Goal: Communication & Community: Answer question/provide support

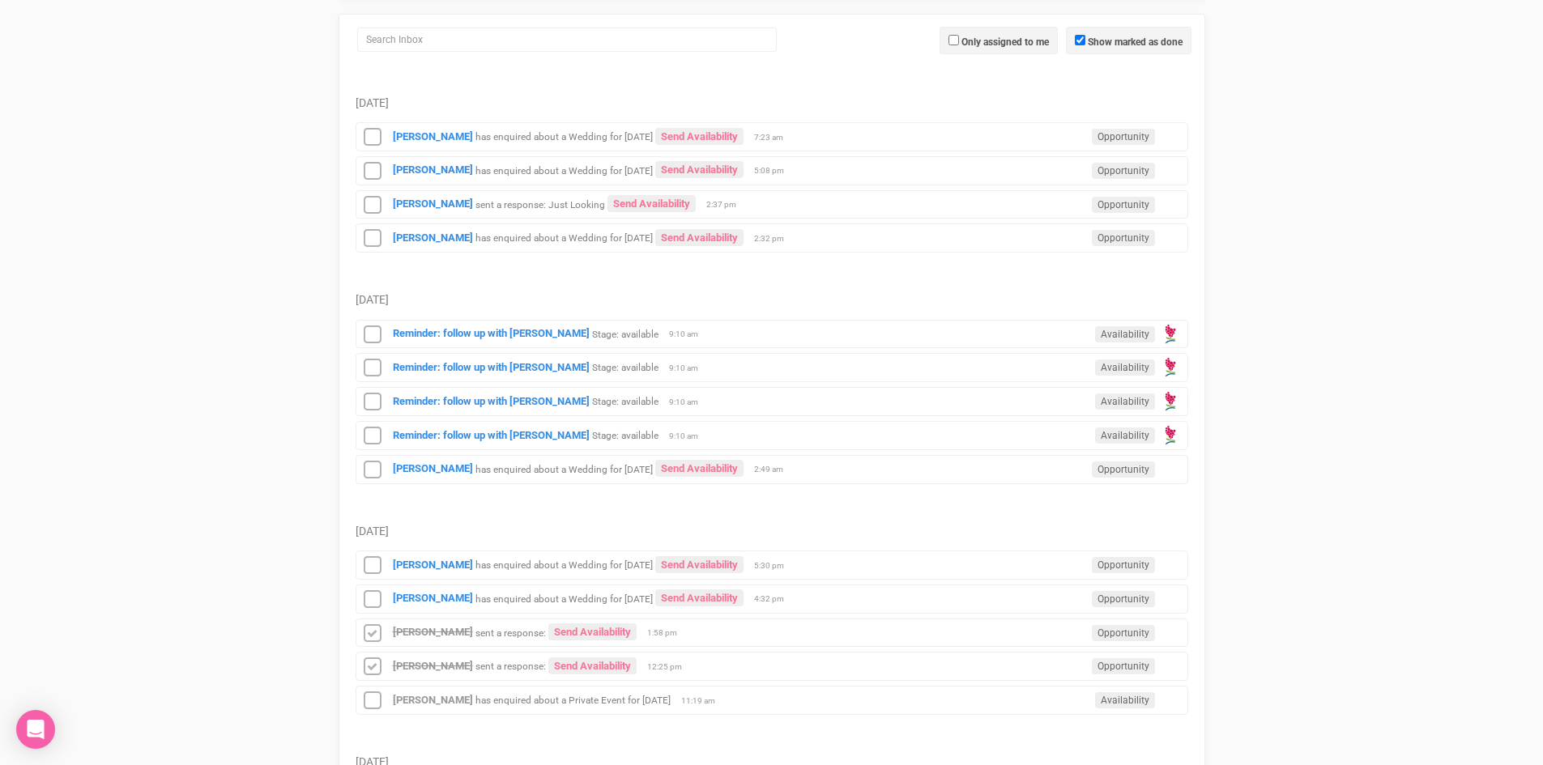
scroll to position [405, 0]
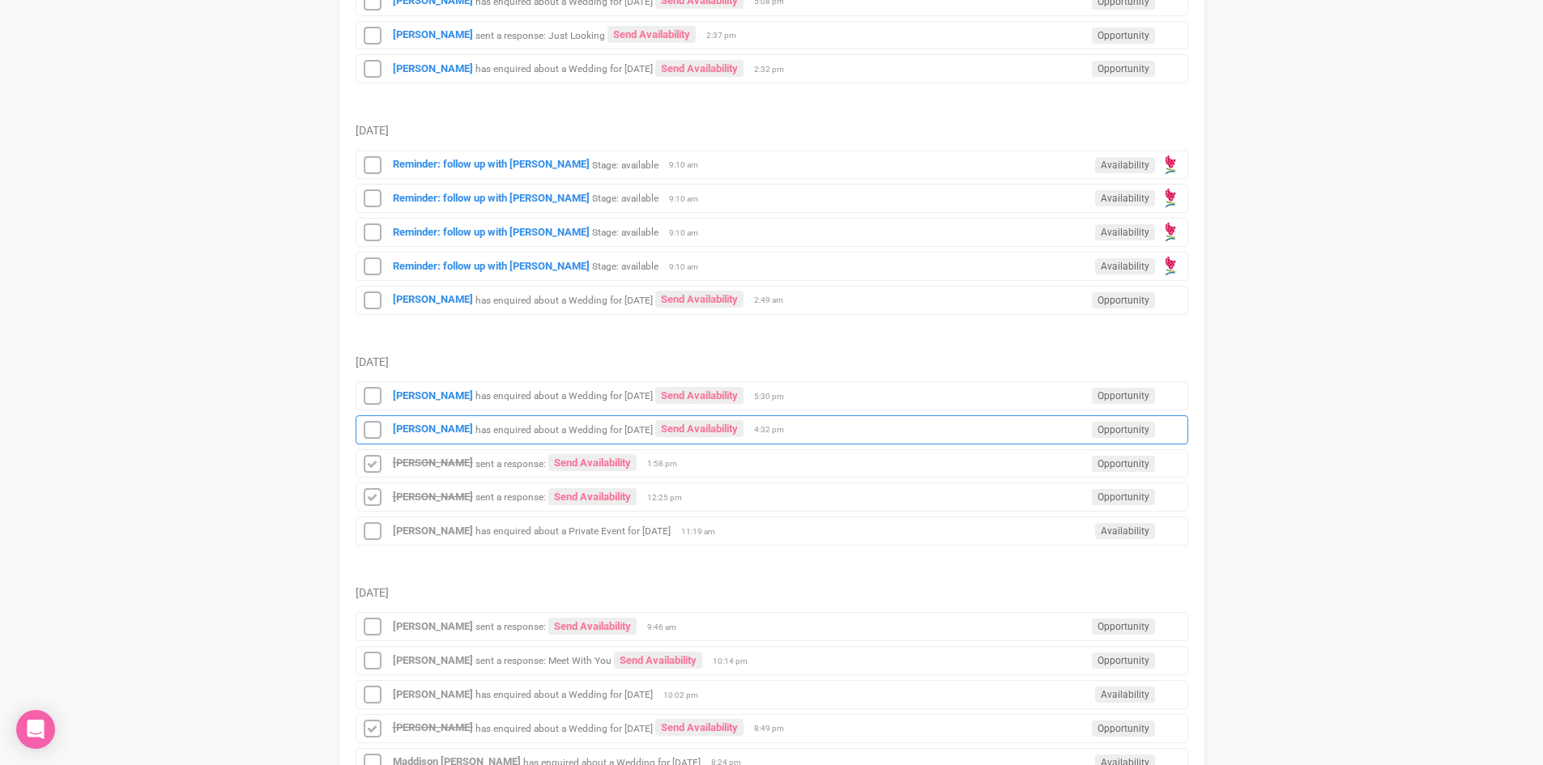
click at [409, 422] on div "Jordan Ingram has enquired about a Wedding for 23rd October 2027 Send Availabil…" at bounding box center [771, 429] width 832 height 29
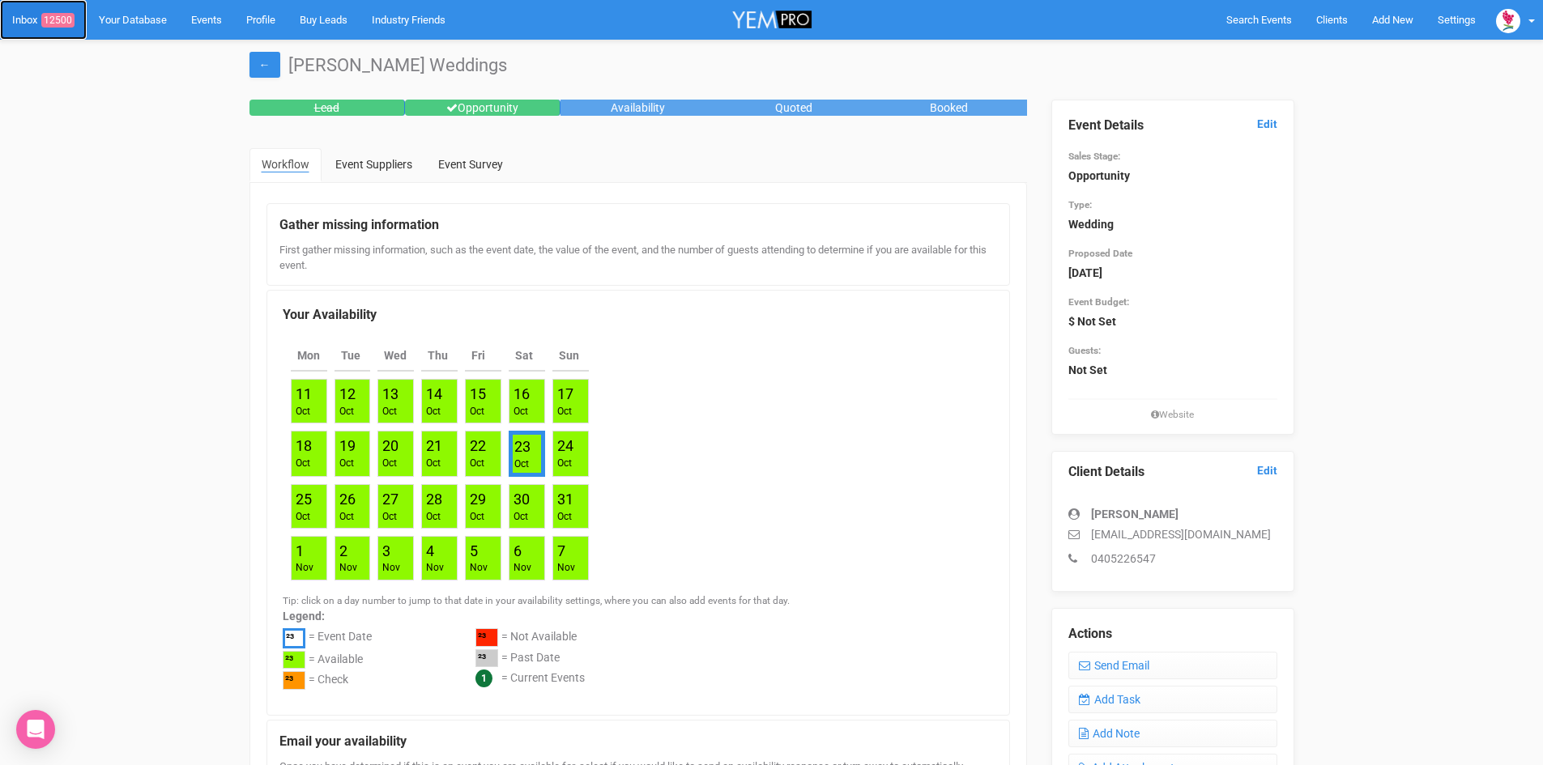
click at [57, 14] on span "12500" at bounding box center [57, 20] width 33 height 15
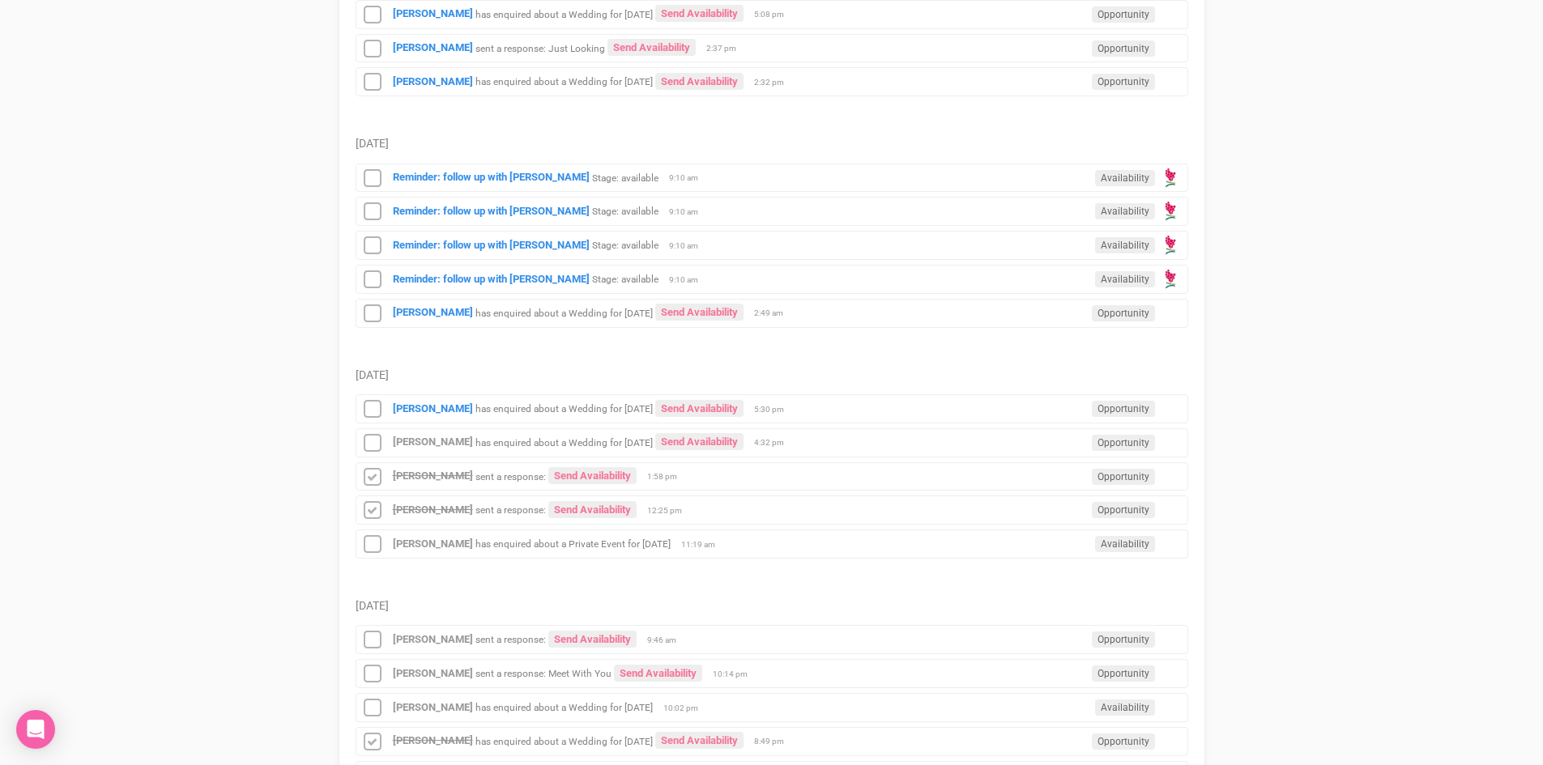
scroll to position [405, 0]
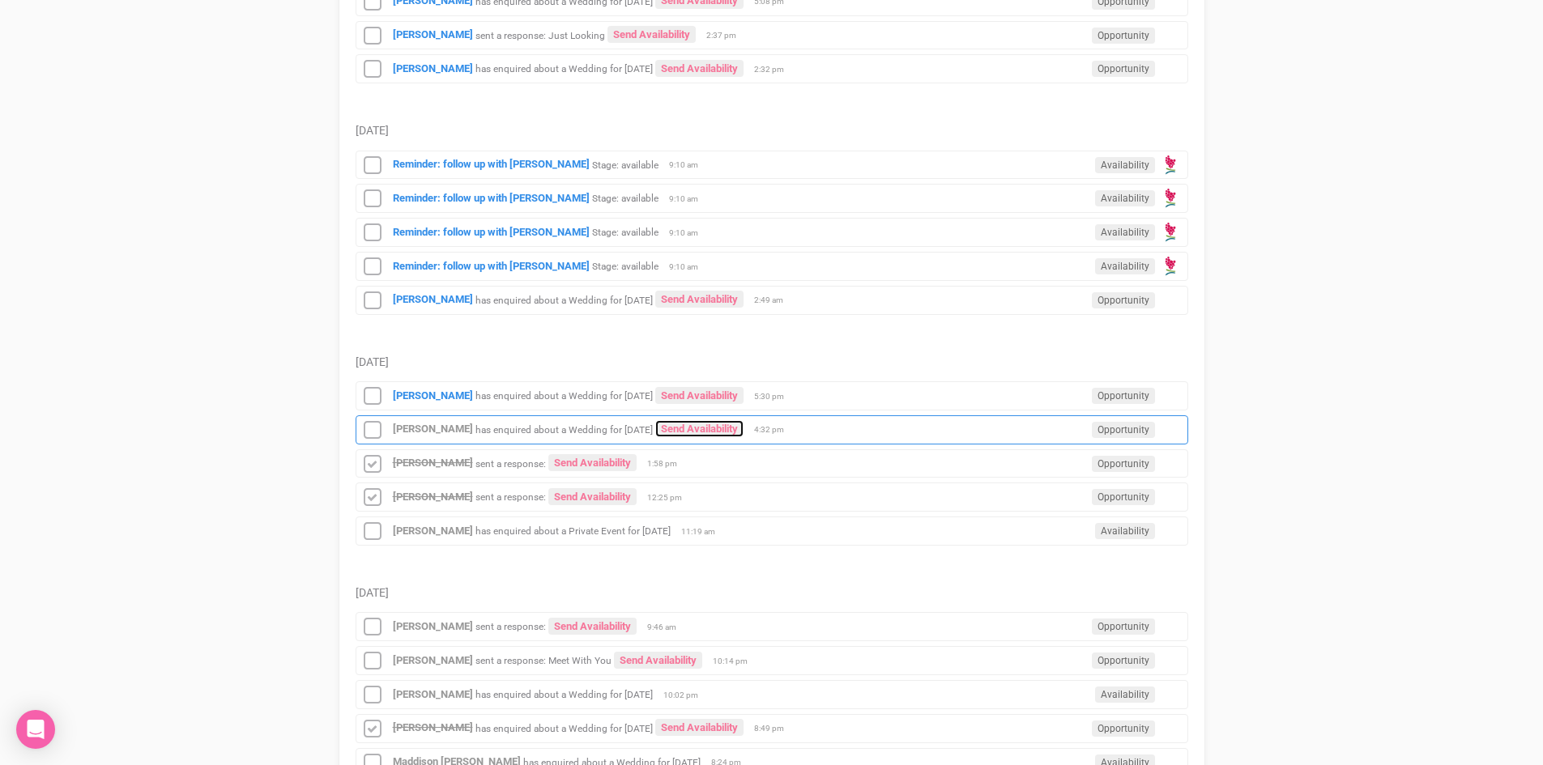
click at [737, 419] on div "Jordan Ingram has enquired about a Wedding for 23rd October 2027 Send Availabil…" at bounding box center [771, 429] width 832 height 29
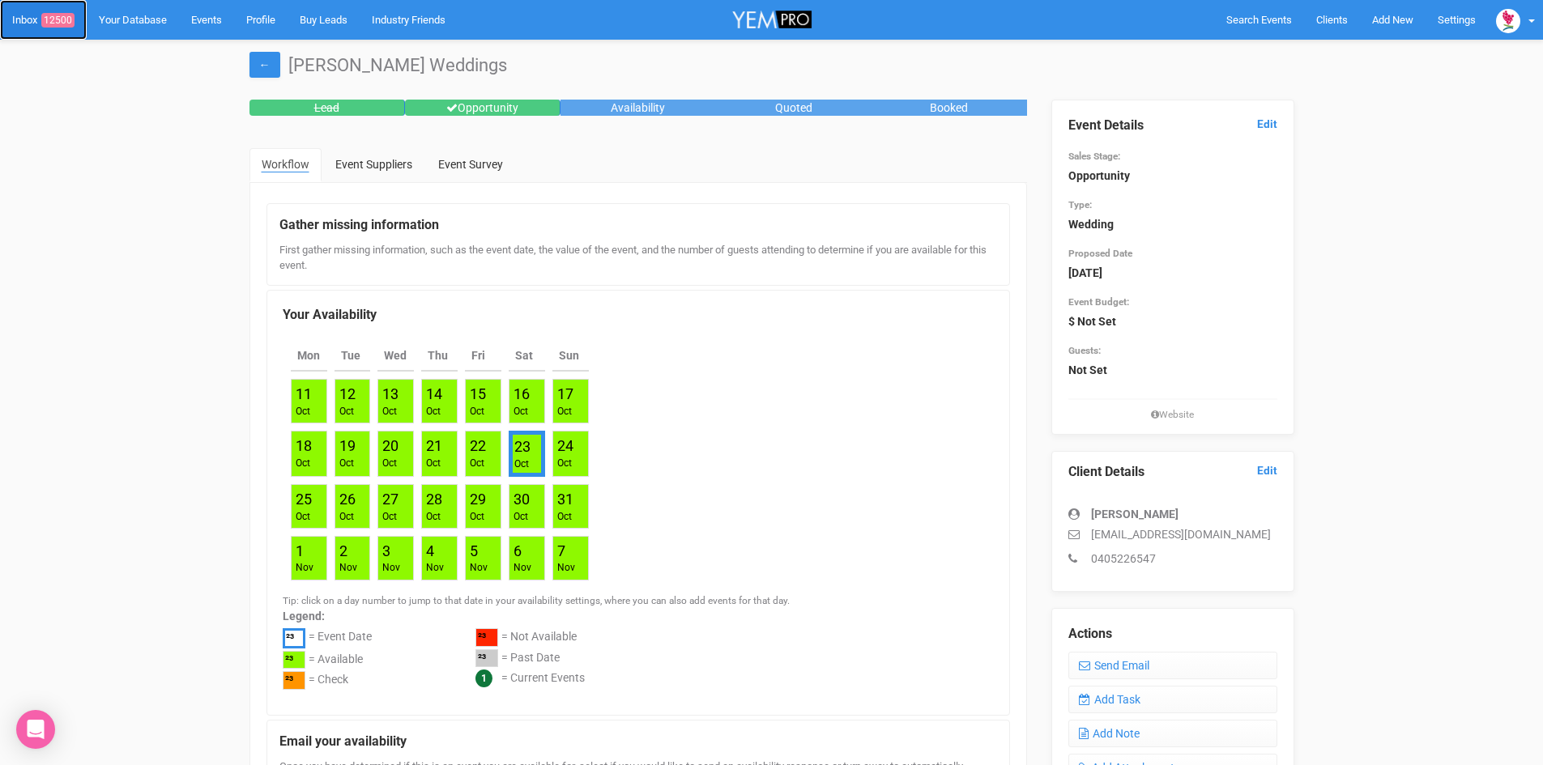
click at [54, 11] on link "Inbox 12500" at bounding box center [43, 20] width 87 height 40
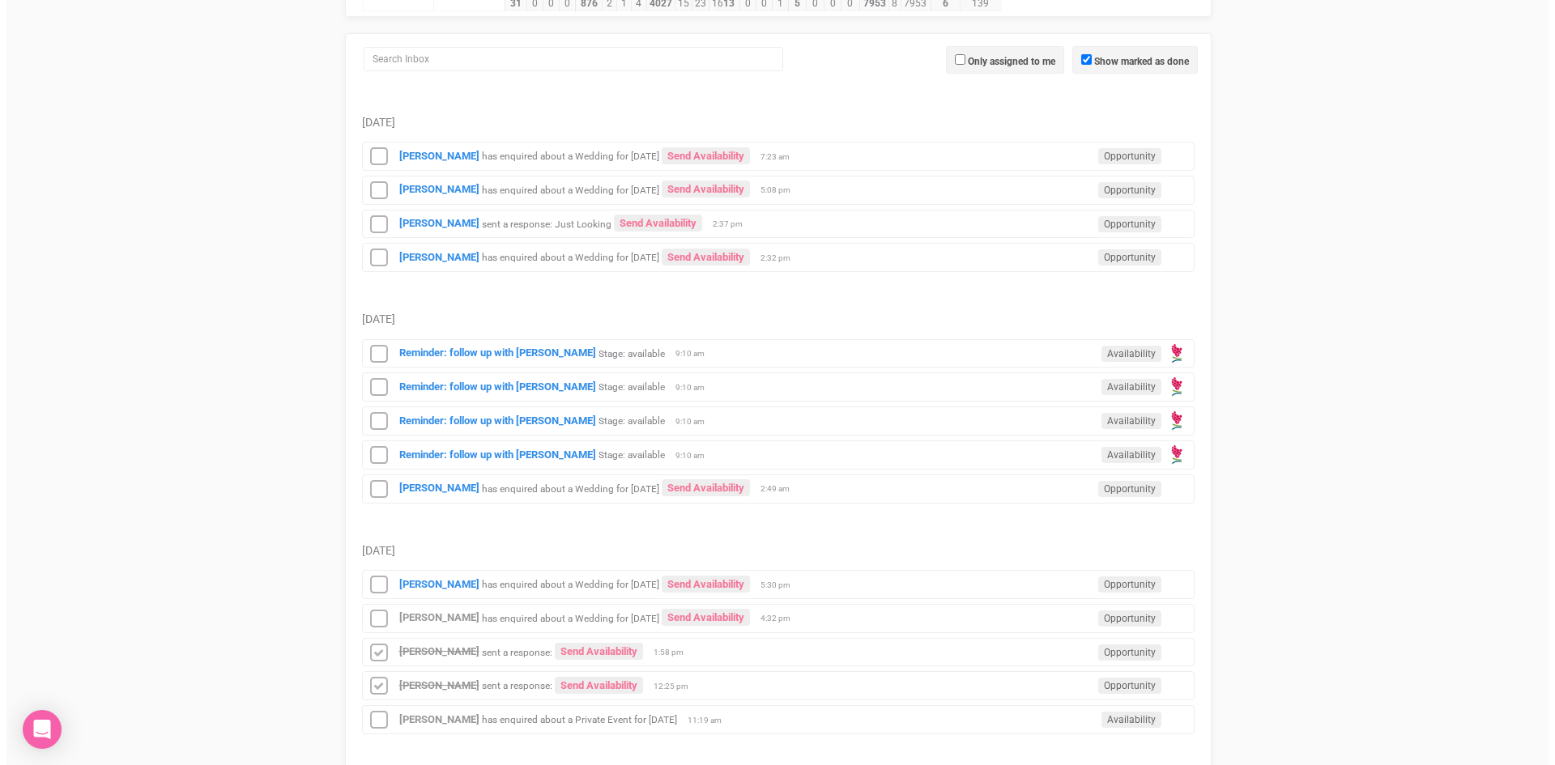
scroll to position [405, 0]
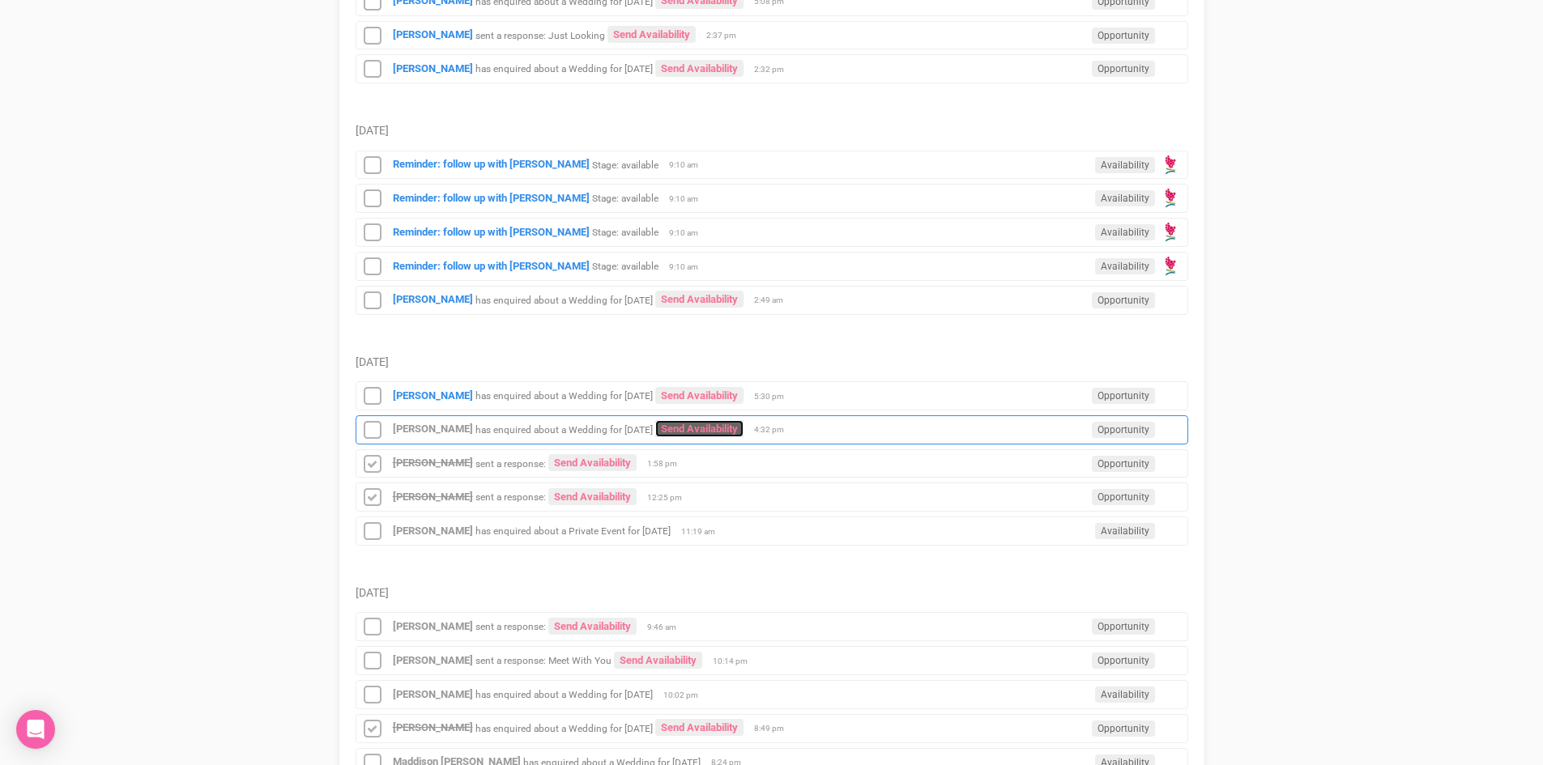
click at [721, 423] on link "Send Availability" at bounding box center [699, 428] width 88 height 17
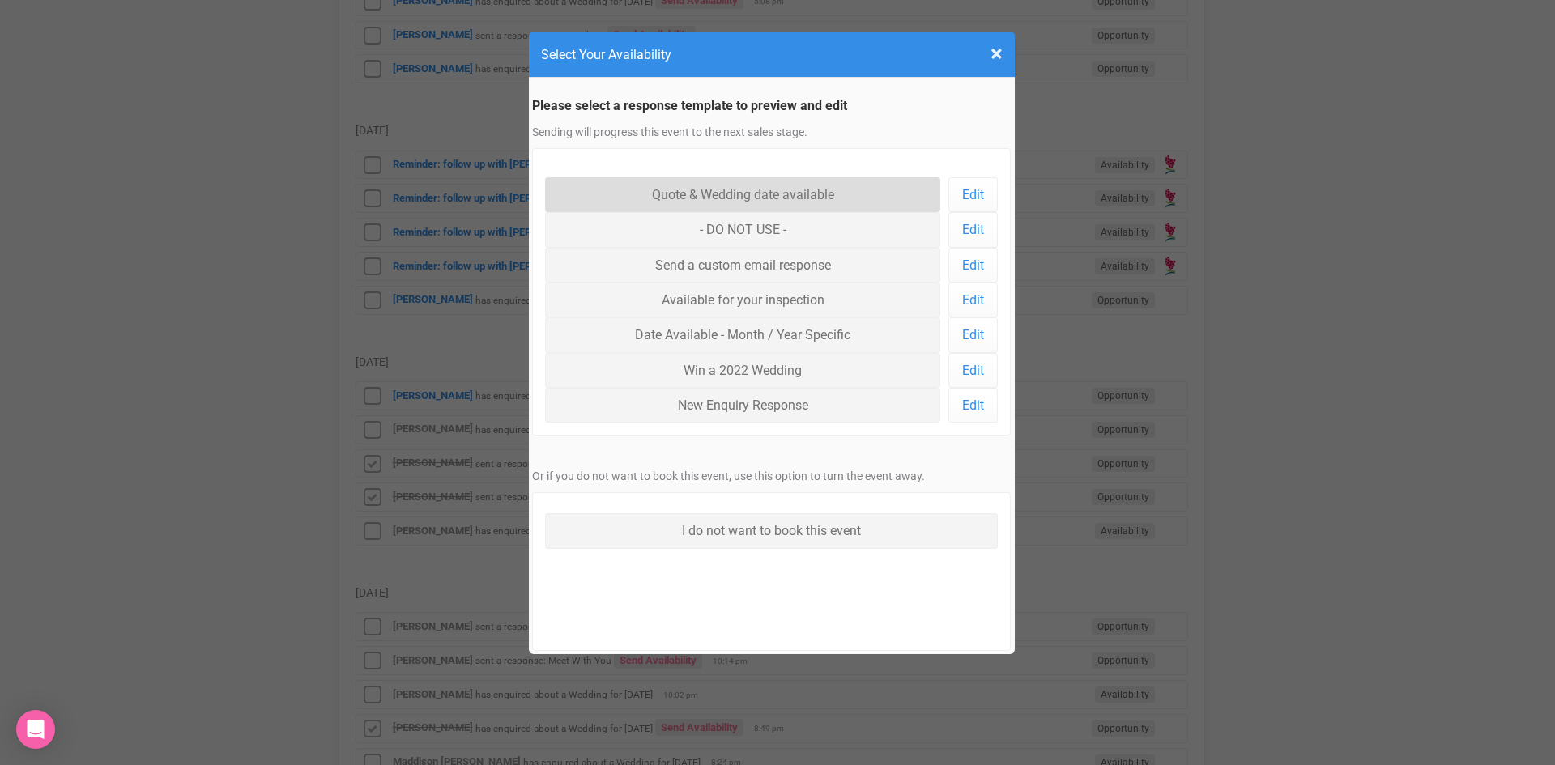
click at [697, 191] on link "Quote & Wedding date available" at bounding box center [743, 194] width 396 height 35
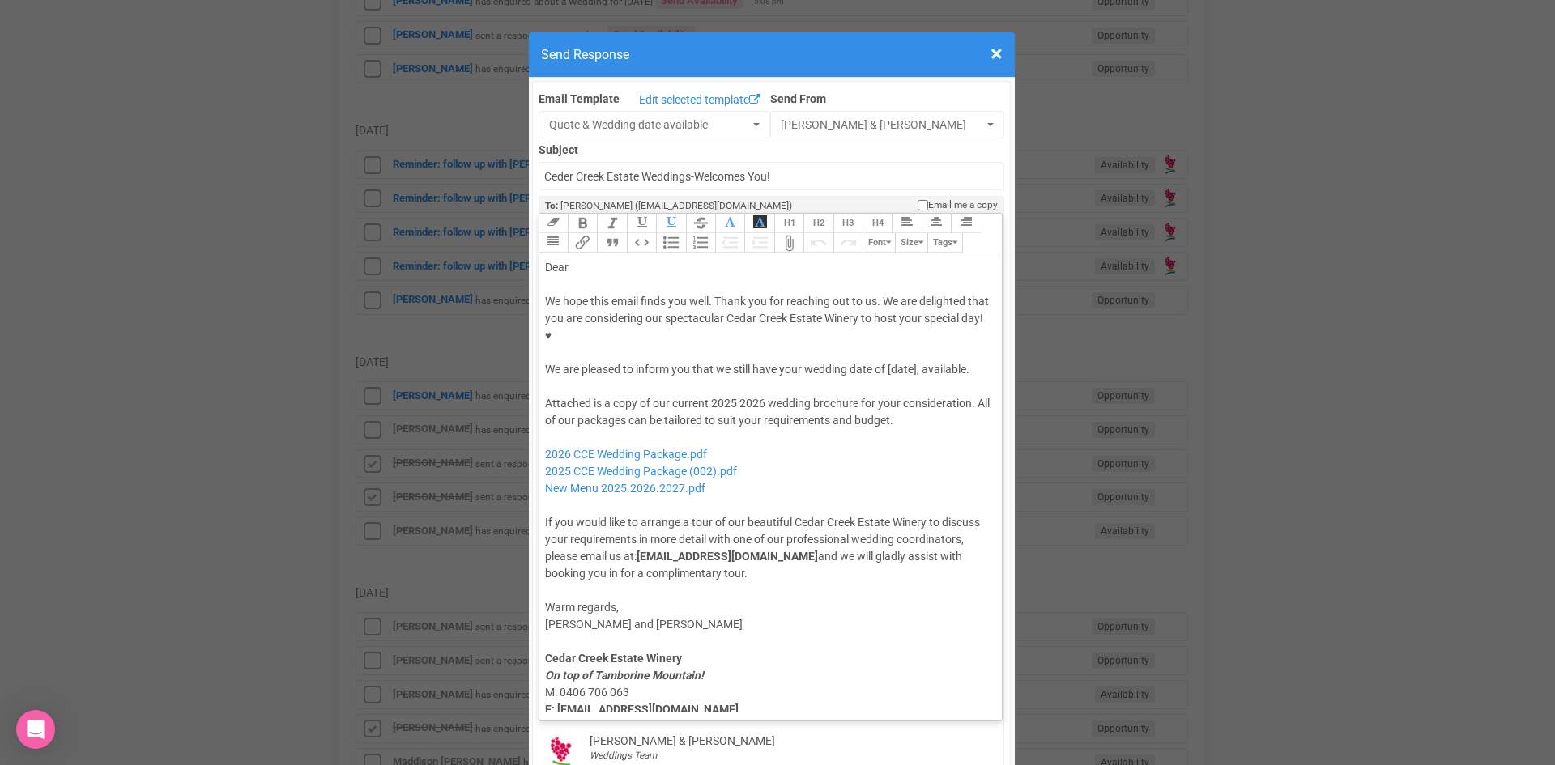
click at [885, 314] on div "We hope this email finds you well. Thank you for reaching out to us. We are del…" at bounding box center [768, 335] width 446 height 85
click at [603, 276] on div at bounding box center [768, 284] width 446 height 17
click at [611, 259] on div "Dear" at bounding box center [768, 267] width 446 height 17
click at [750, 395] on div "Attached is a copy of our current 2025 2026 wedding brochure for your considera…" at bounding box center [768, 488] width 446 height 187
click at [879, 395] on div "Attached is a copy of our current 2027 wedding brochure for your consideration.…" at bounding box center [768, 488] width 446 height 187
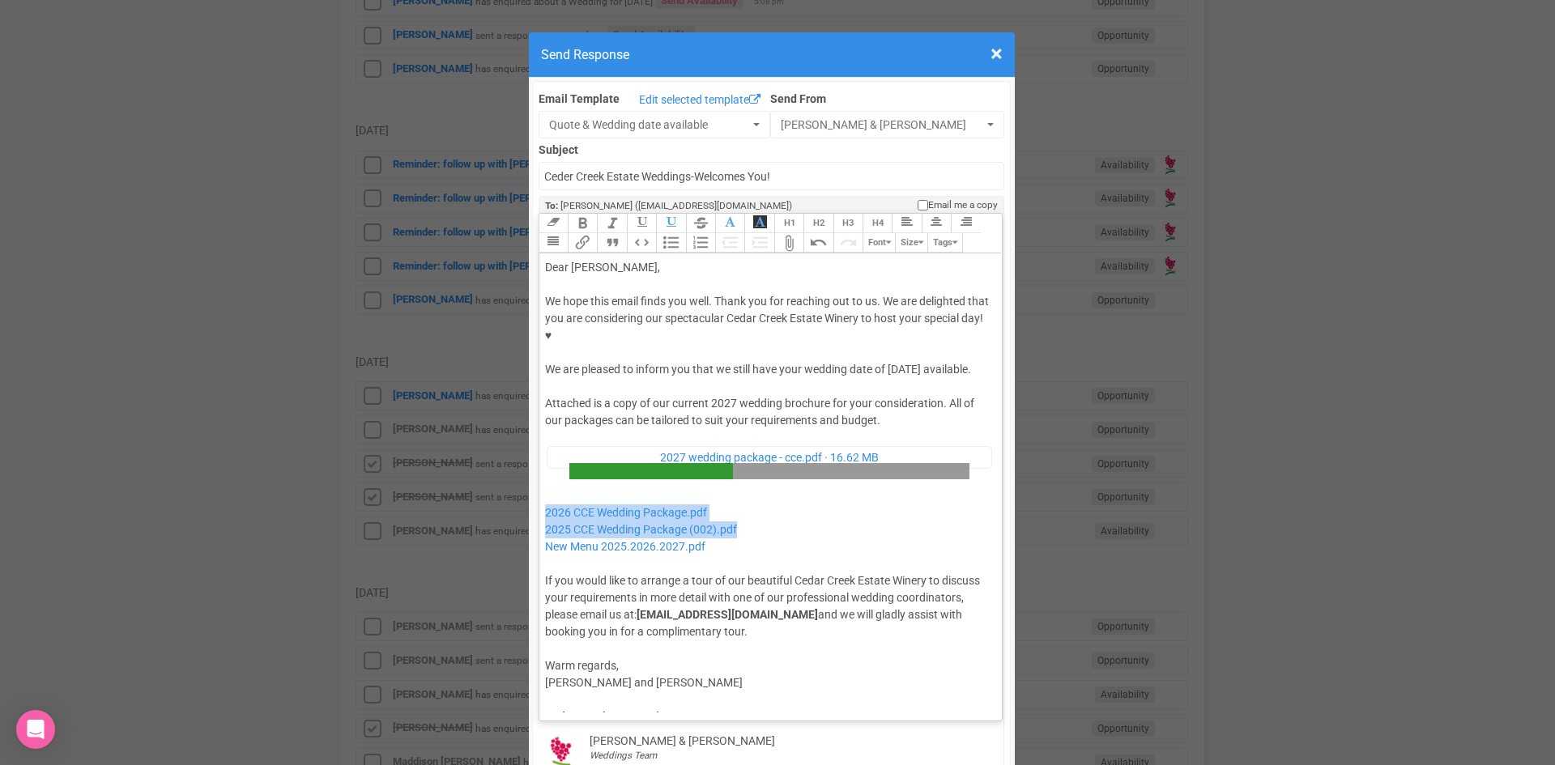
drag, startPoint x: 740, startPoint y: 490, endPoint x: 534, endPoint y: 475, distance: 206.2
click at [539, 475] on trix-editor "Dear Jordan, We hope this email finds you well. Thank you for reaching out to u…" at bounding box center [770, 482] width 463 height 459
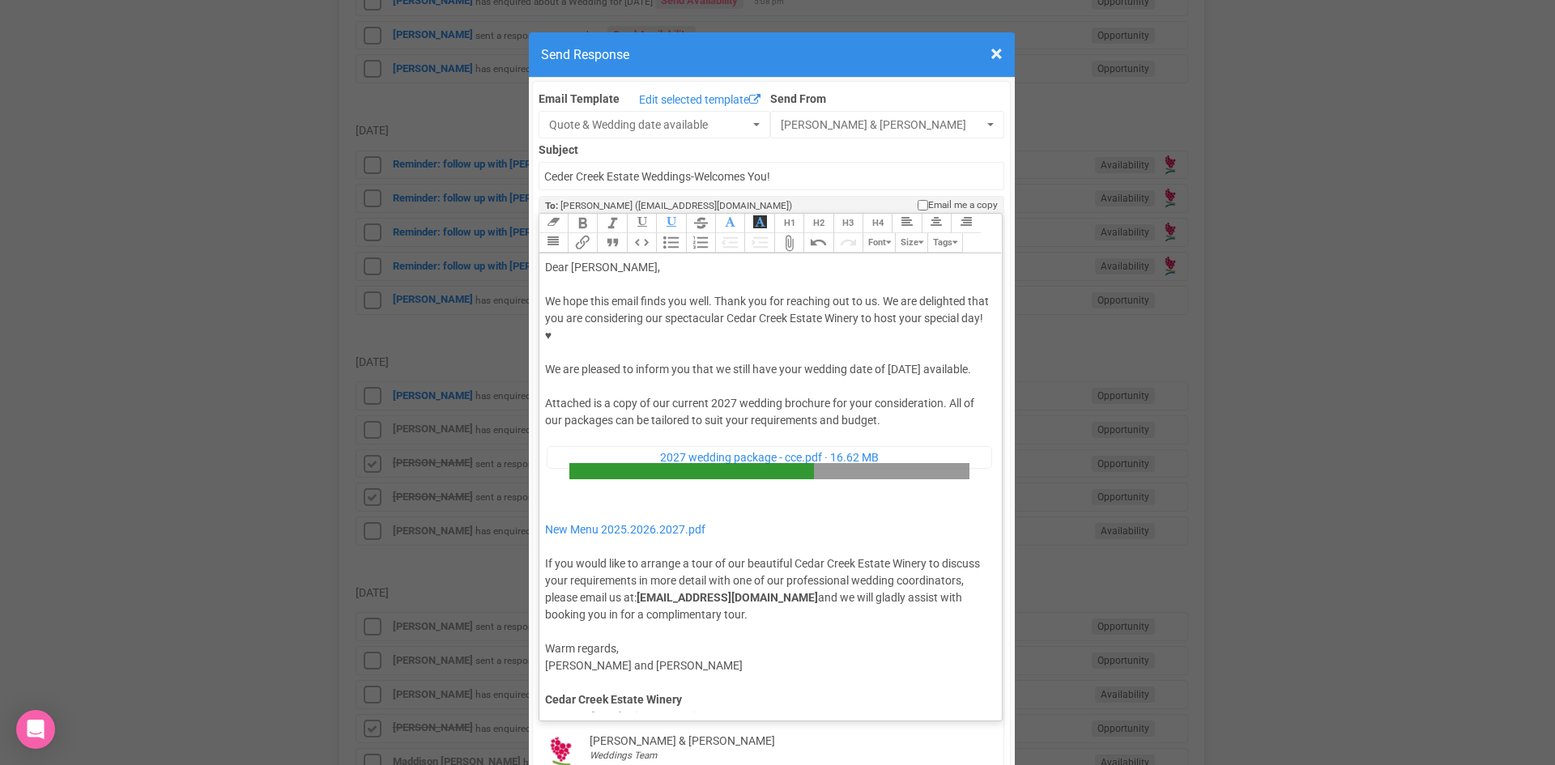
type trix-editor "<div>Dear Jordan,</div><div><strong>&nbsp;</strong></div><div>We hope this emai…"
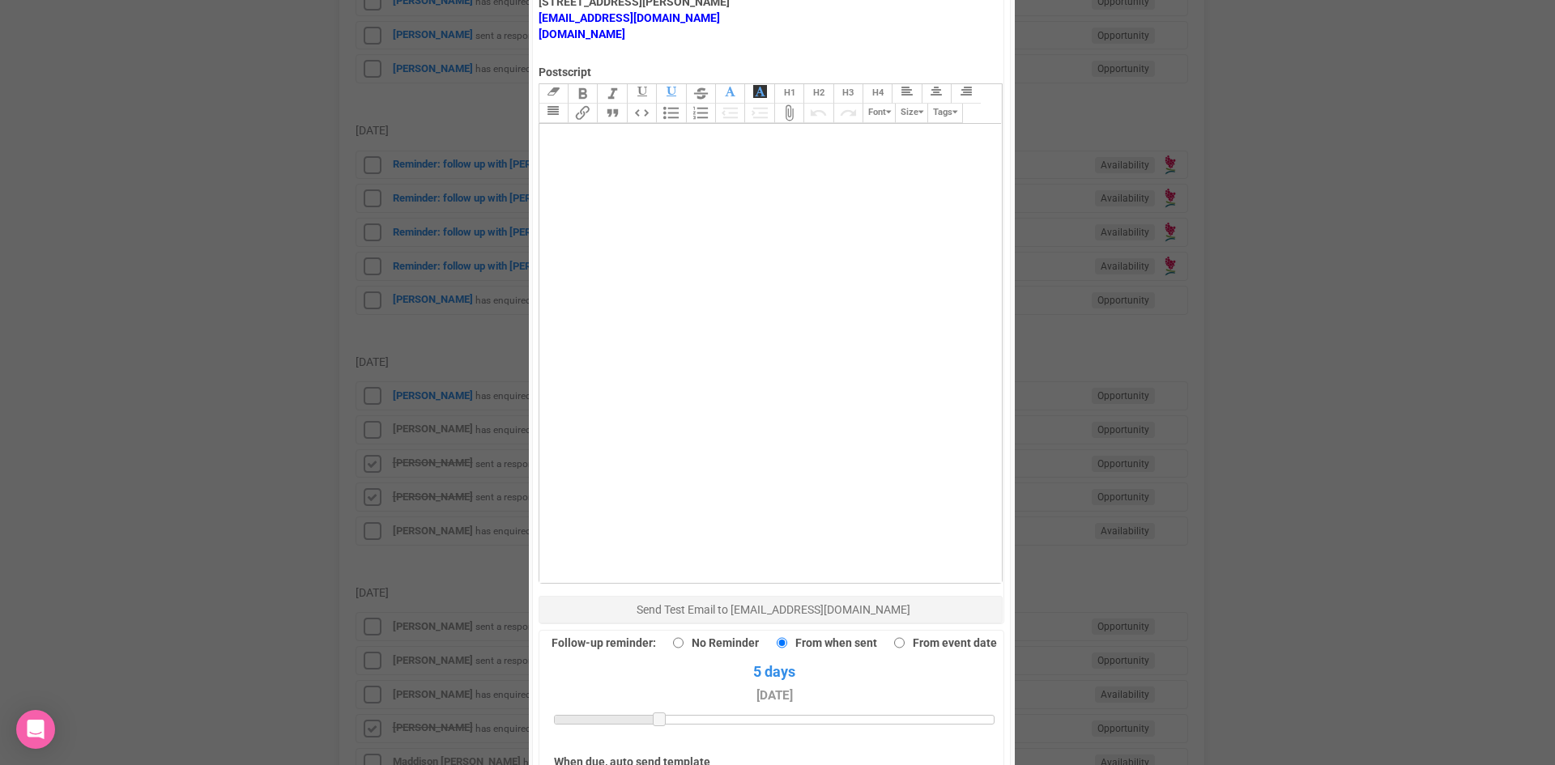
scroll to position [1121, 0]
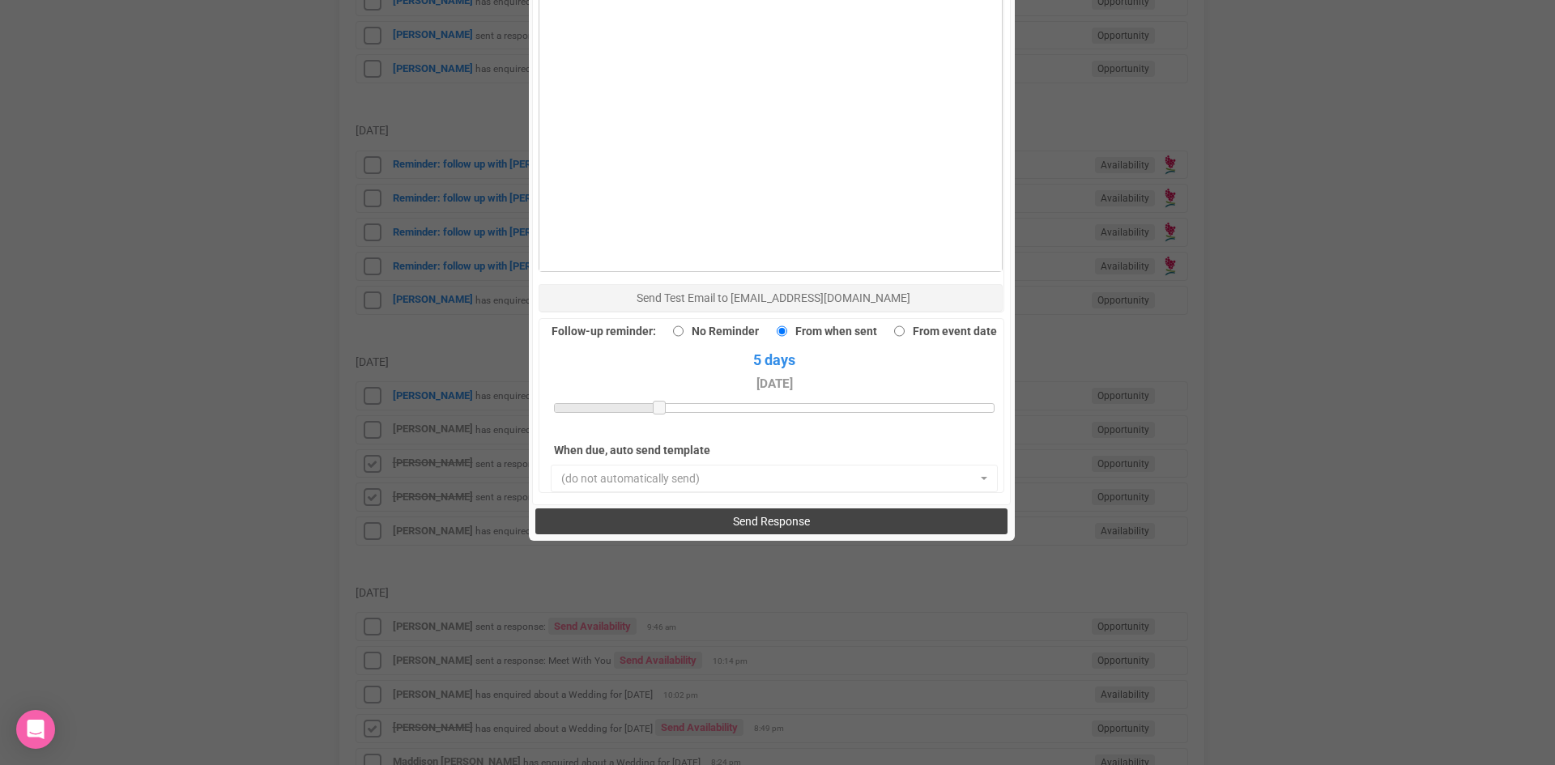
click at [760, 509] on button "Send Response" at bounding box center [771, 522] width 472 height 26
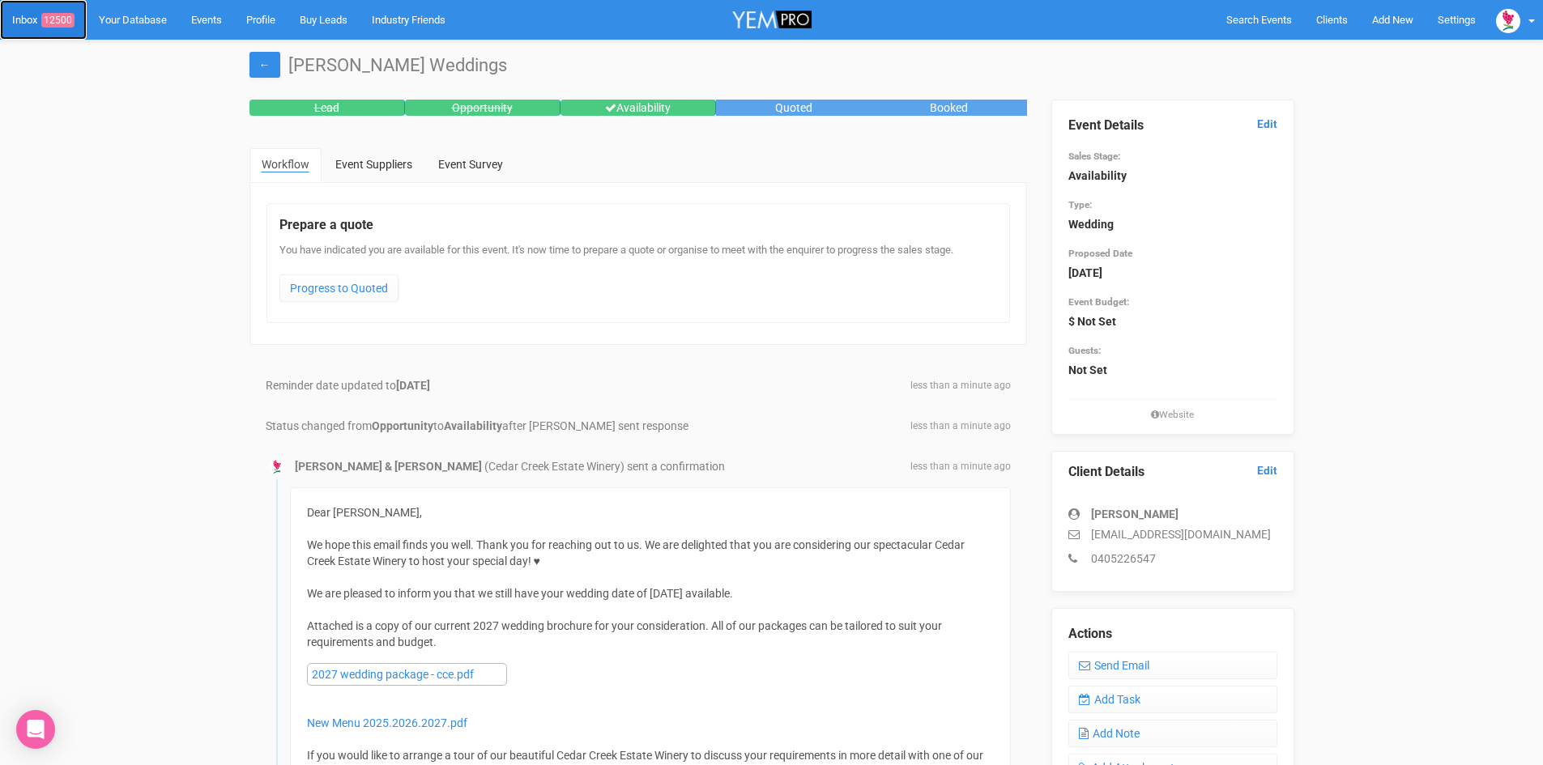
click at [57, 9] on link "Inbox 12500" at bounding box center [43, 20] width 87 height 40
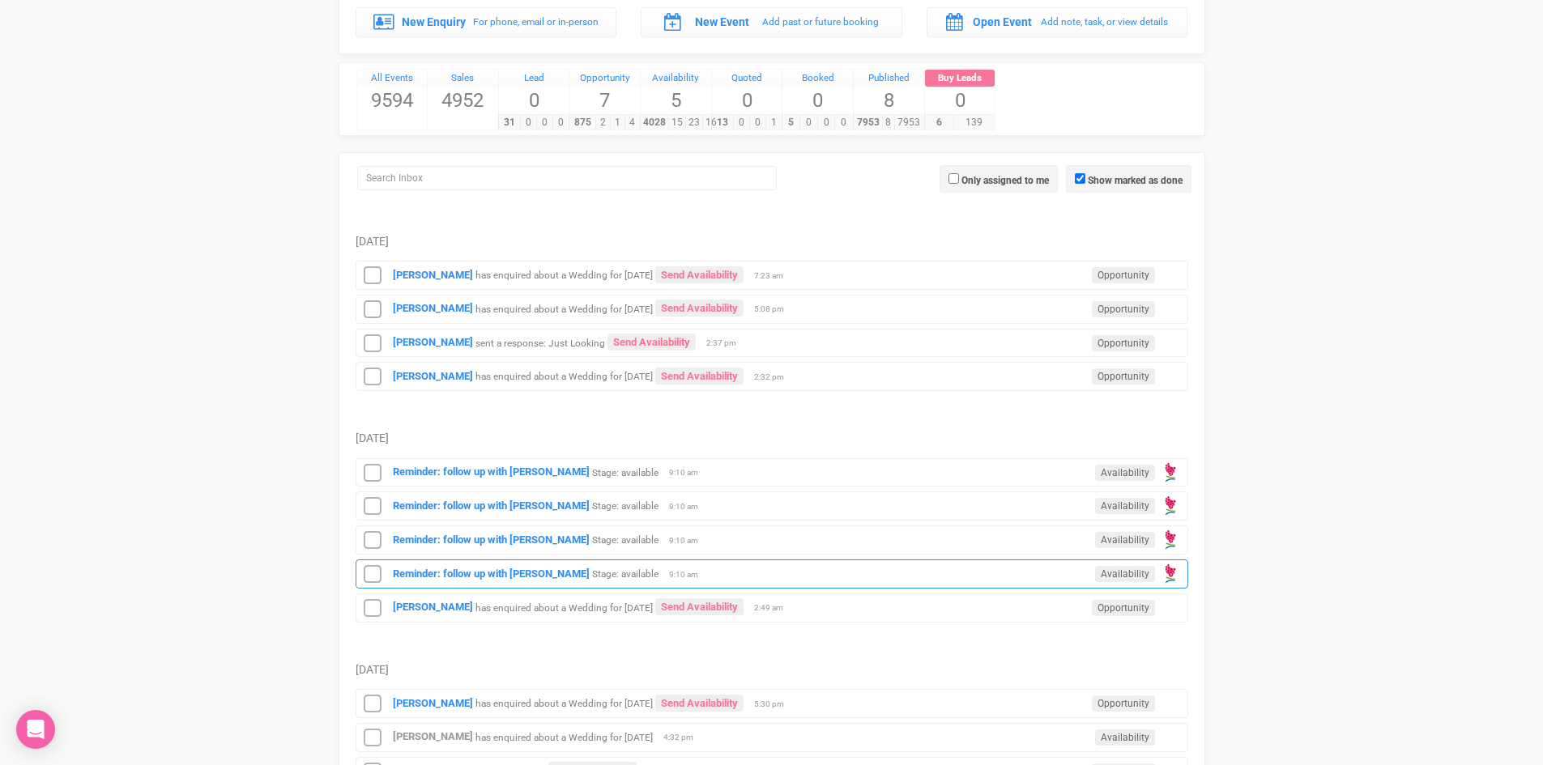
scroll to position [324, 0]
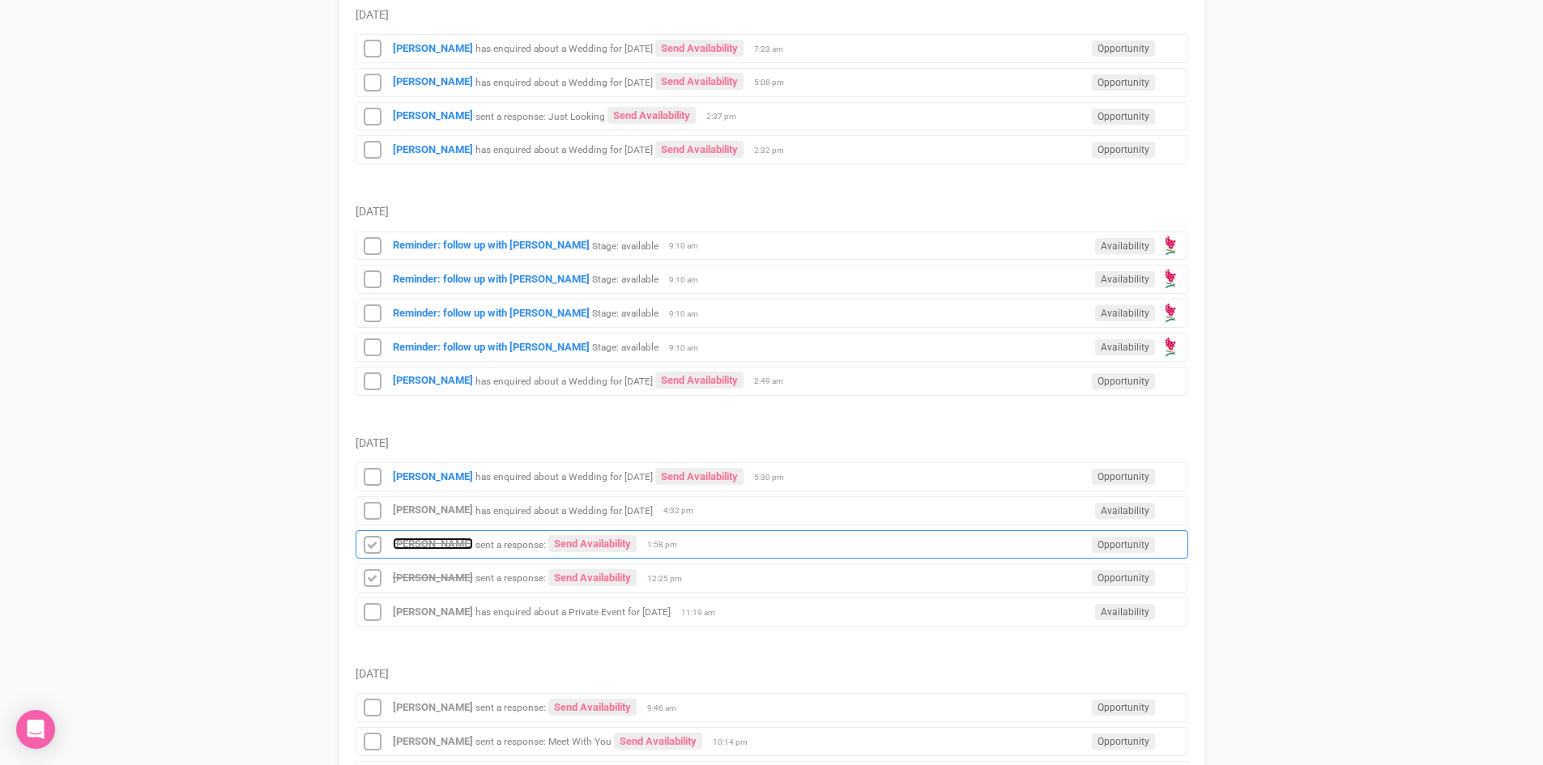
click at [443, 539] on strong "[PERSON_NAME]" at bounding box center [433, 544] width 80 height 12
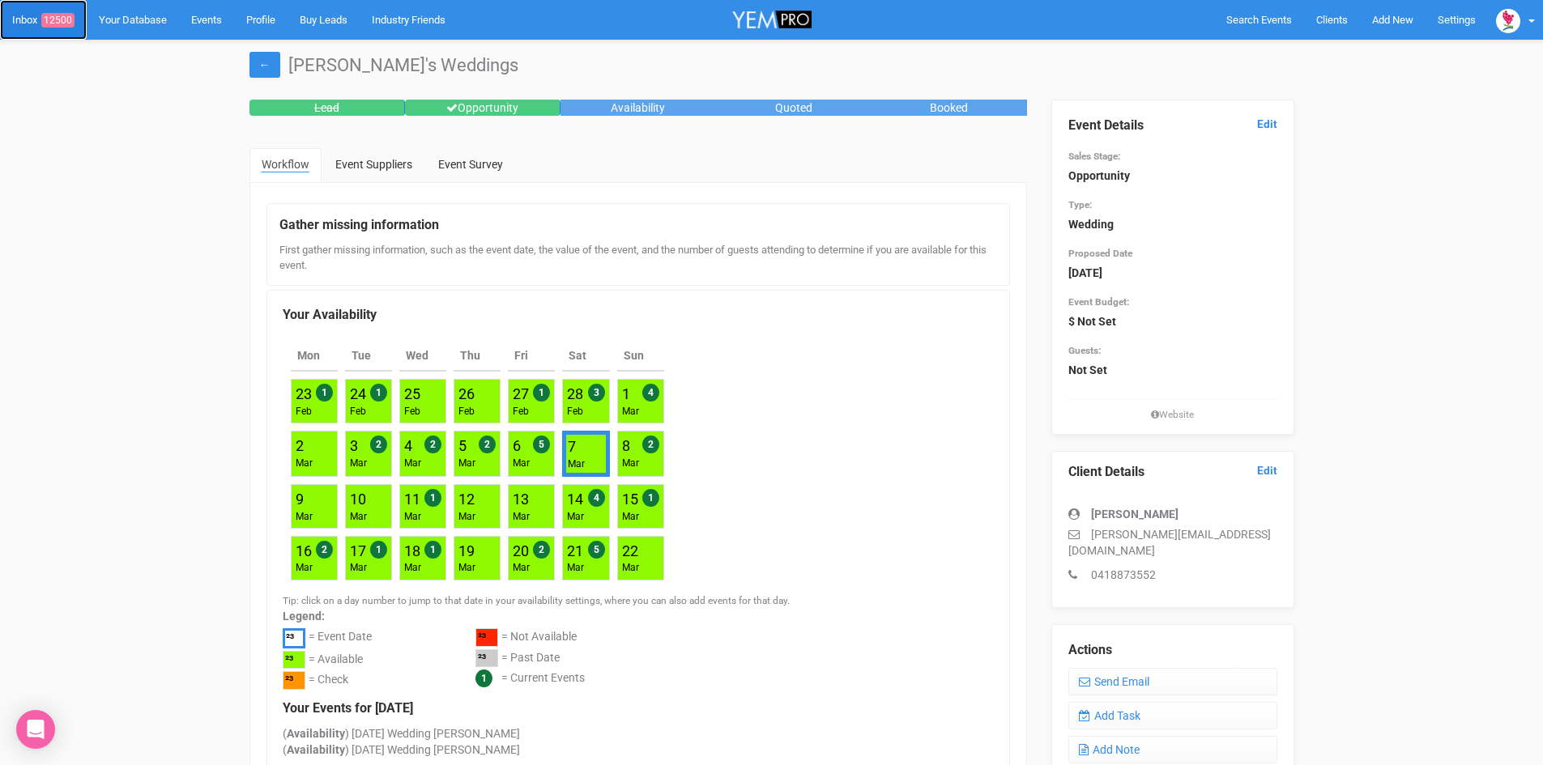
click at [61, 9] on link "Inbox 12500" at bounding box center [43, 20] width 87 height 40
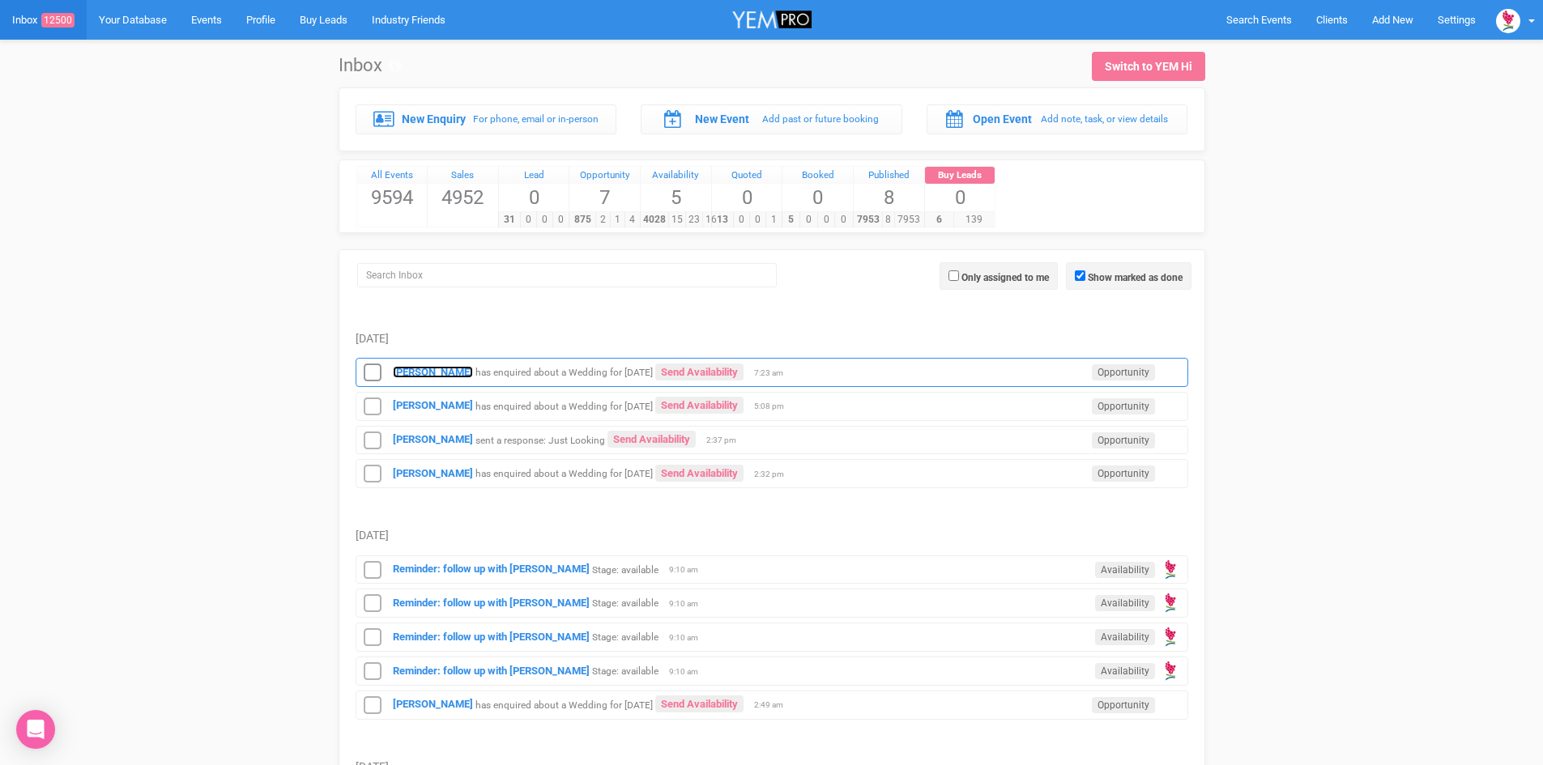
click at [415, 371] on strong "[PERSON_NAME]" at bounding box center [433, 372] width 80 height 12
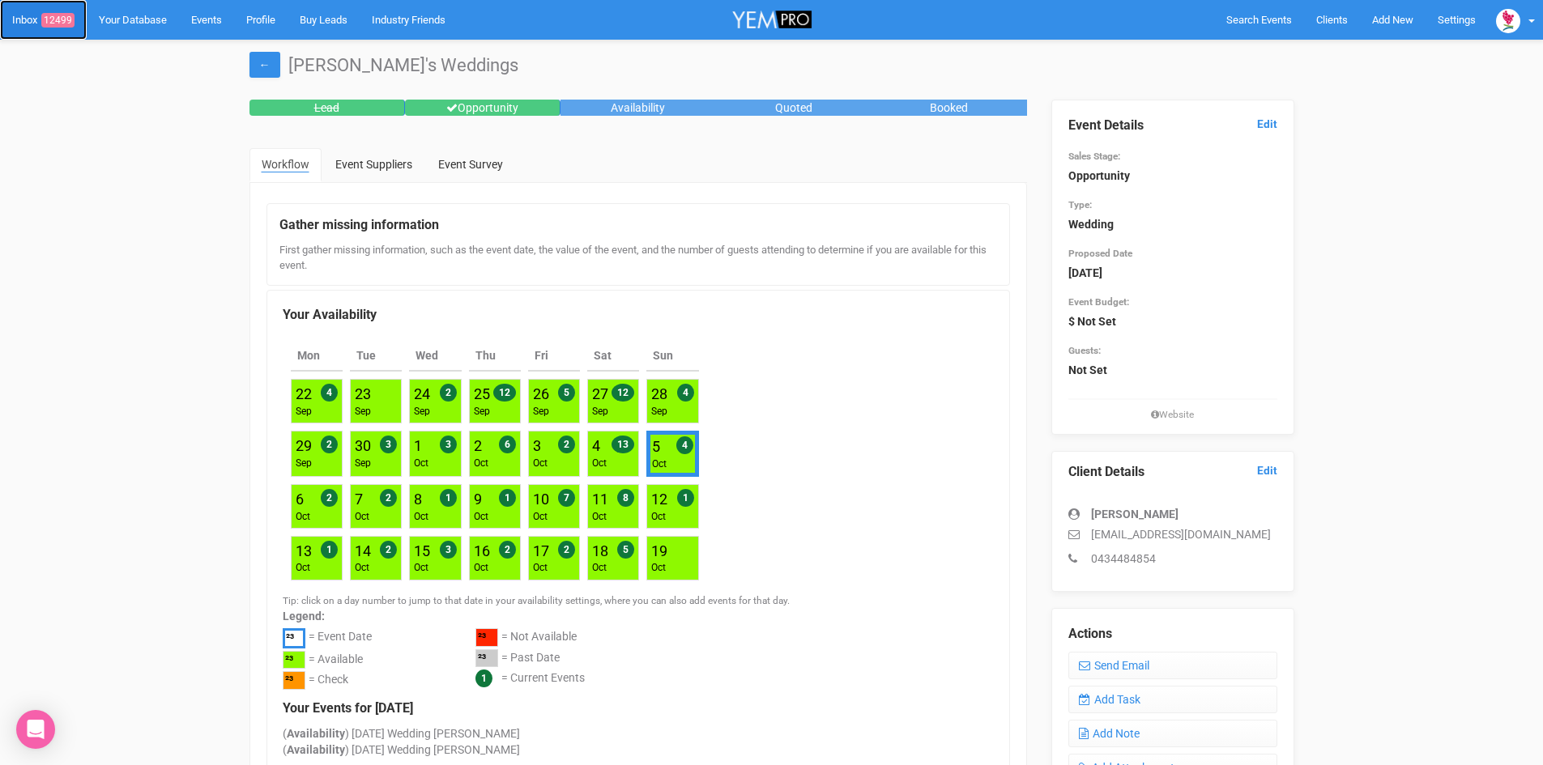
click at [49, 16] on span "12499" at bounding box center [57, 20] width 33 height 15
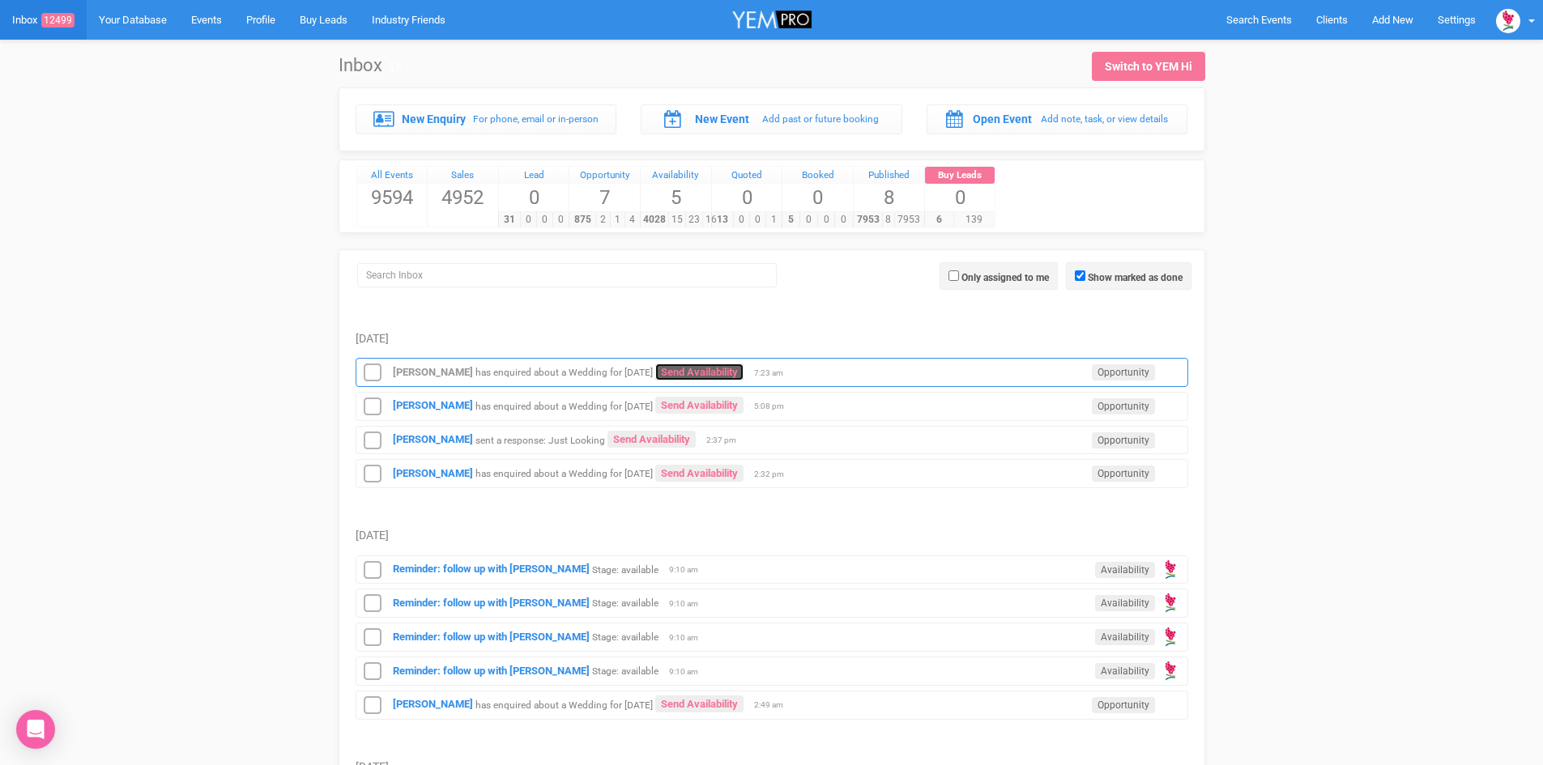
click at [741, 364] on link "Send Availability" at bounding box center [699, 372] width 88 height 17
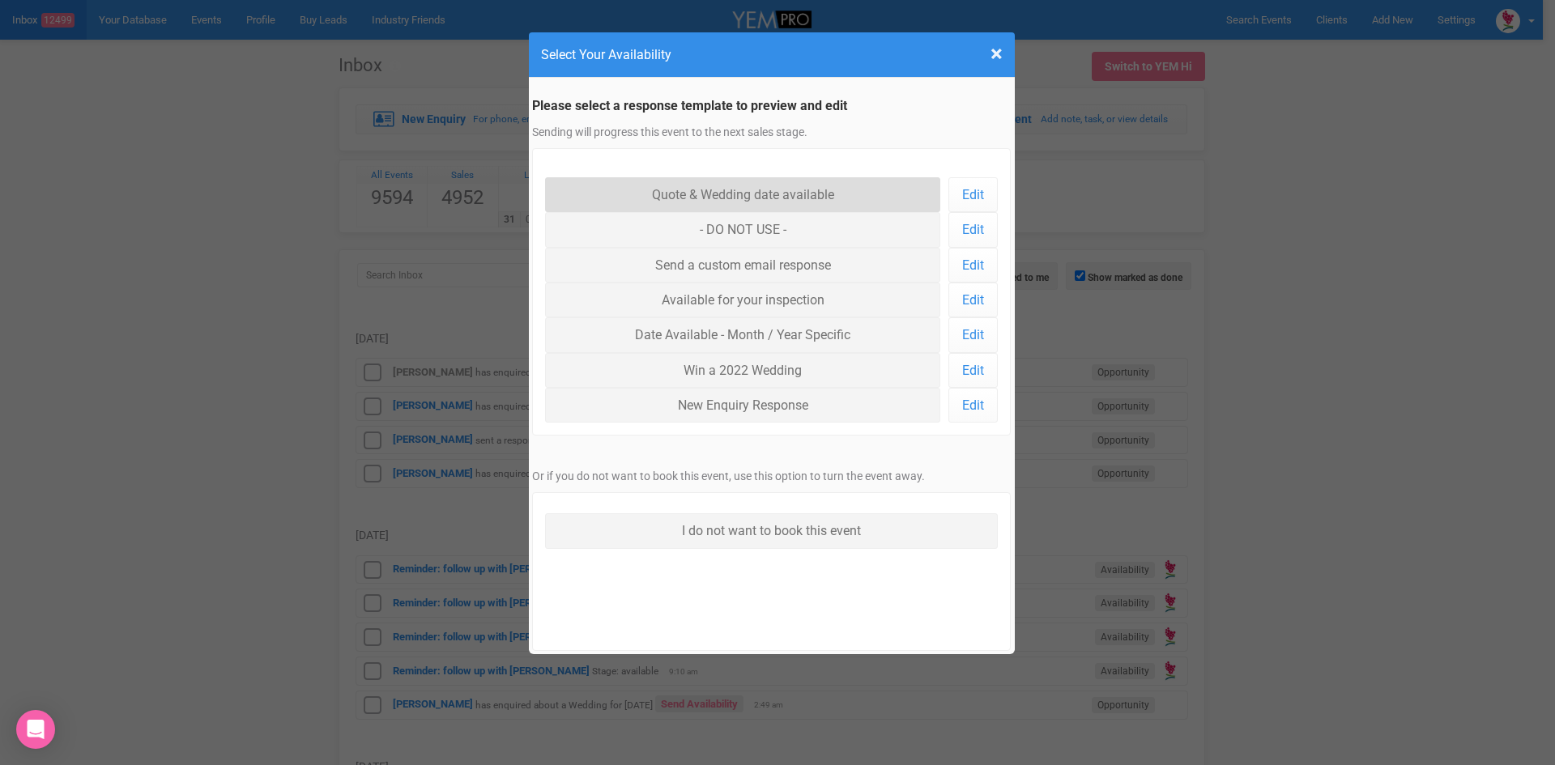
click at [733, 186] on link "Quote & Wedding date available" at bounding box center [743, 194] width 396 height 35
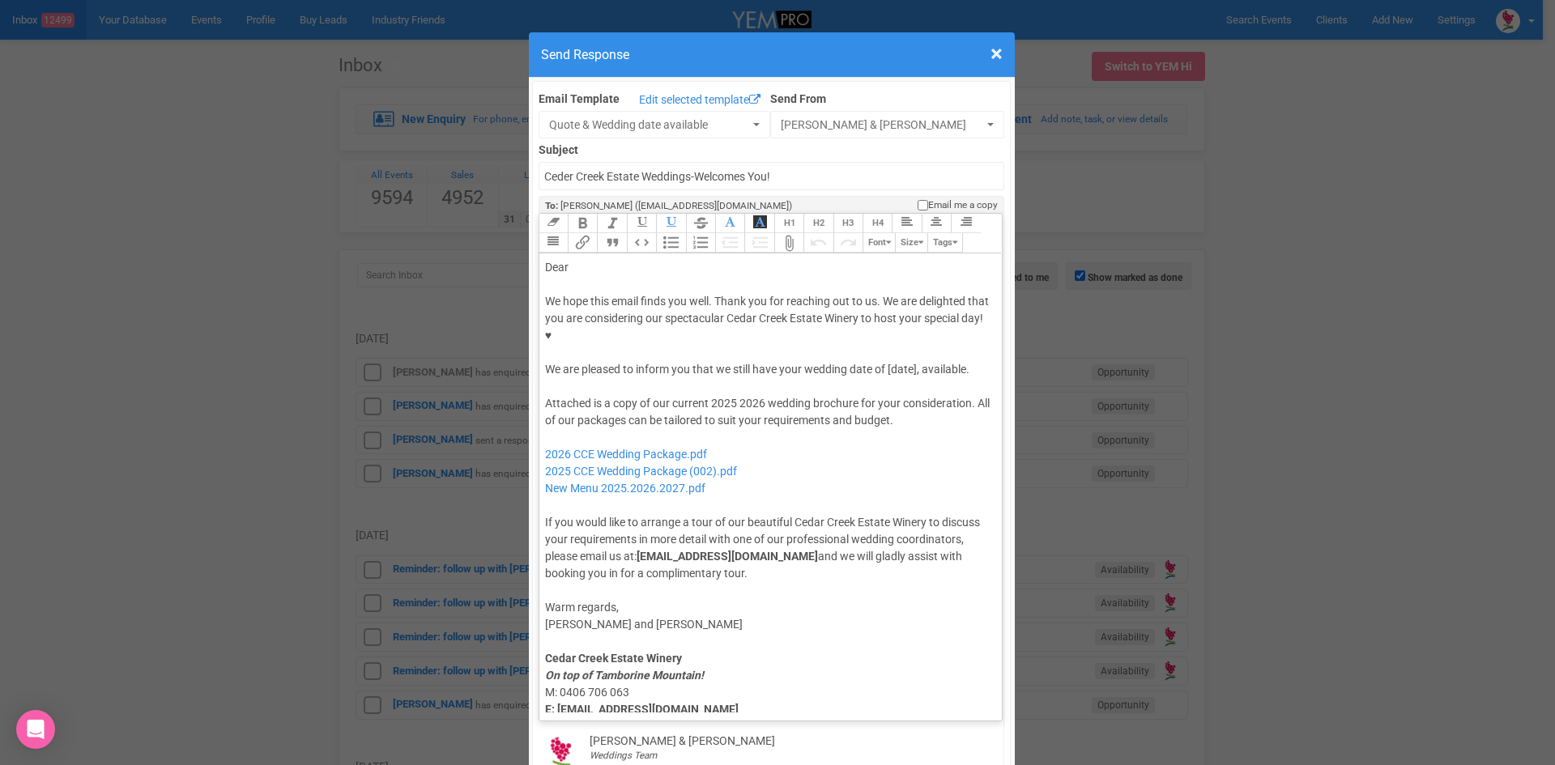
click at [598, 259] on div "Dear" at bounding box center [768, 267] width 446 height 17
click at [577, 318] on div "We hope this email finds you well. Thank you for reaching out to us. We are del…" at bounding box center [768, 335] width 446 height 85
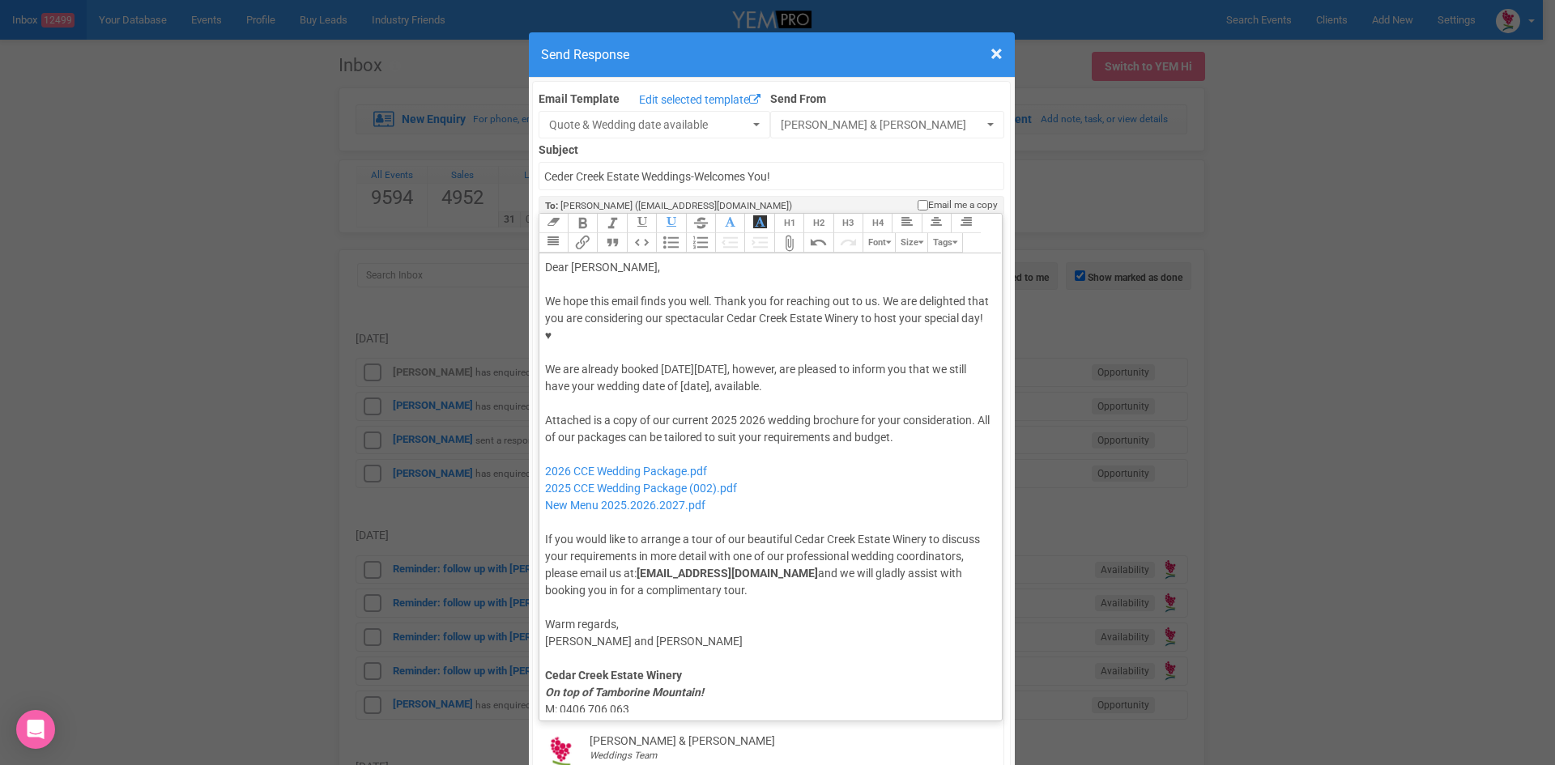
click at [626, 334] on div "We hope this email finds you well. Thank you for reaching out to us. We are del…" at bounding box center [768, 344] width 446 height 102
click at [734, 412] on div "Attached is a copy of our current 2025 2026 wedding brochure for your considera…" at bounding box center [768, 505] width 446 height 187
drag, startPoint x: 719, startPoint y: 438, endPoint x: 538, endPoint y: 436, distance: 180.6
click at [545, 436] on div "Attached is a copy of our current 2025 wedding brochure for your consideration …" at bounding box center [768, 505] width 446 height 187
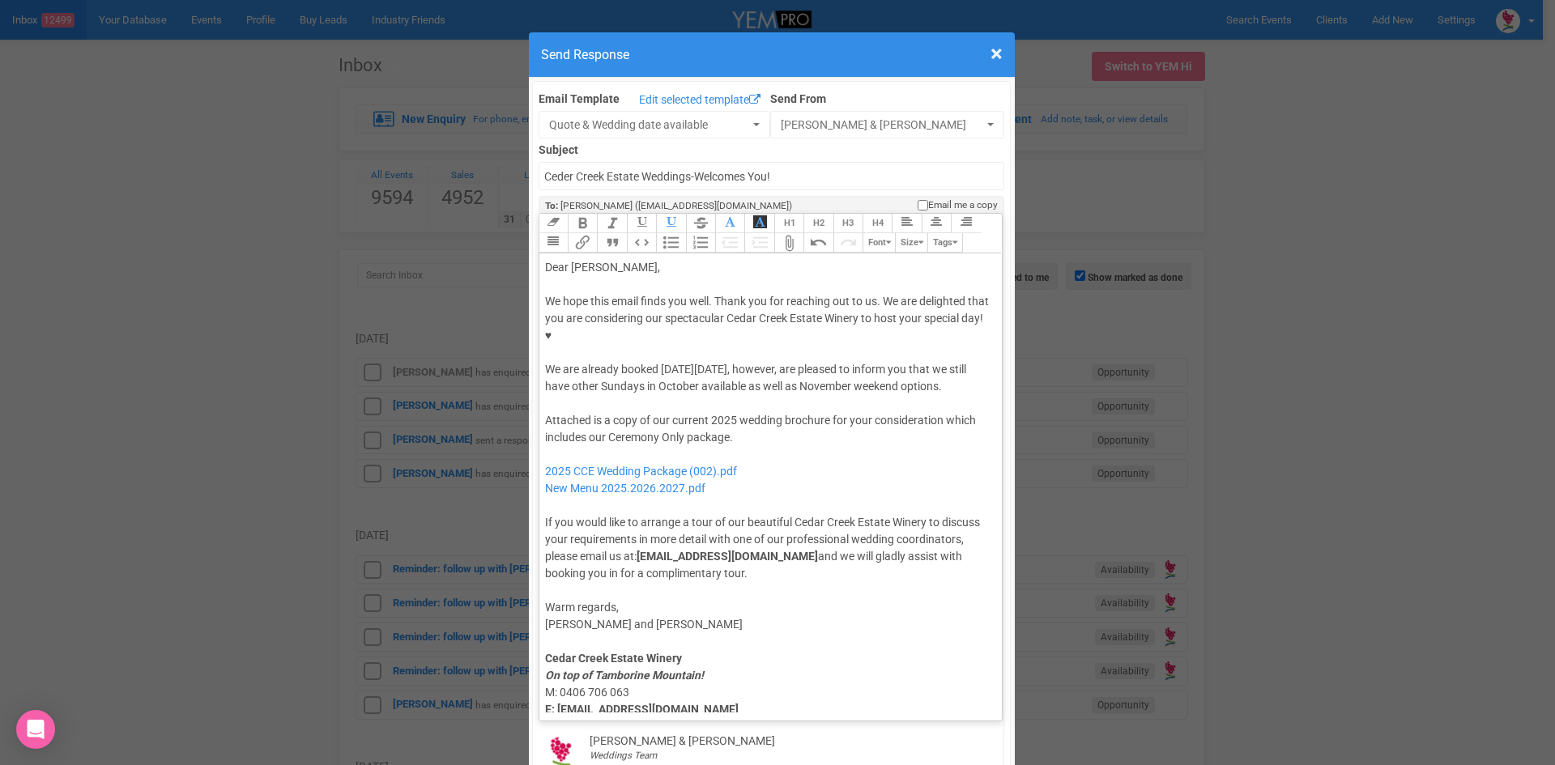
click at [782, 322] on div "We hope this email finds you well. Thank you for reaching out to us. We are del…" at bounding box center [768, 344] width 446 height 102
type trix-editor "<div>Dear Maxim,</div><div><strong>&nbsp;</strong></div><div>We hope this email…"
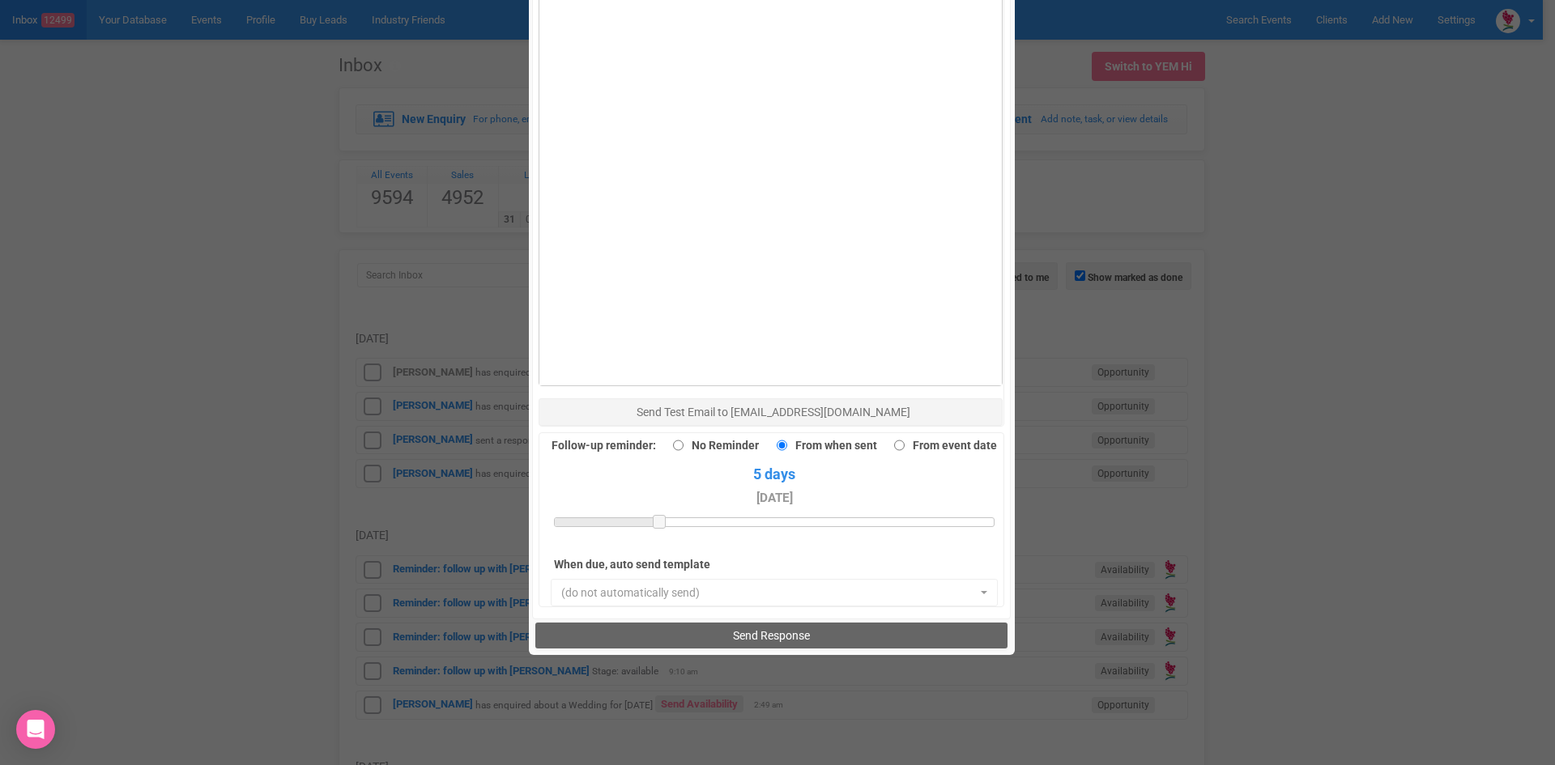
scroll to position [1121, 0]
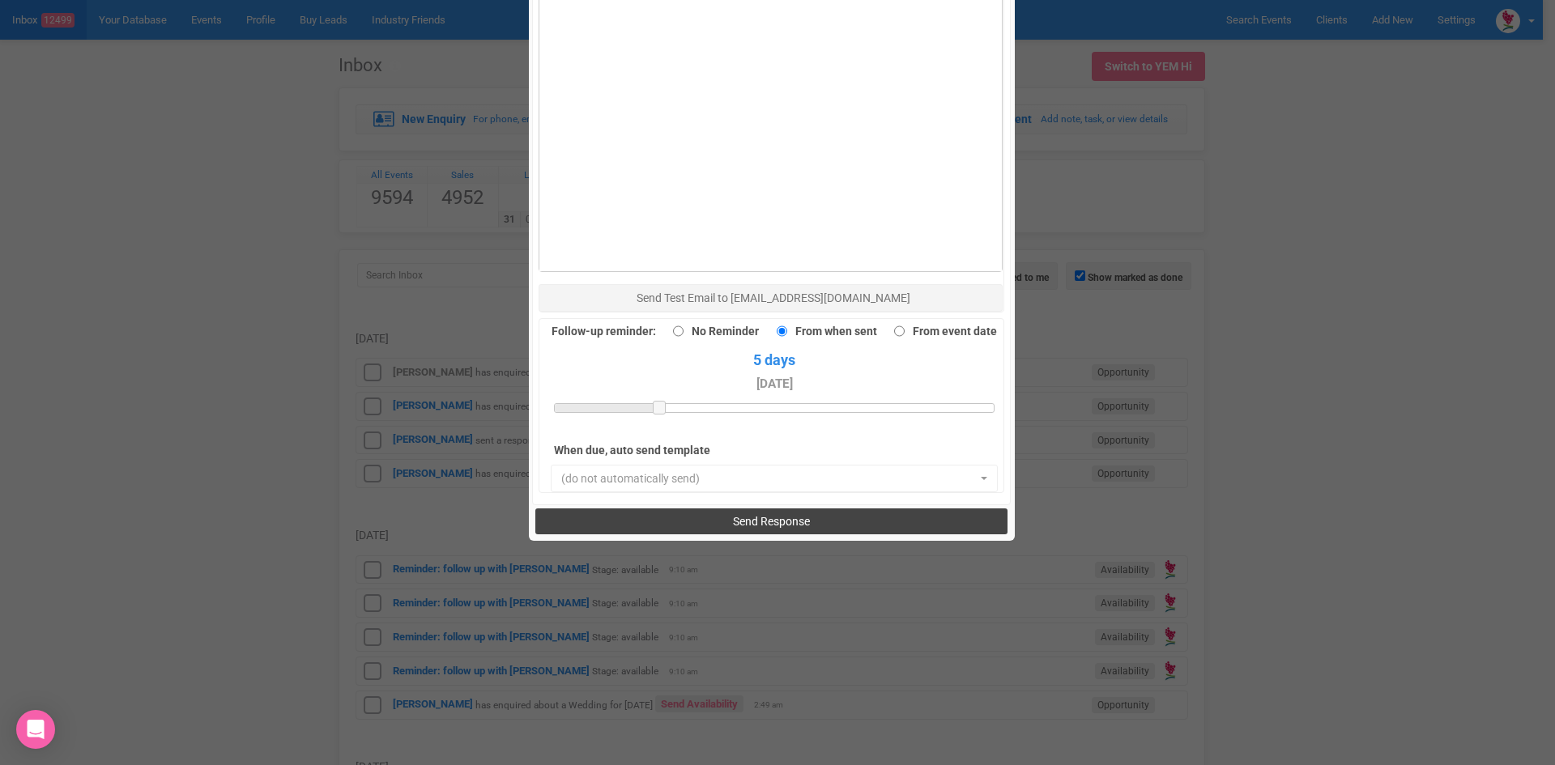
click at [721, 509] on button "Send Response" at bounding box center [771, 522] width 472 height 26
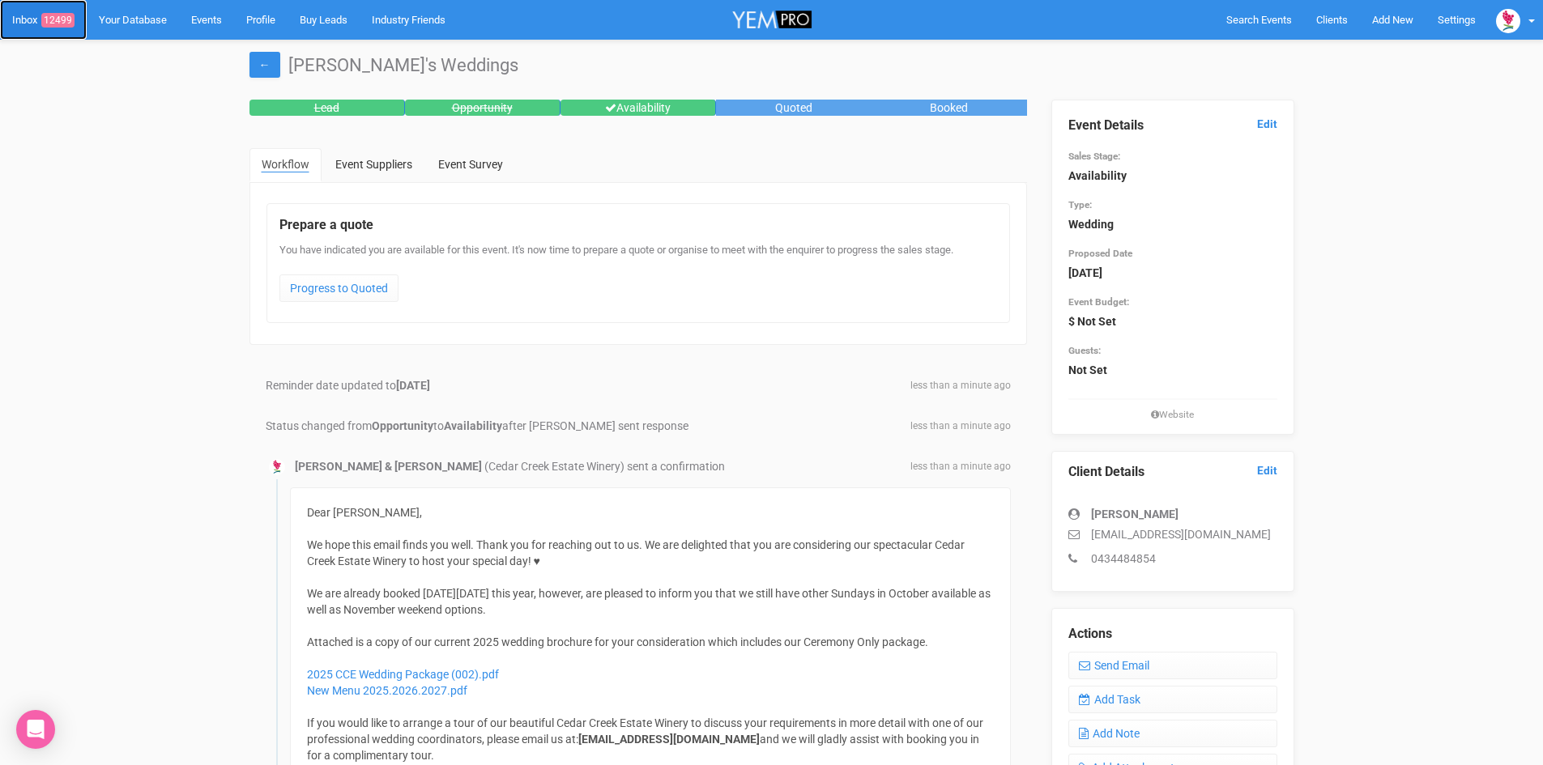
click at [62, 16] on span "12499" at bounding box center [57, 20] width 33 height 15
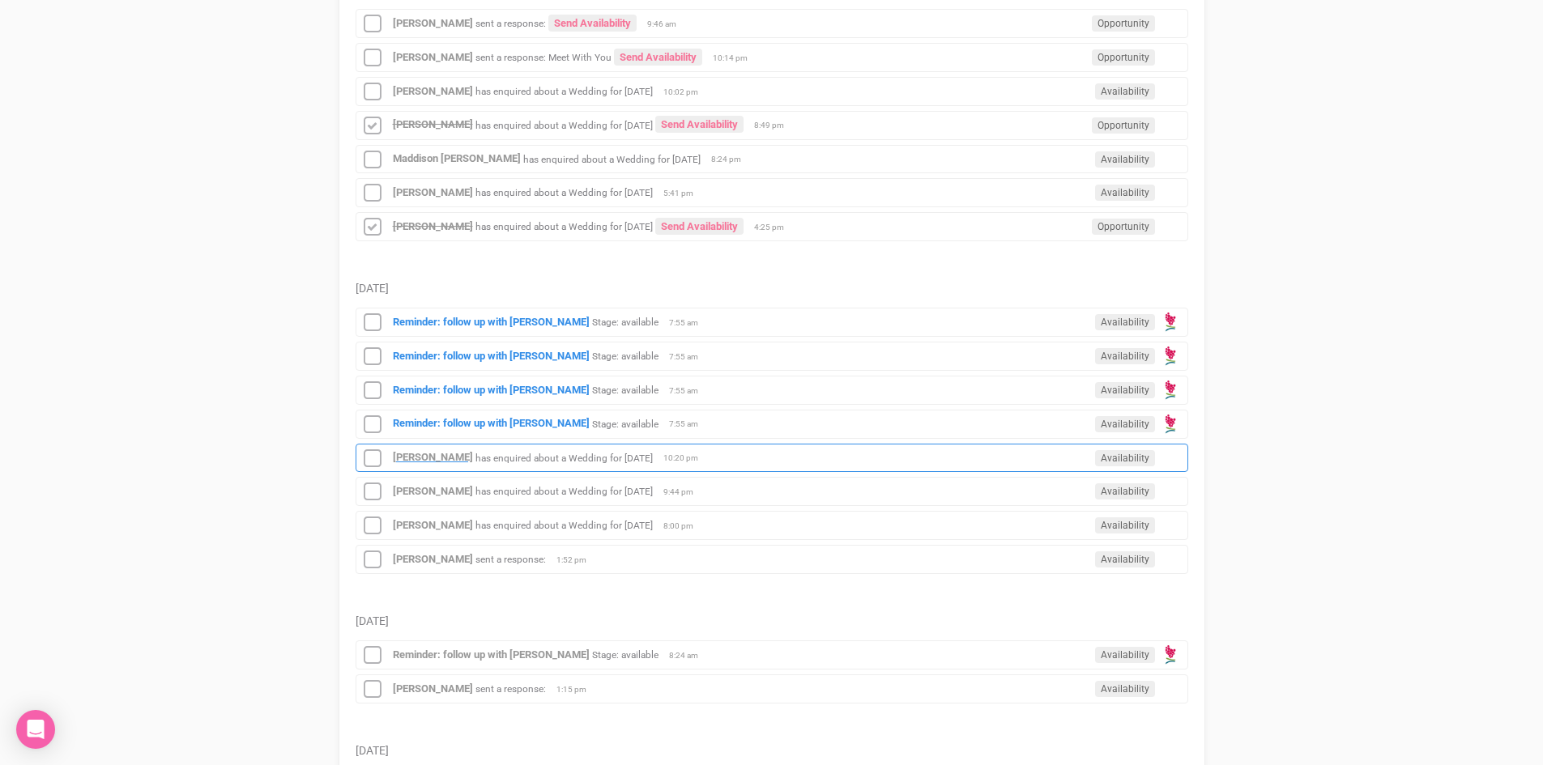
scroll to position [1053, 0]
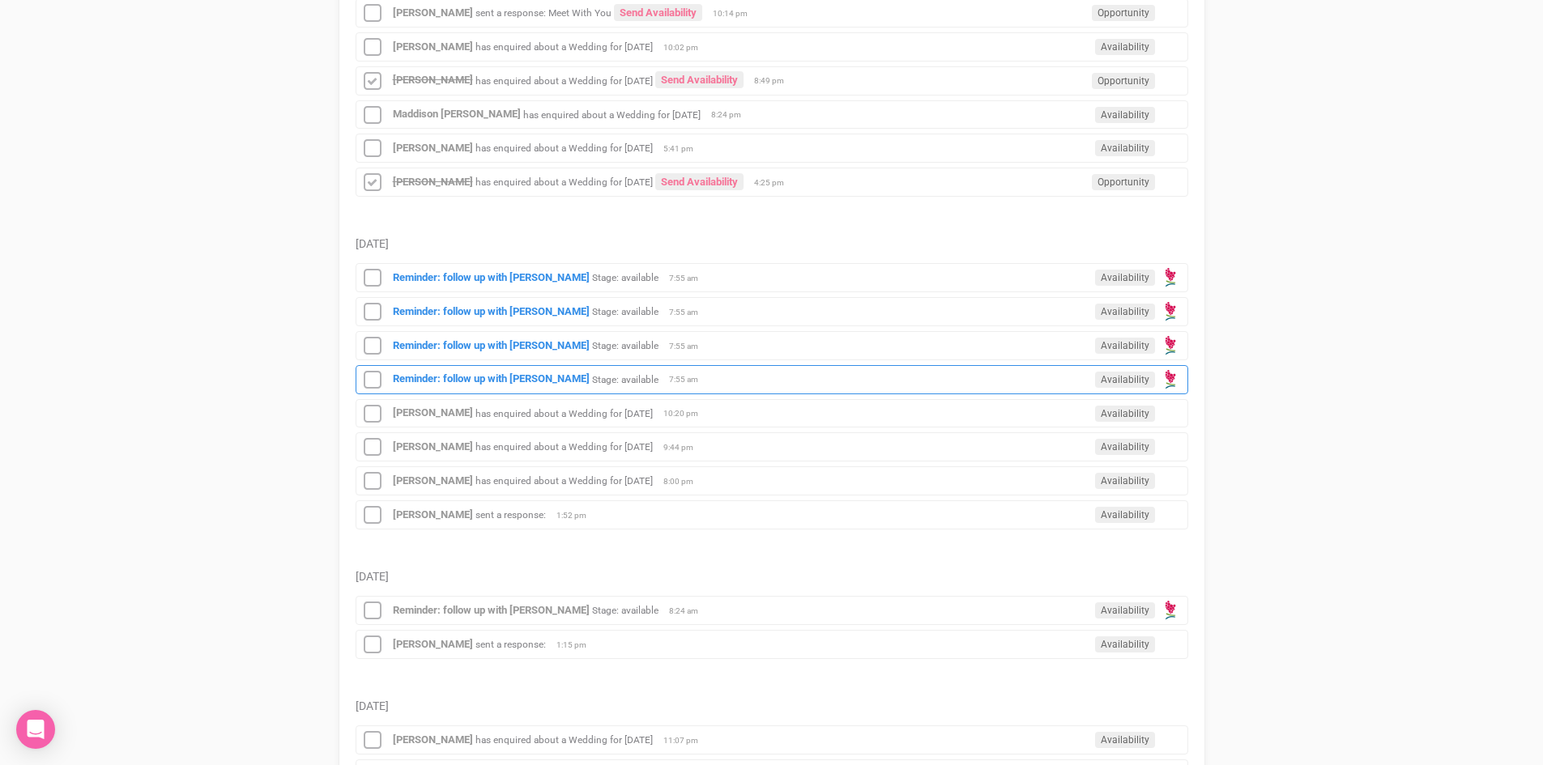
click at [435, 369] on div "Reminder: follow up with [PERSON_NAME]: available Availability 7:55 am" at bounding box center [771, 379] width 832 height 29
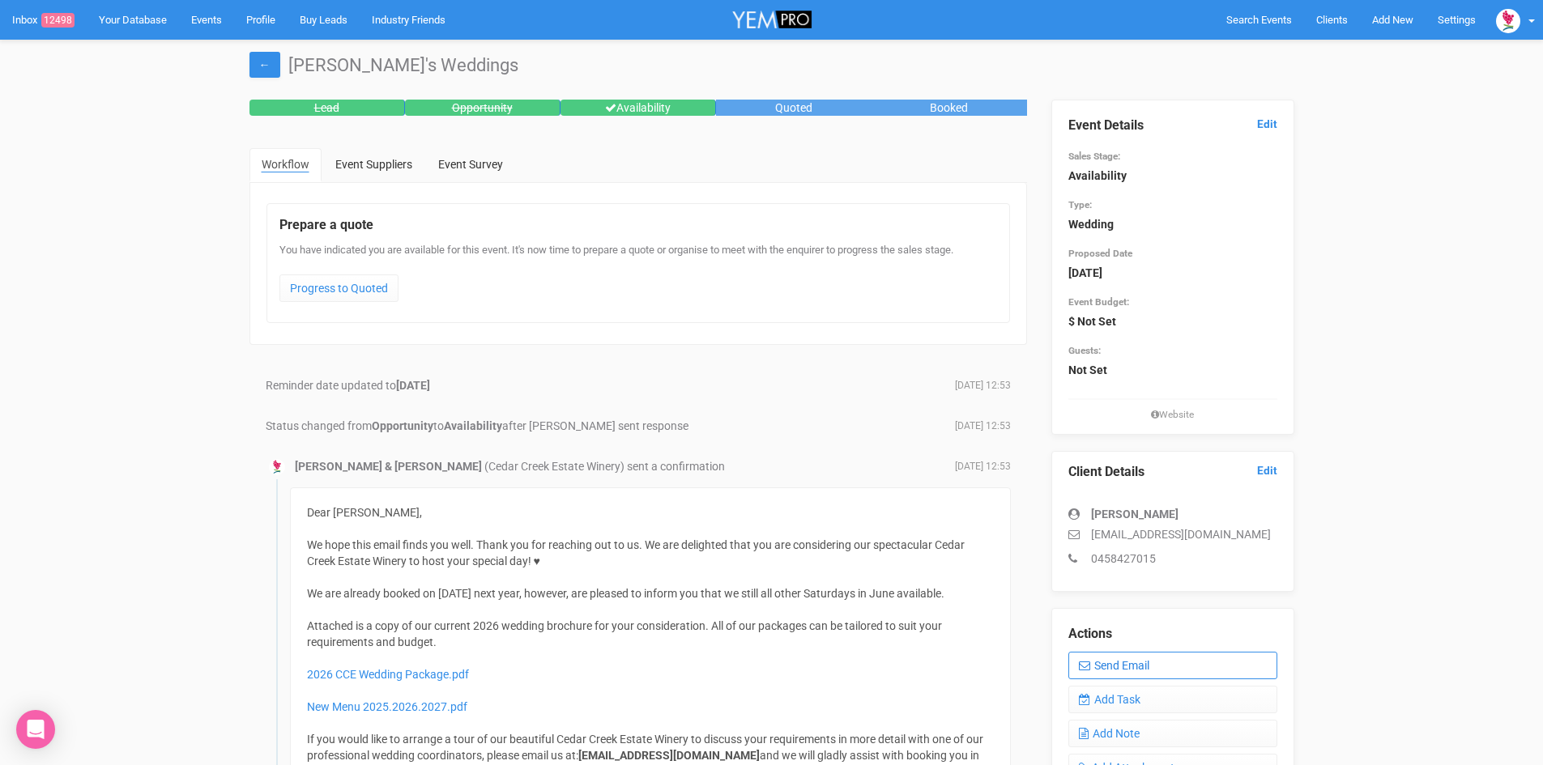
click at [1119, 662] on link "Send Email" at bounding box center [1172, 666] width 209 height 28
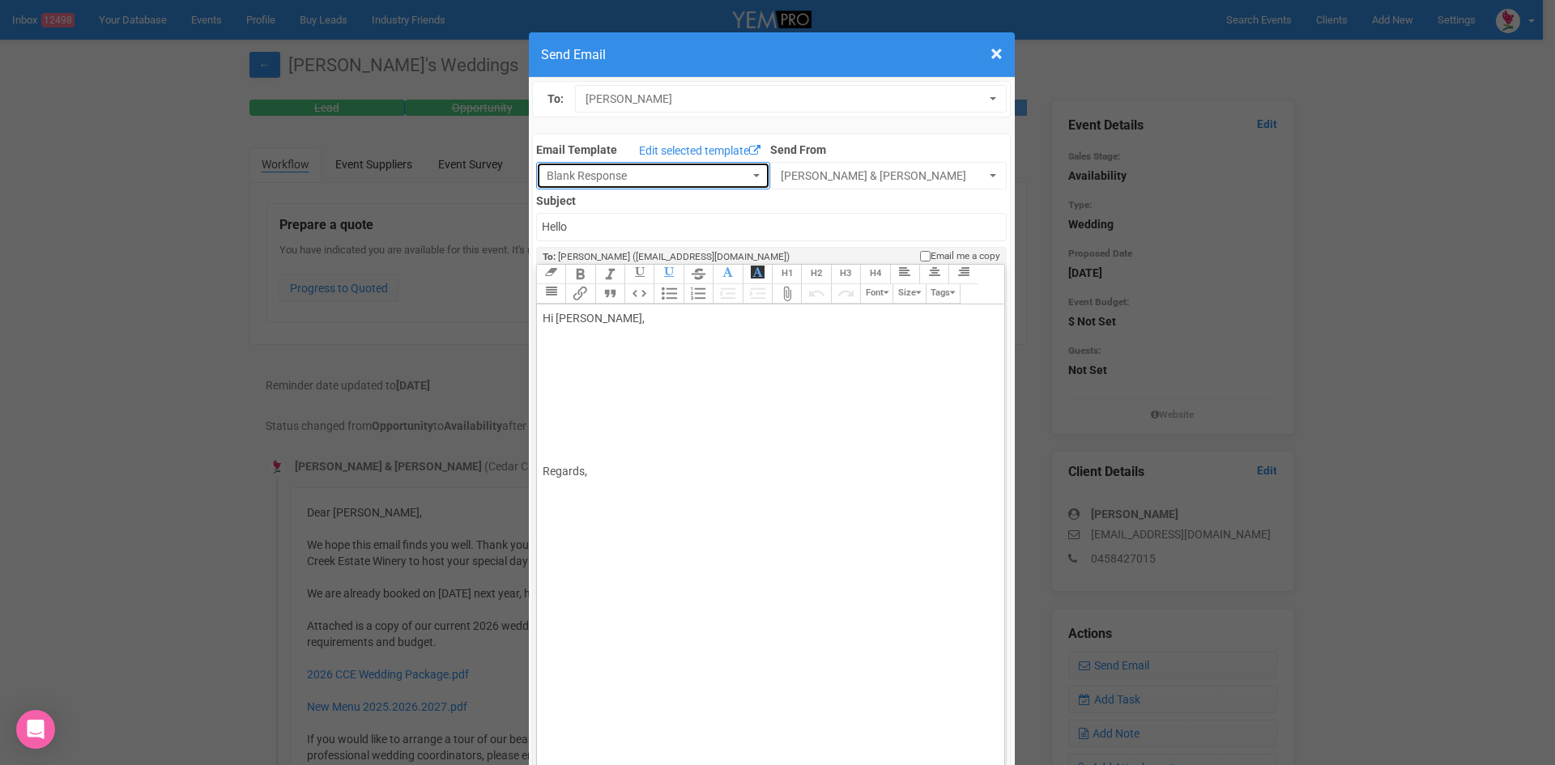
click at [747, 175] on button "Blank Response" at bounding box center [653, 176] width 234 height 28
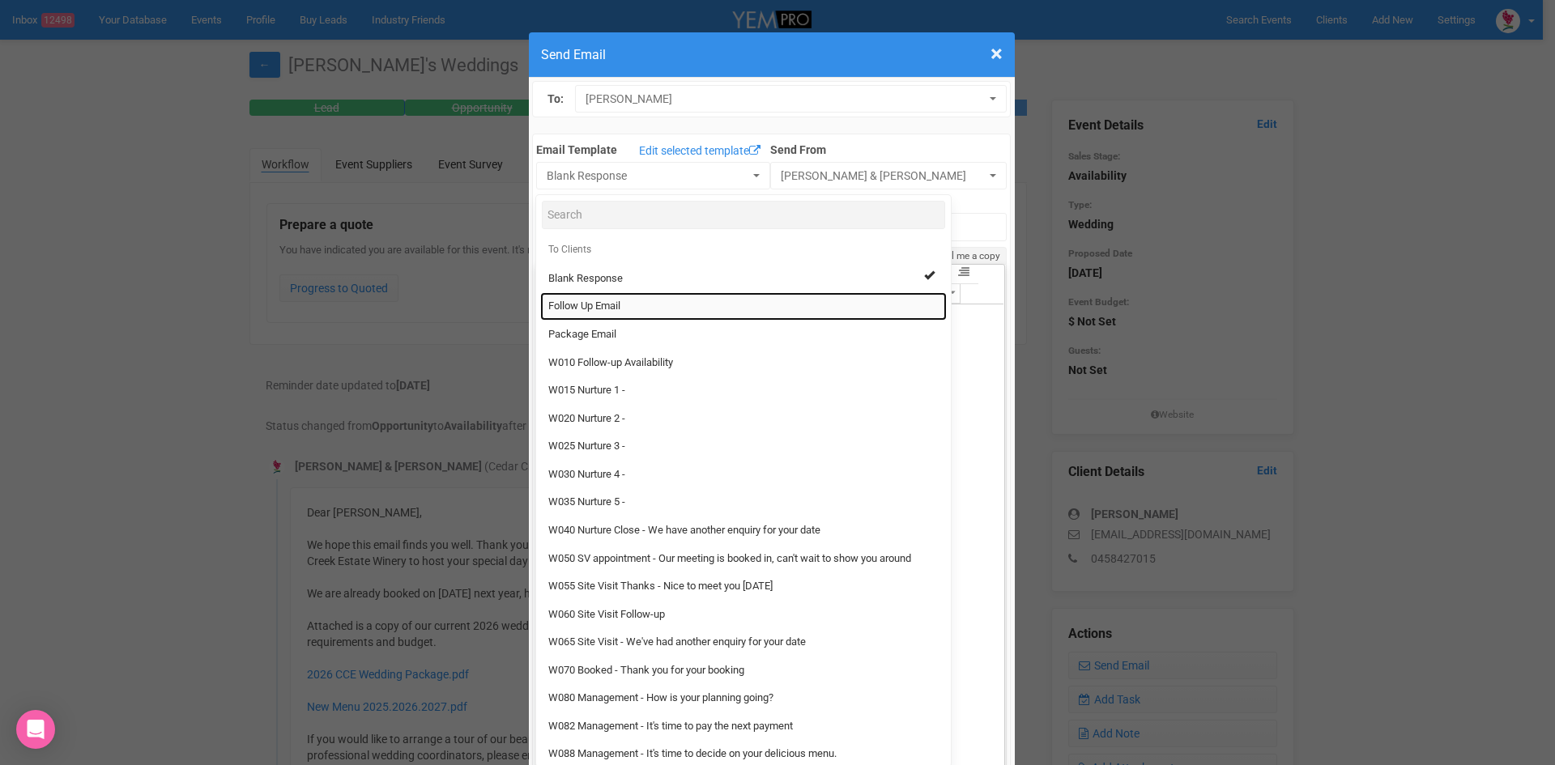
click at [575, 302] on span "Follow Up Email" at bounding box center [584, 306] width 72 height 15
select select "88639"
type input "[GEOGRAPHIC_DATA] - Follow Up"
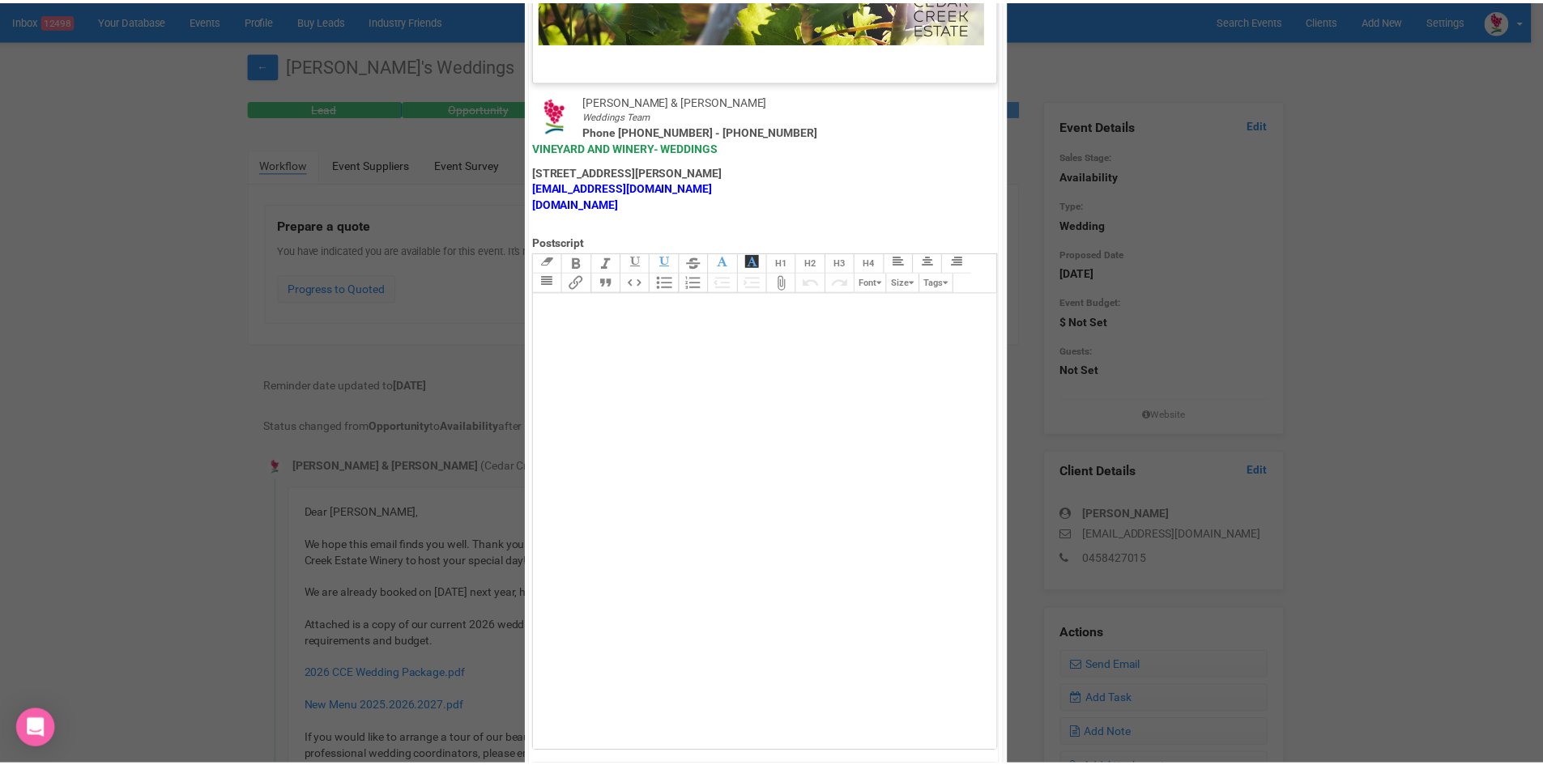
scroll to position [802, 0]
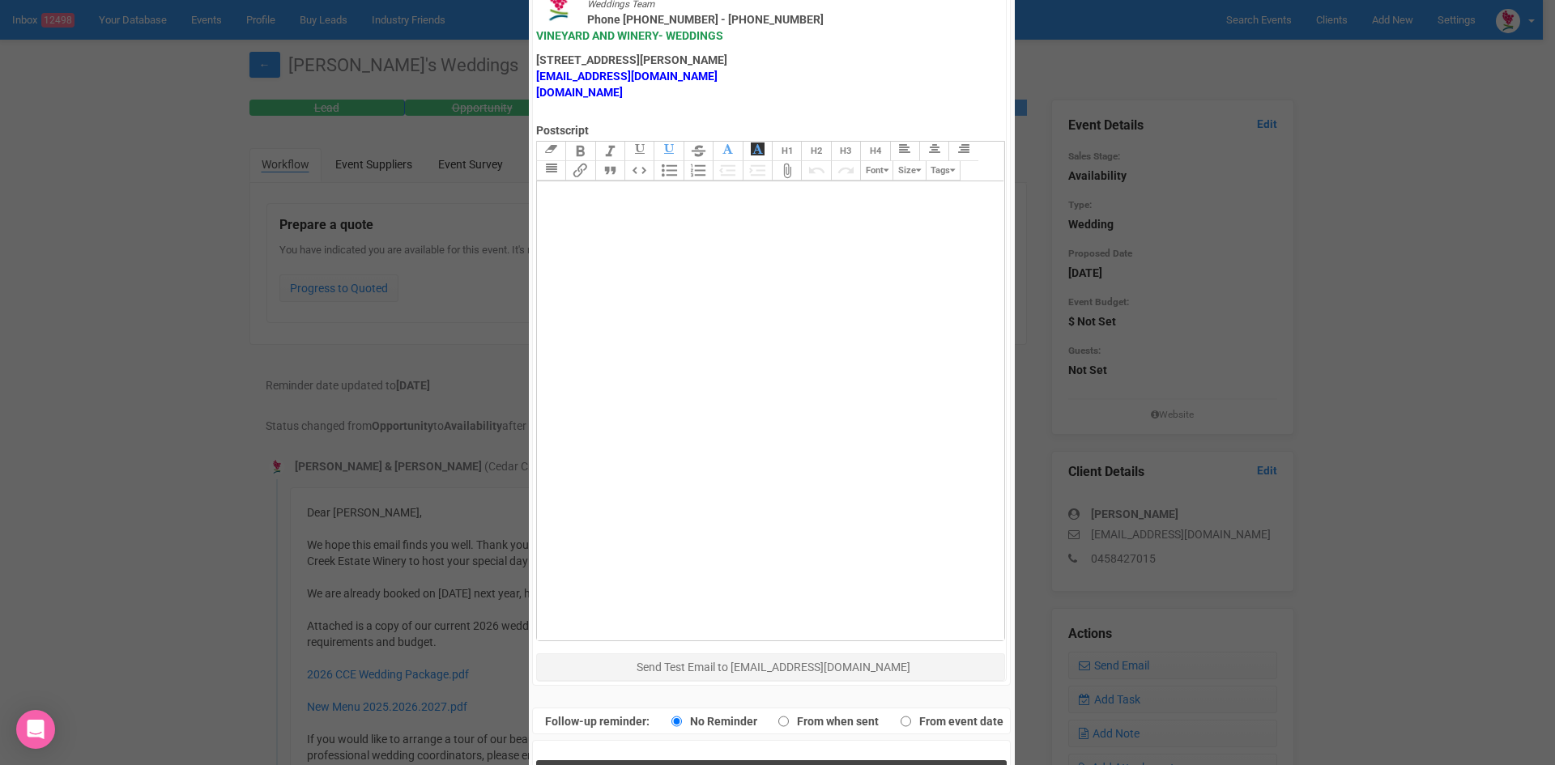
click at [625, 760] on button "Send Response" at bounding box center [771, 776] width 470 height 33
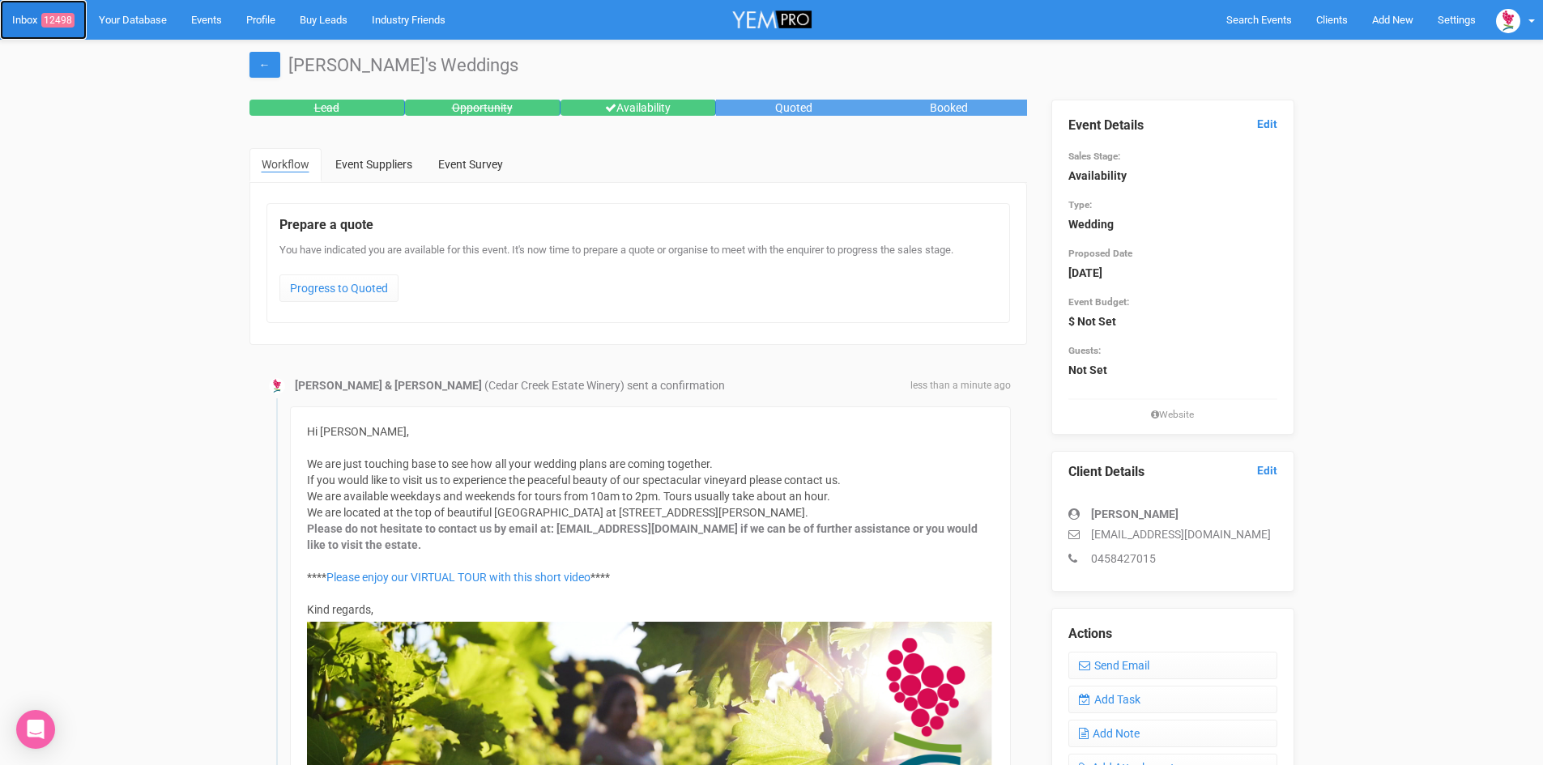
click at [51, 13] on span "12498" at bounding box center [57, 20] width 33 height 15
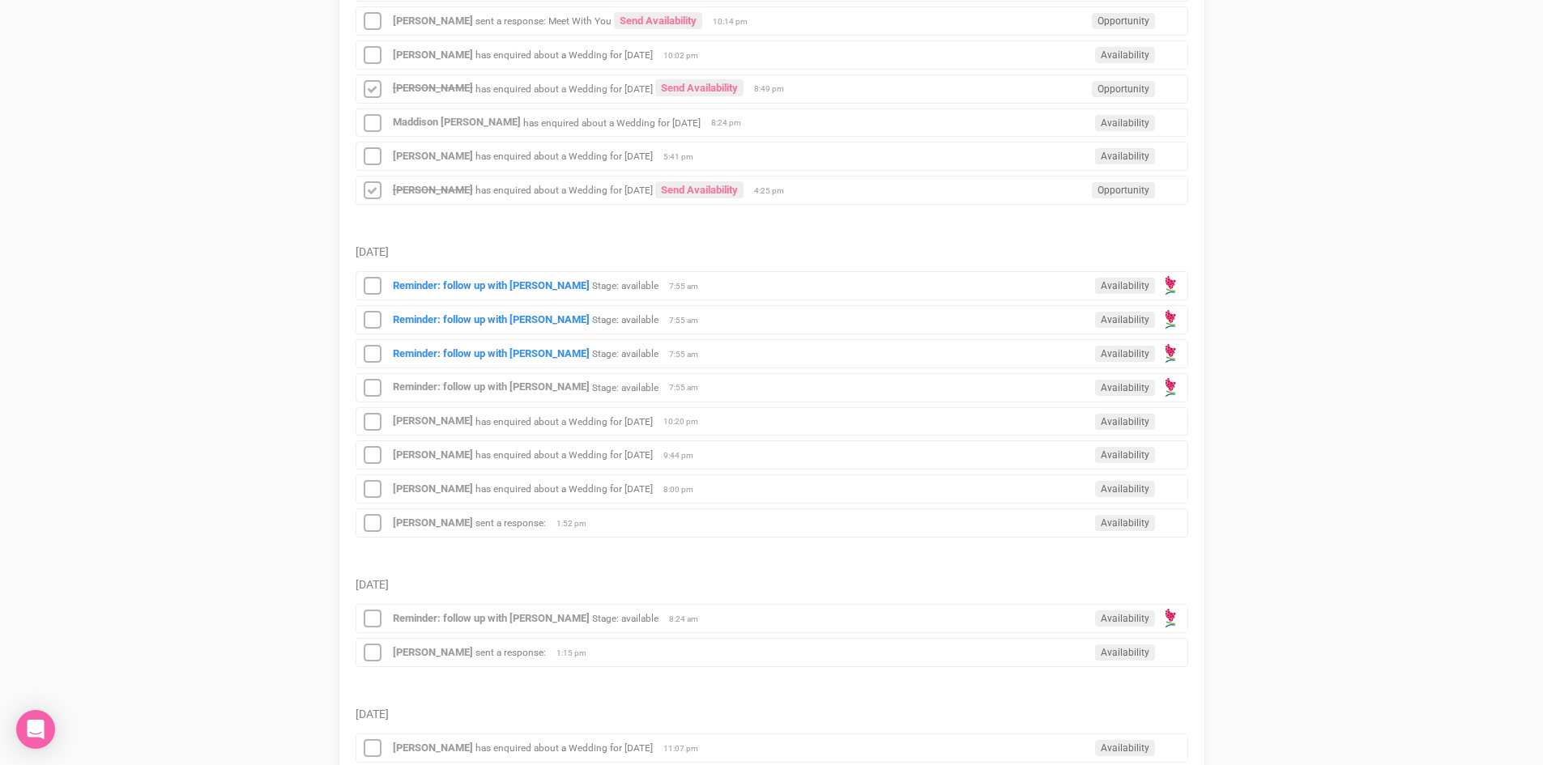
scroll to position [1053, 0]
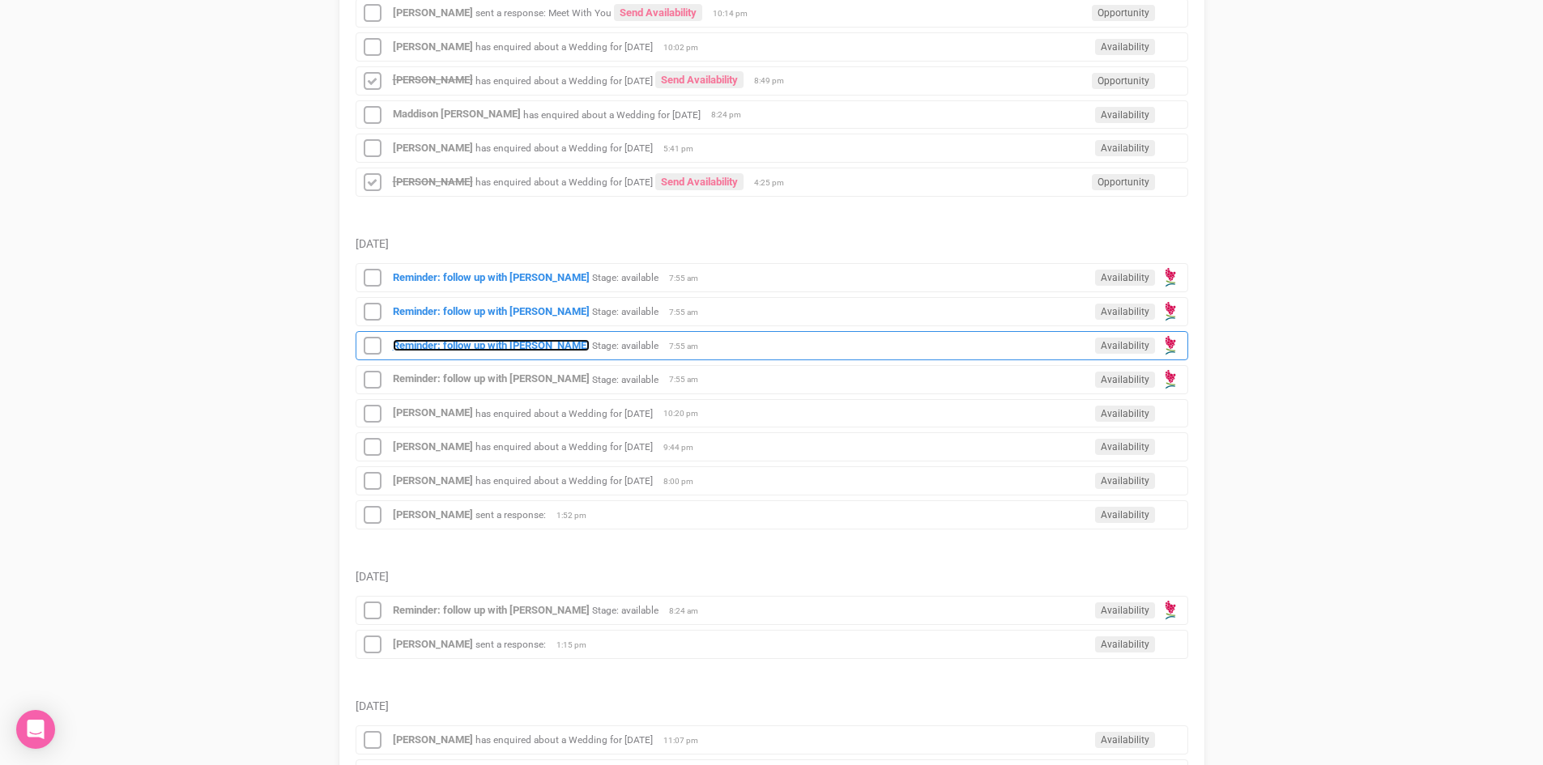
click at [456, 339] on strong "Reminder: follow up with [PERSON_NAME]" at bounding box center [491, 345] width 197 height 12
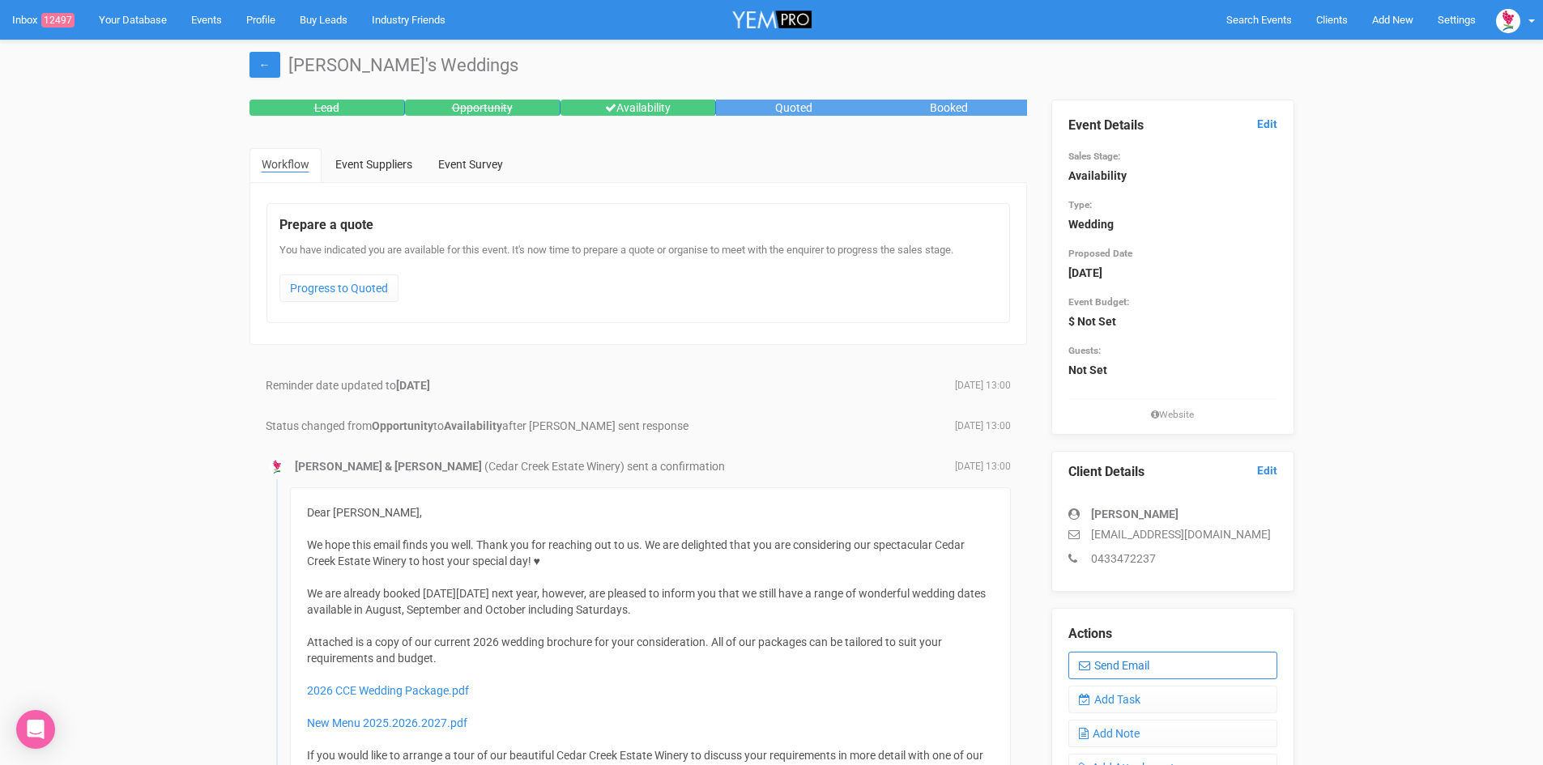
click at [1155, 656] on link "Send Email" at bounding box center [1172, 666] width 209 height 28
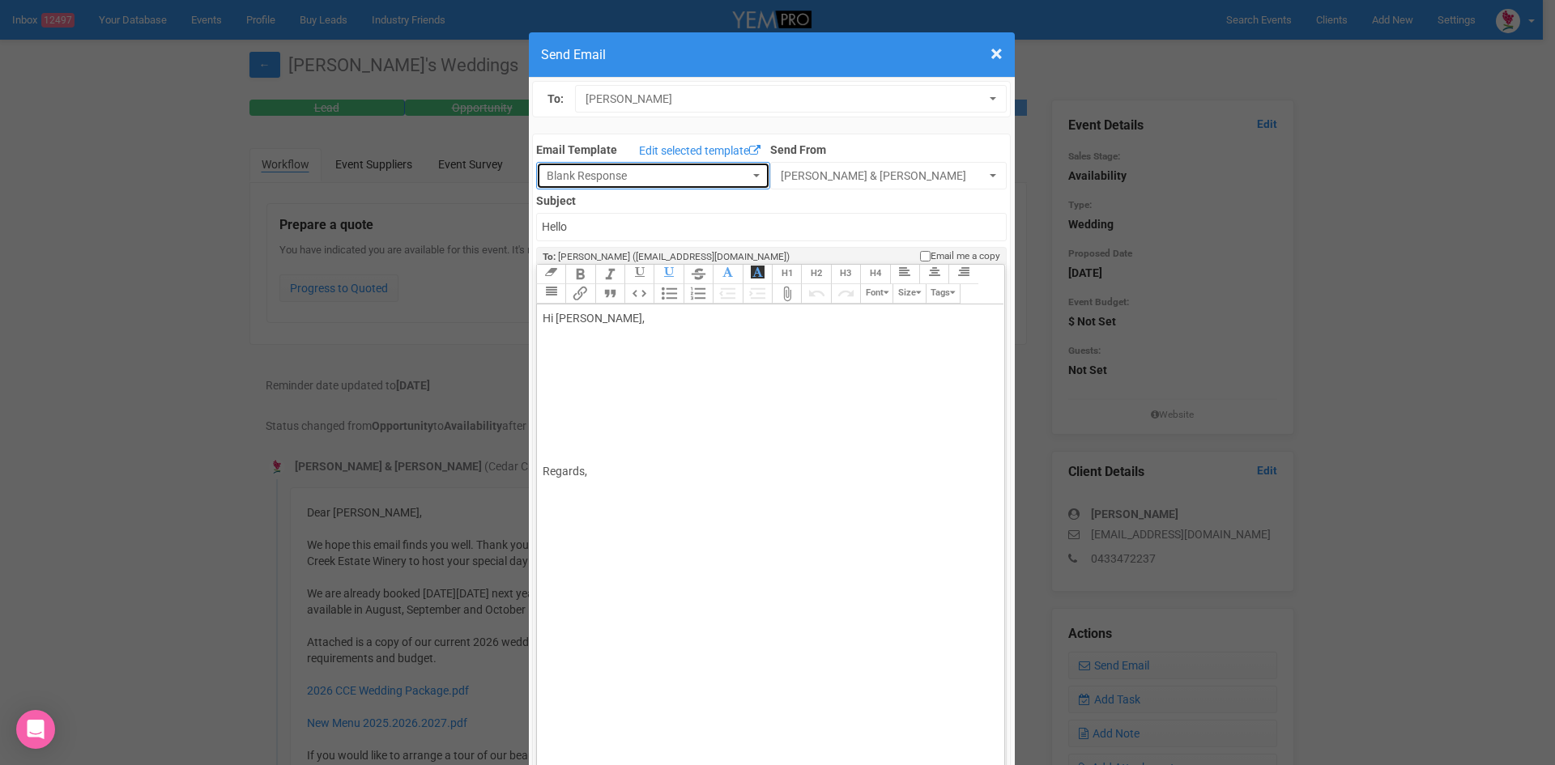
click at [747, 166] on button "Blank Response" at bounding box center [653, 176] width 234 height 28
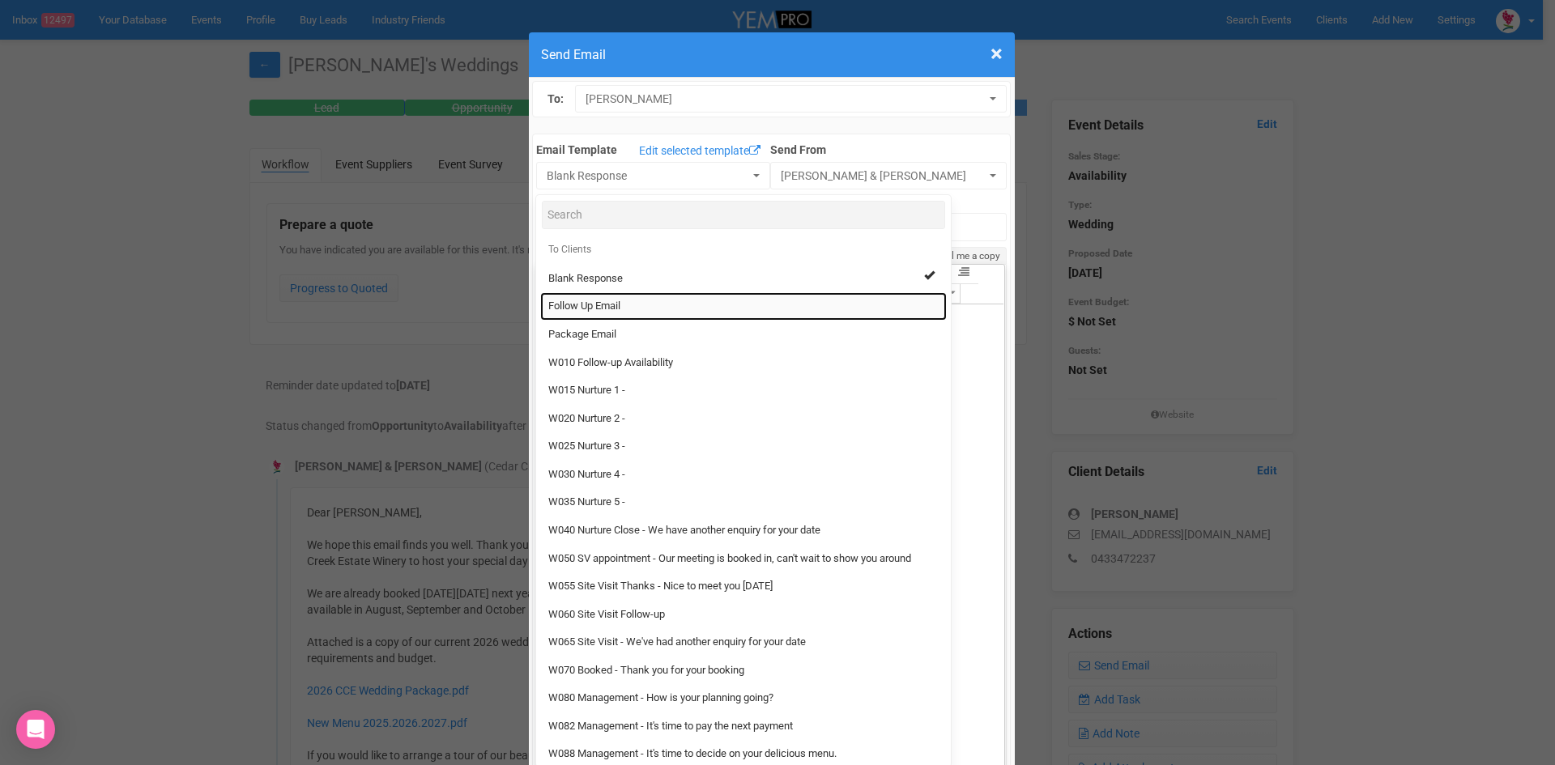
click at [556, 298] on link "Follow Up Email" at bounding box center [743, 306] width 406 height 28
select select "88639"
type input "[GEOGRAPHIC_DATA] - Follow Up"
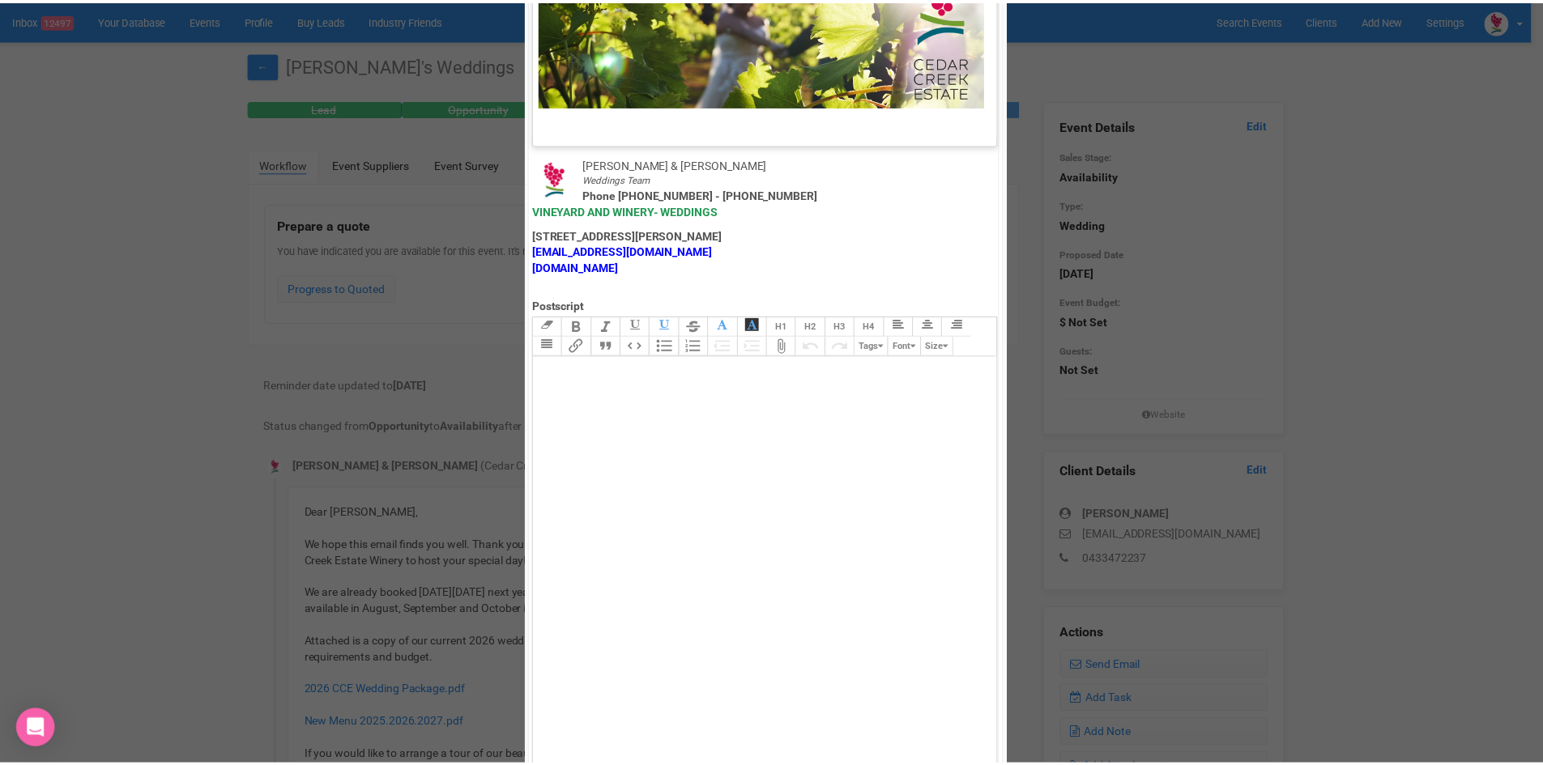
scroll to position [802, 0]
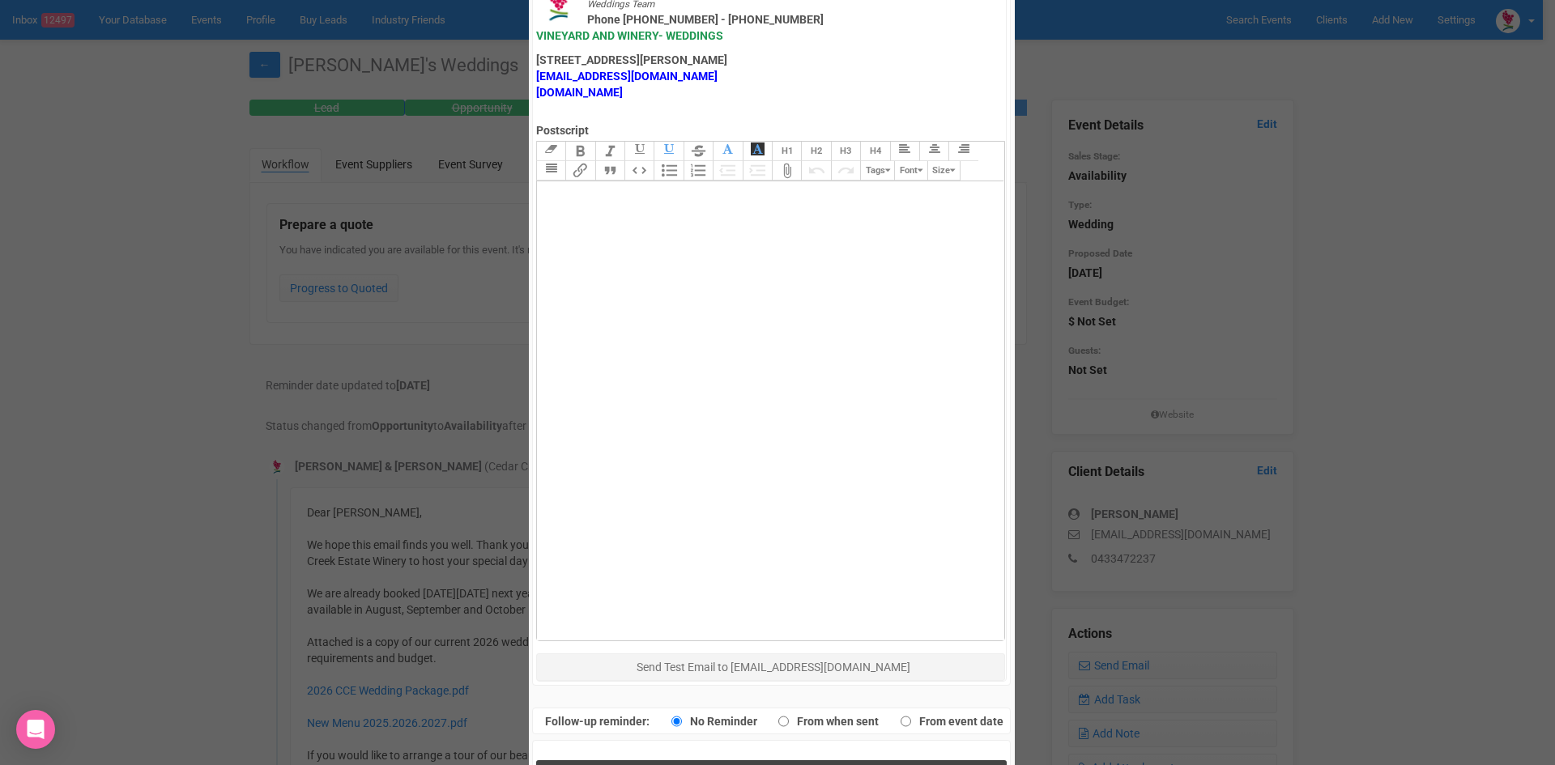
click at [640, 760] on button "Send Response" at bounding box center [771, 776] width 470 height 33
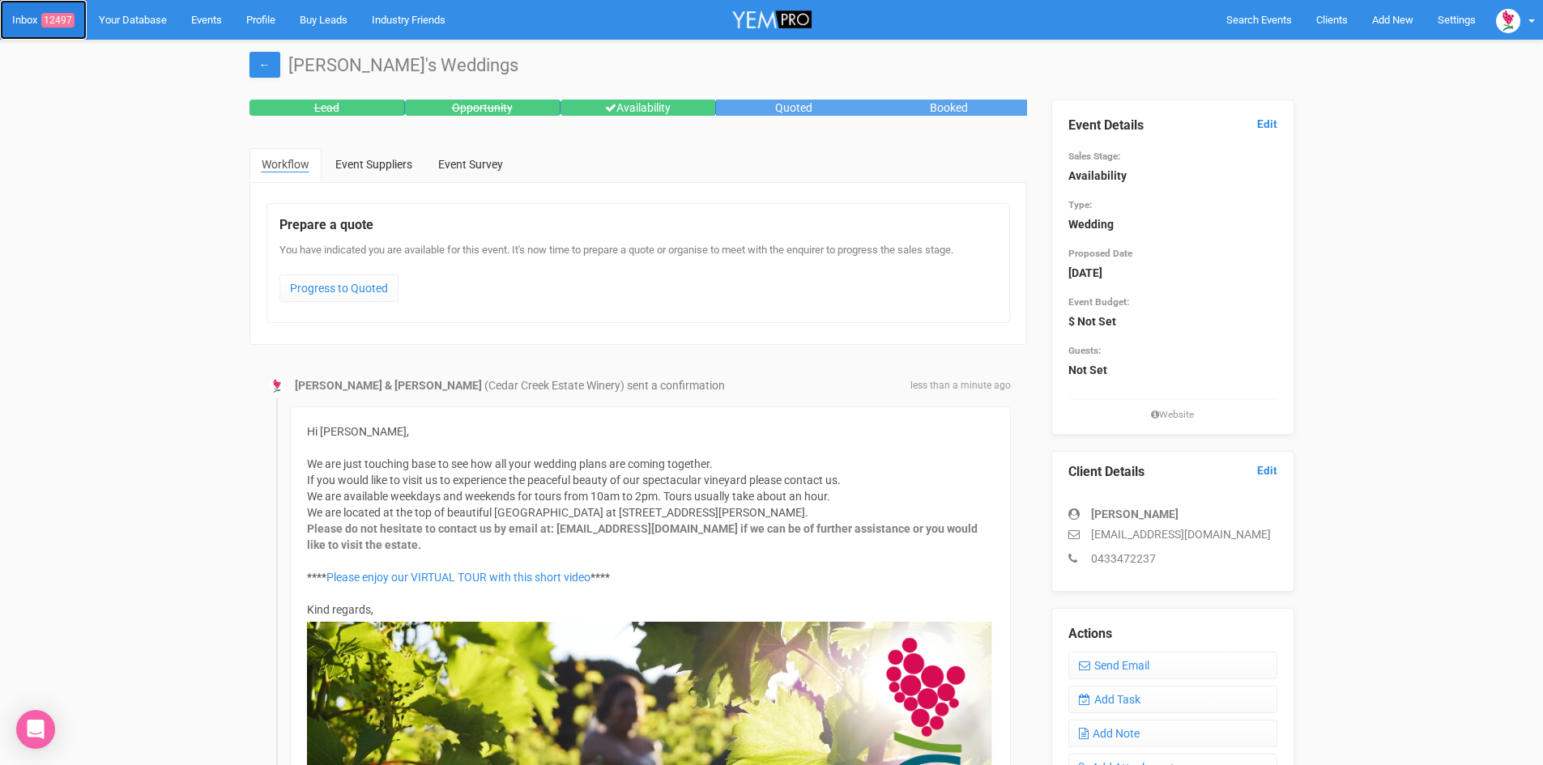
click at [63, 13] on span "12497" at bounding box center [57, 20] width 33 height 15
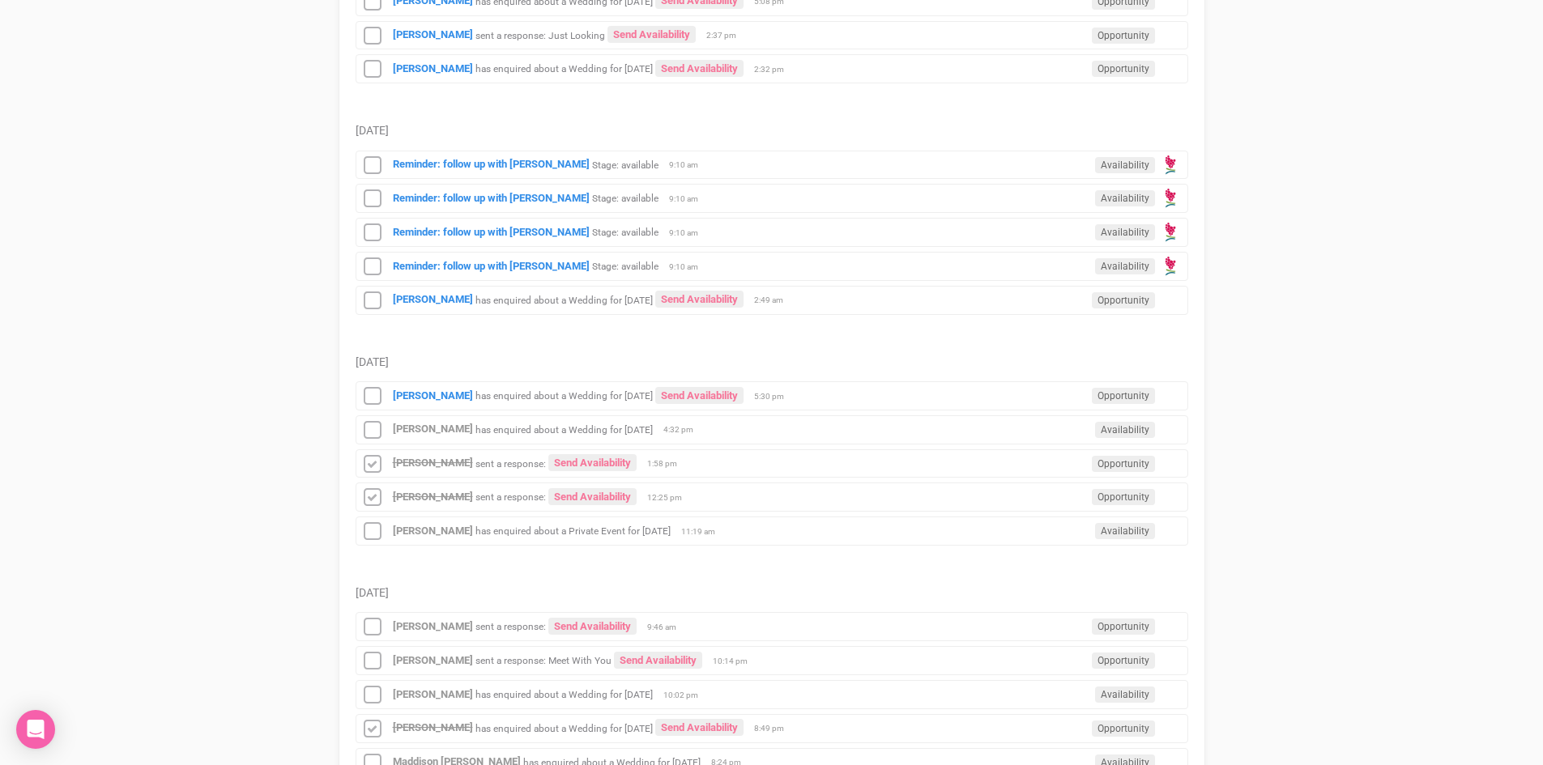
scroll to position [729, 0]
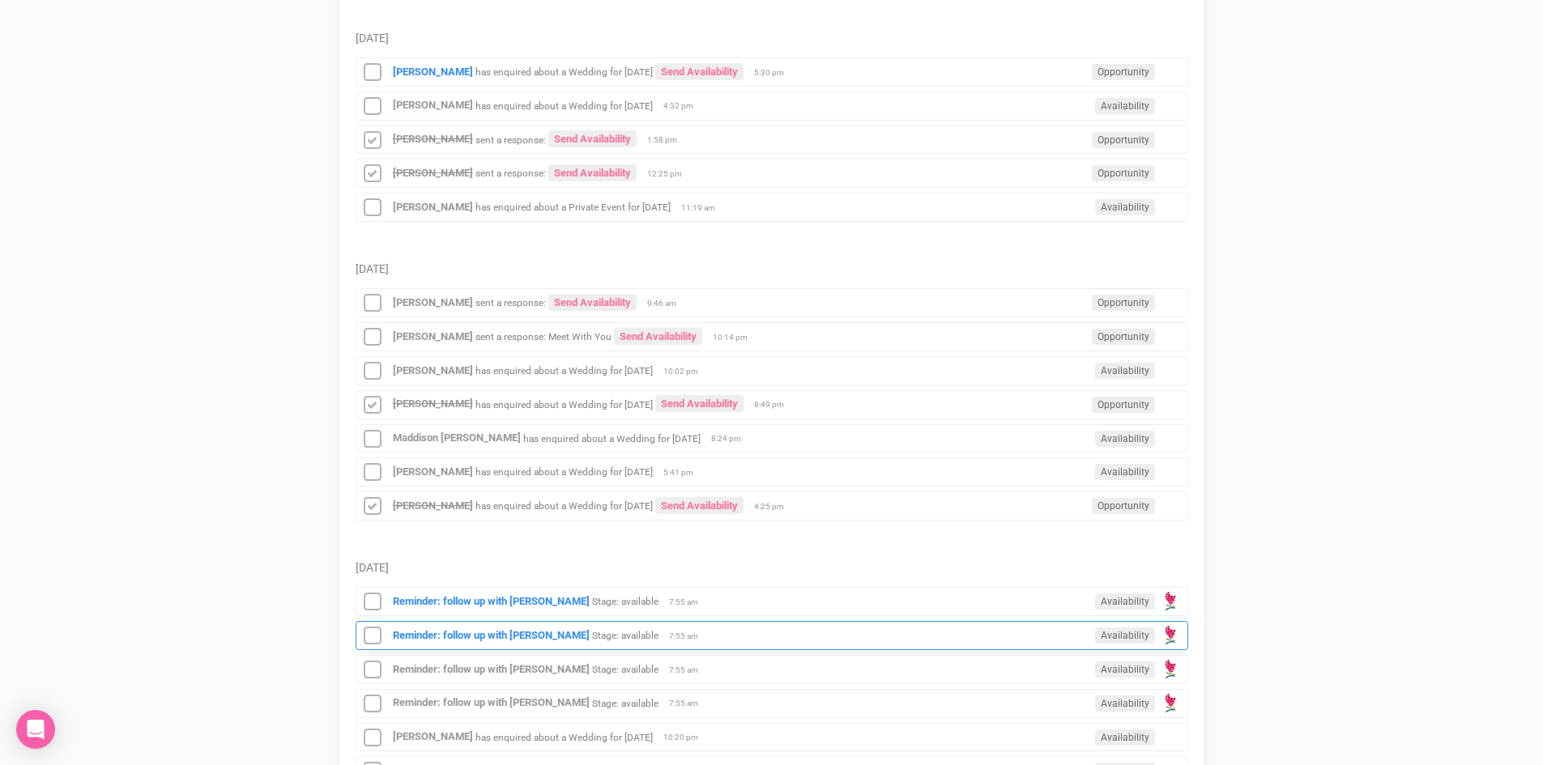
click at [470, 627] on div "Reminder: follow up with Fernanda Alchao Stage: available Availability 7:55 am" at bounding box center [771, 635] width 832 height 29
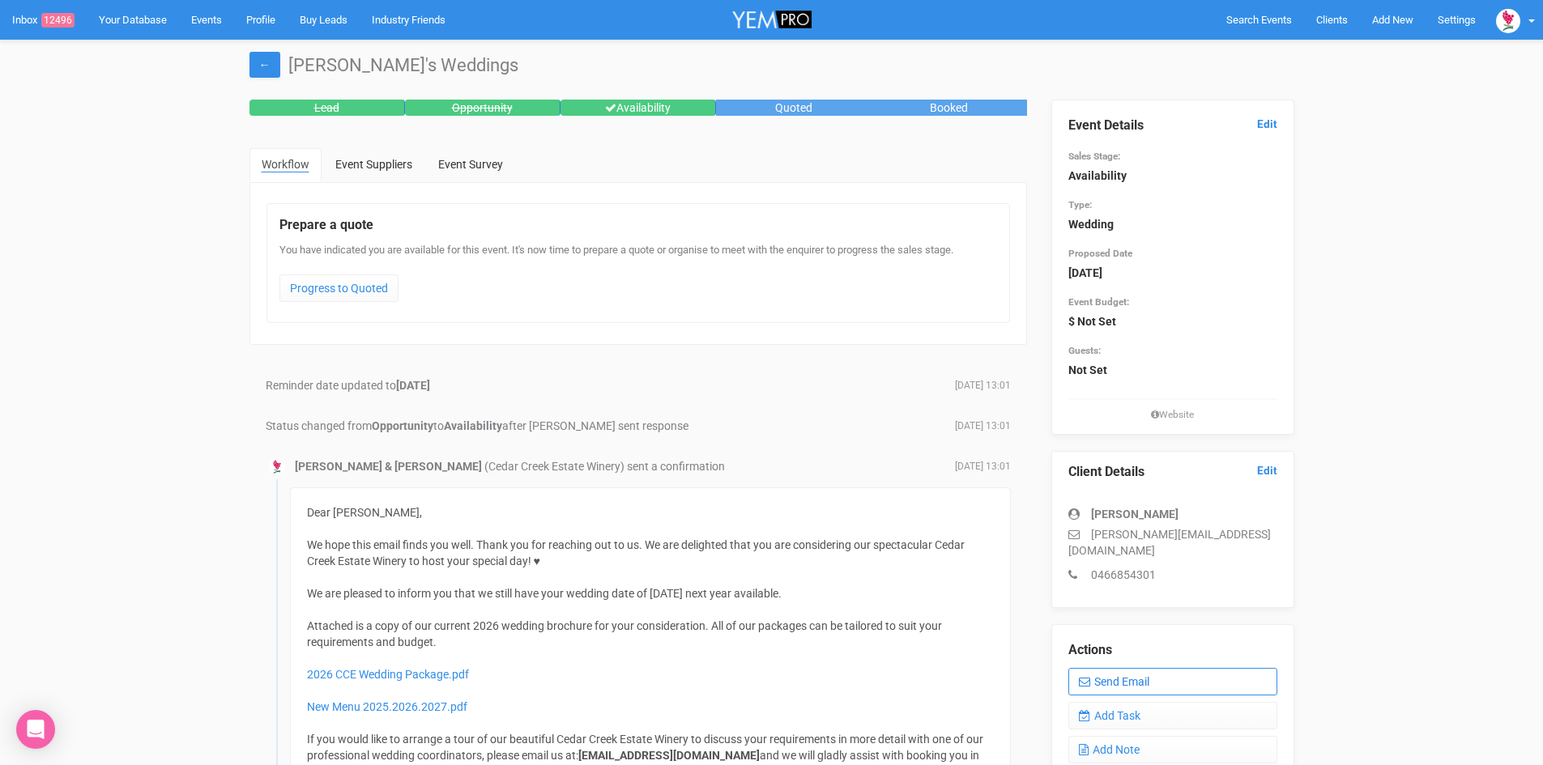
click at [1093, 668] on link "Send Email" at bounding box center [1172, 682] width 209 height 28
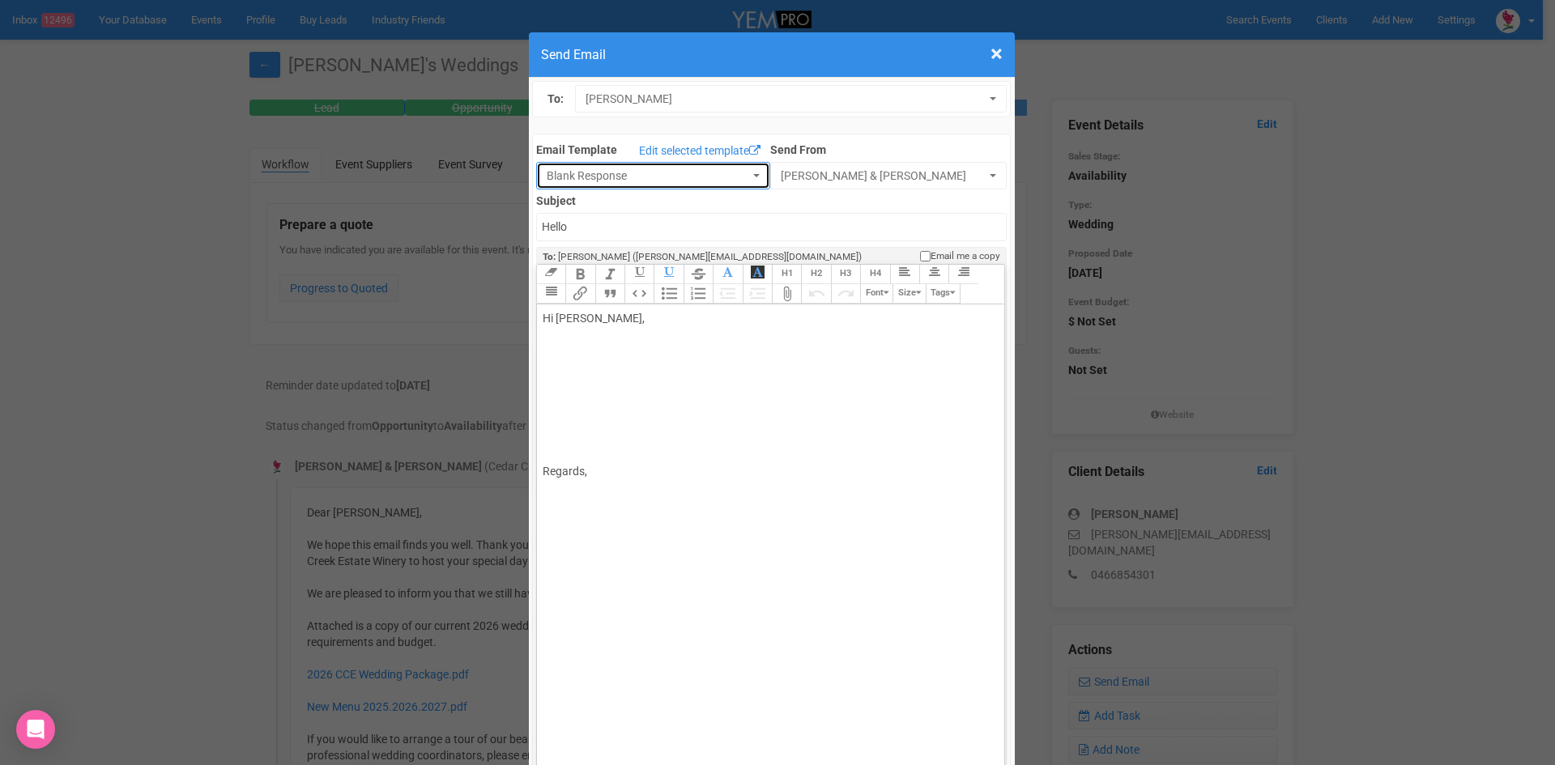
click at [748, 172] on button "Blank Response" at bounding box center [653, 176] width 234 height 28
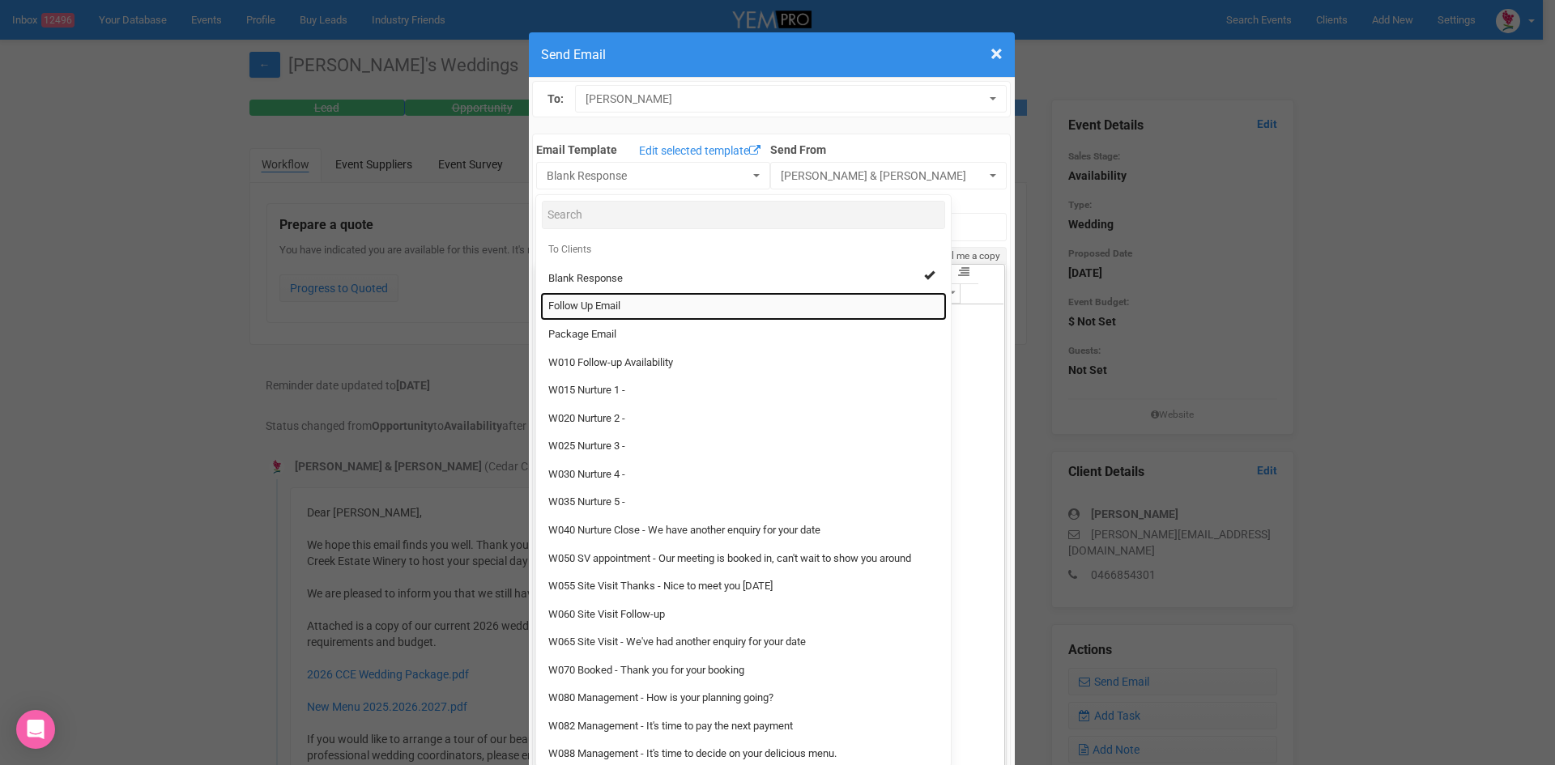
click at [594, 298] on link "Follow Up Email" at bounding box center [743, 306] width 406 height 28
select select "88639"
type input "Cedar Creek Estate - Follow Up"
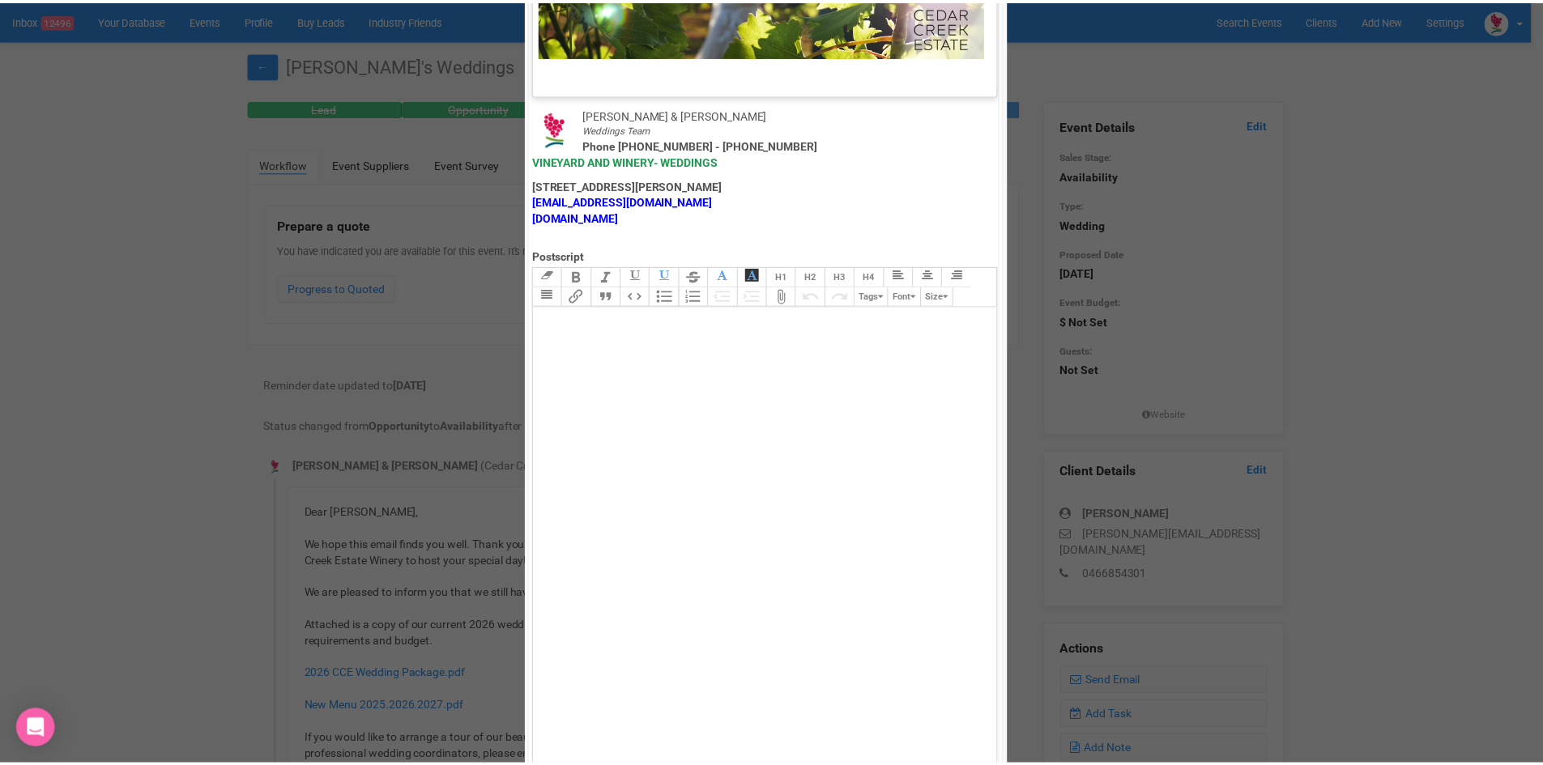
scroll to position [802, 0]
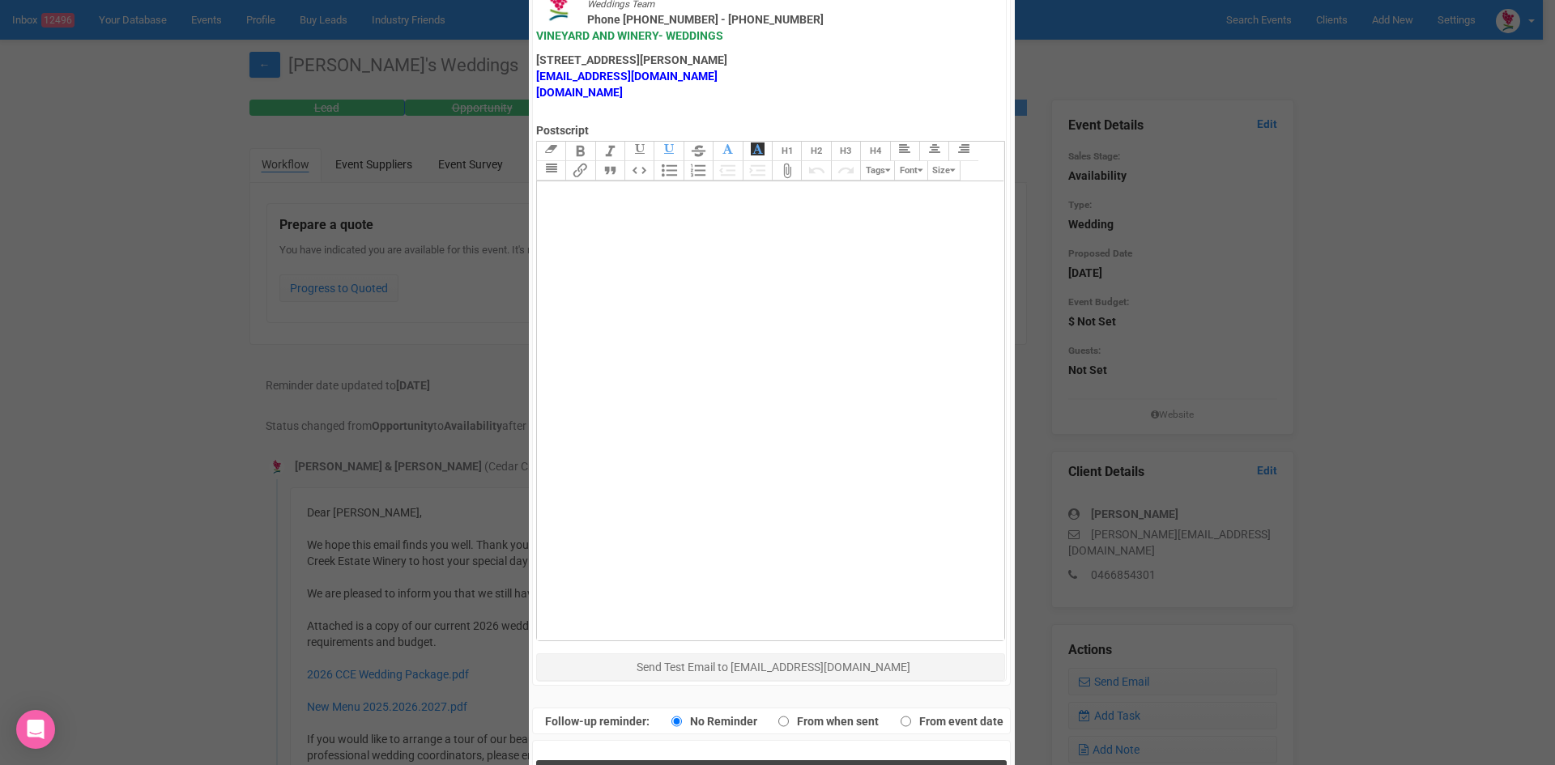
click at [667, 760] on button "Send Response" at bounding box center [771, 776] width 470 height 33
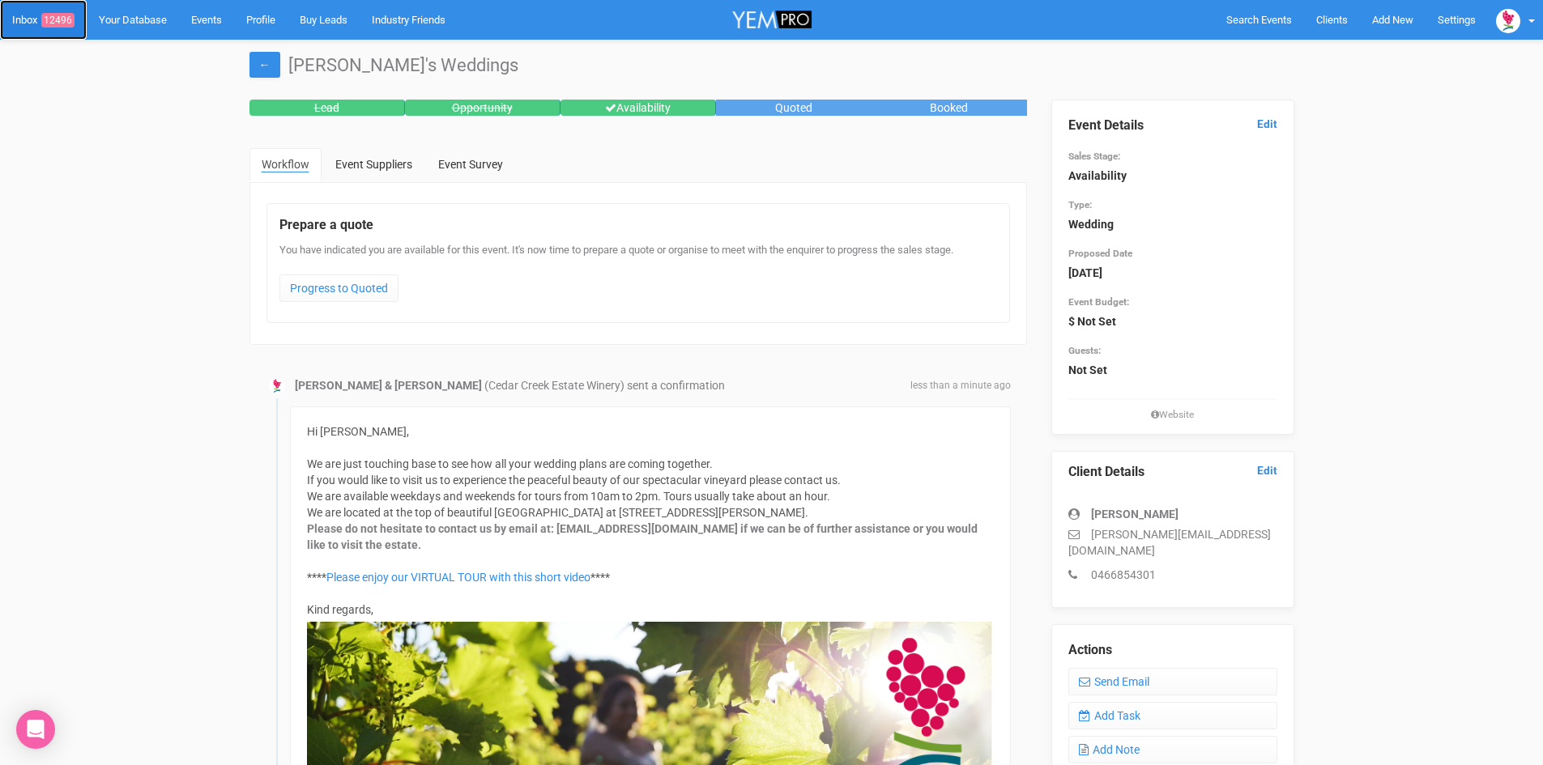
click at [64, 12] on link "Inbox 12496" at bounding box center [43, 20] width 87 height 40
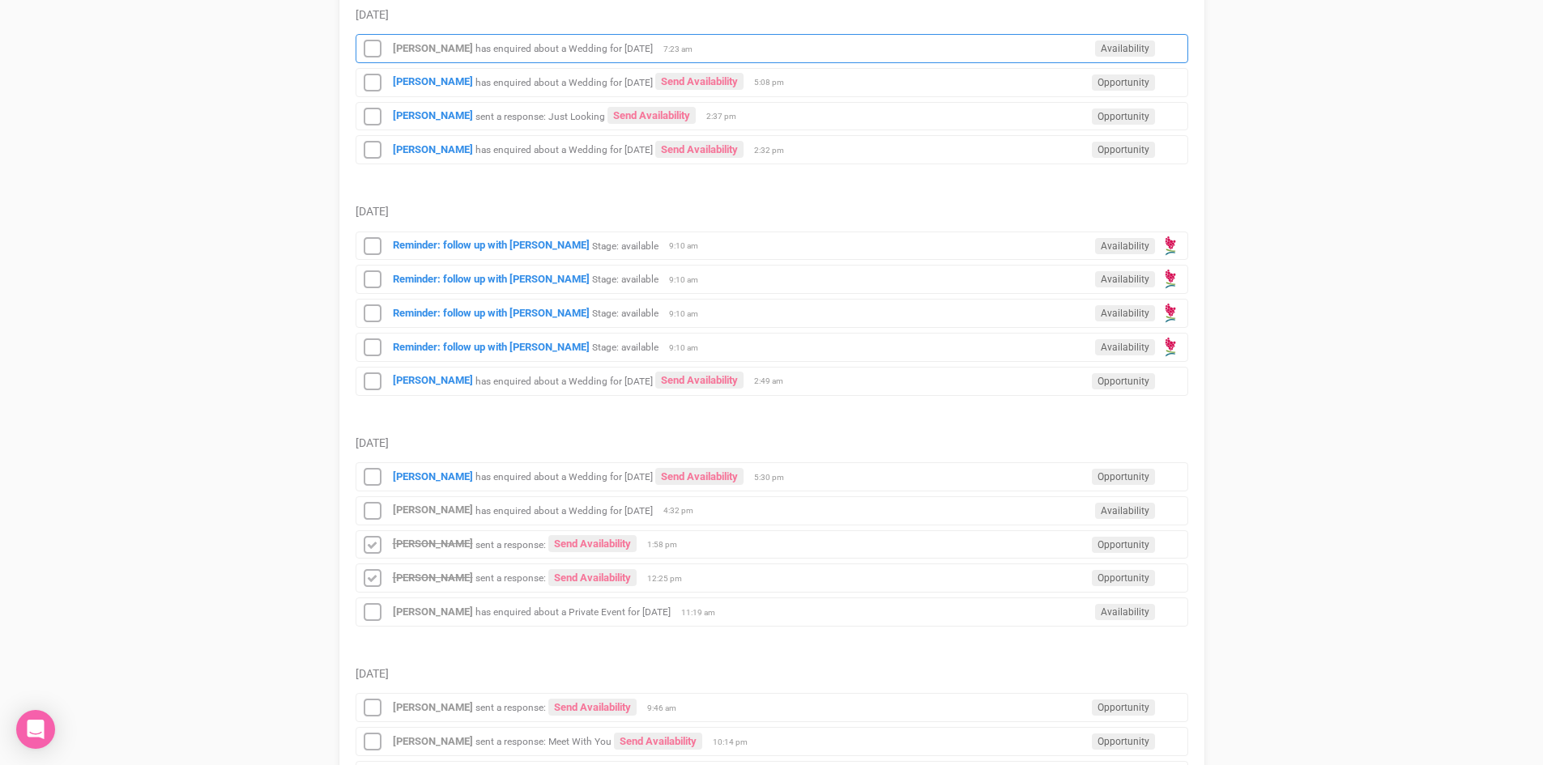
scroll to position [648, 0]
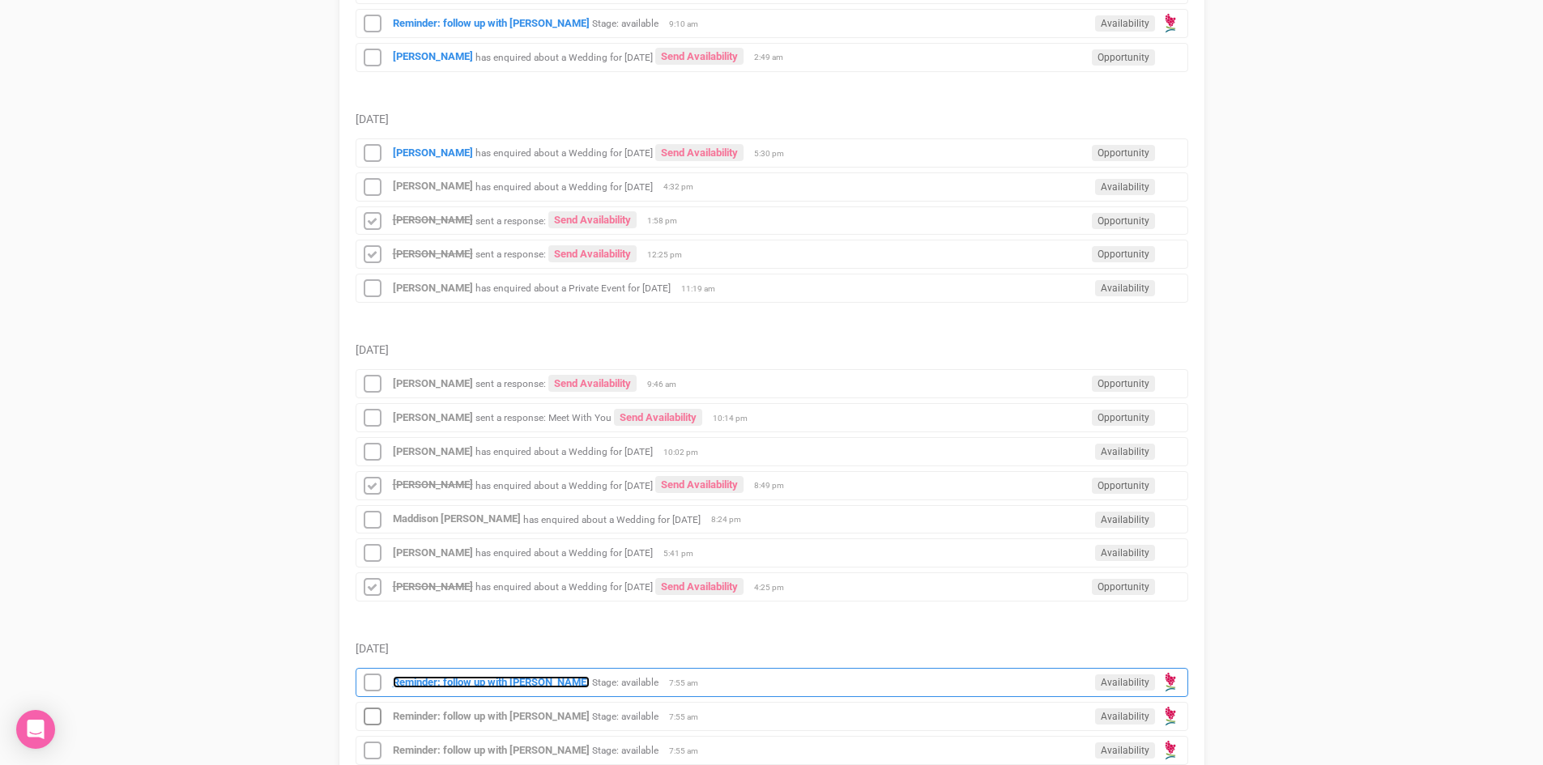
click at [487, 676] on strong "Reminder: follow up with [PERSON_NAME]" at bounding box center [491, 682] width 197 height 12
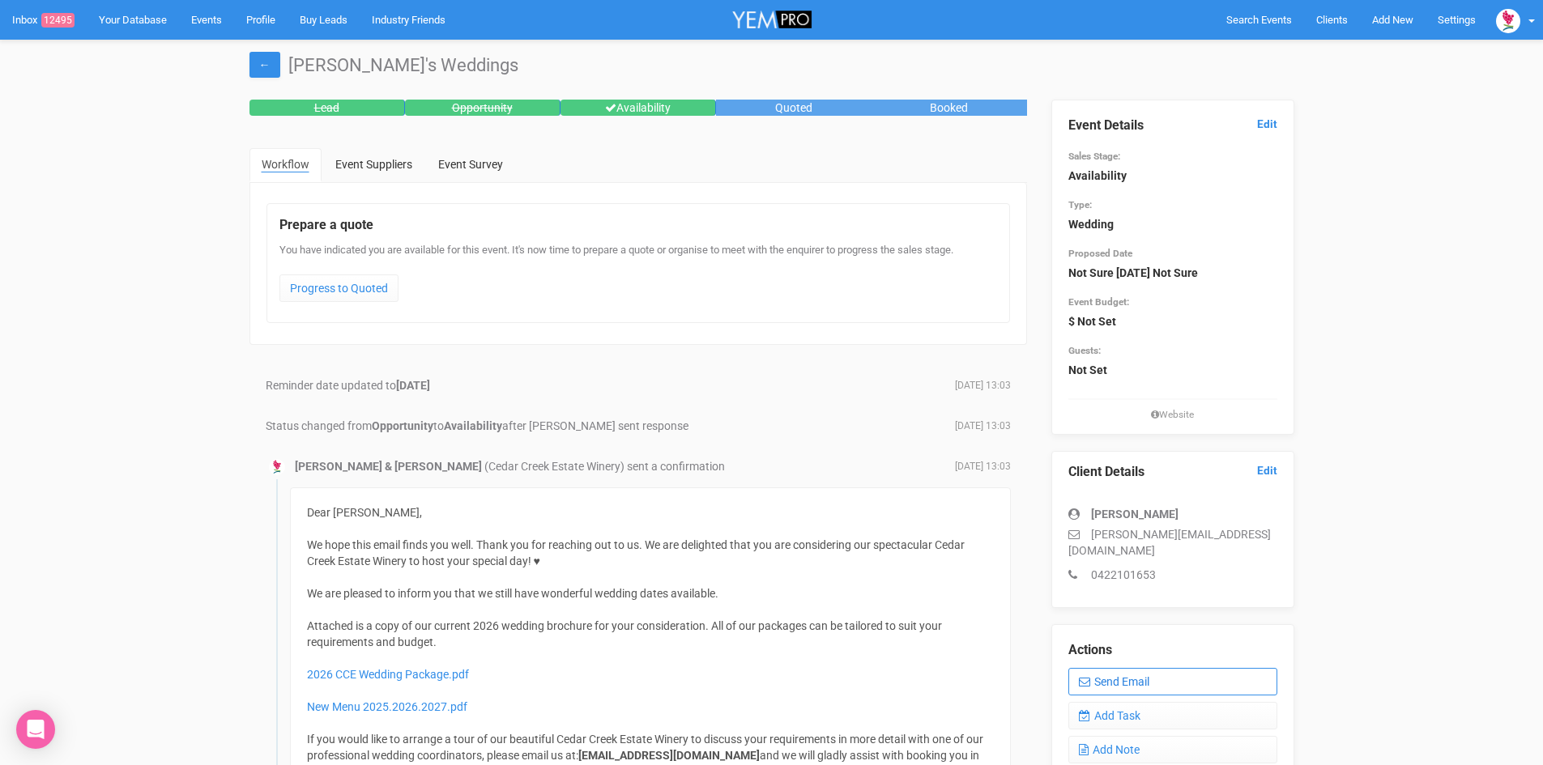
click at [1143, 668] on link "Send Email" at bounding box center [1172, 682] width 209 height 28
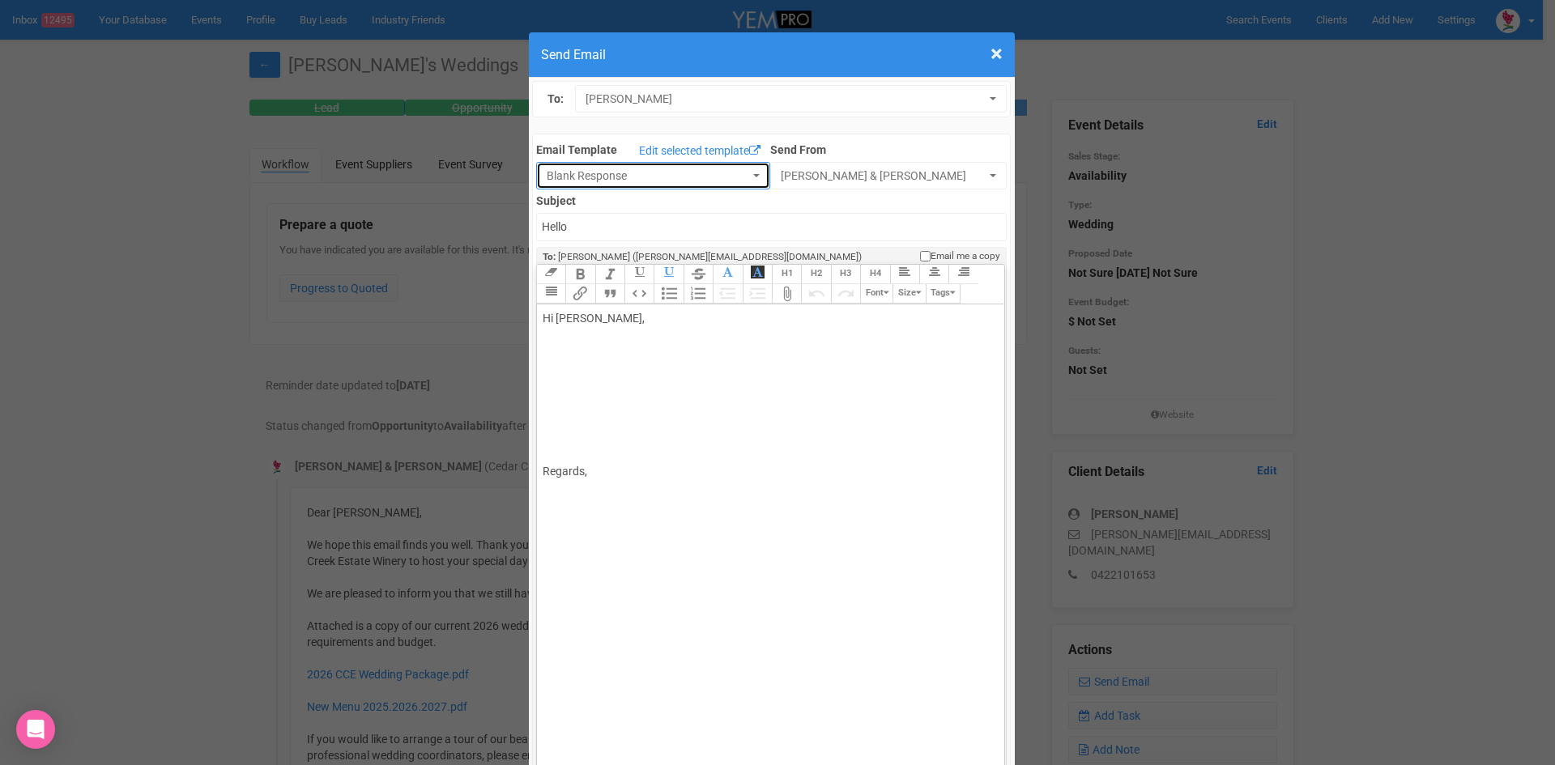
click at [743, 172] on button "Blank Response" at bounding box center [653, 176] width 234 height 28
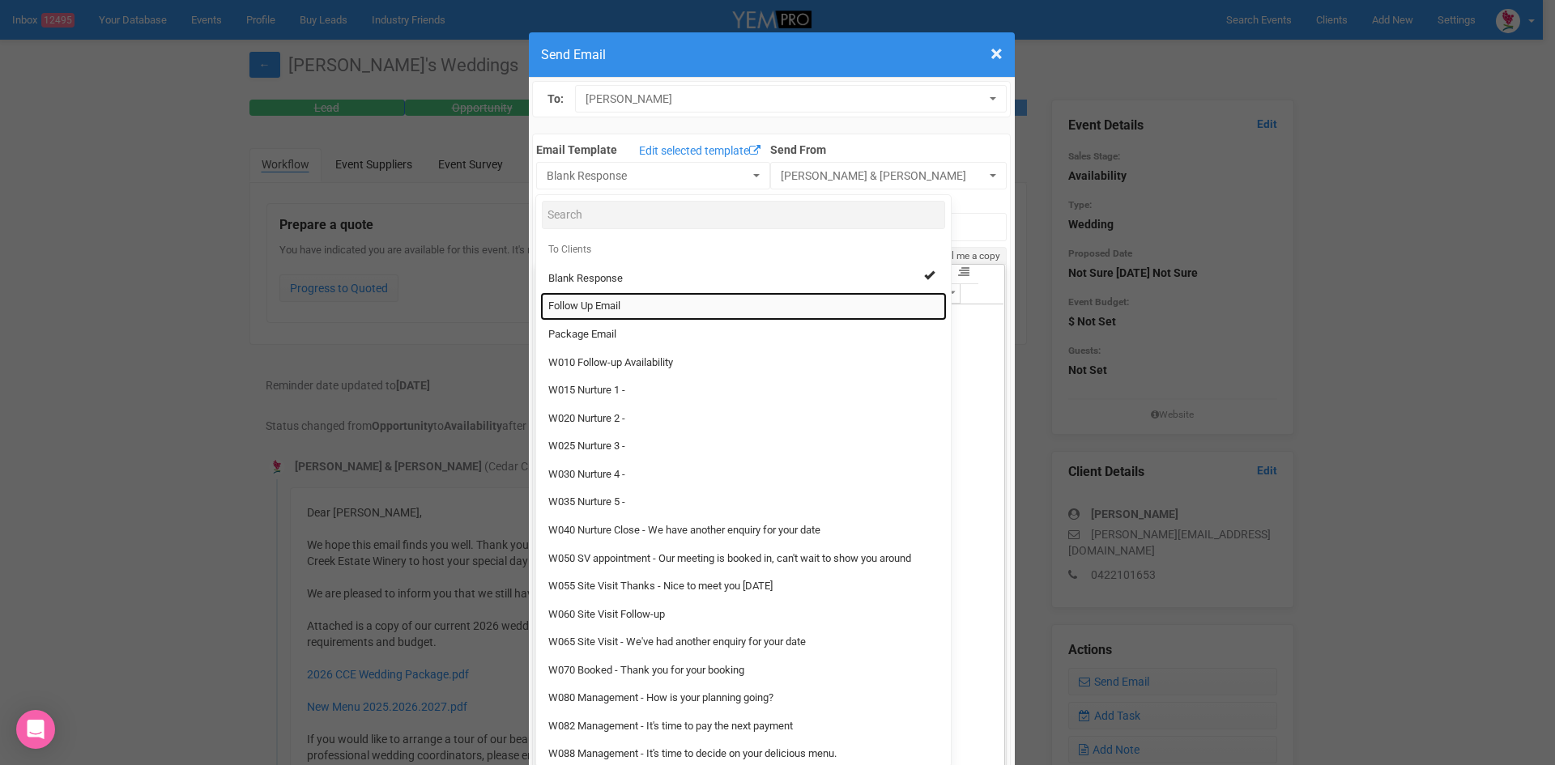
click at [596, 301] on span "Follow Up Email" at bounding box center [584, 306] width 72 height 15
select select "88639"
type input "Cedar Creek Estate - Follow Up"
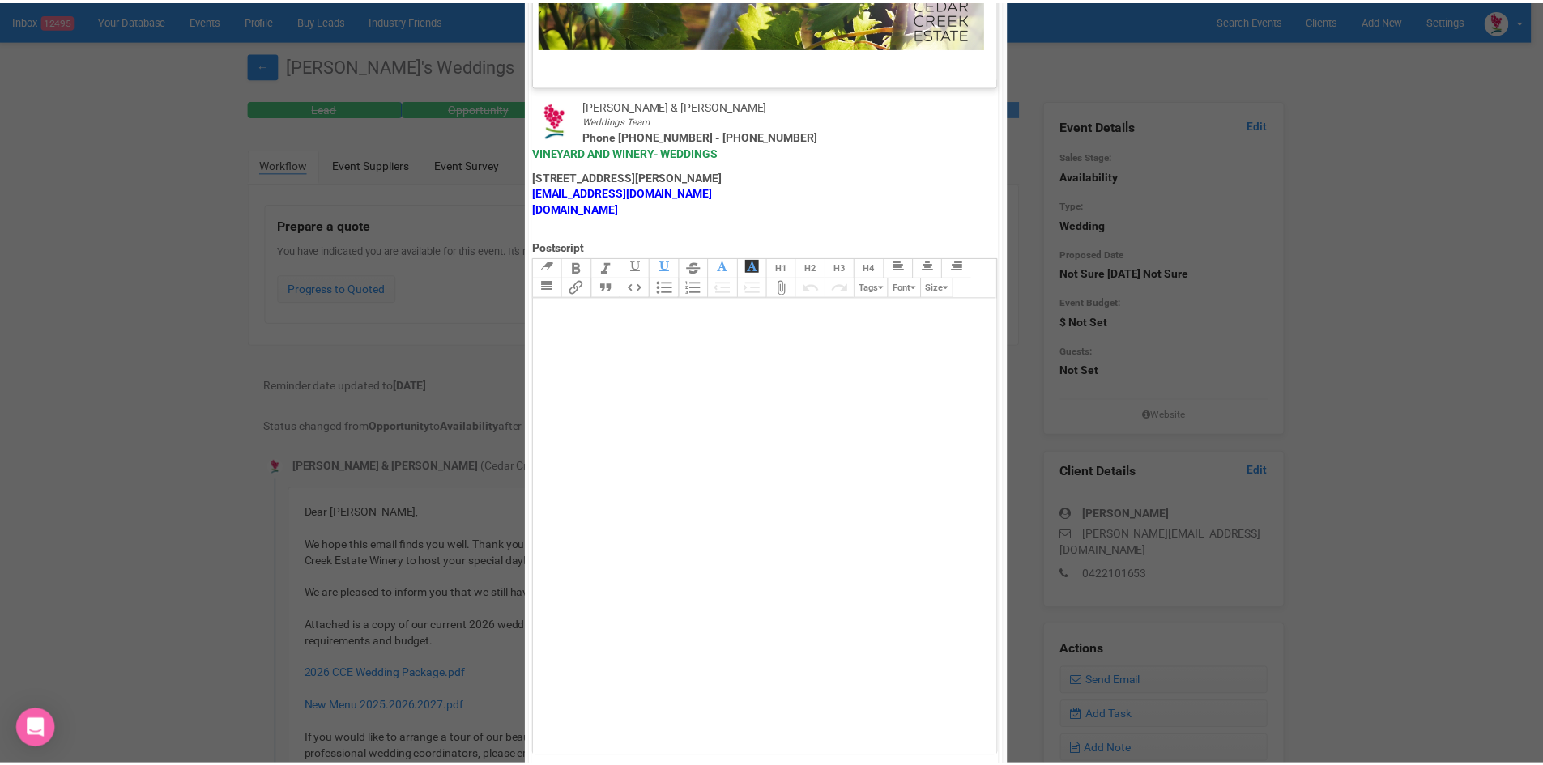
scroll to position [802, 0]
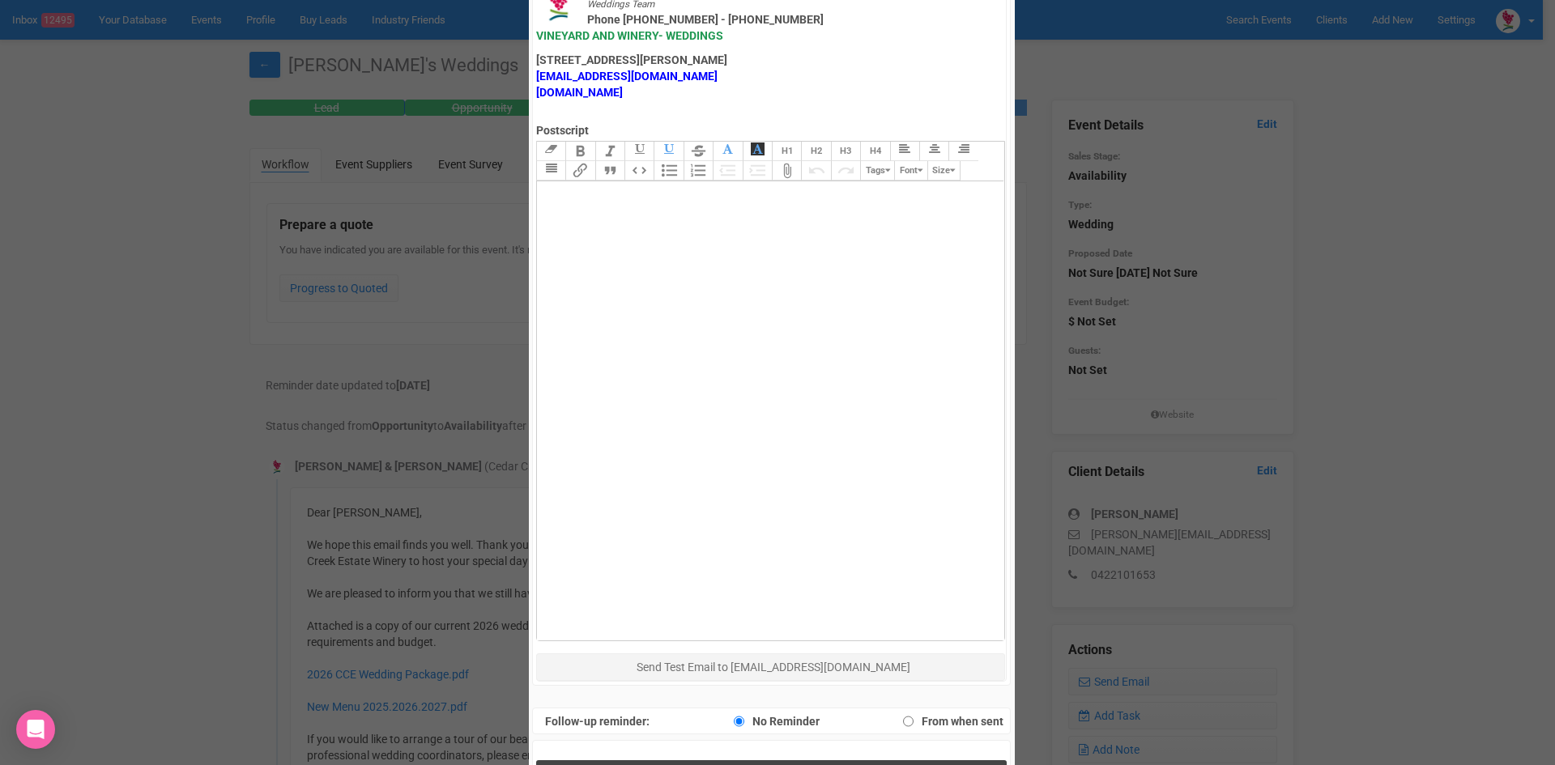
click at [726, 760] on button "Send Response" at bounding box center [771, 776] width 470 height 33
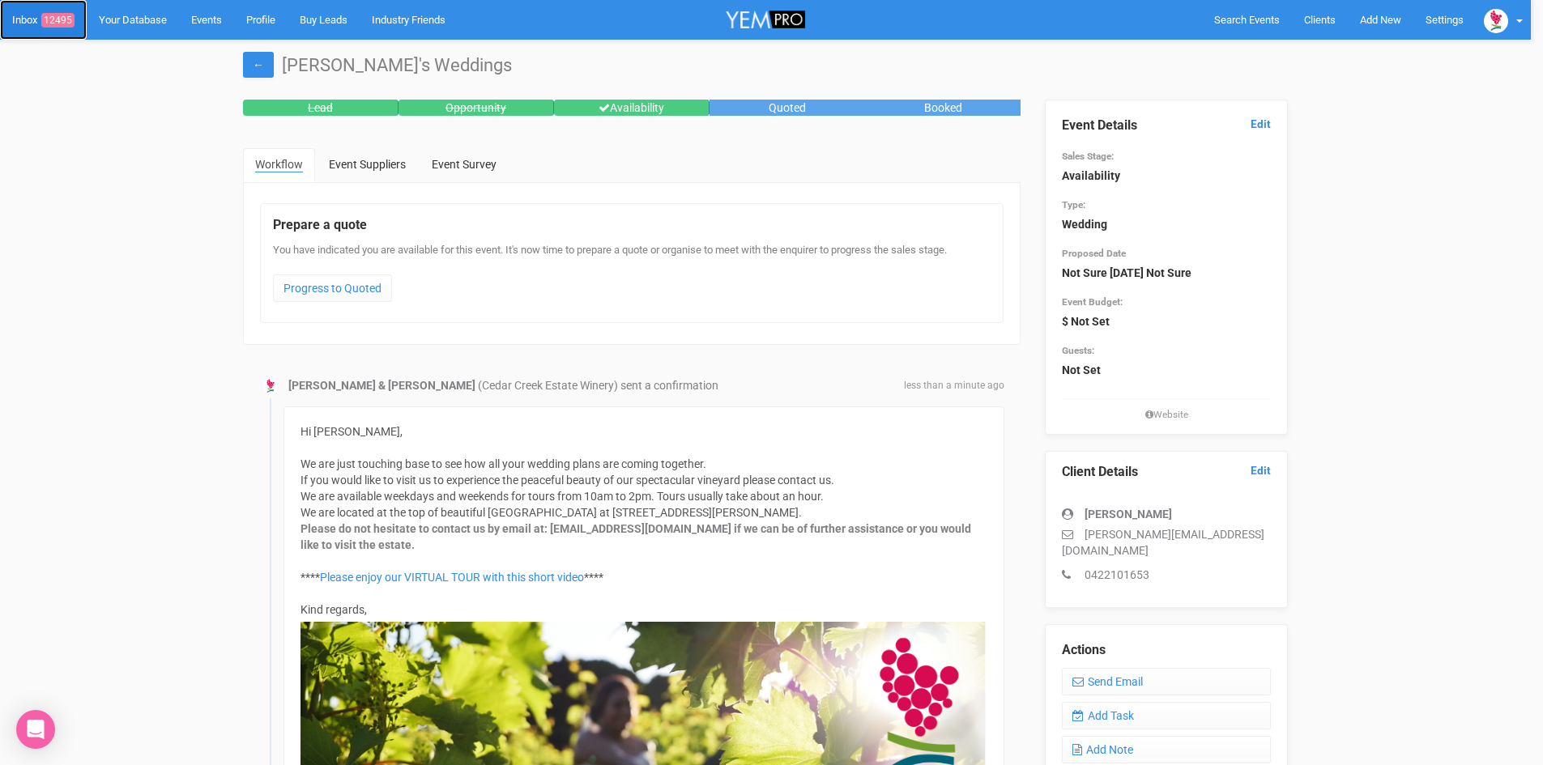
click at [63, 20] on span "12495" at bounding box center [57, 20] width 33 height 15
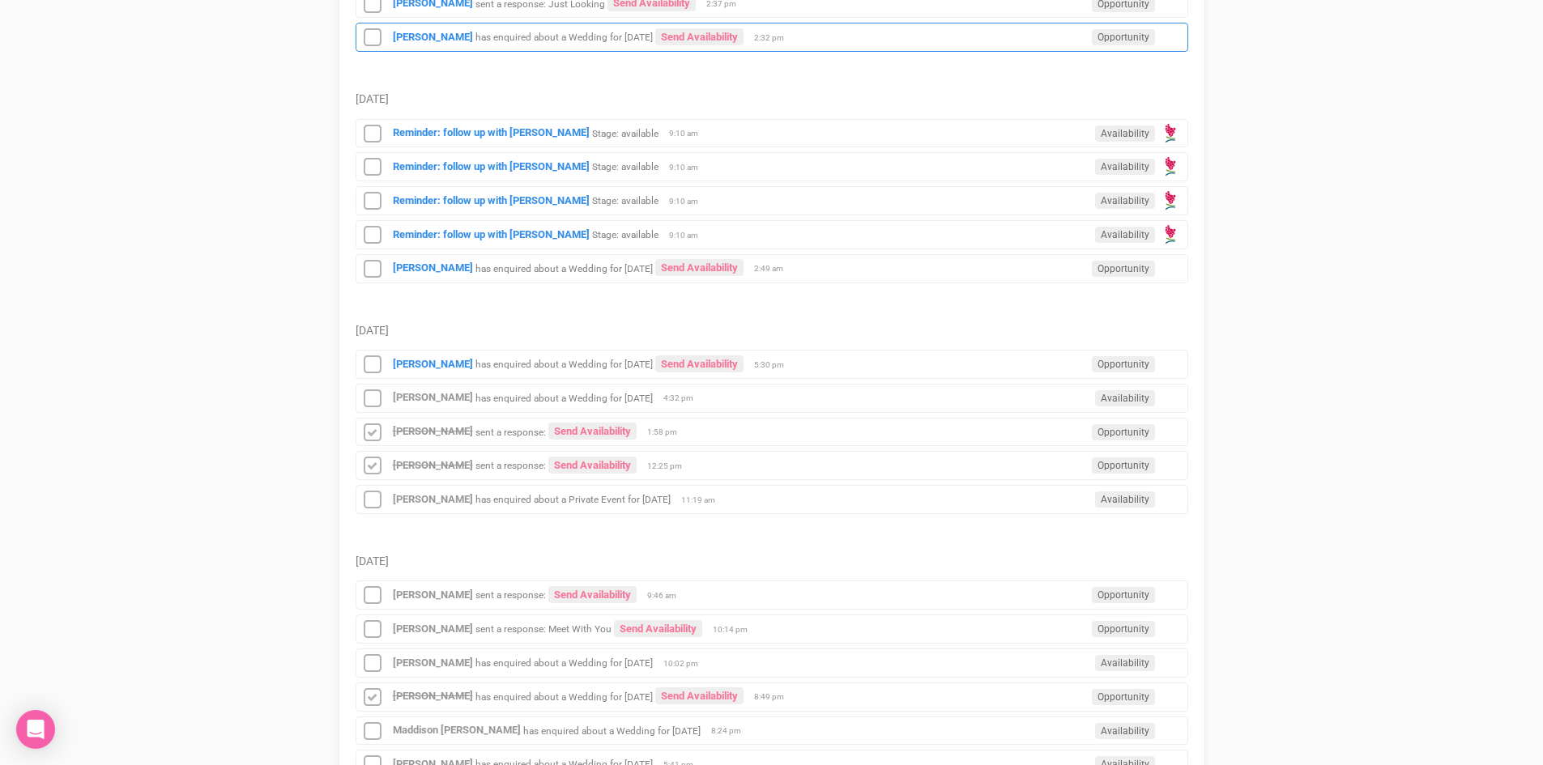
scroll to position [648, 0]
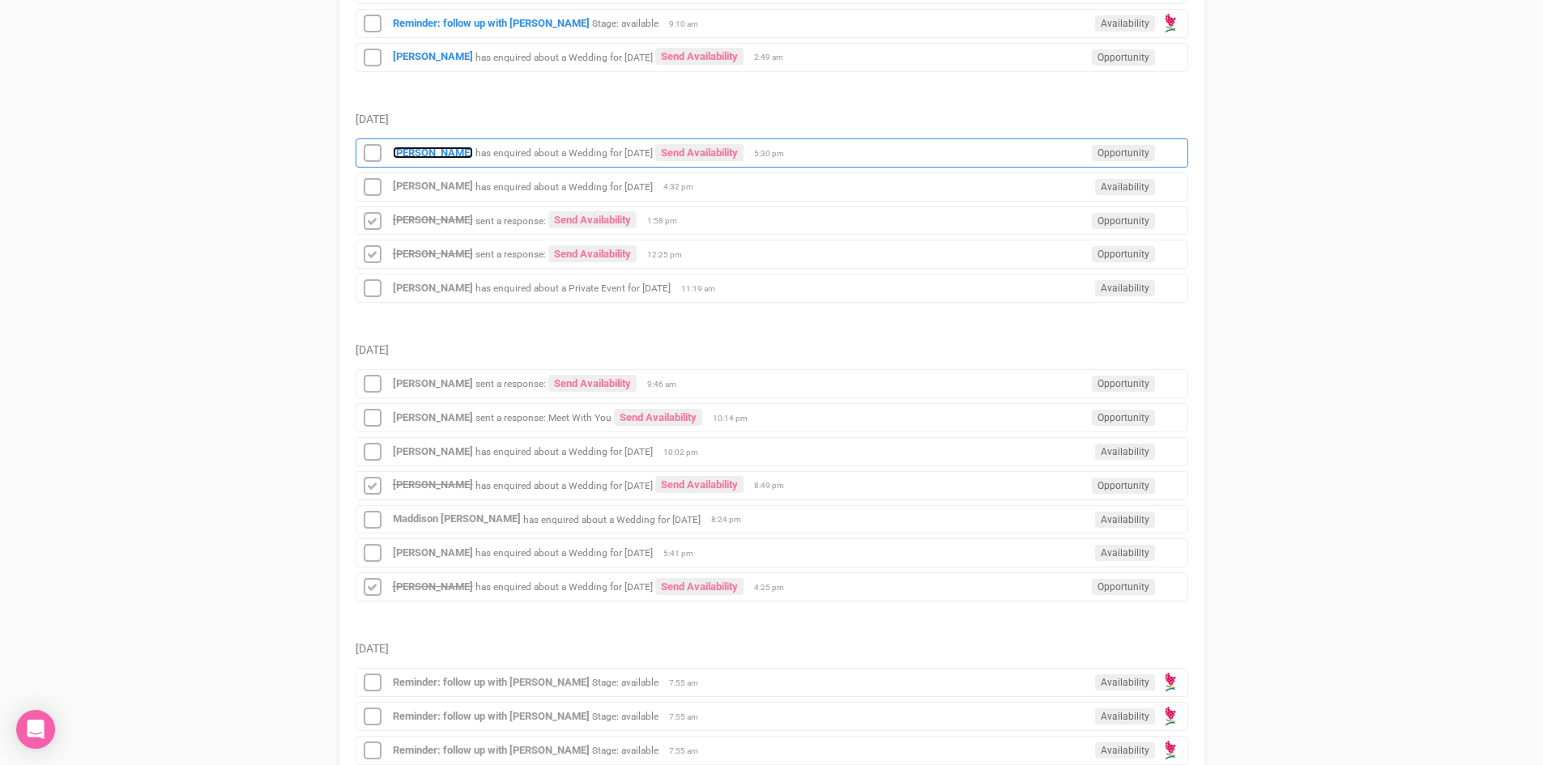
click at [416, 147] on strong "[PERSON_NAME]" at bounding box center [433, 153] width 80 height 12
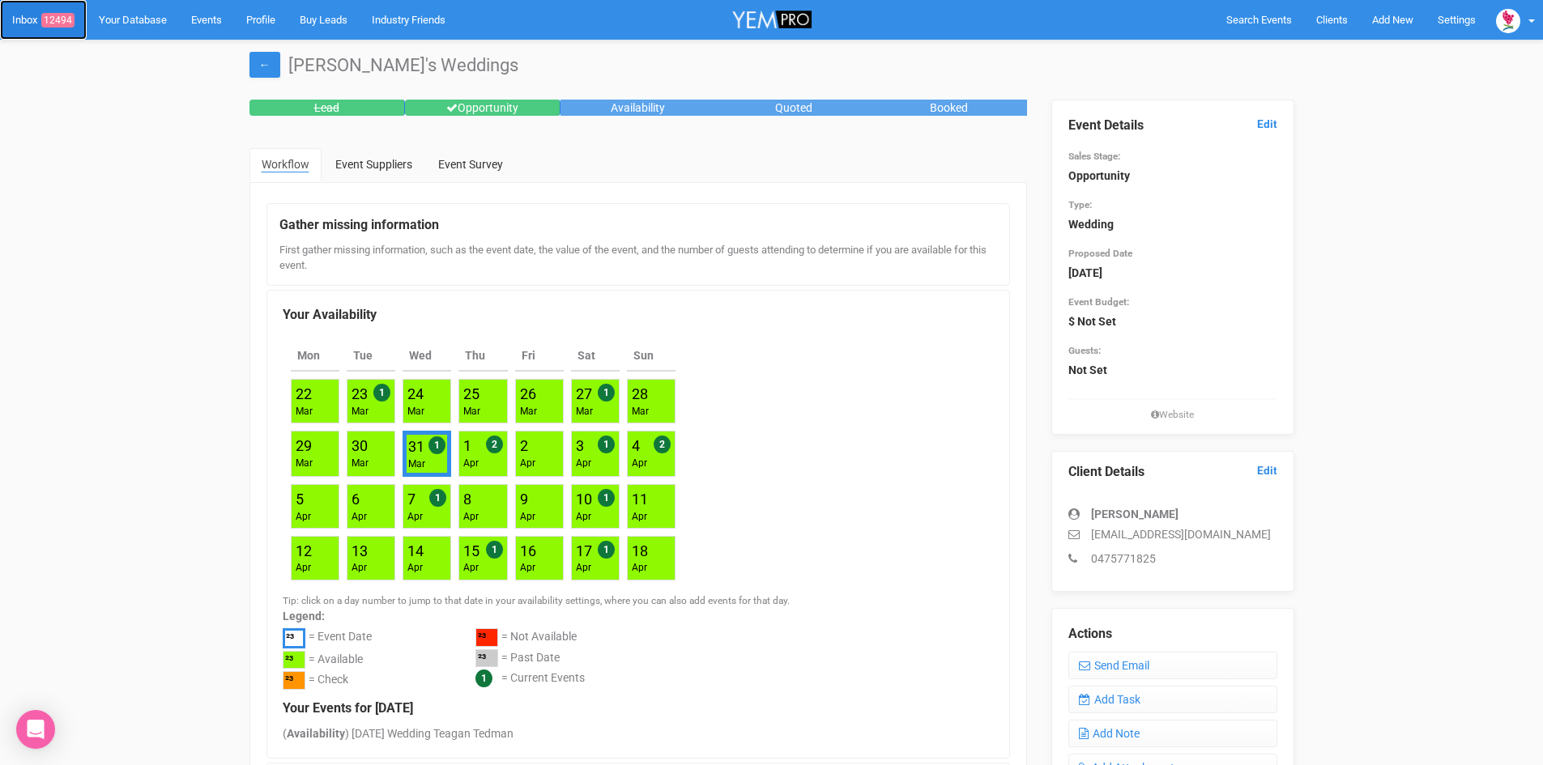
click at [49, 12] on link "Inbox 12494" at bounding box center [43, 20] width 87 height 40
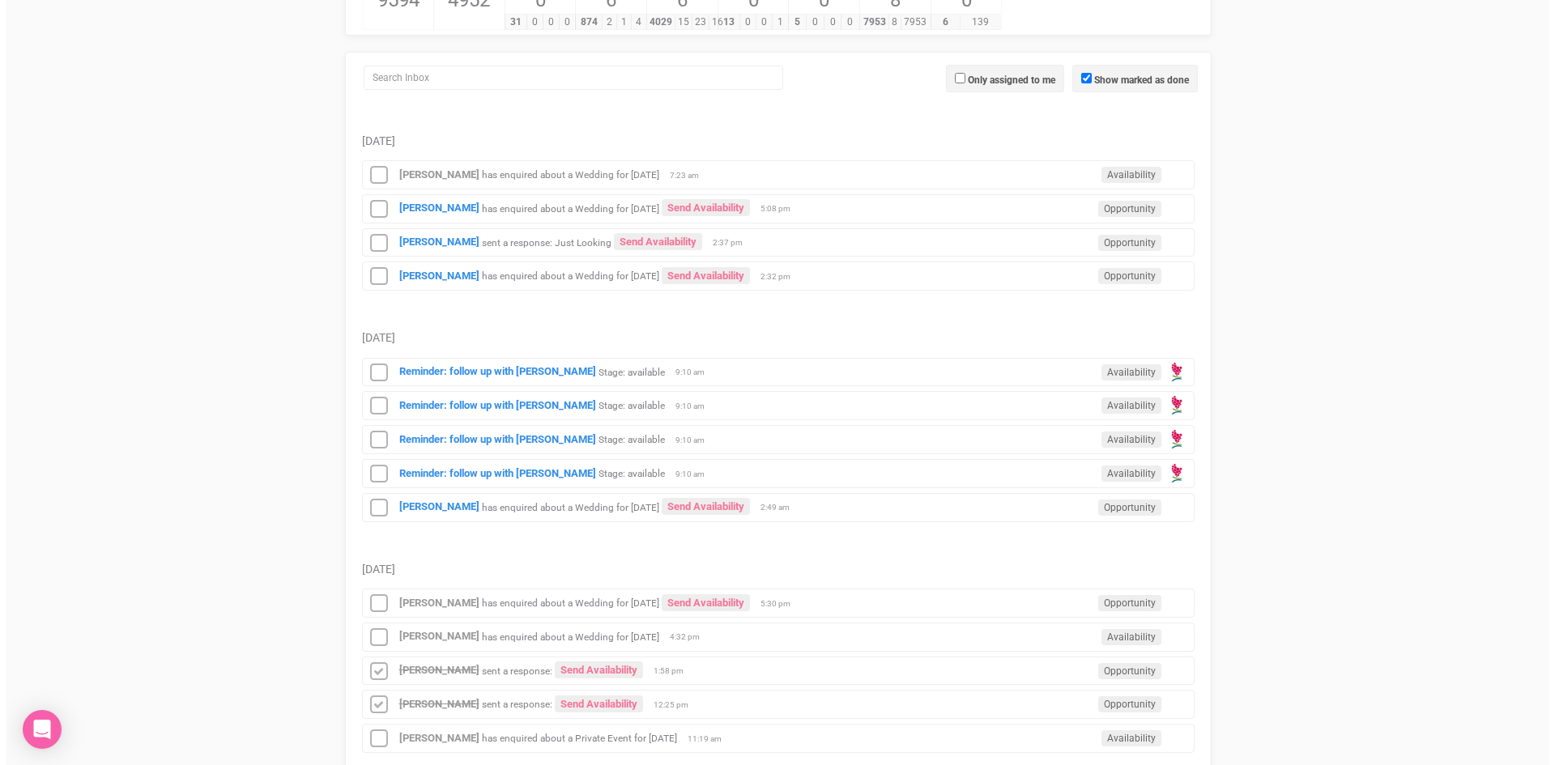
scroll to position [405, 0]
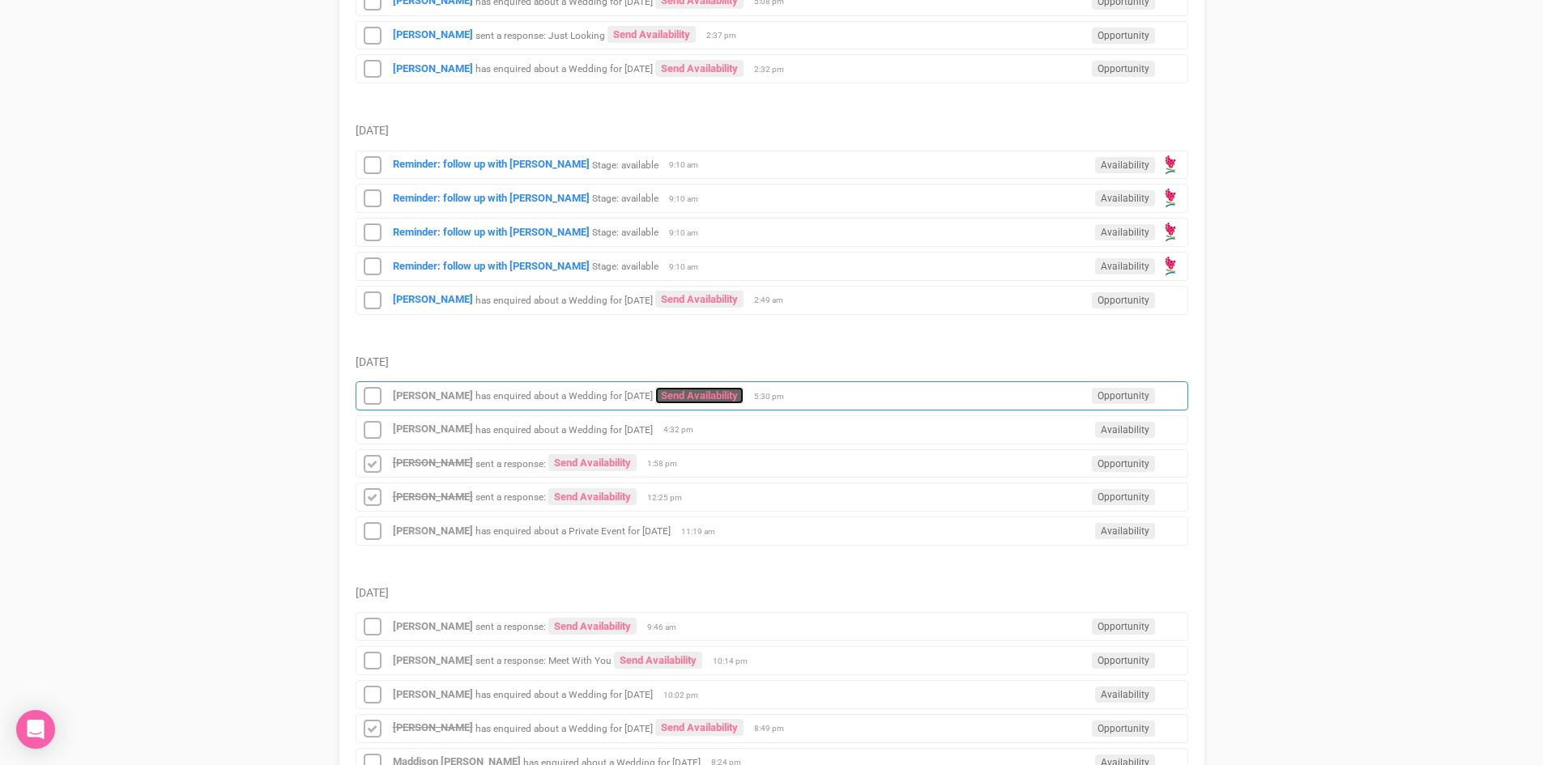
click at [678, 389] on link "Send Availability" at bounding box center [699, 395] width 88 height 17
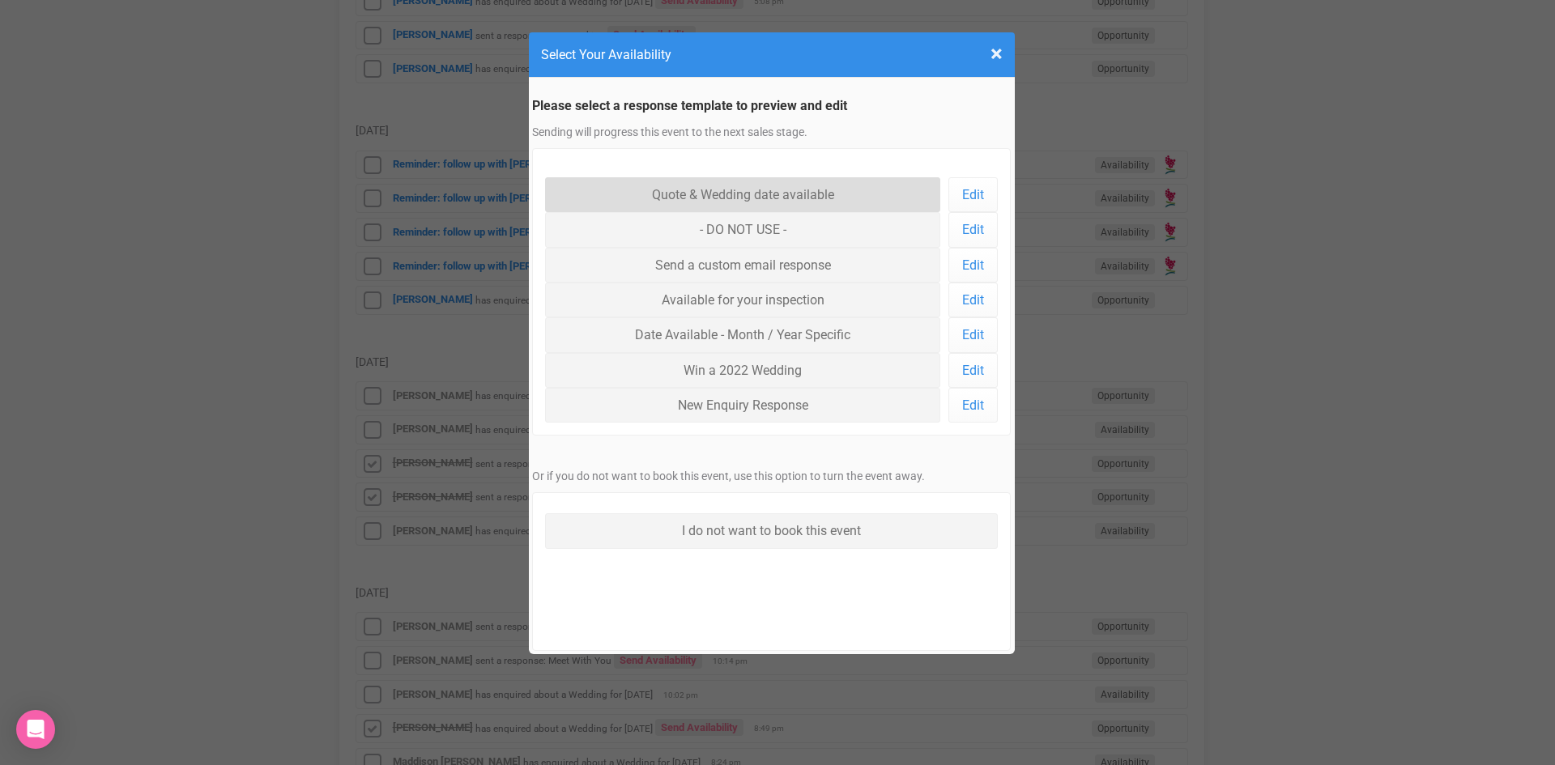
click at [730, 193] on link "Quote & Wedding date available" at bounding box center [743, 194] width 396 height 35
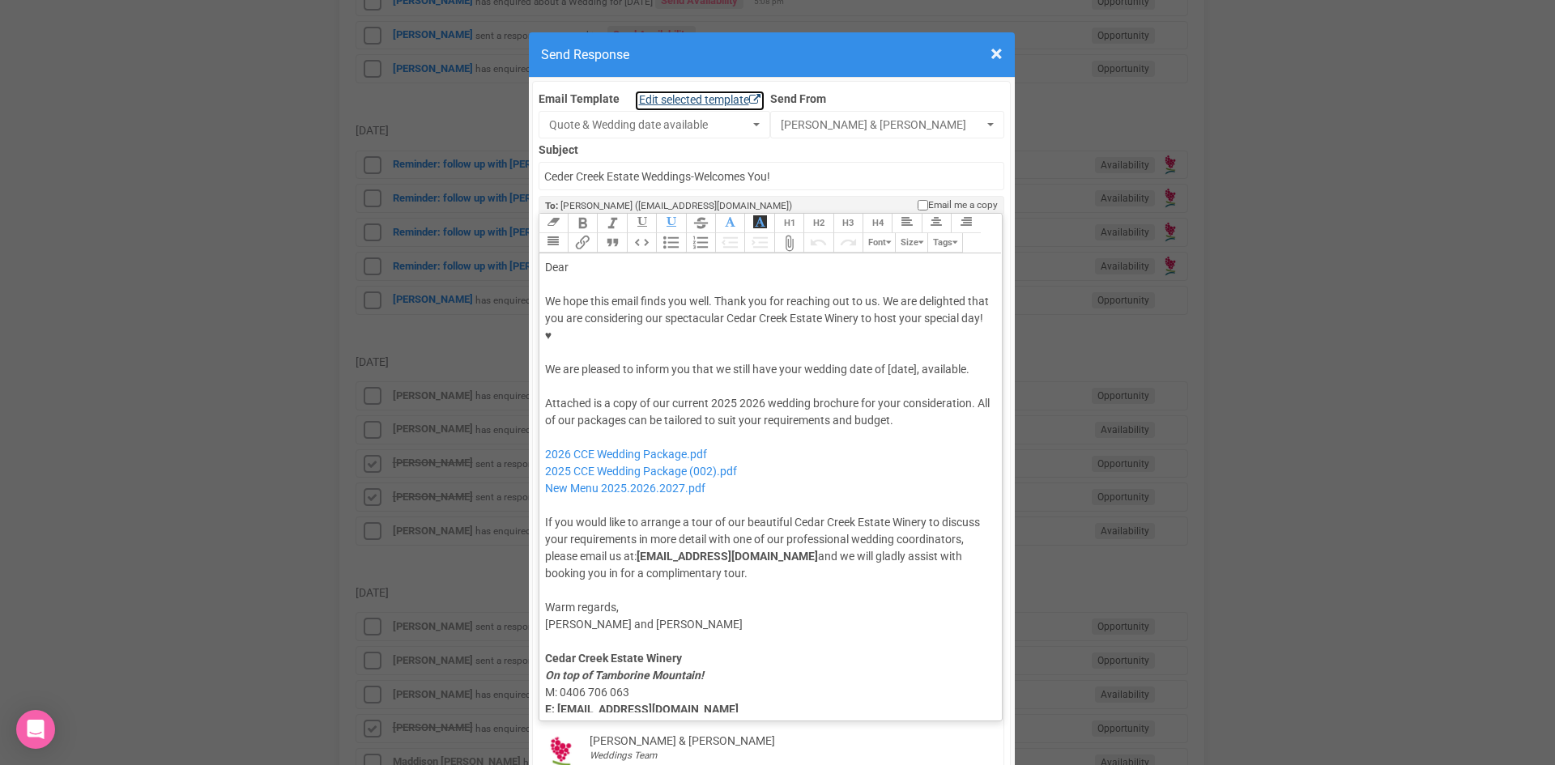
click at [749, 95] on icon at bounding box center [754, 99] width 11 height 11
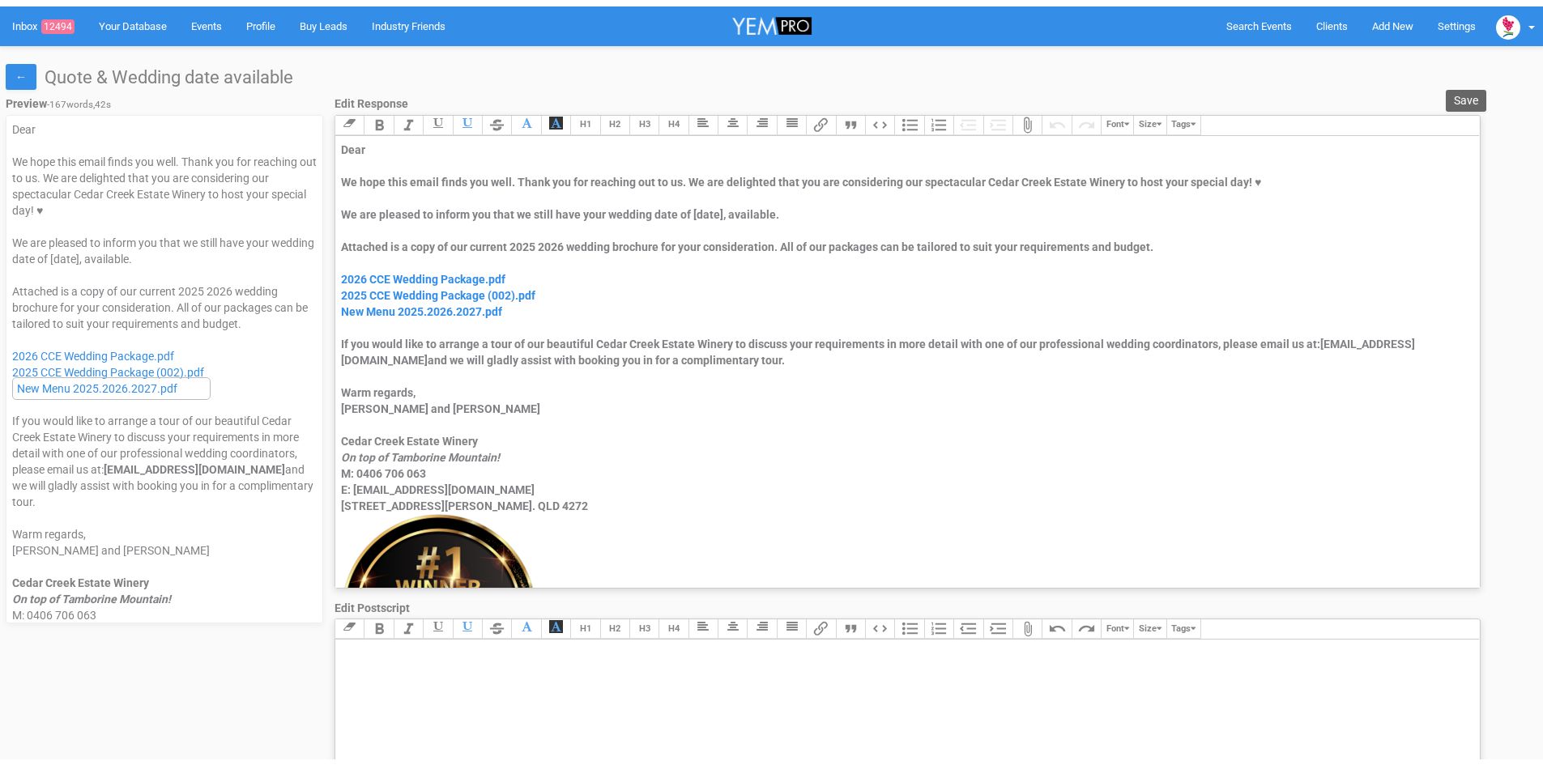
scroll to position [423, 0]
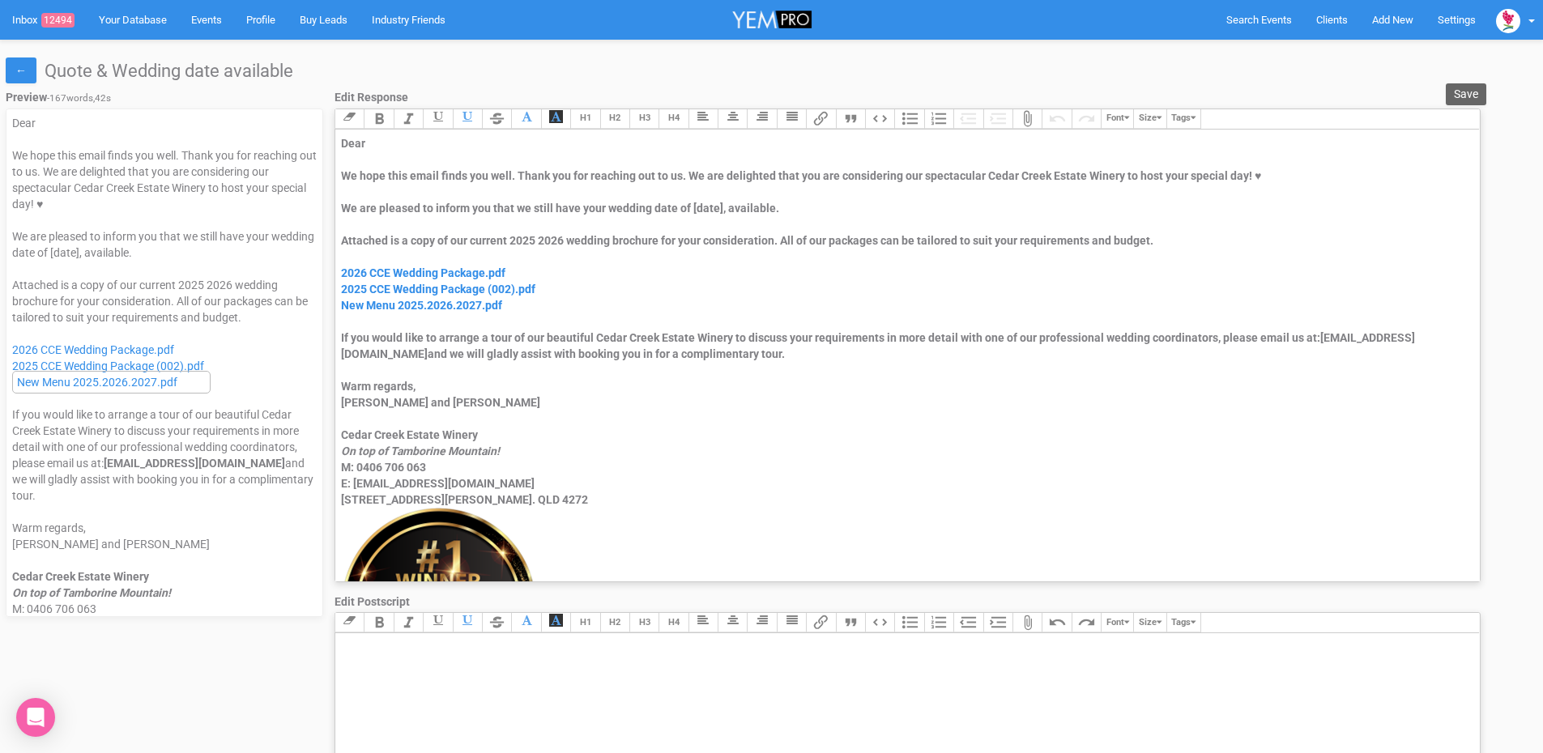
click at [551, 287] on div "Attached is a copy of our current 2025 2026 wedding brochure for your considera…" at bounding box center [904, 297] width 1127 height 130
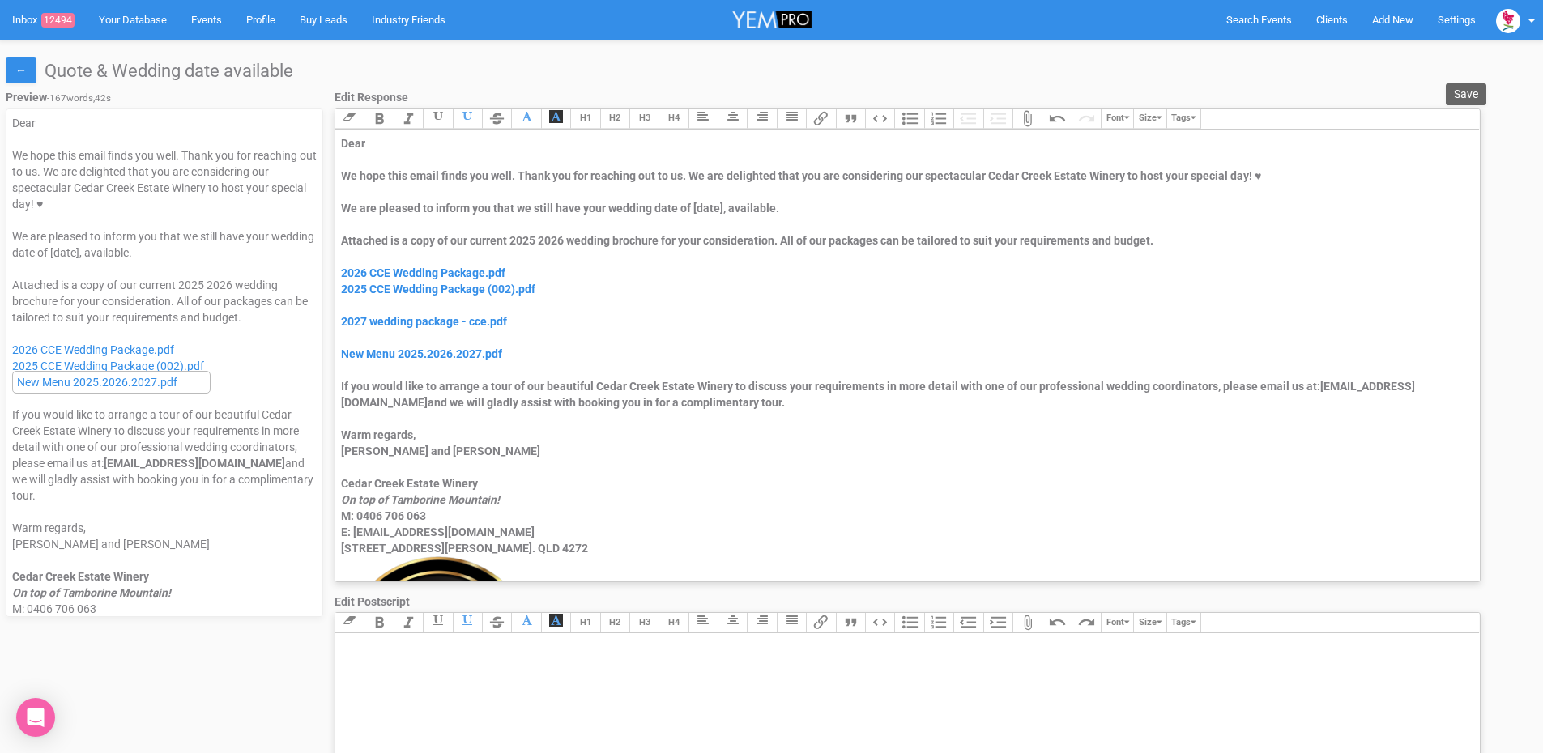
click at [568, 239] on div "Attached is a copy of our current 2025 2026 wedding brochure for your considera…" at bounding box center [904, 321] width 1127 height 178
type trix-editor "<div>Dear&nbsp;</div><div><strong>&nbsp;</strong></div><div>We hope this email …"
click at [1467, 86] on button "Save" at bounding box center [1465, 94] width 40 height 22
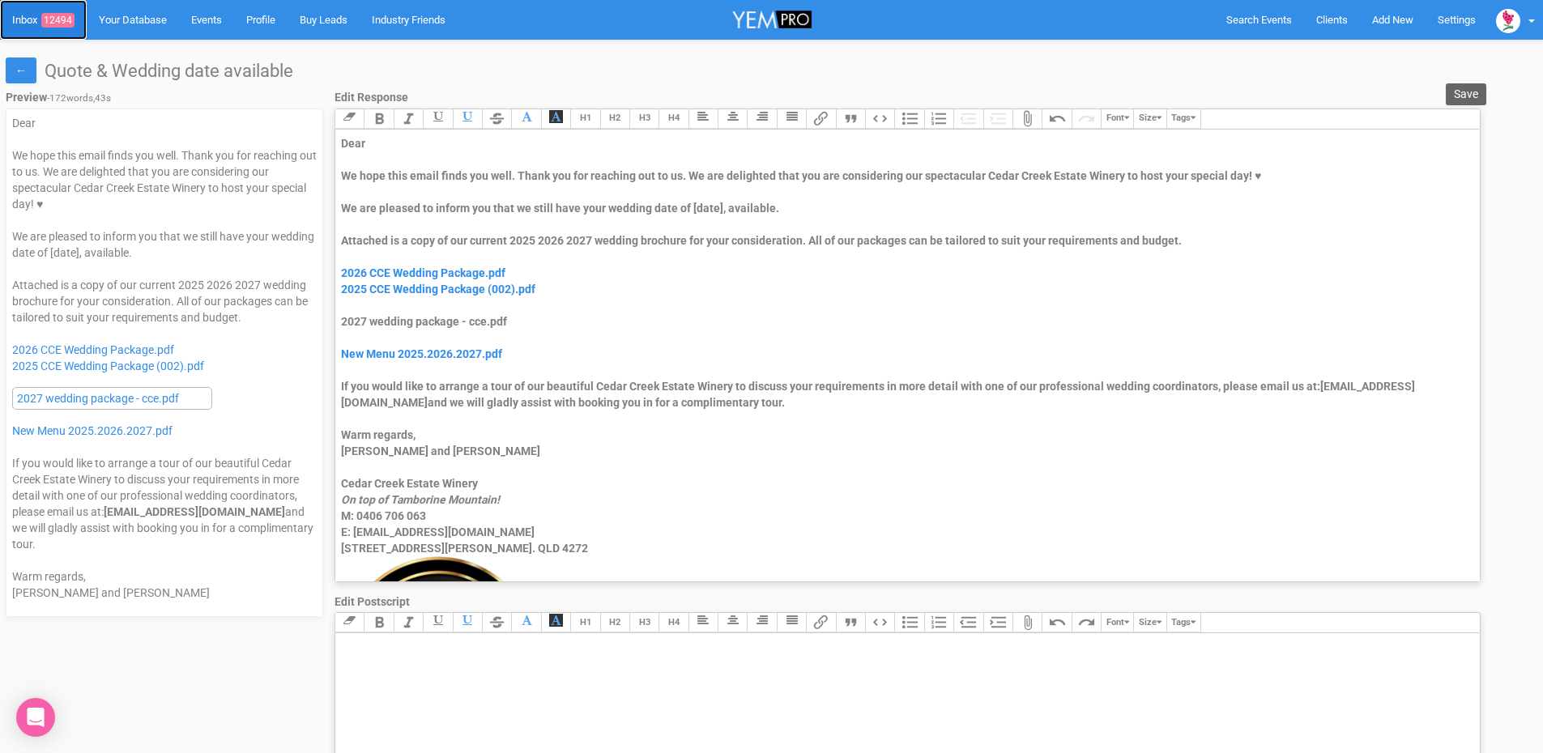
click at [66, 14] on span "12494" at bounding box center [57, 20] width 33 height 15
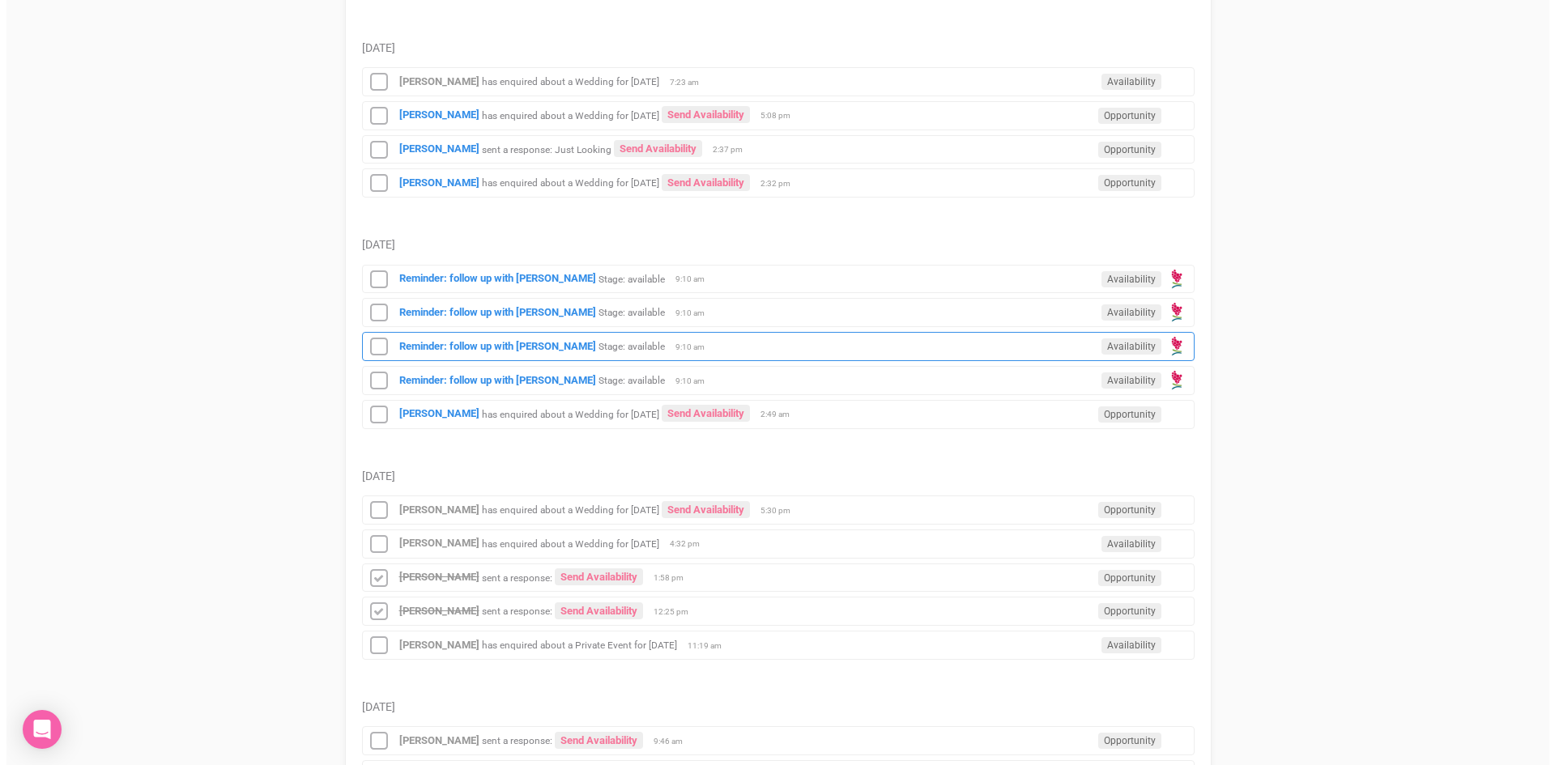
scroll to position [324, 0]
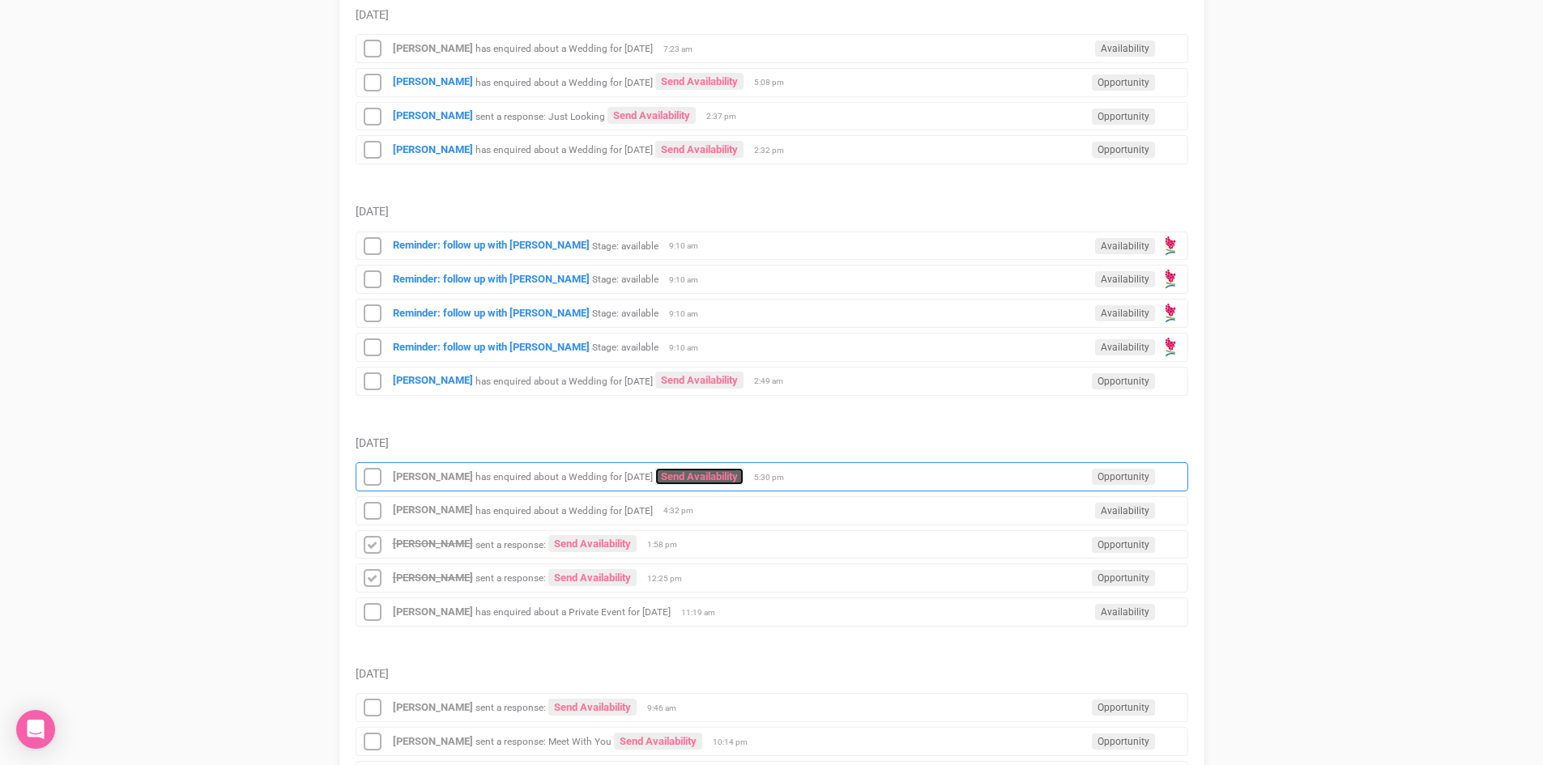
click at [700, 470] on link "Send Availability" at bounding box center [699, 476] width 88 height 17
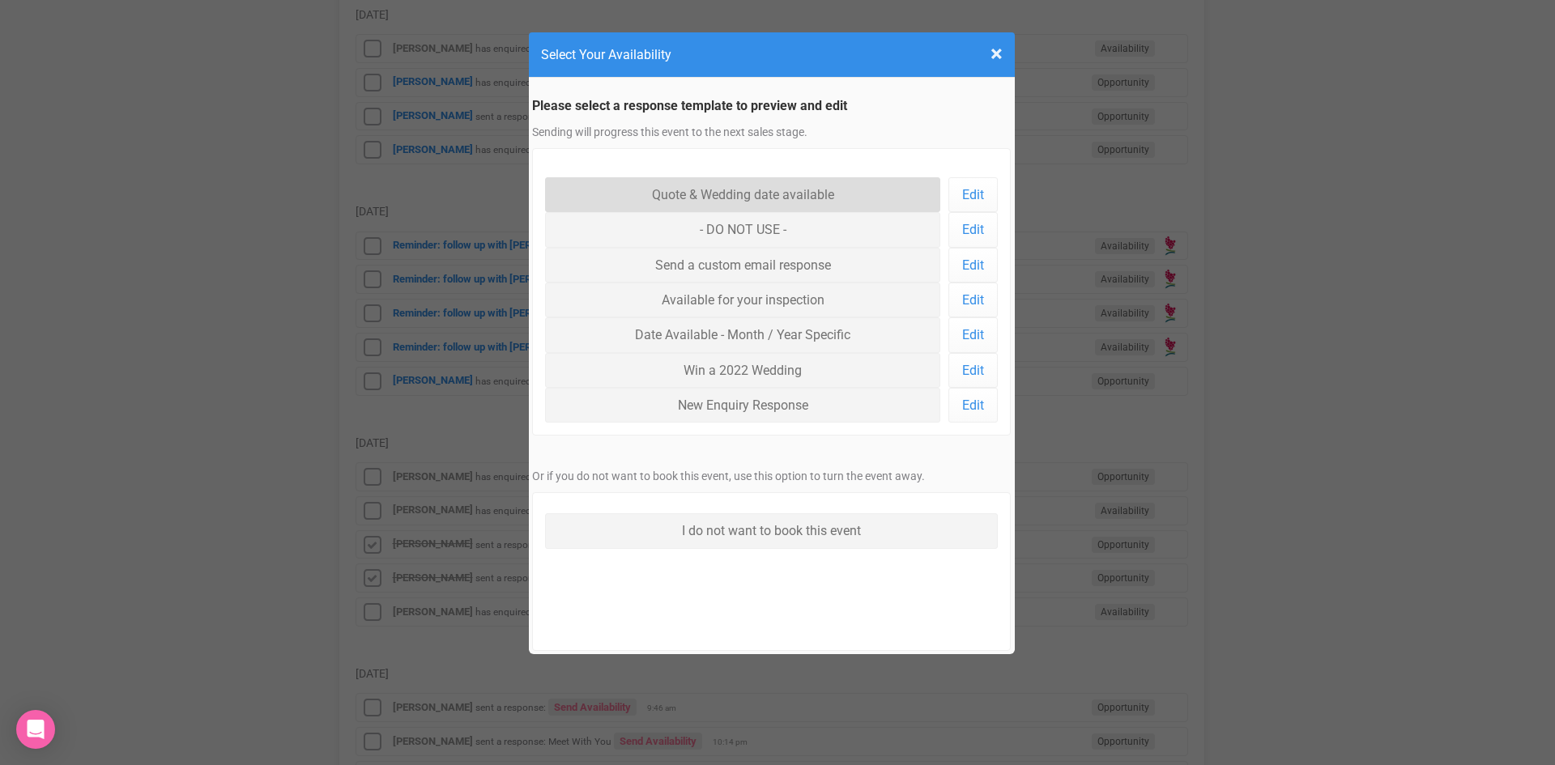
click at [752, 188] on link "Quote & Wedding date available" at bounding box center [743, 194] width 396 height 35
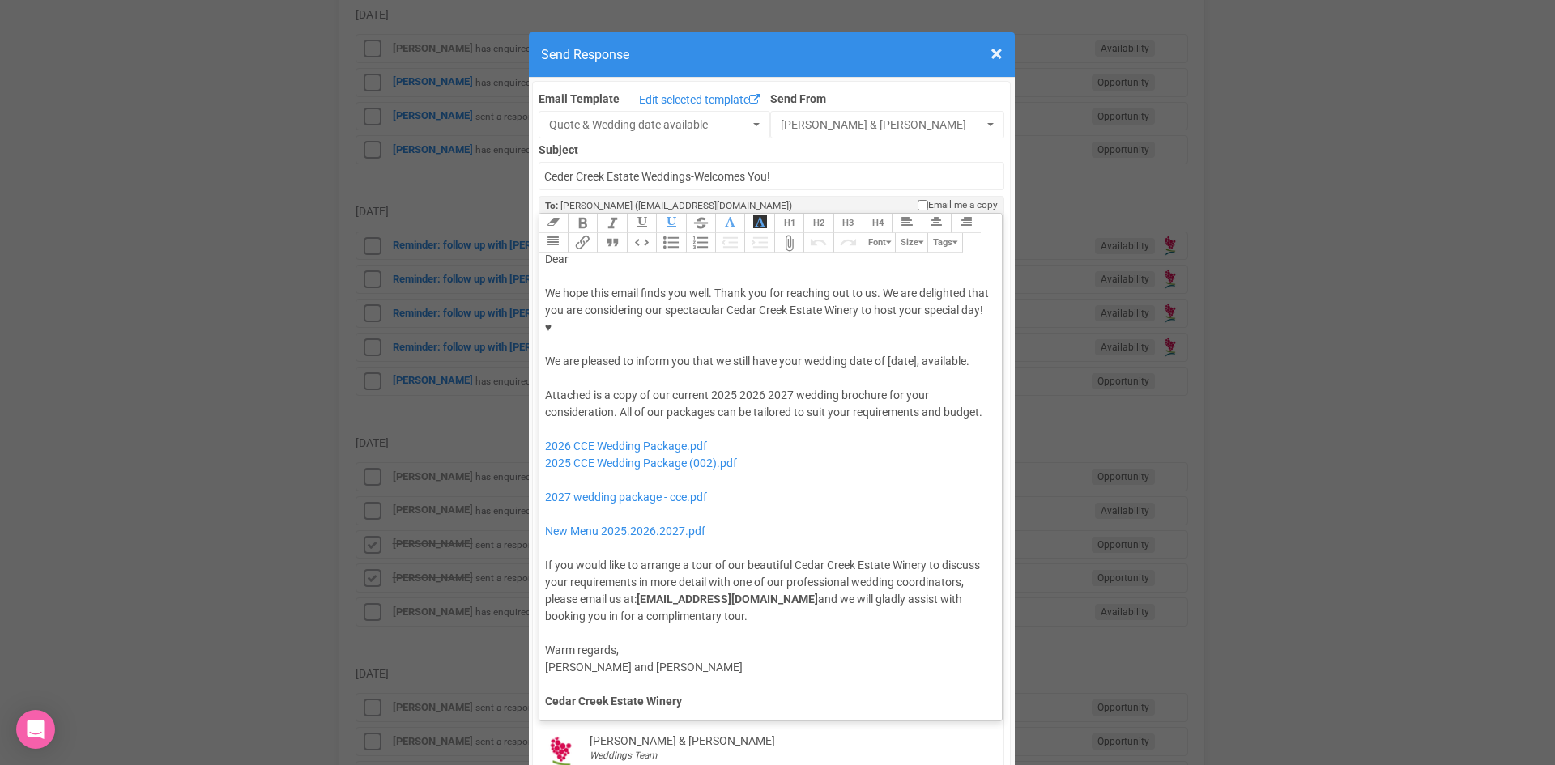
scroll to position [0, 0]
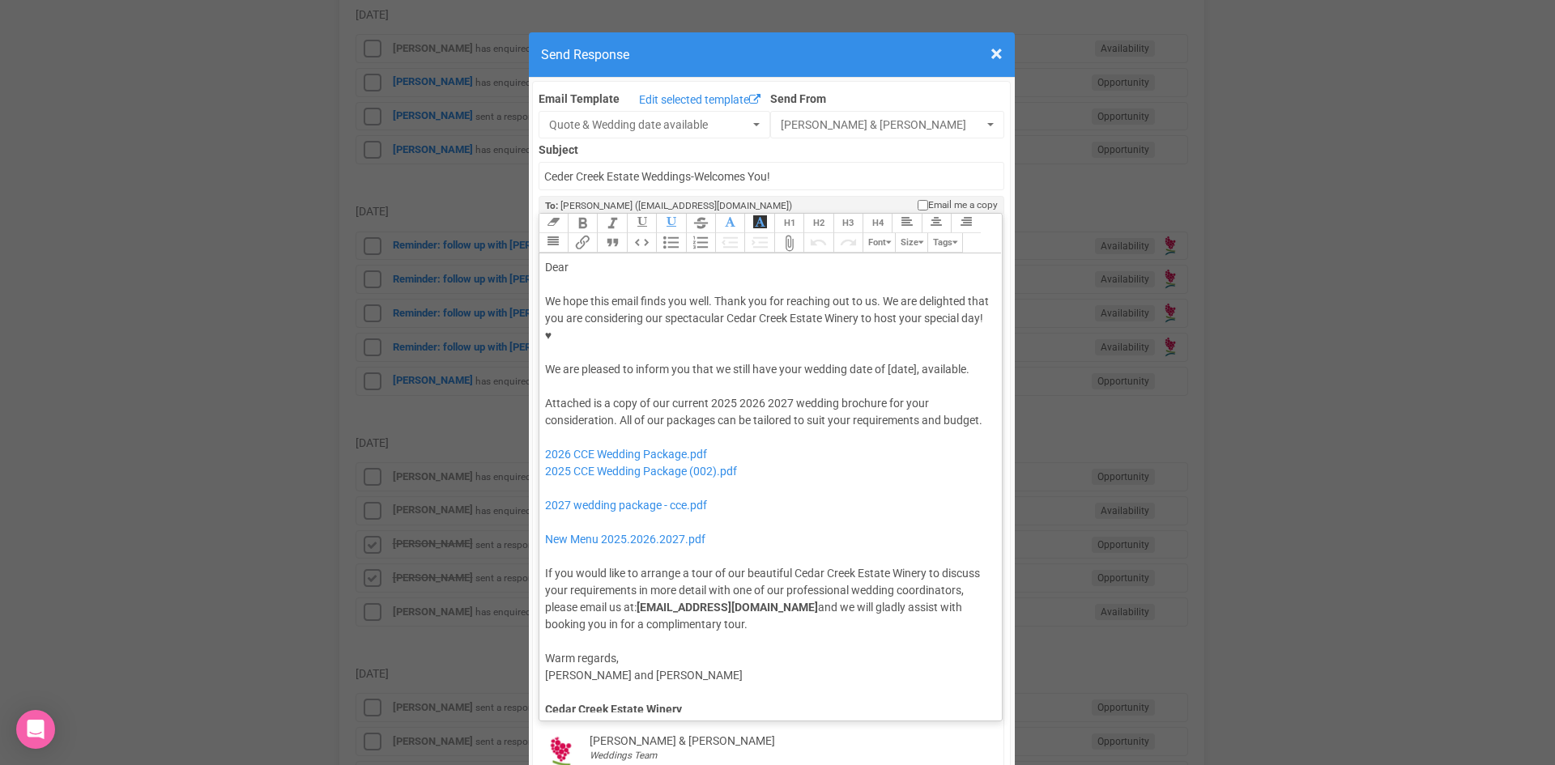
click at [586, 259] on div "Dear" at bounding box center [768, 267] width 446 height 17
click at [883, 320] on div "We hope this email finds you well. Thank you for reaching out to us. We are del…" at bounding box center [768, 335] width 446 height 85
drag, startPoint x: 759, startPoint y: 368, endPoint x: 706, endPoint y: 374, distance: 53.0
click at [706, 395] on div "Attached is a copy of our current 2025 2026 2027 wedding brochure for your cons…" at bounding box center [768, 514] width 446 height 238
drag, startPoint x: 760, startPoint y: 438, endPoint x: 538, endPoint y: 423, distance: 222.4
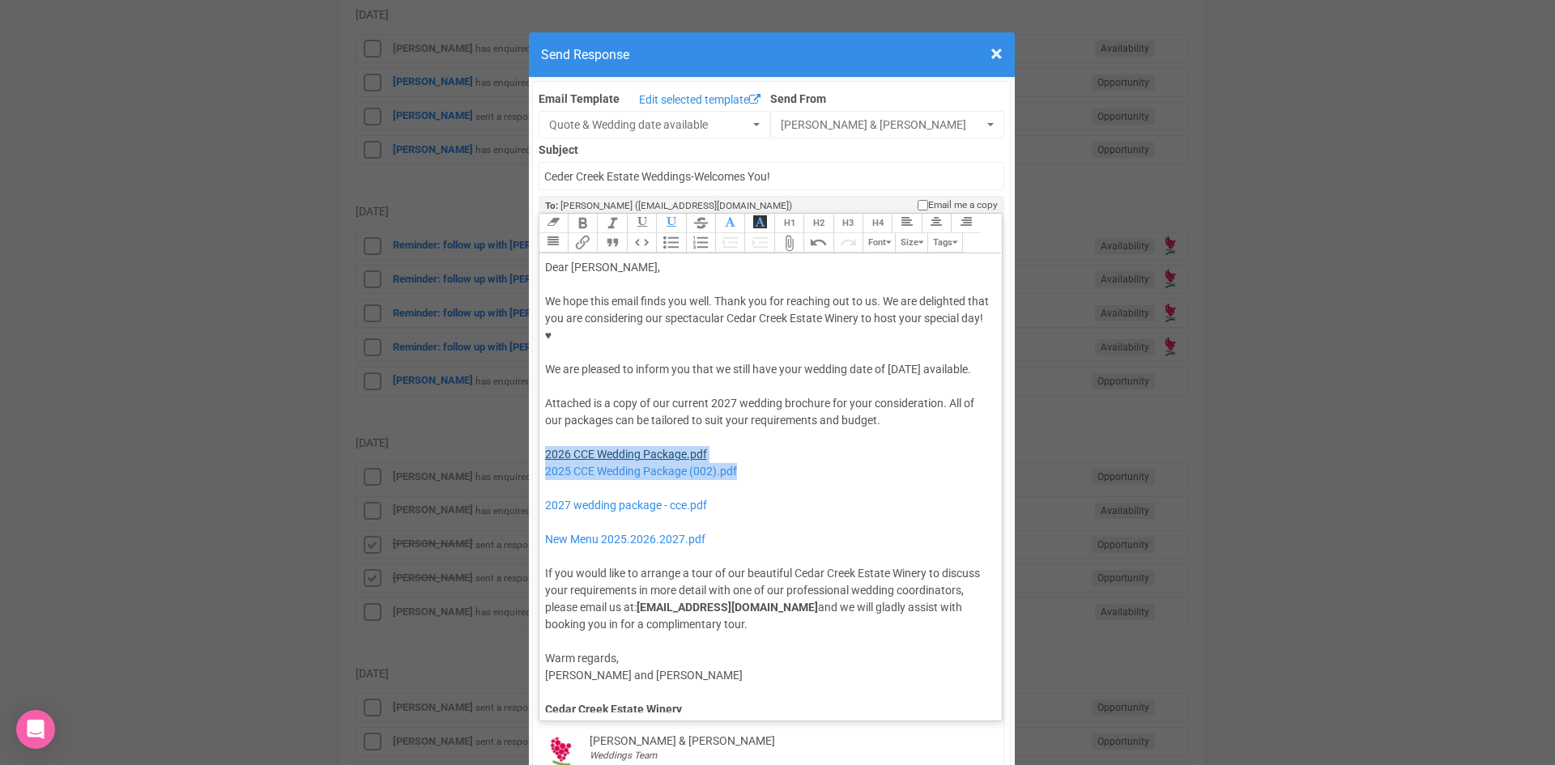
click at [545, 423] on div "Attached is a copy of our current 2027 wedding brochure for your consideration.…" at bounding box center [768, 514] width 446 height 238
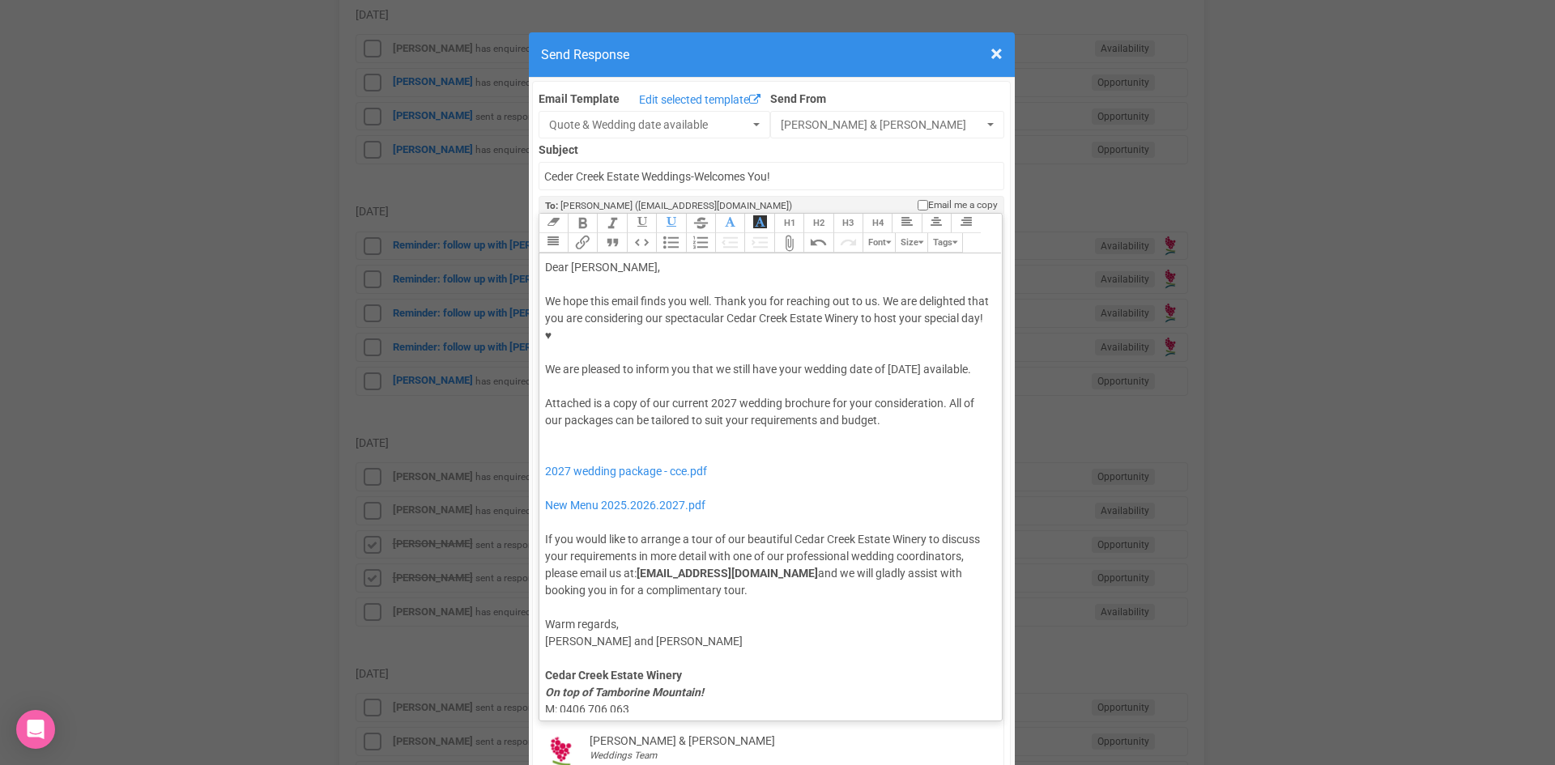
type trix-editor "<div>Dear Alannah,</div><div><strong>&nbsp;</strong></div><div>We hope this ema…"
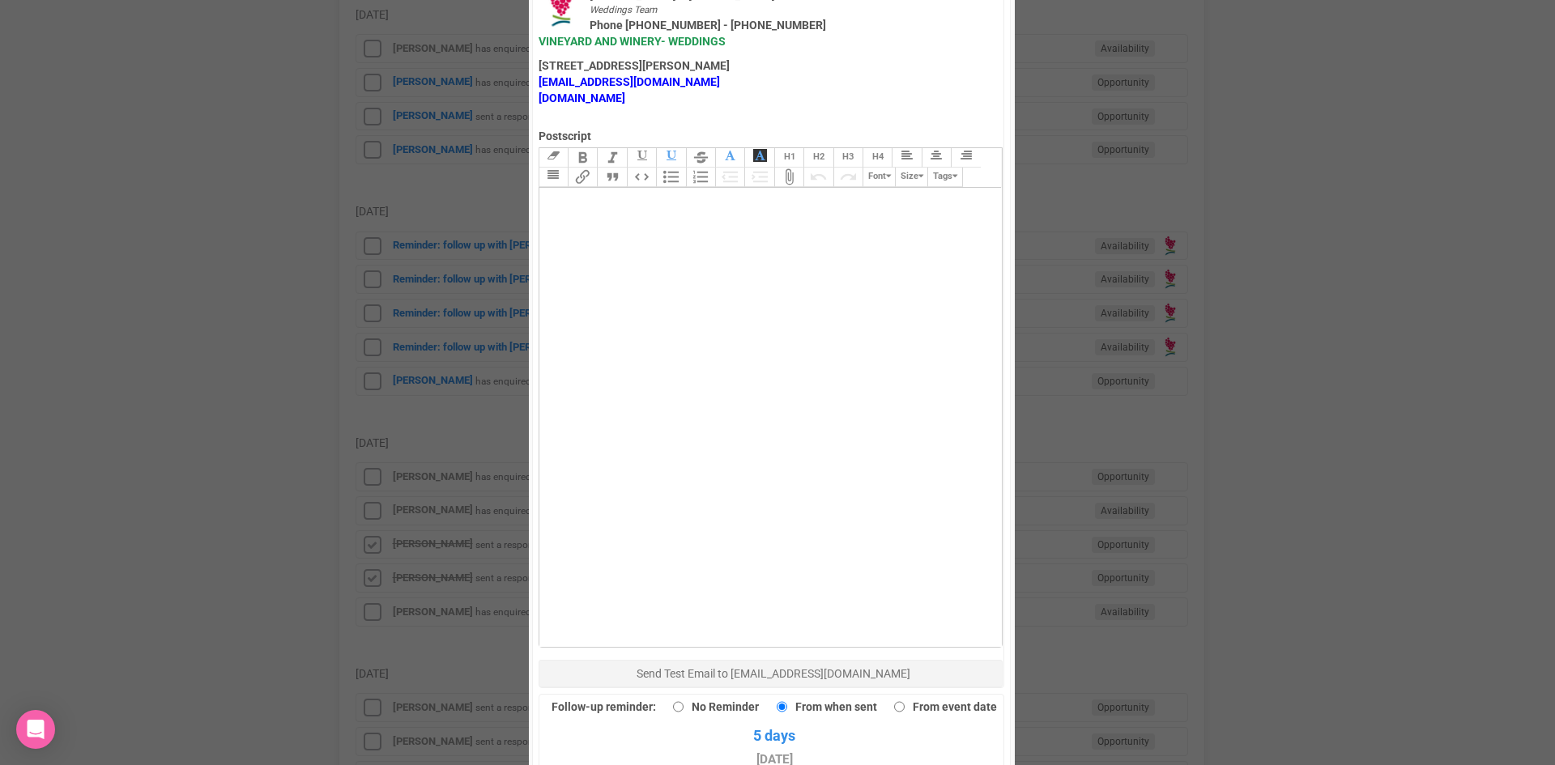
scroll to position [972, 0]
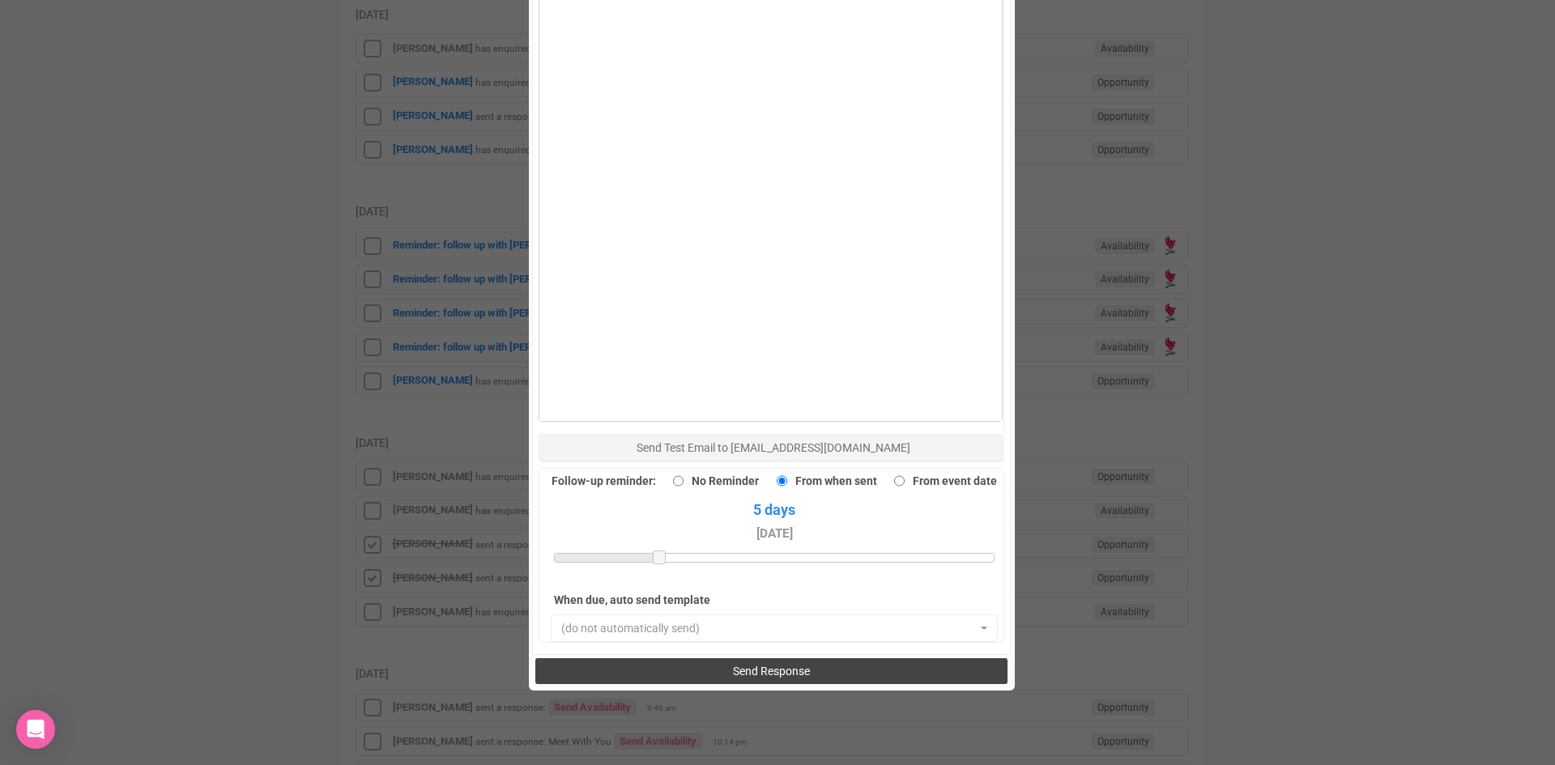
click at [700, 658] on button "Send Response" at bounding box center [771, 671] width 472 height 26
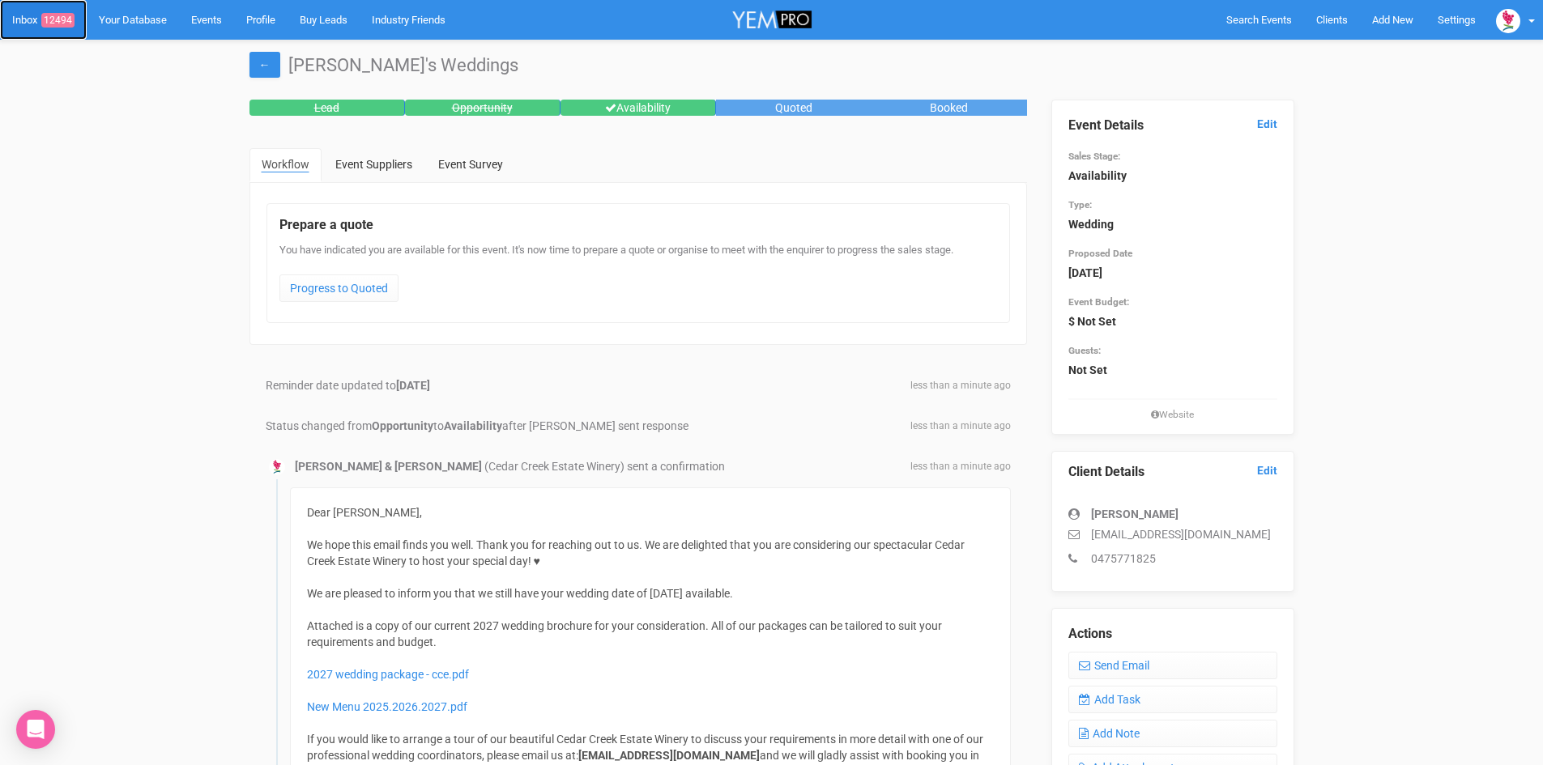
click at [62, 13] on span "12494" at bounding box center [57, 20] width 33 height 15
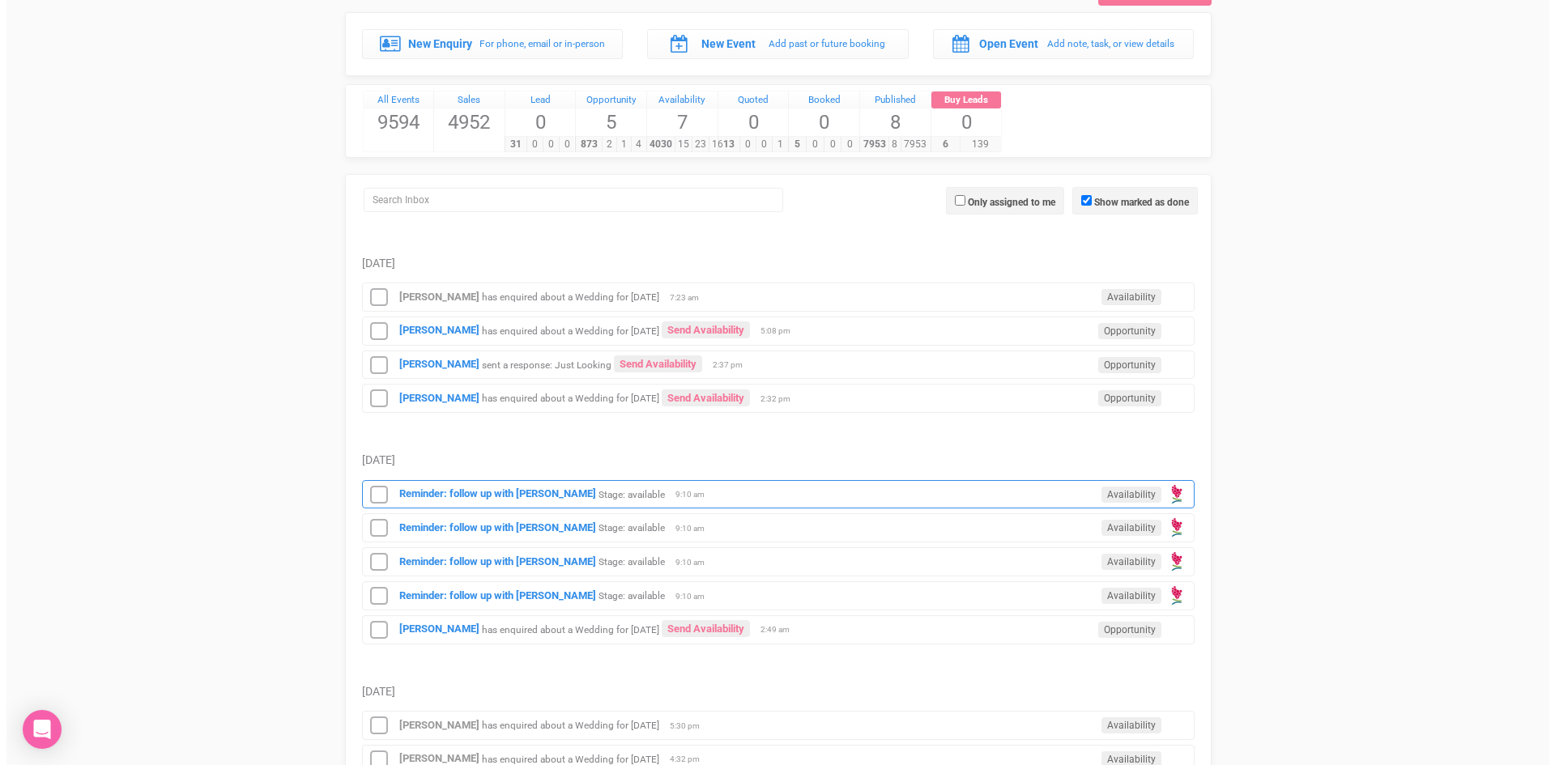
scroll to position [405, 0]
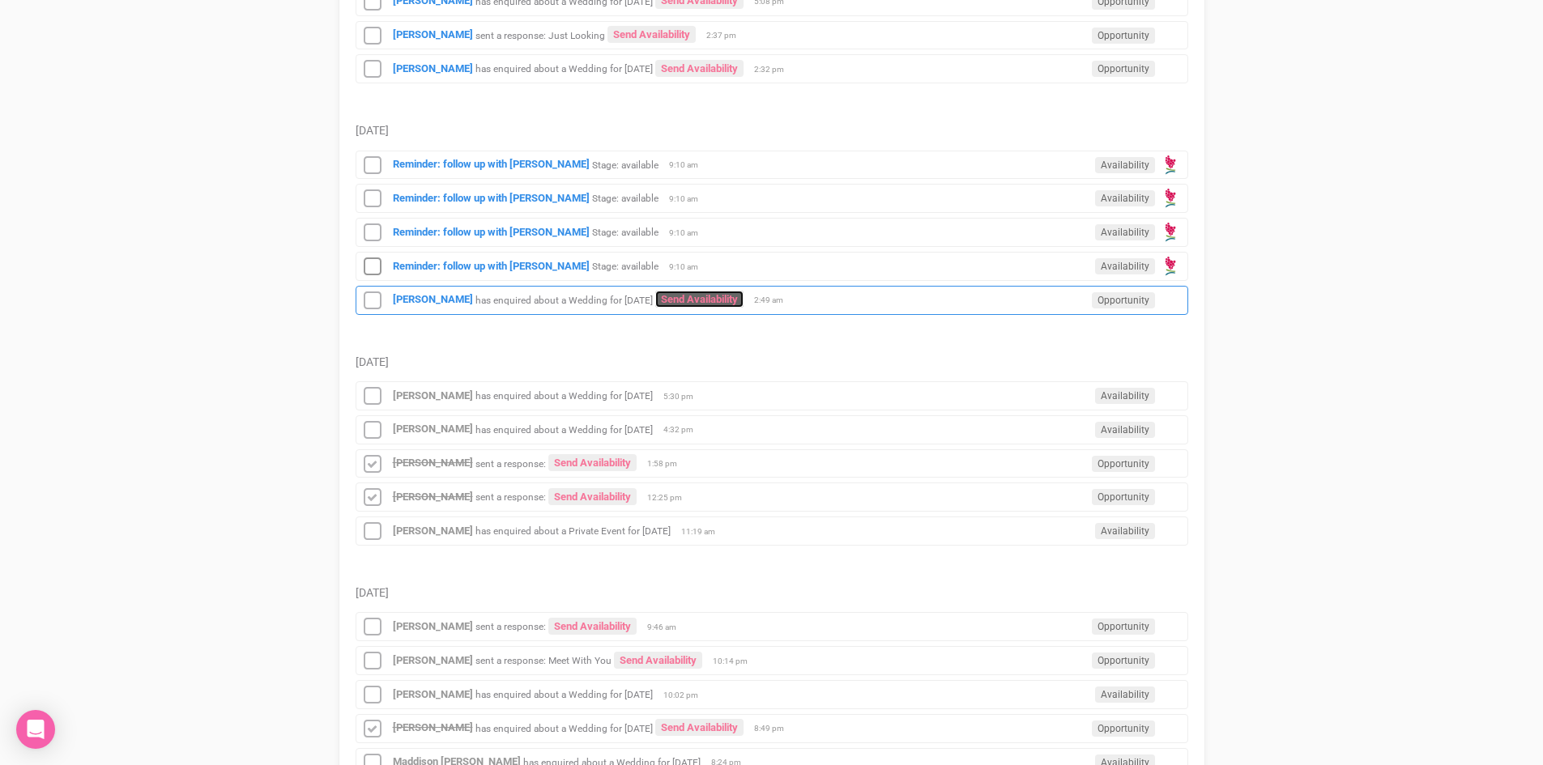
click at [721, 292] on link "Send Availability" at bounding box center [699, 299] width 88 height 17
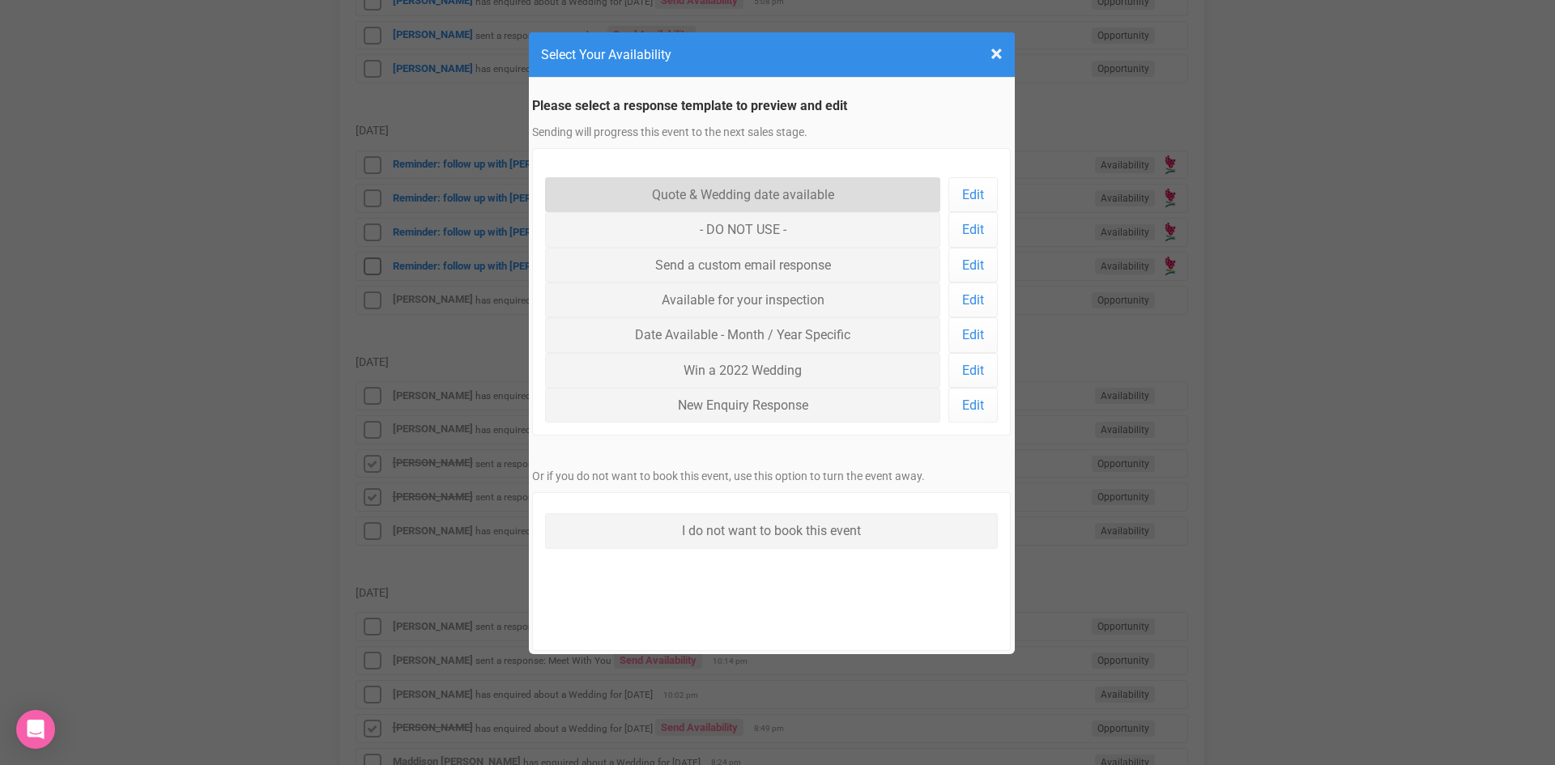
click at [702, 189] on link "Quote & Wedding date available" at bounding box center [743, 194] width 396 height 35
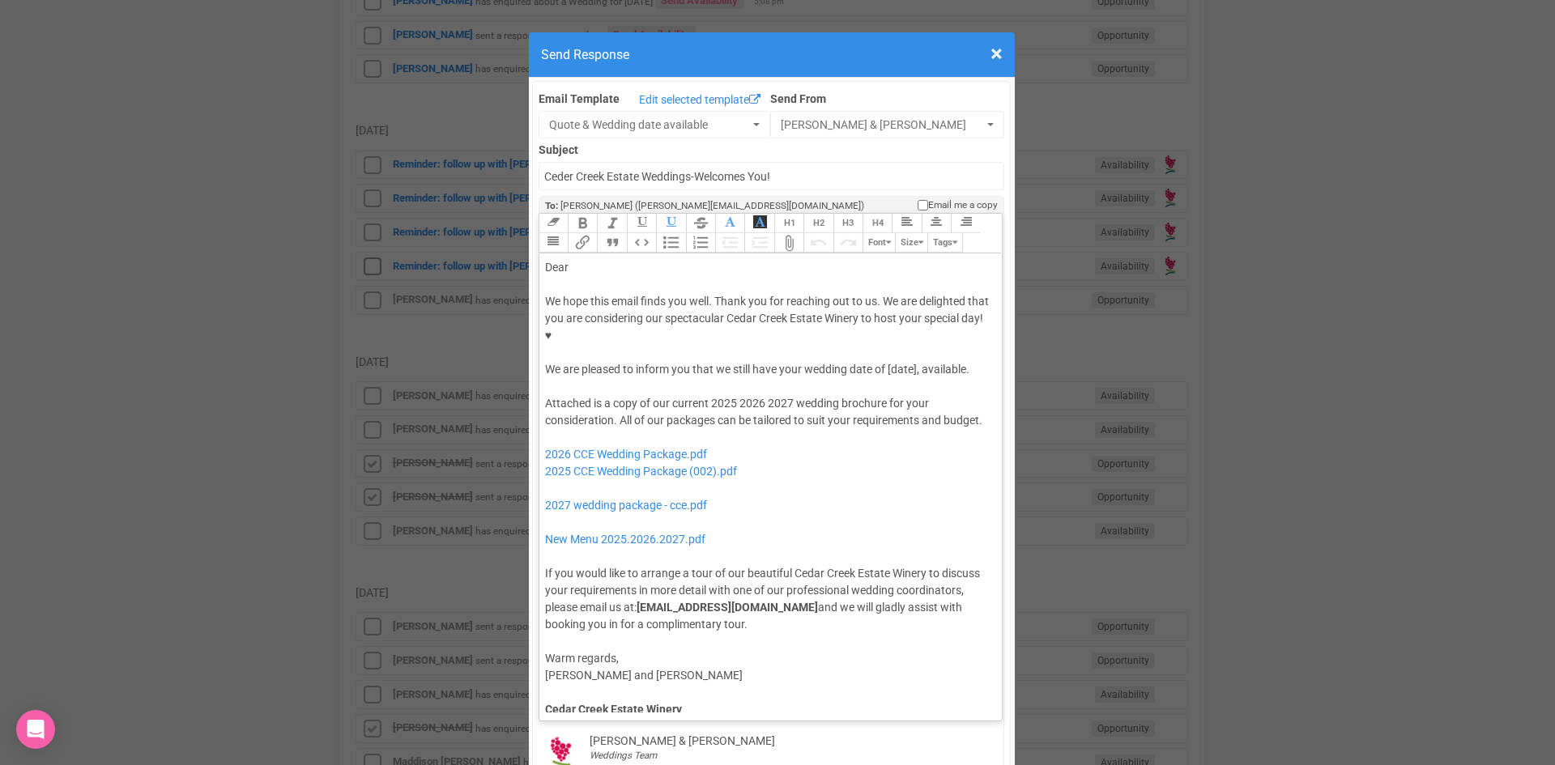
click at [584, 259] on div "Dear" at bounding box center [768, 267] width 446 height 17
click at [883, 317] on div "We hope this email finds you well. Thank you for reaching out to us. We are del…" at bounding box center [768, 335] width 446 height 85
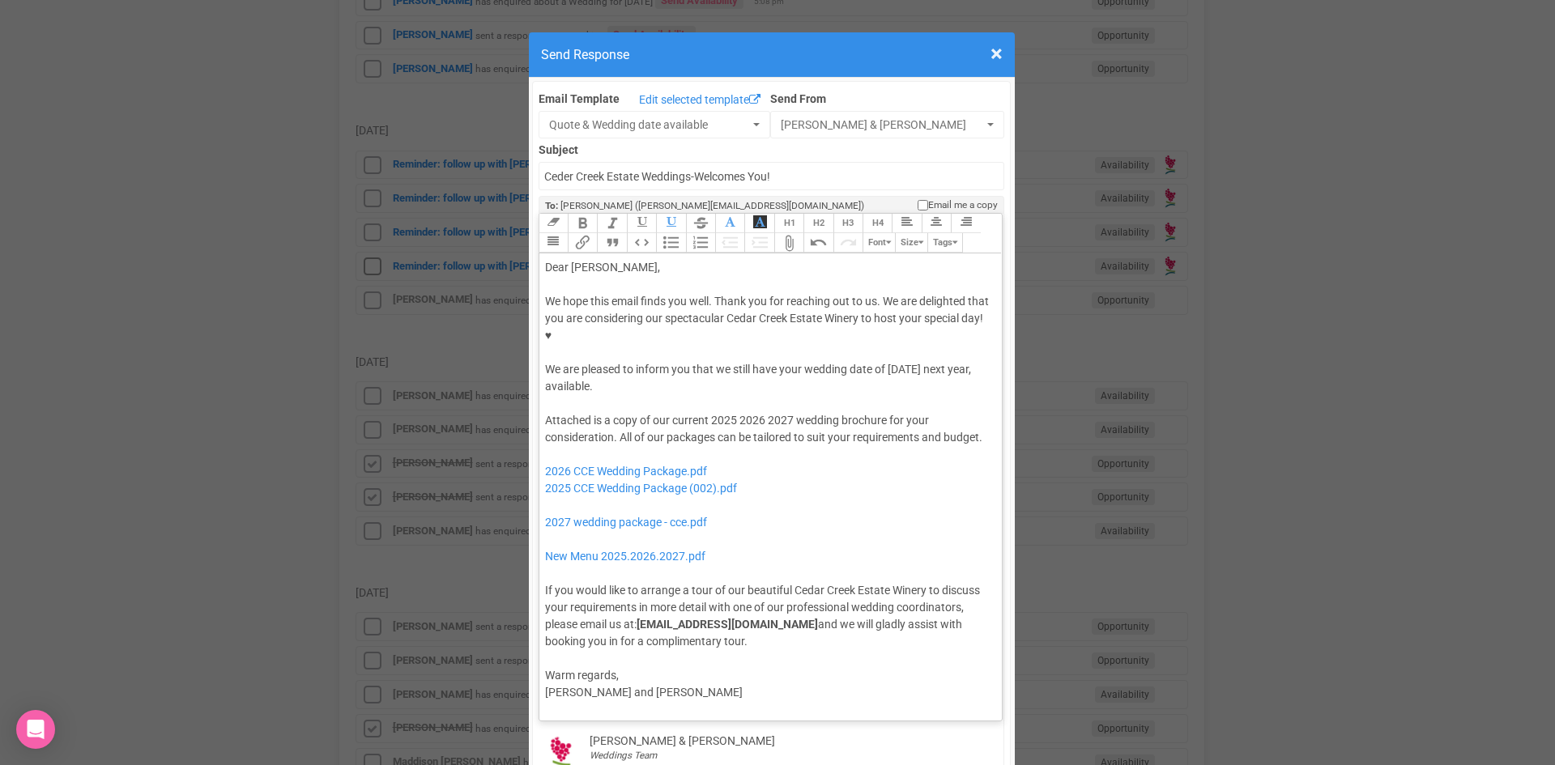
click at [730, 412] on div "Attached is a copy of our current 2025 2026 2027 wedding brochure for your cons…" at bounding box center [768, 531] width 446 height 238
drag, startPoint x: 747, startPoint y: 439, endPoint x: 528, endPoint y: 440, distance: 219.4
drag, startPoint x: 691, startPoint y: 470, endPoint x: 536, endPoint y: 475, distance: 154.8
click at [539, 475] on trix-editor "Dear Hollie, We hope this email finds you well. Thank you for reaching out to u…" at bounding box center [770, 482] width 463 height 459
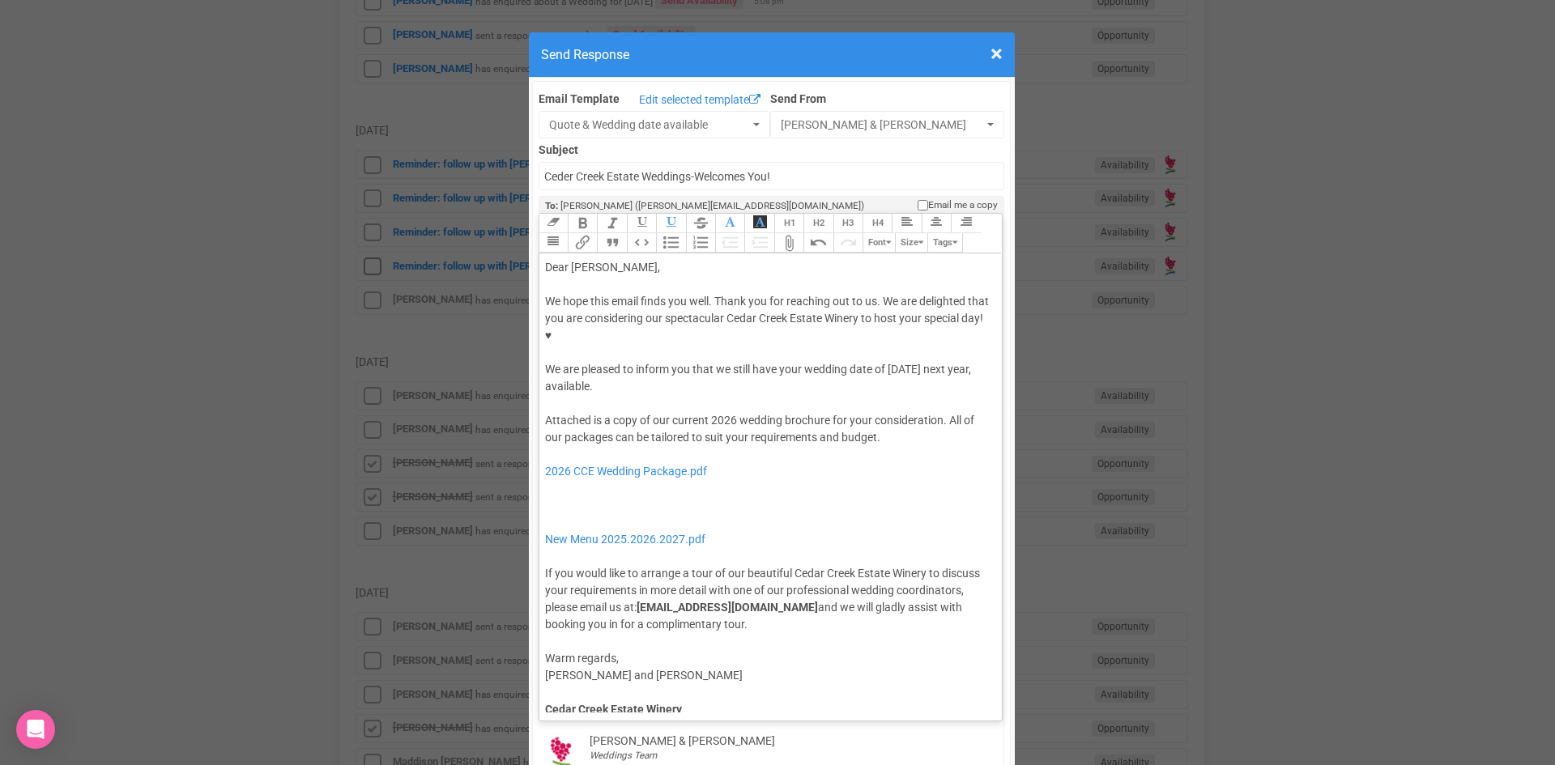
click at [539, 451] on trix-editor "Dear Hollie, We hope this email finds you well. Thank you for reaching out to u…" at bounding box center [770, 482] width 463 height 459
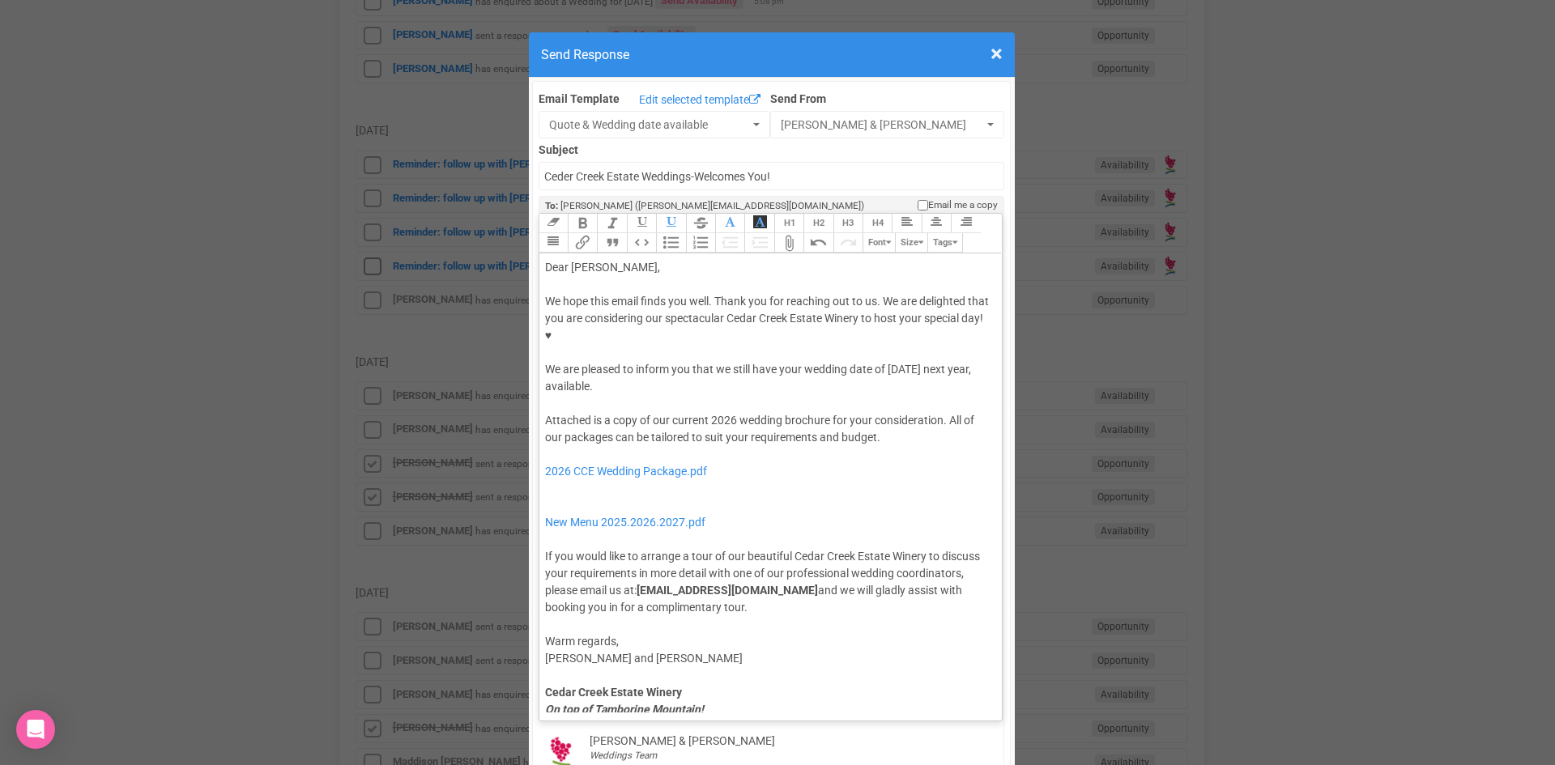
click at [539, 445] on trix-editor "Dear Hollie, We hope this email finds you well. Thank you for reaching out to u…" at bounding box center [770, 482] width 463 height 459
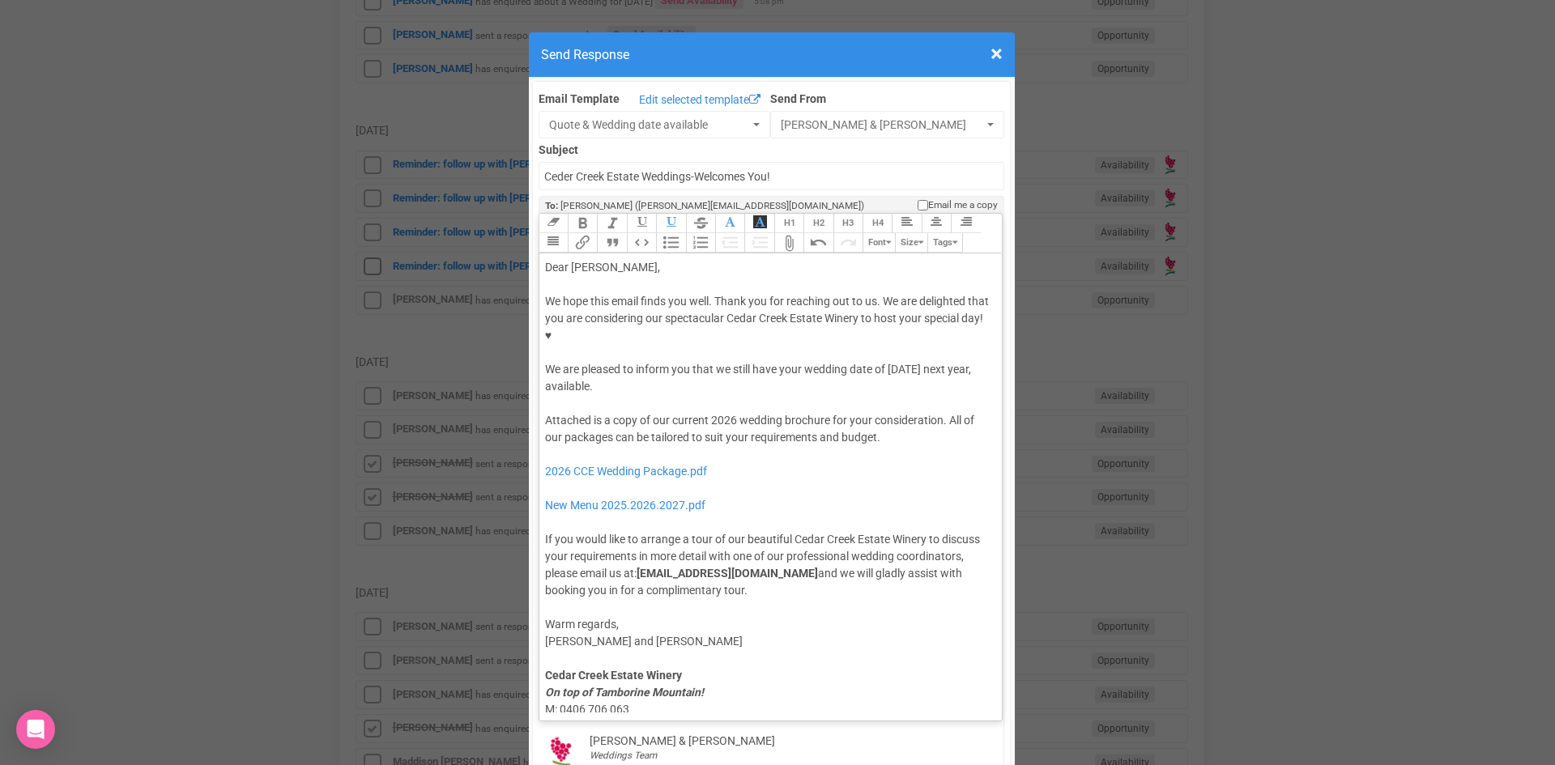
click at [611, 338] on div "We hope this email finds you well. Thank you for reaching out to us. We are del…" at bounding box center [768, 344] width 446 height 102
type trix-editor "<div>Dear Hollie,</div><div><strong>&nbsp;</strong></div><div>We hope this emai…"
drag, startPoint x: 883, startPoint y: 318, endPoint x: 612, endPoint y: 336, distance: 271.8
click at [612, 336] on div "We hope this email finds you well. Thank you for reaching out to us. We are del…" at bounding box center [768, 344] width 446 height 102
click at [579, 214] on button "Bold" at bounding box center [582, 223] width 29 height 19
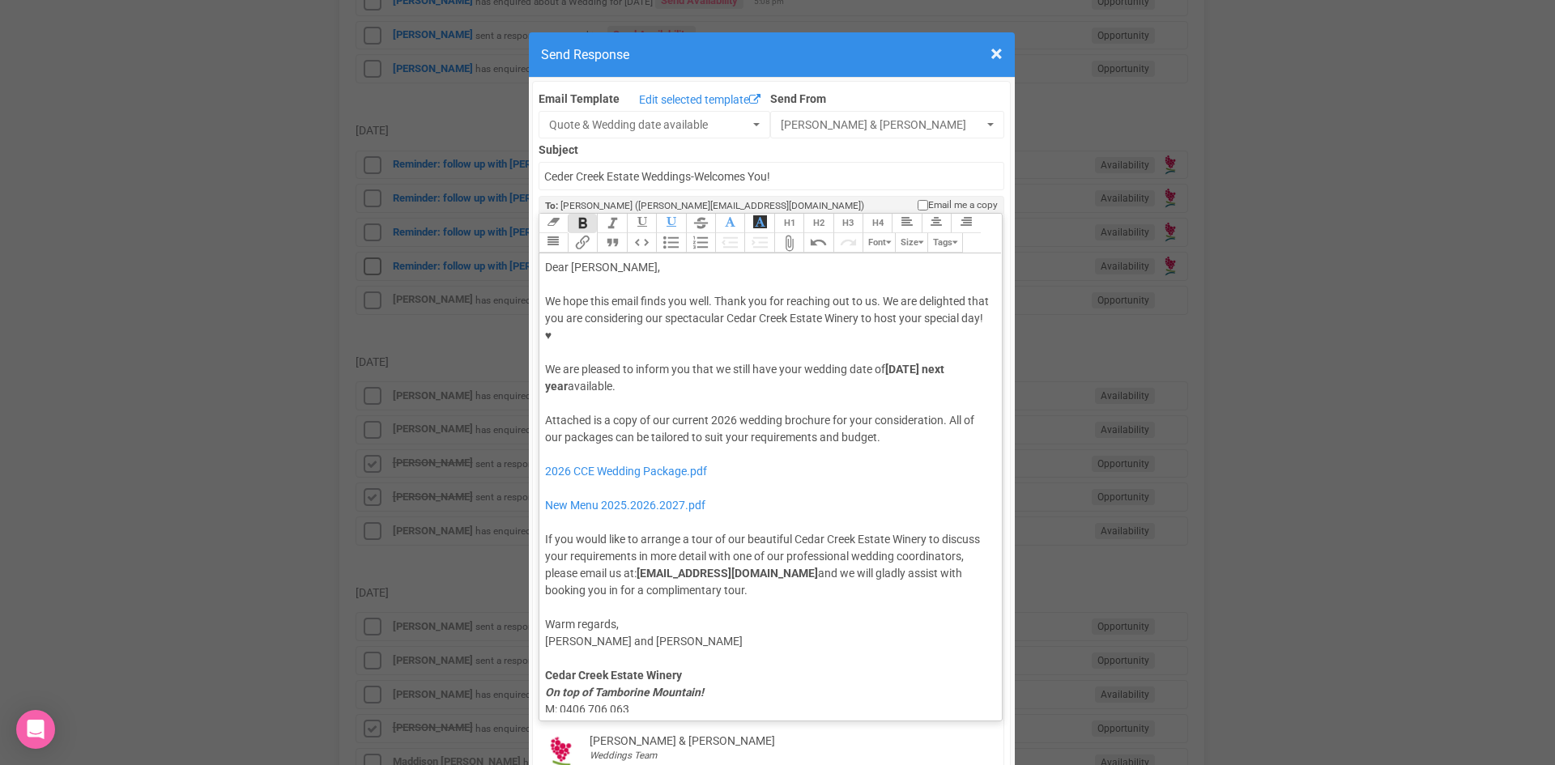
click at [730, 336] on div "We hope this email finds you well. Thank you for reaching out to us. We are del…" at bounding box center [768, 344] width 446 height 102
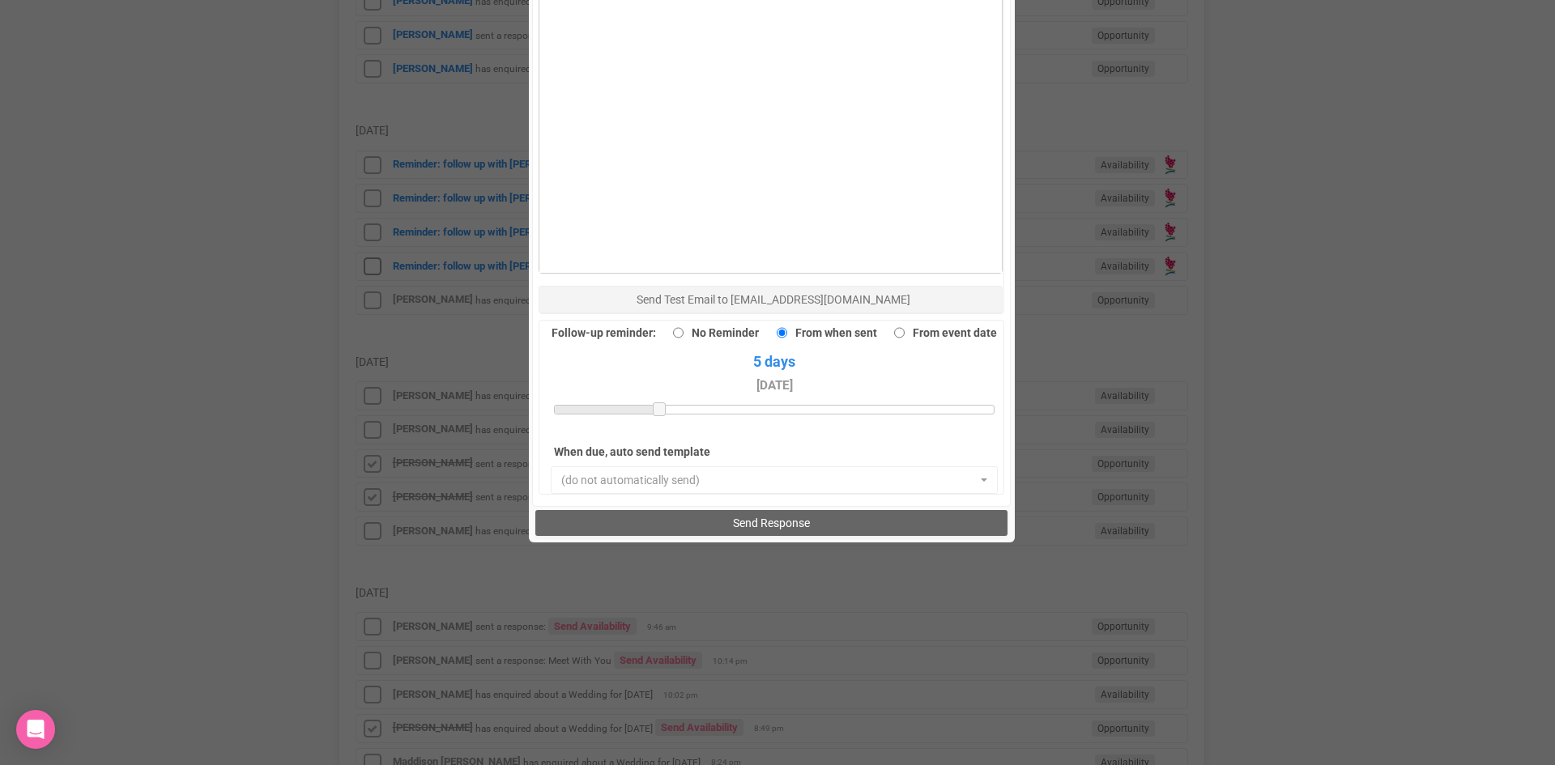
scroll to position [1121, 0]
click at [685, 509] on button "Send Response" at bounding box center [771, 522] width 472 height 26
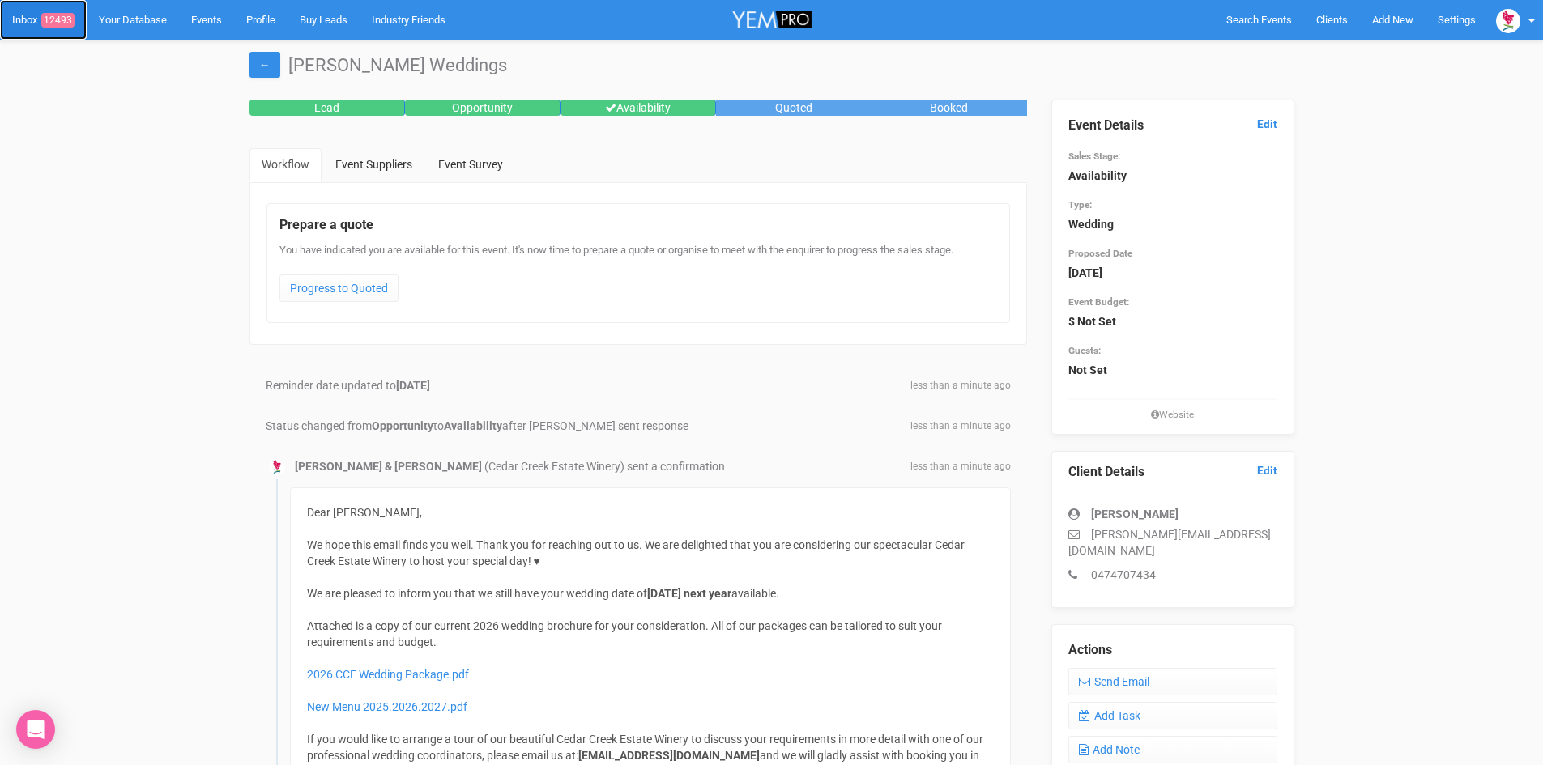
click at [60, 11] on link "Inbox 12493" at bounding box center [43, 20] width 87 height 40
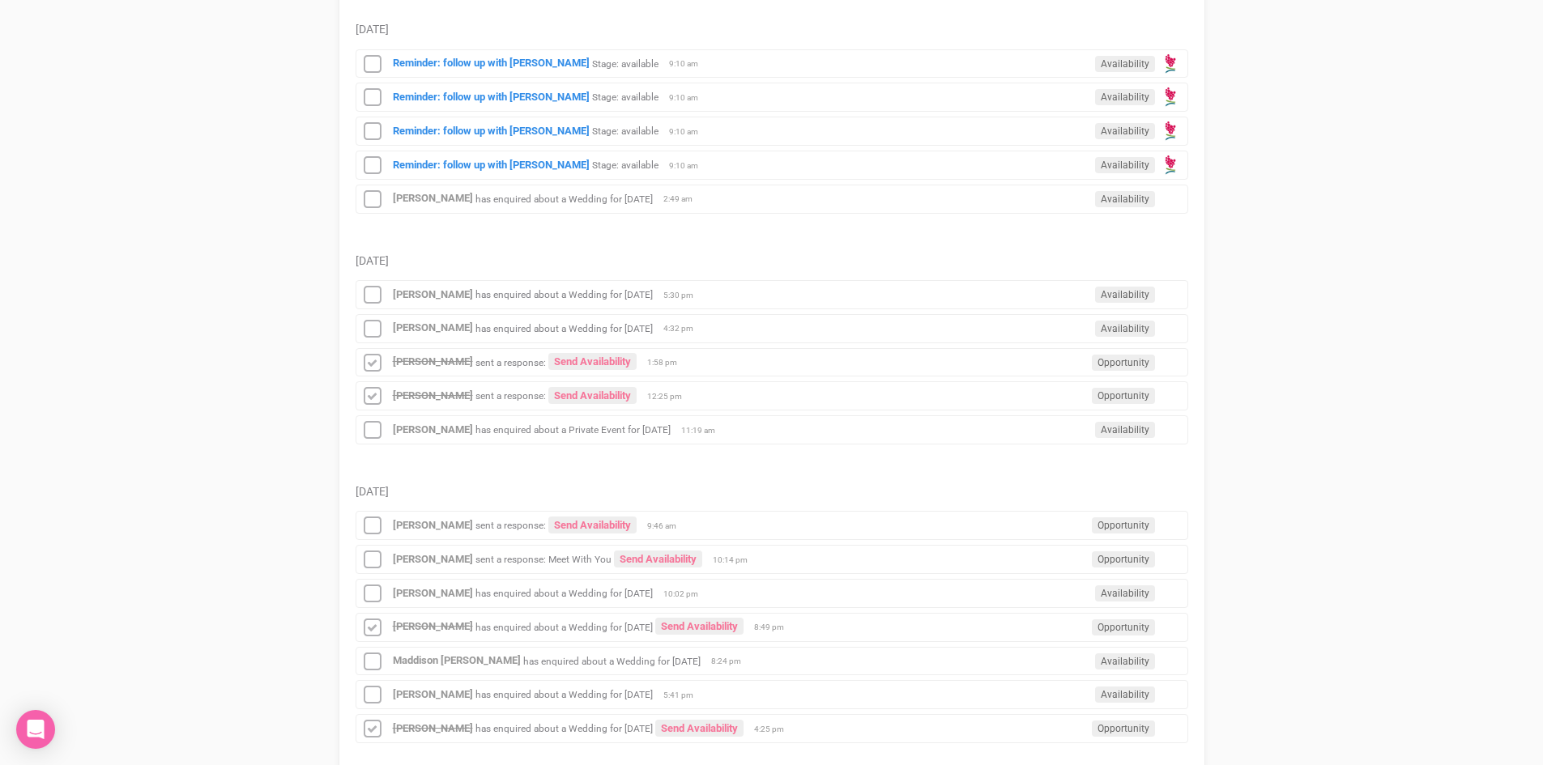
scroll to position [405, 0]
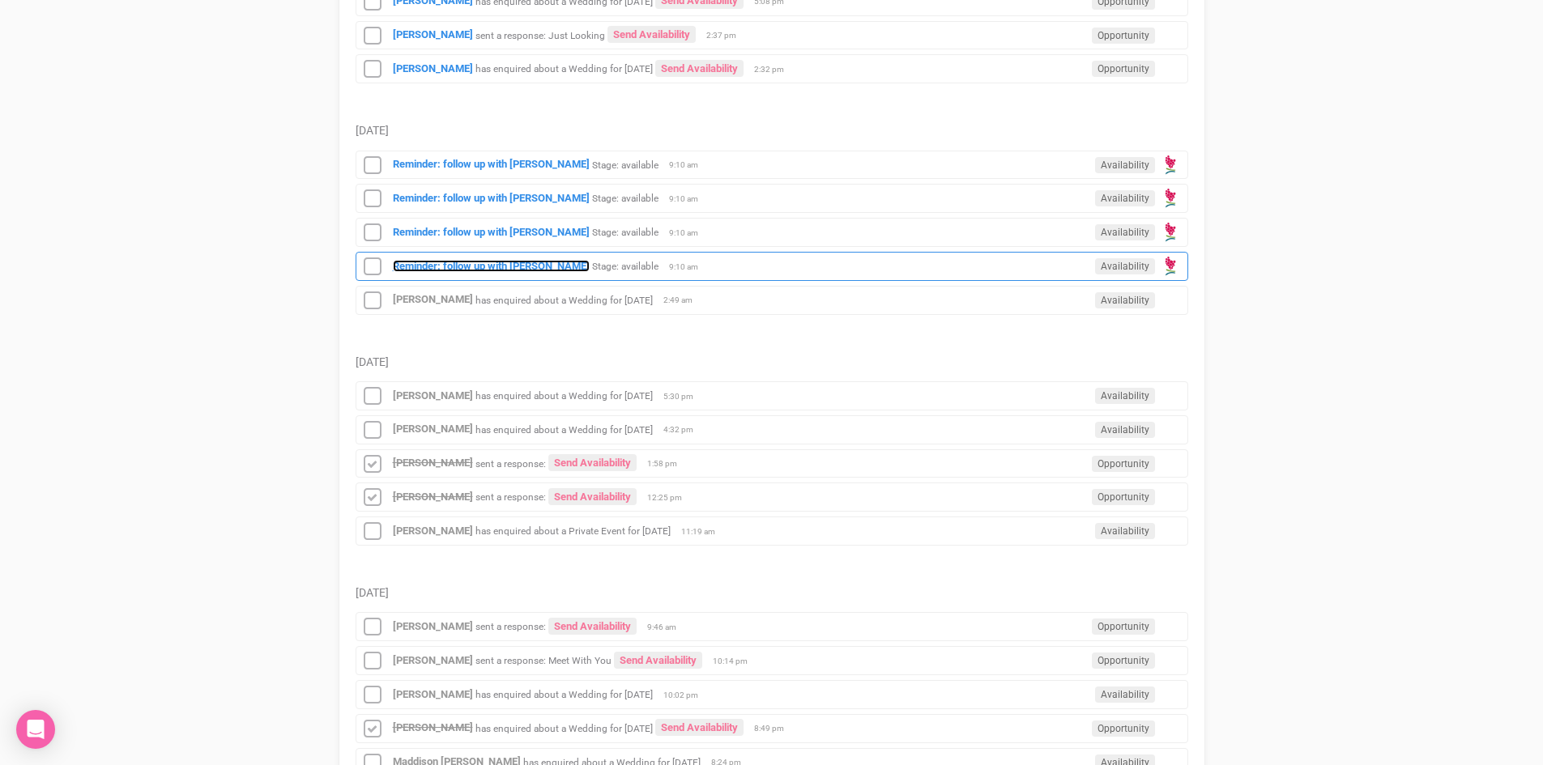
click at [489, 260] on strong "Reminder: follow up with [PERSON_NAME]" at bounding box center [491, 266] width 197 height 12
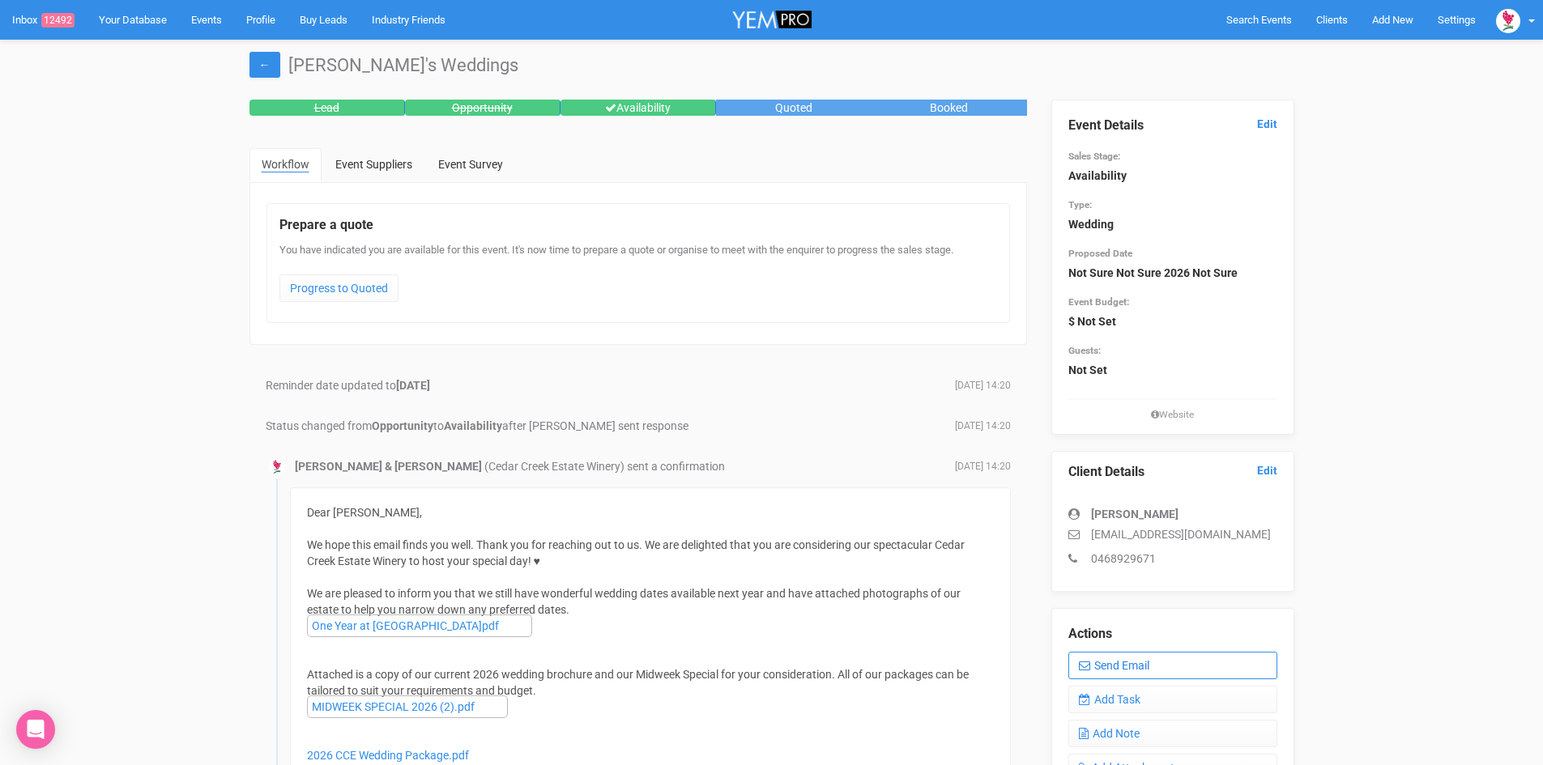
click at [1127, 661] on link "Send Email" at bounding box center [1172, 666] width 209 height 28
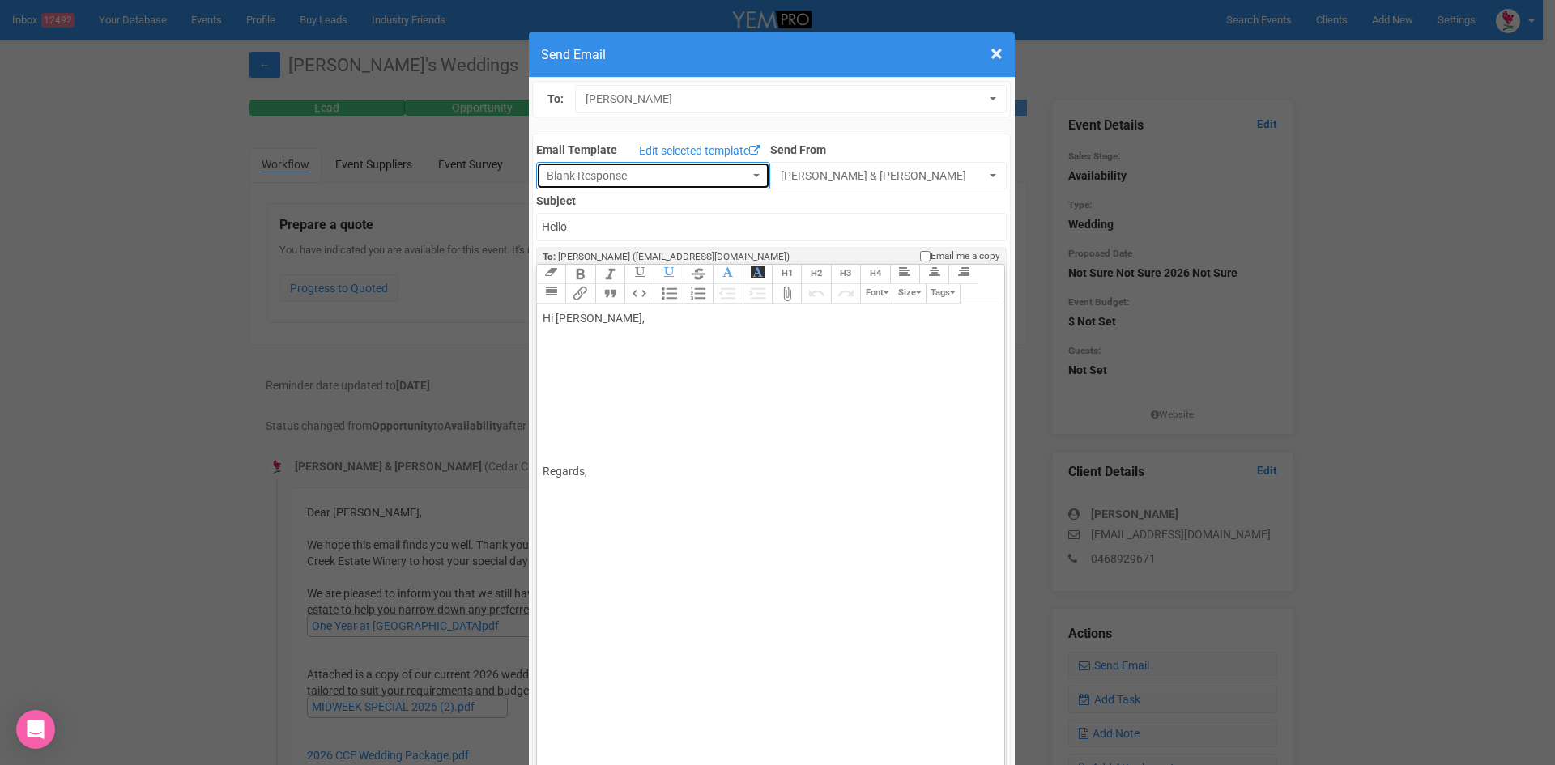
click at [746, 168] on button "Blank Response" at bounding box center [653, 176] width 234 height 28
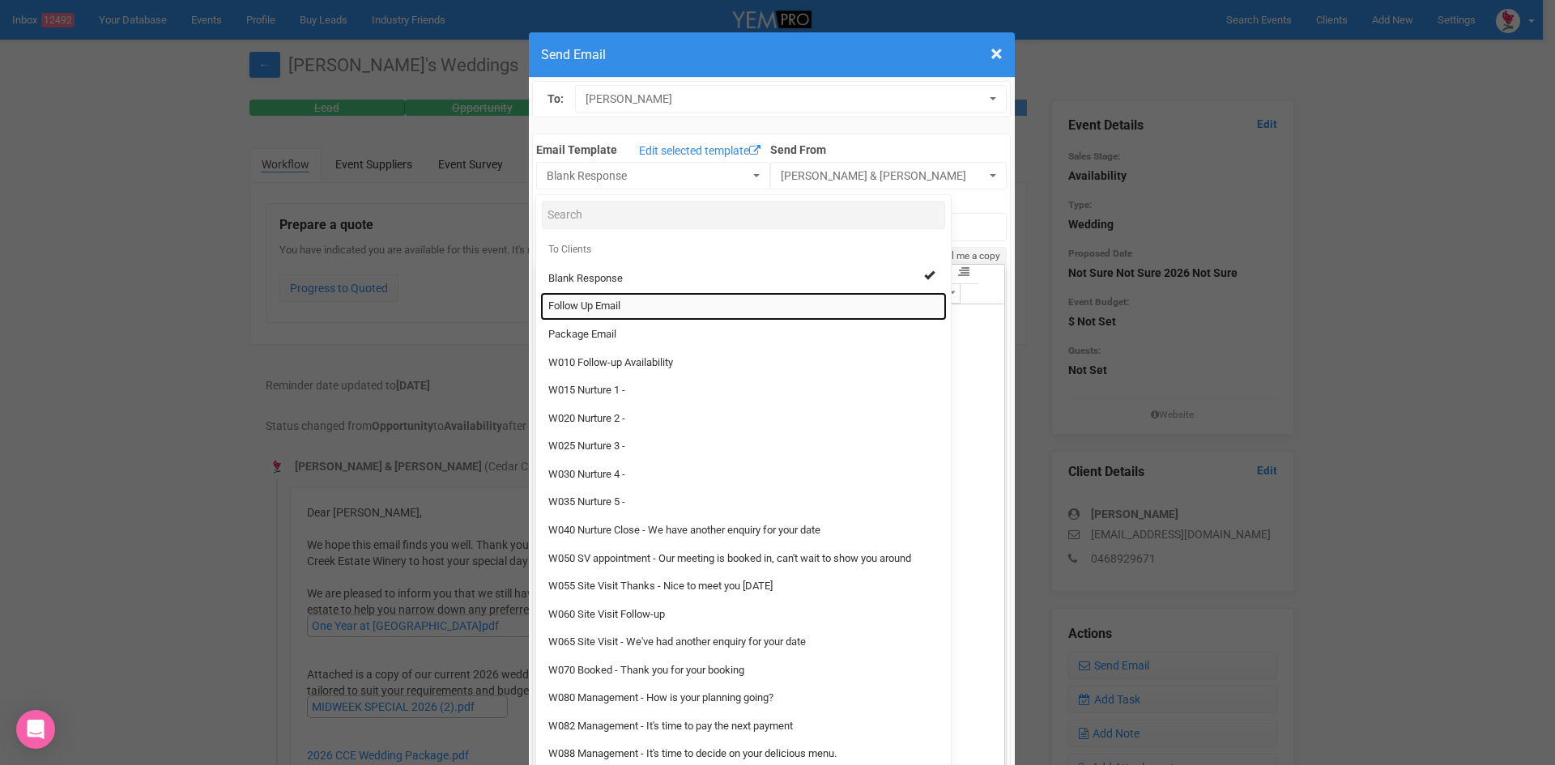
click at [614, 300] on span "Follow Up Email" at bounding box center [584, 306] width 72 height 15
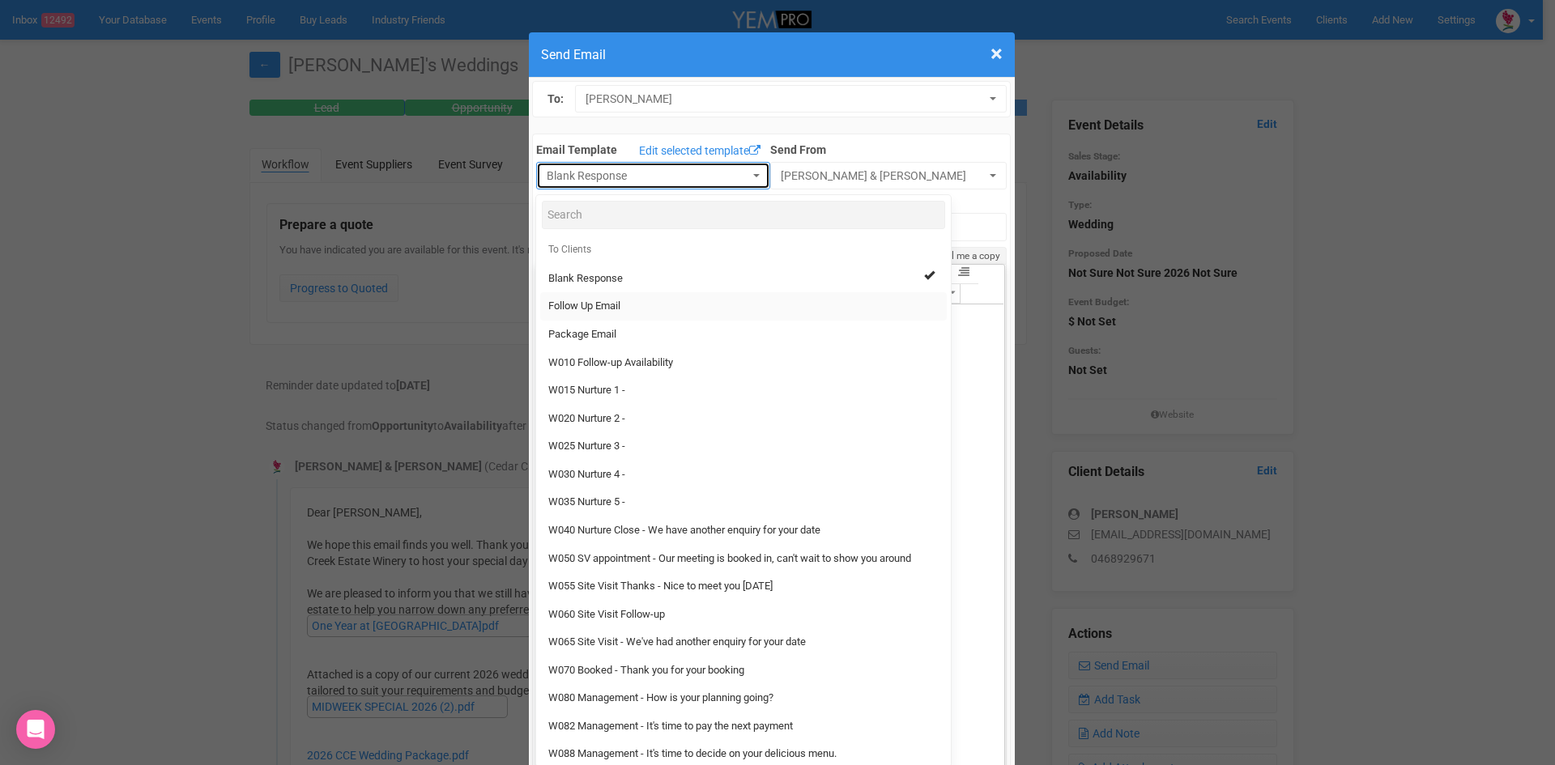
select select "88639"
type input "Cedar Creek Estate - Follow Up"
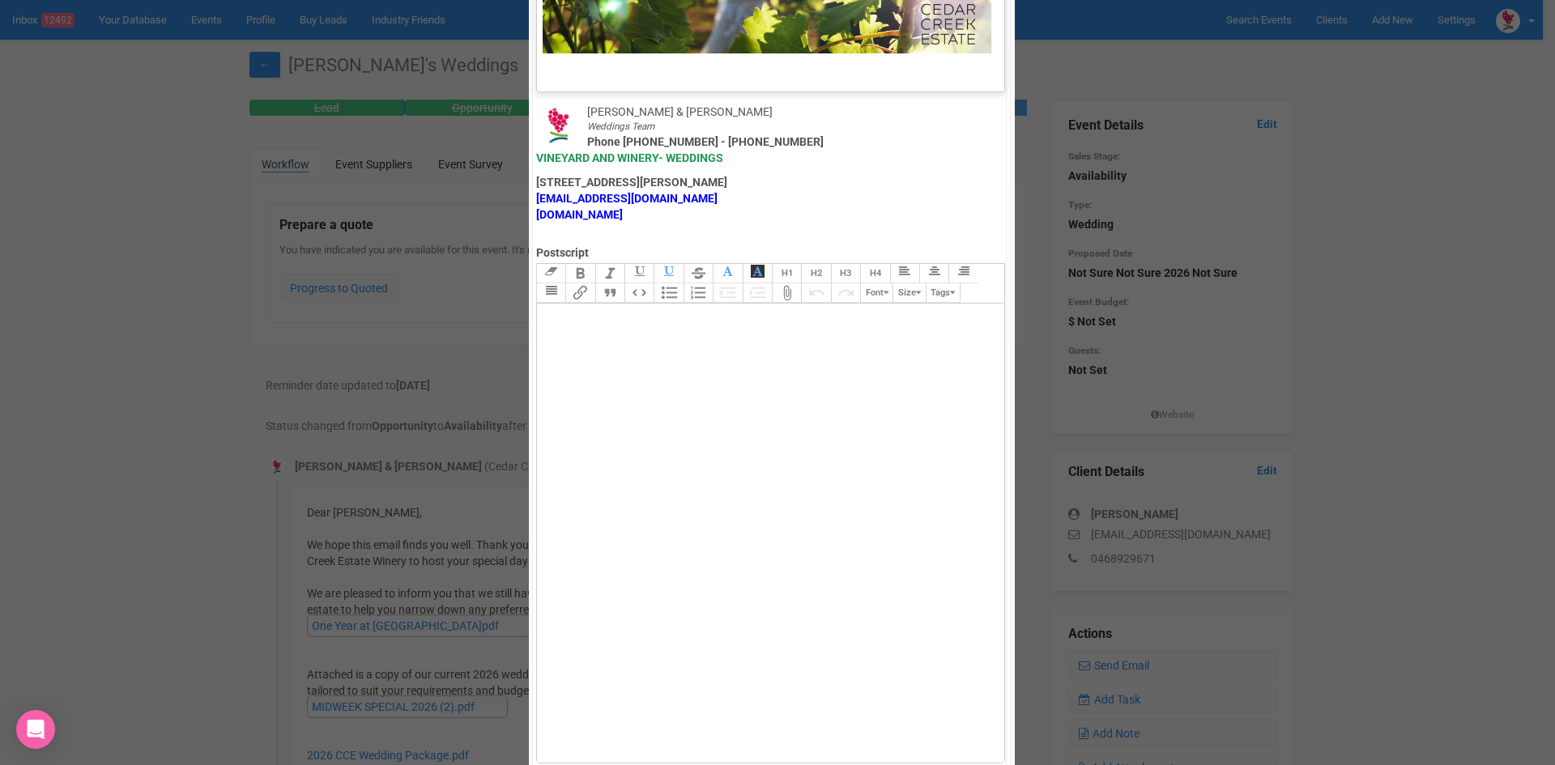
scroll to position [802, 0]
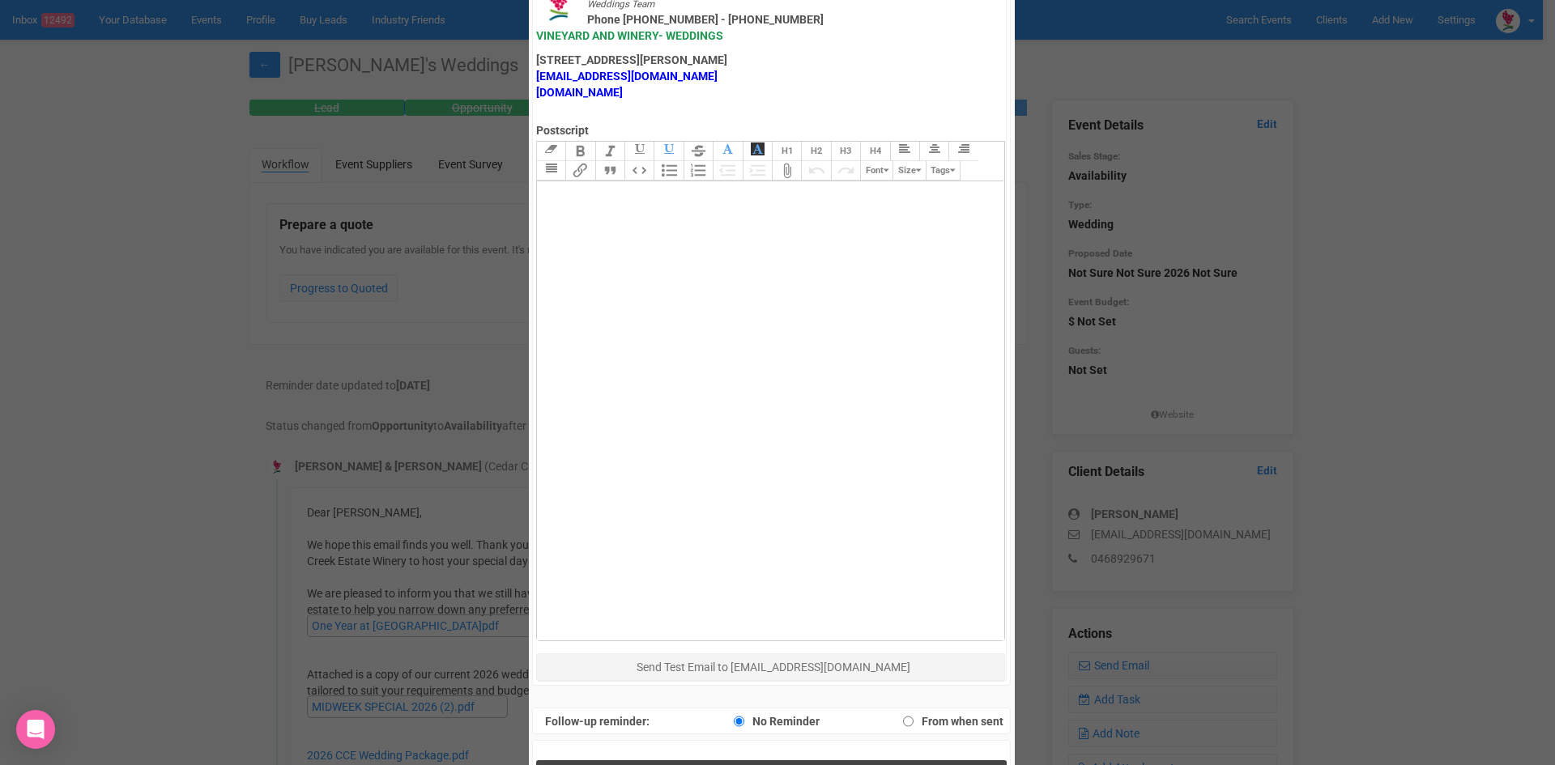
click at [619, 760] on button "Send Response" at bounding box center [771, 776] width 470 height 33
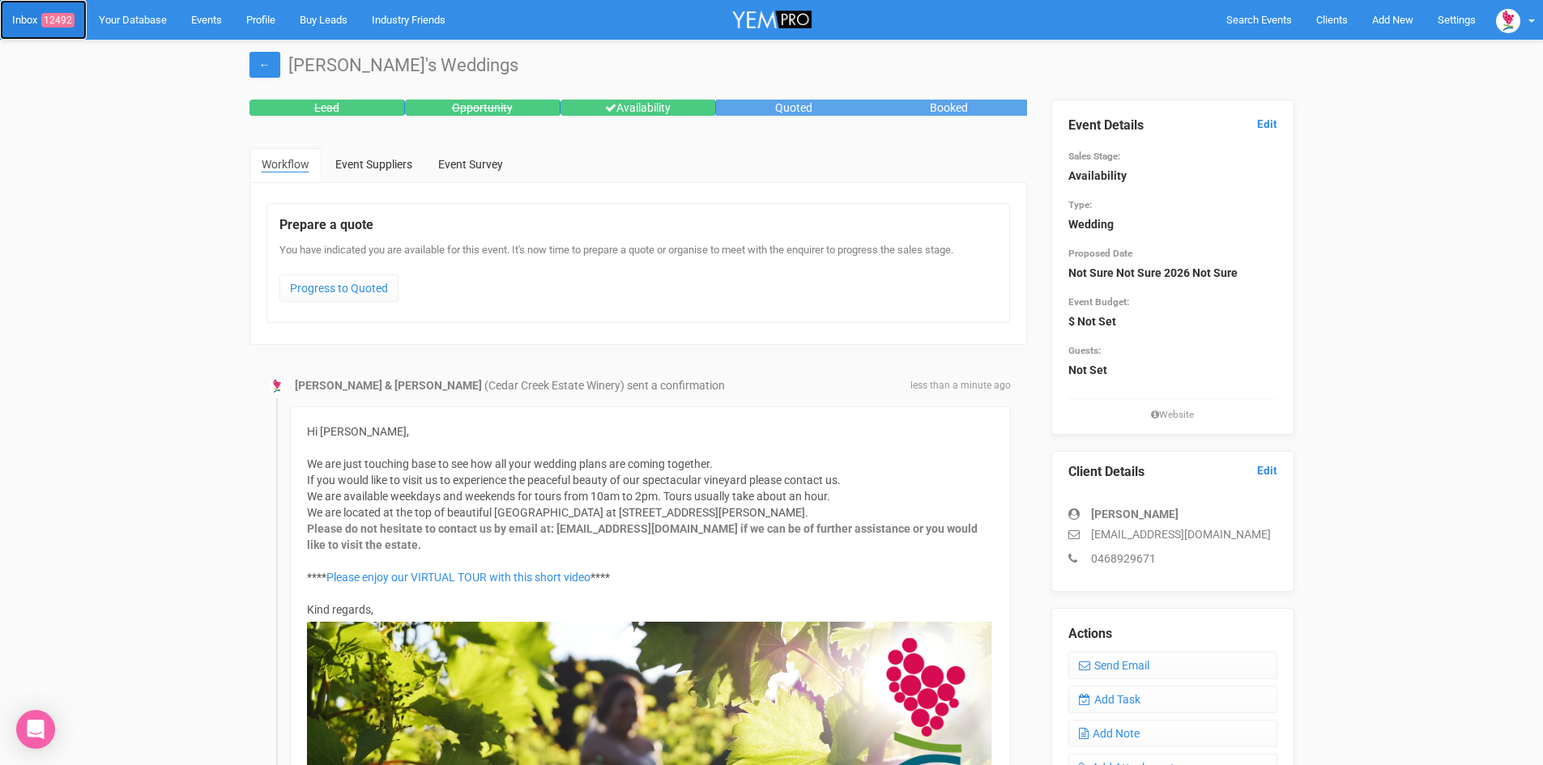
click at [56, 9] on link "Inbox 12492" at bounding box center [43, 20] width 87 height 40
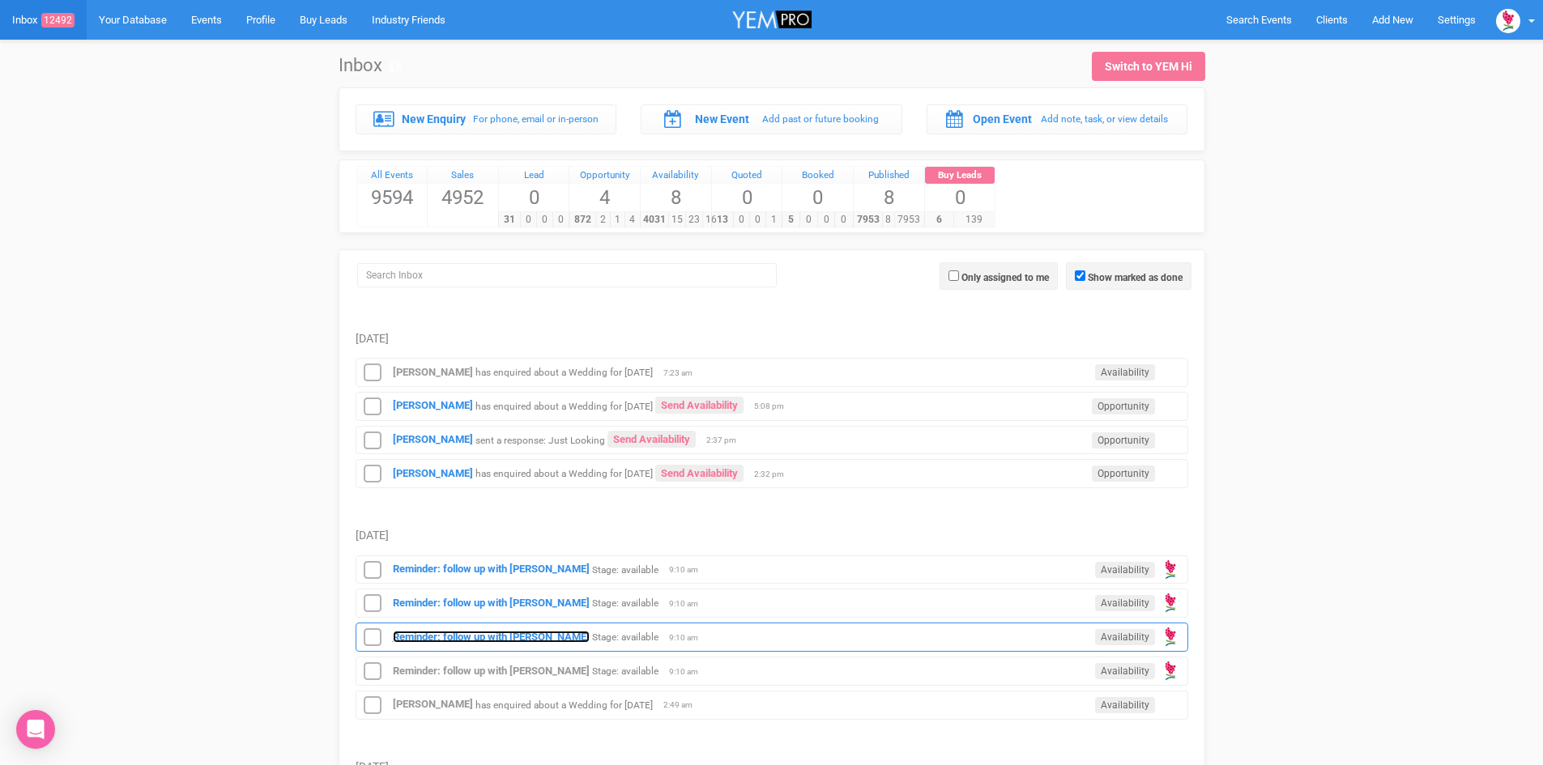
click at [459, 632] on strong "Reminder: follow up with [PERSON_NAME]" at bounding box center [491, 637] width 197 height 12
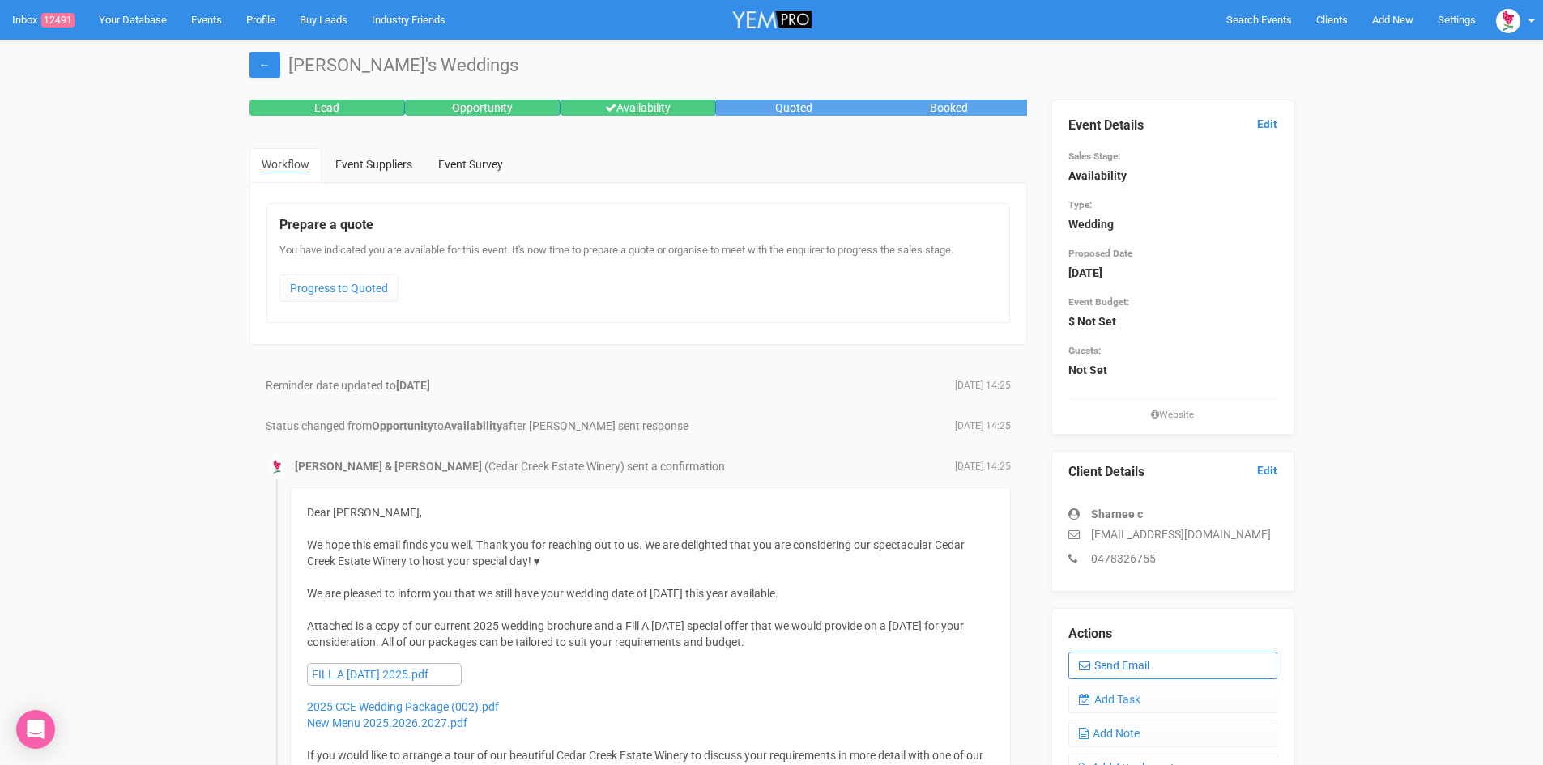
click at [1129, 659] on link "Send Email" at bounding box center [1172, 666] width 209 height 28
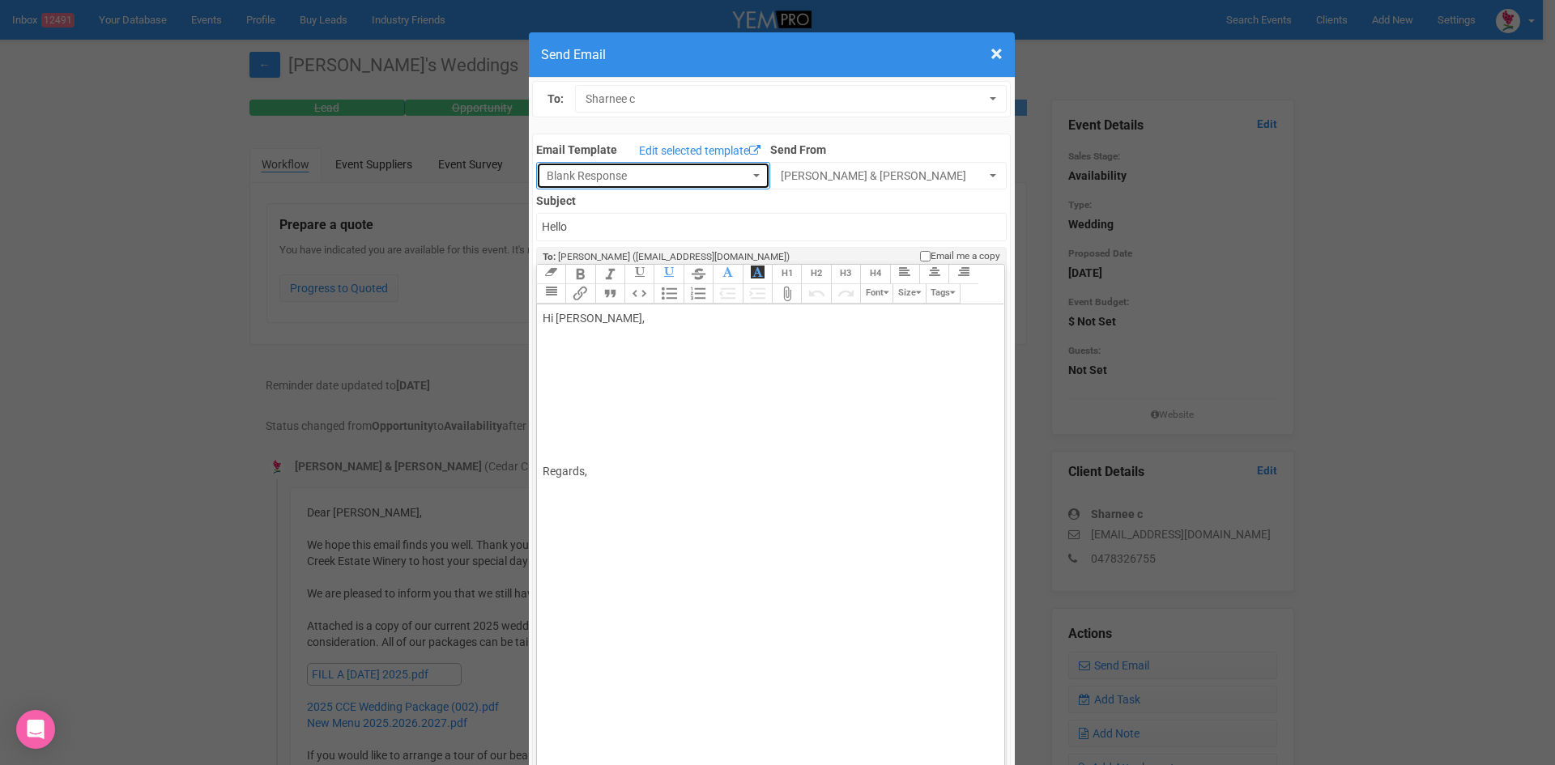
click at [743, 172] on button "Blank Response" at bounding box center [653, 176] width 234 height 28
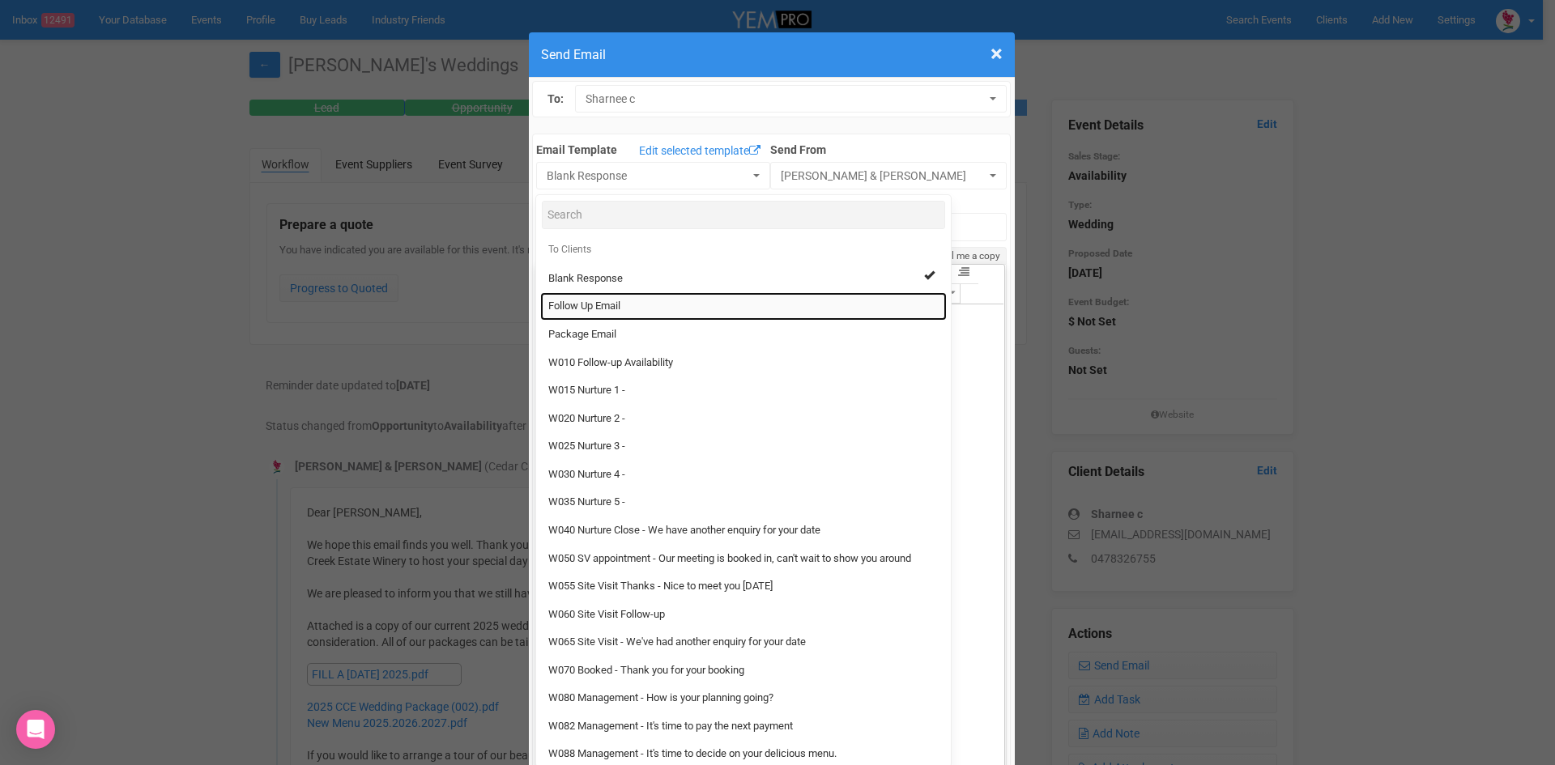
click at [614, 302] on span "Follow Up Email" at bounding box center [584, 306] width 72 height 15
select select "88639"
type input "Cedar Creek Estate - Follow Up"
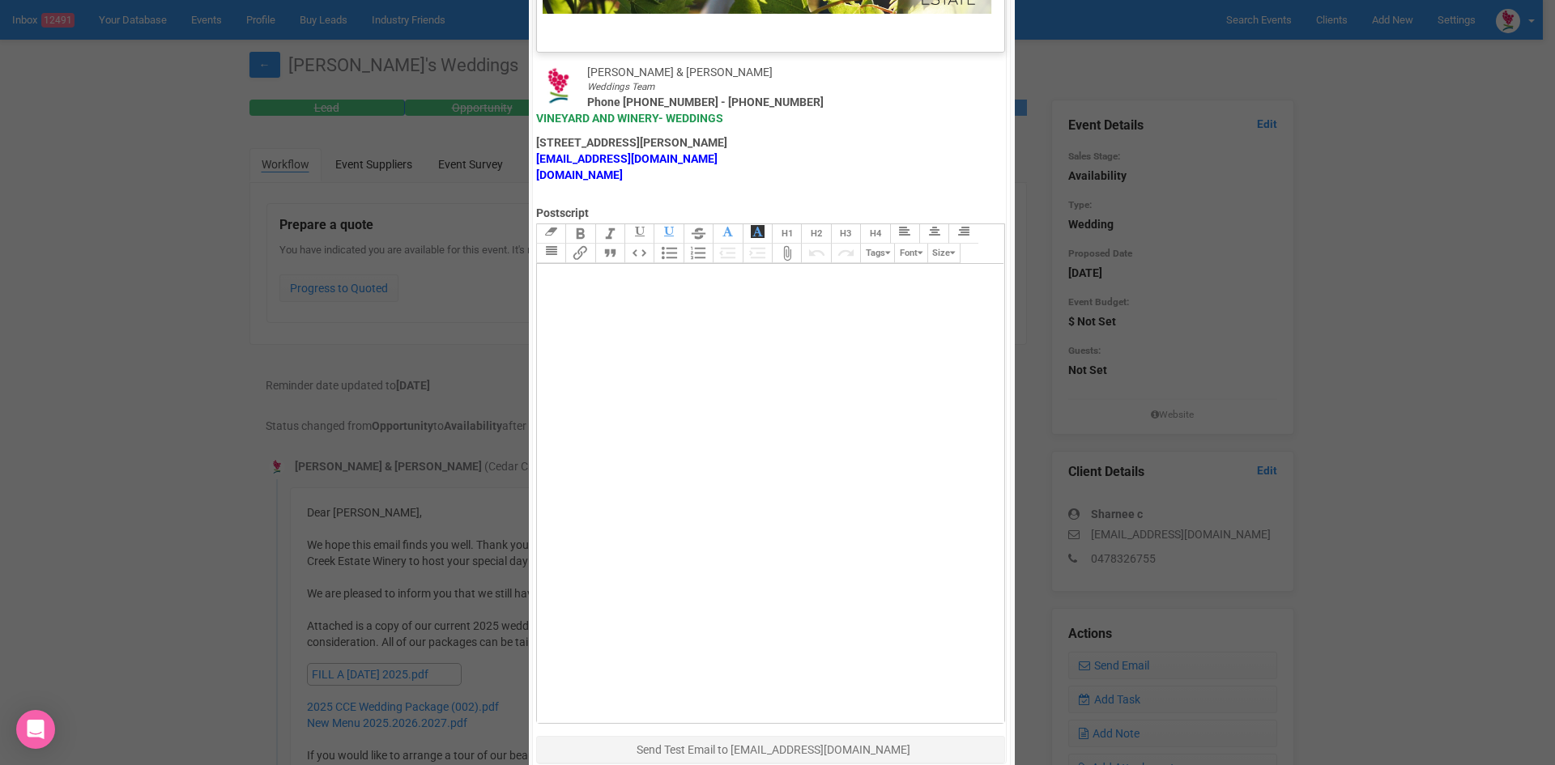
scroll to position [802, 0]
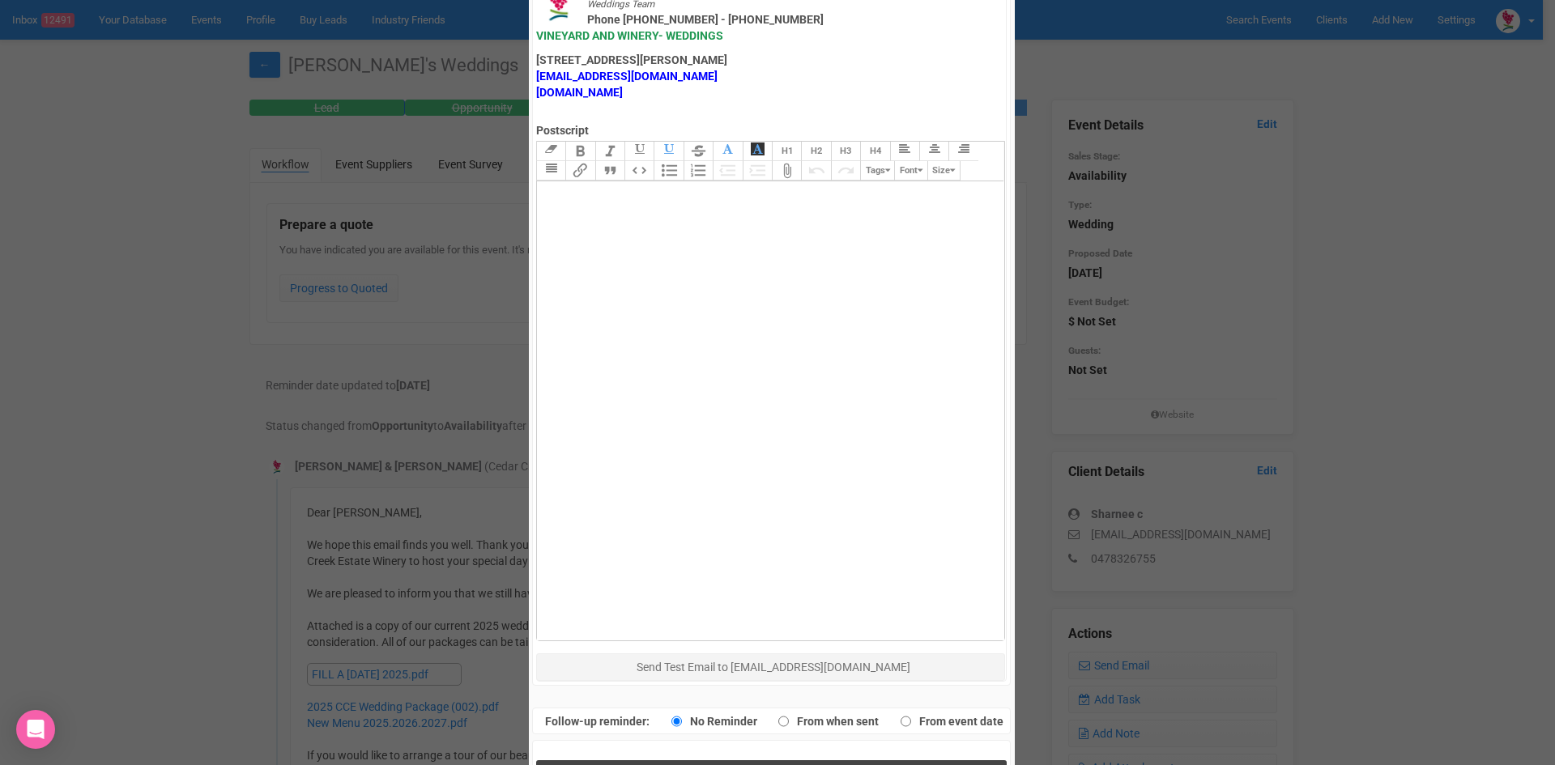
click at [674, 760] on button "Send Response" at bounding box center [771, 776] width 470 height 33
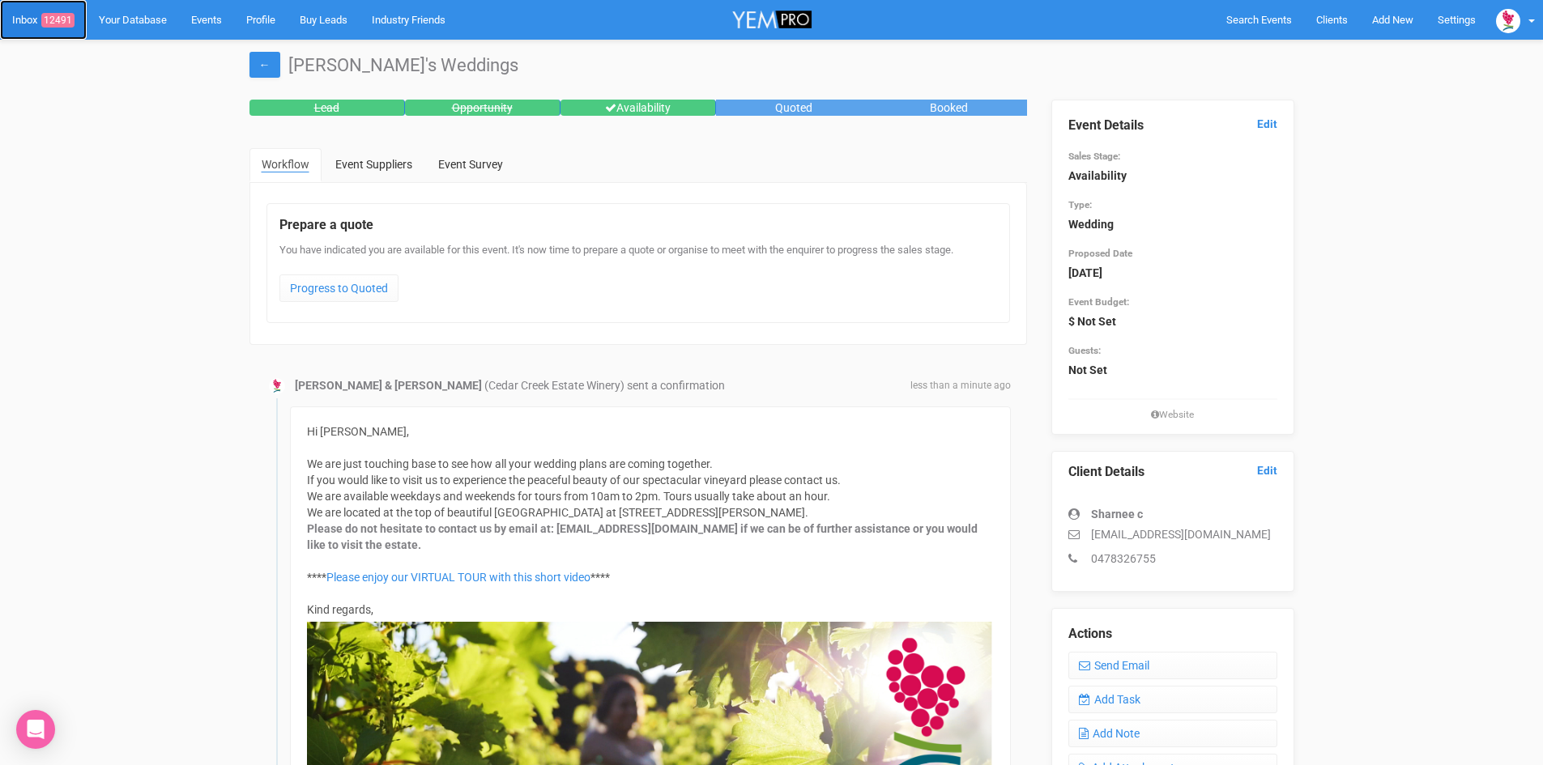
click at [60, 19] on span "12491" at bounding box center [57, 20] width 33 height 15
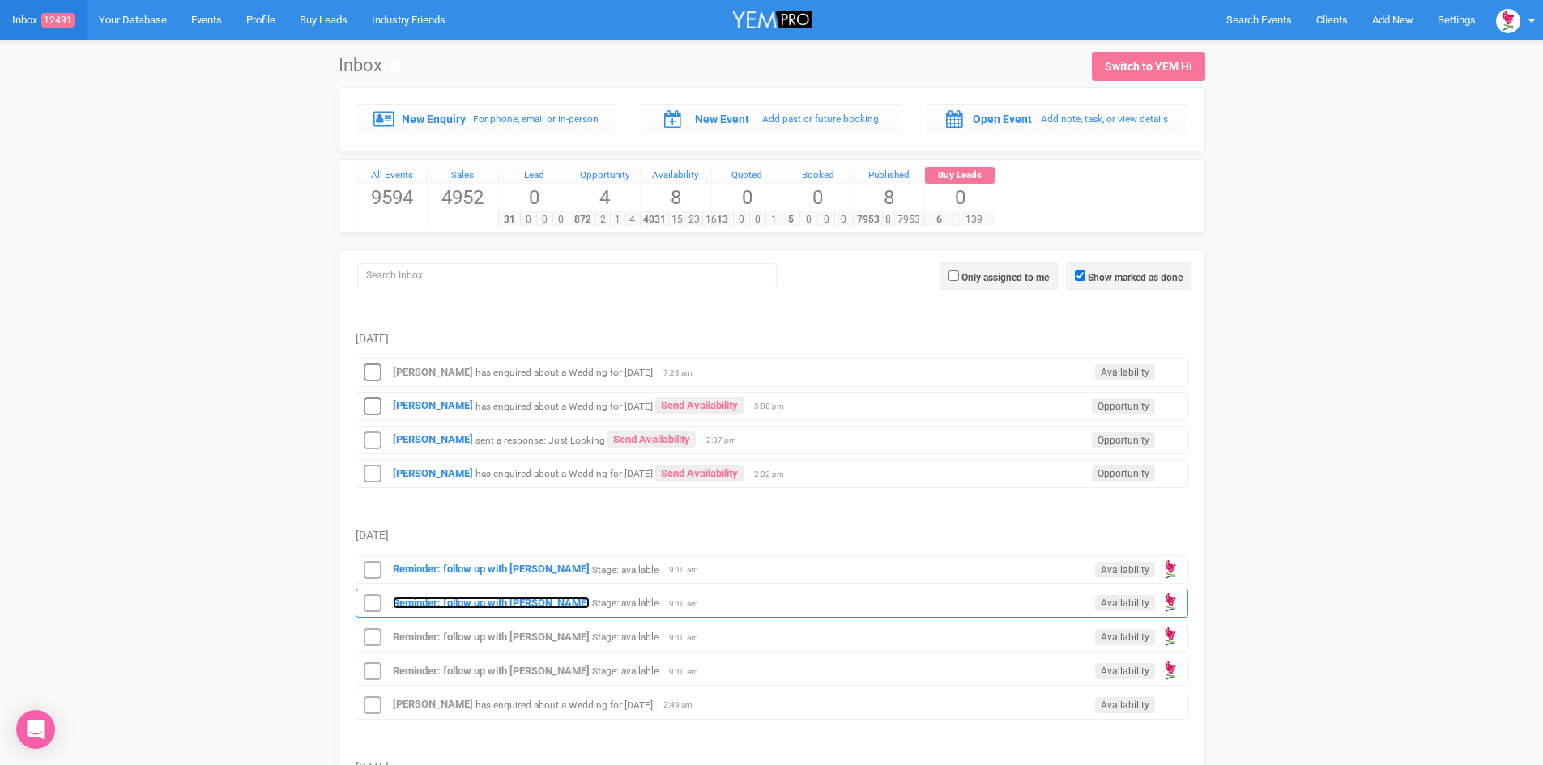
click at [546, 598] on strong "Reminder: follow up with [PERSON_NAME]" at bounding box center [491, 603] width 197 height 12
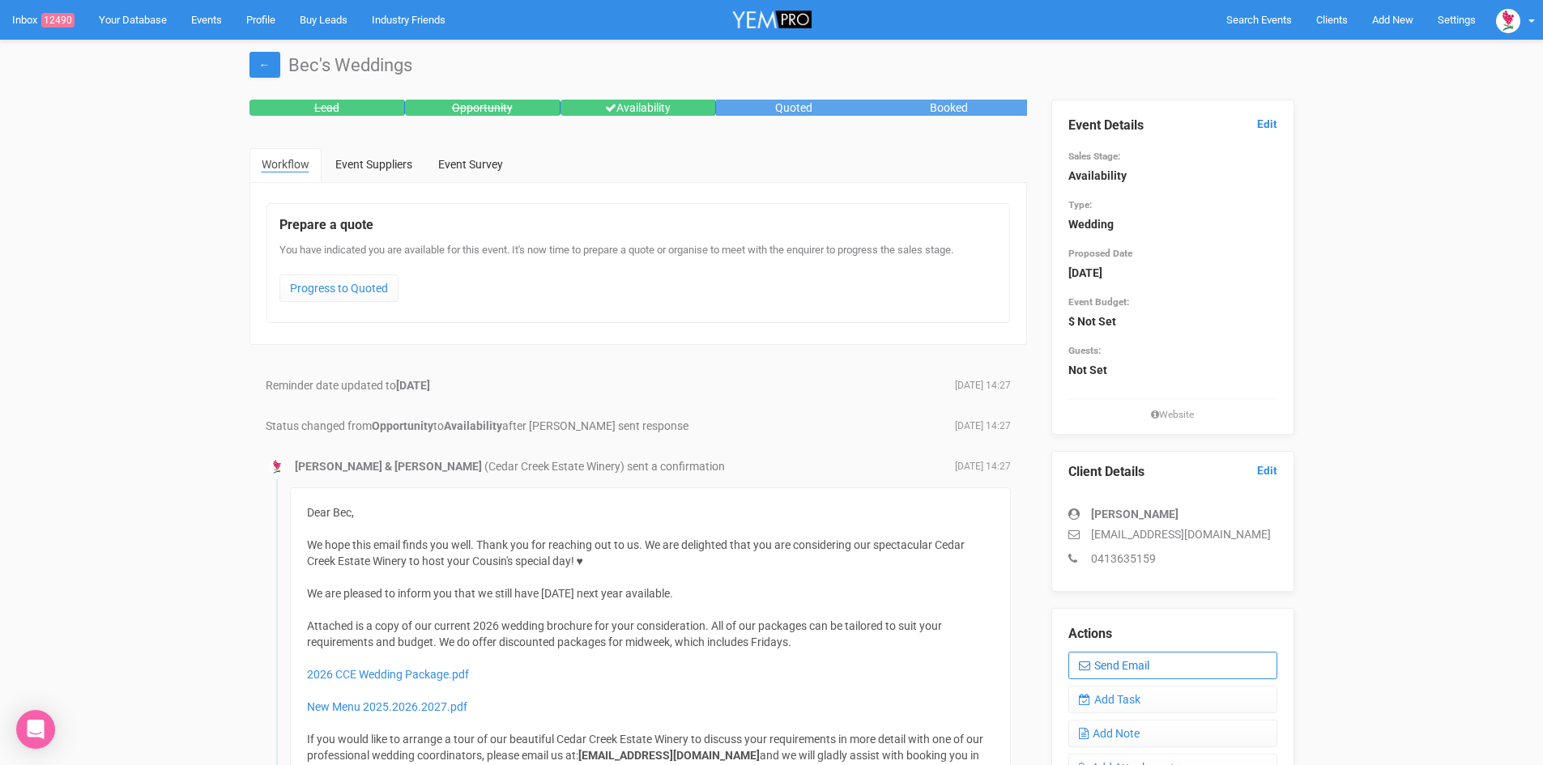
click at [1136, 658] on link "Send Email" at bounding box center [1172, 666] width 209 height 28
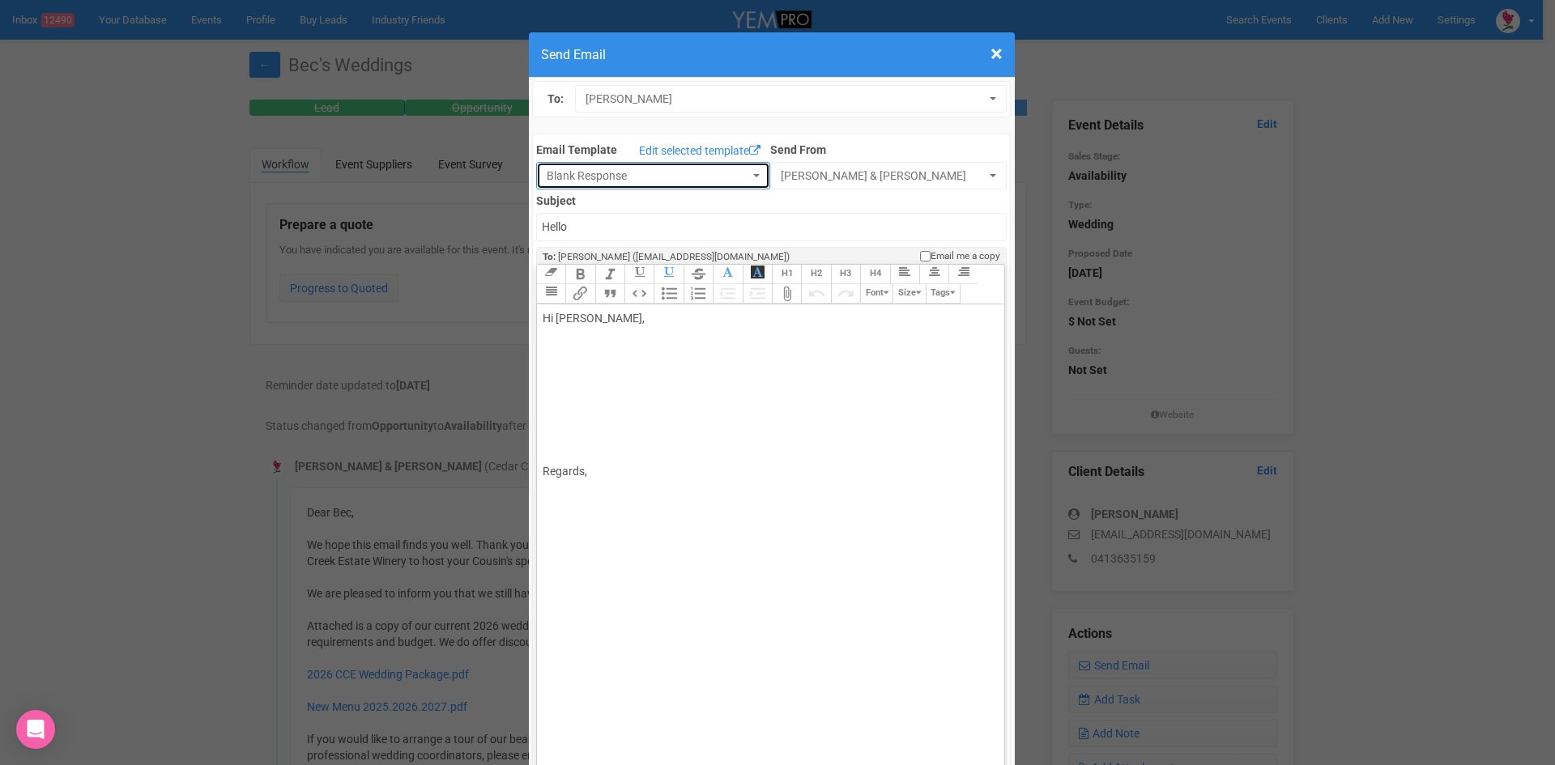
click at [746, 173] on button "Blank Response" at bounding box center [653, 176] width 234 height 28
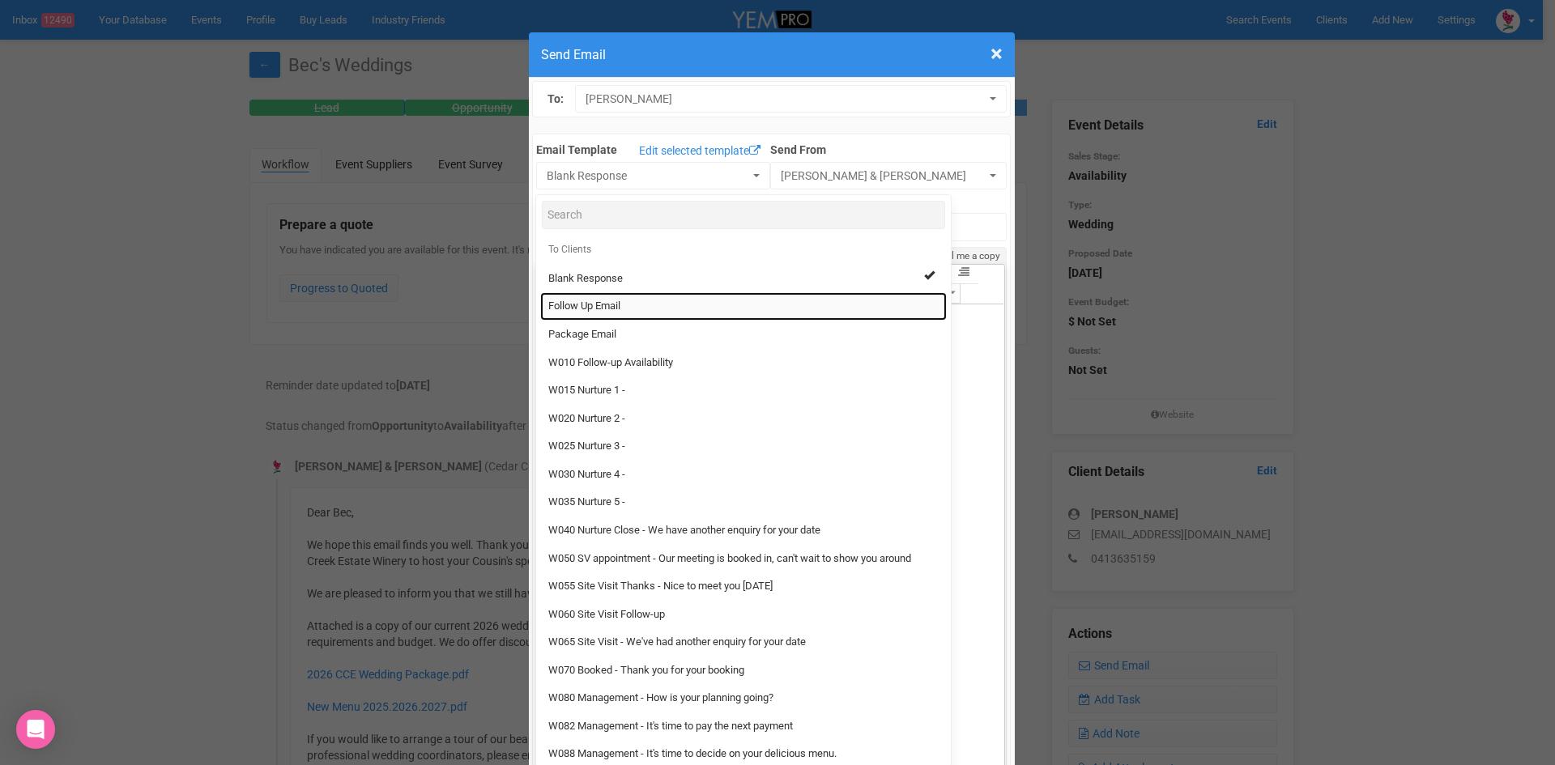
click at [603, 306] on span "Follow Up Email" at bounding box center [584, 306] width 72 height 15
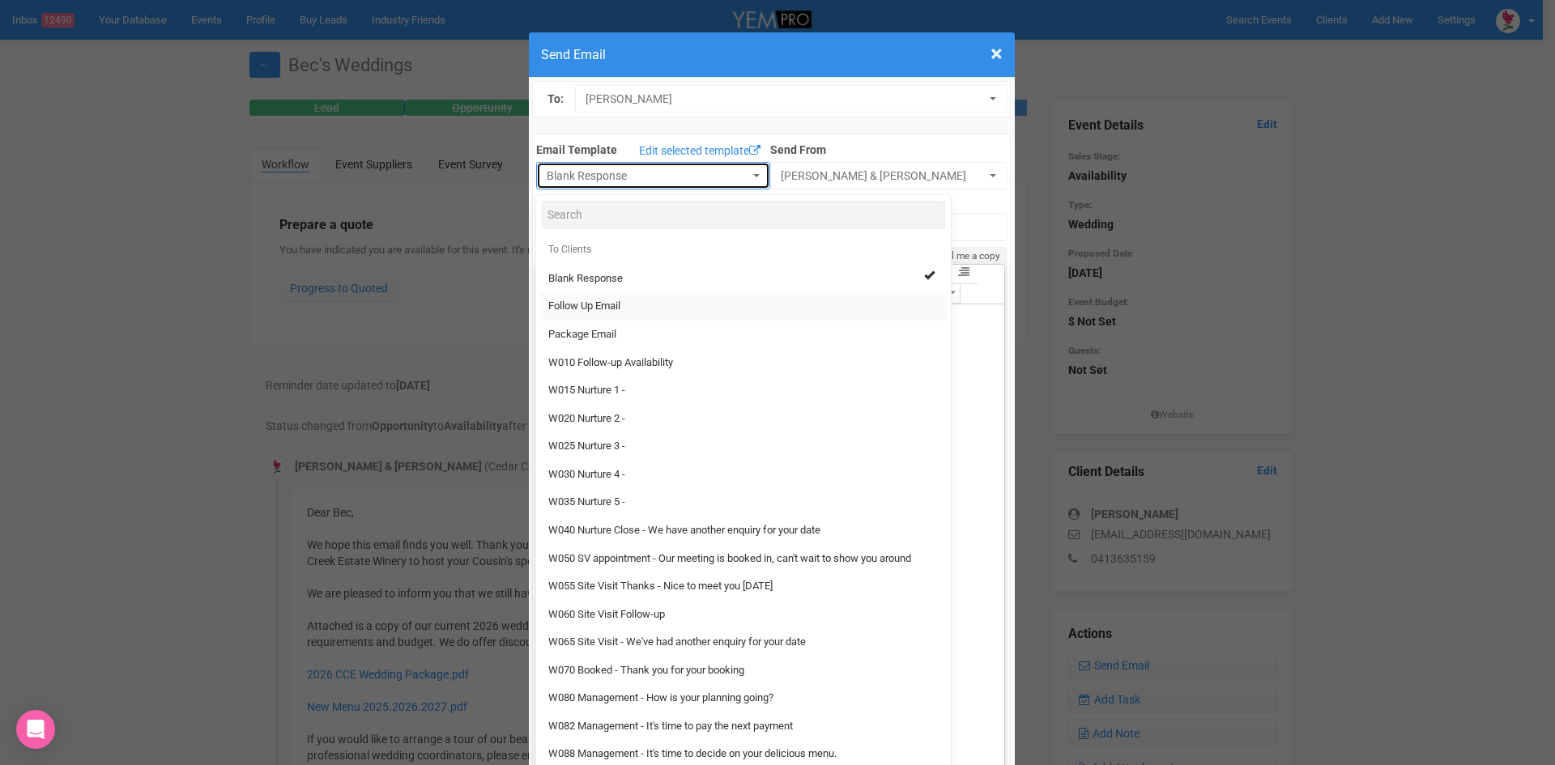
select select "88639"
type input "Cedar Creek Estate - Follow Up"
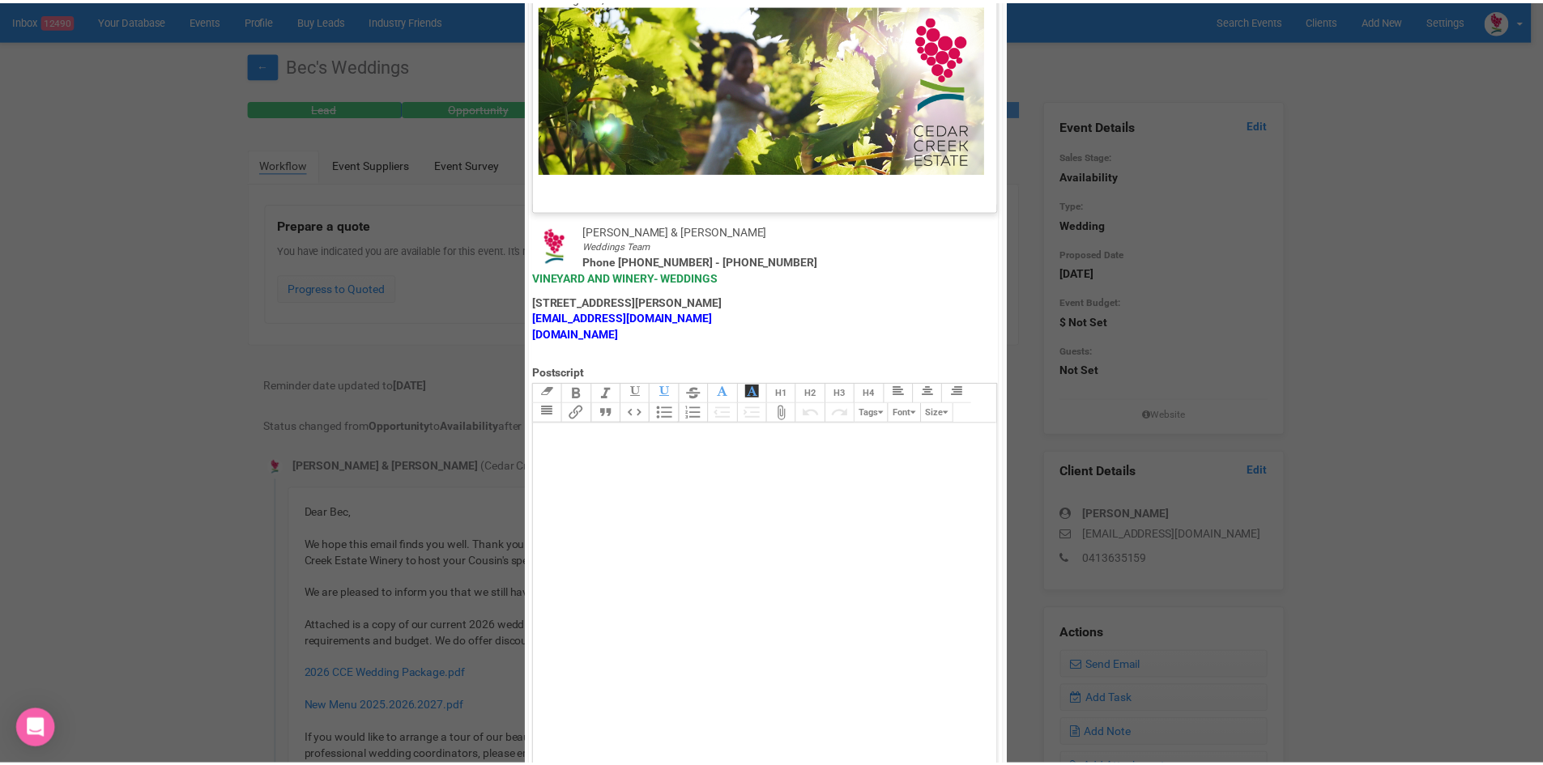
scroll to position [802, 0]
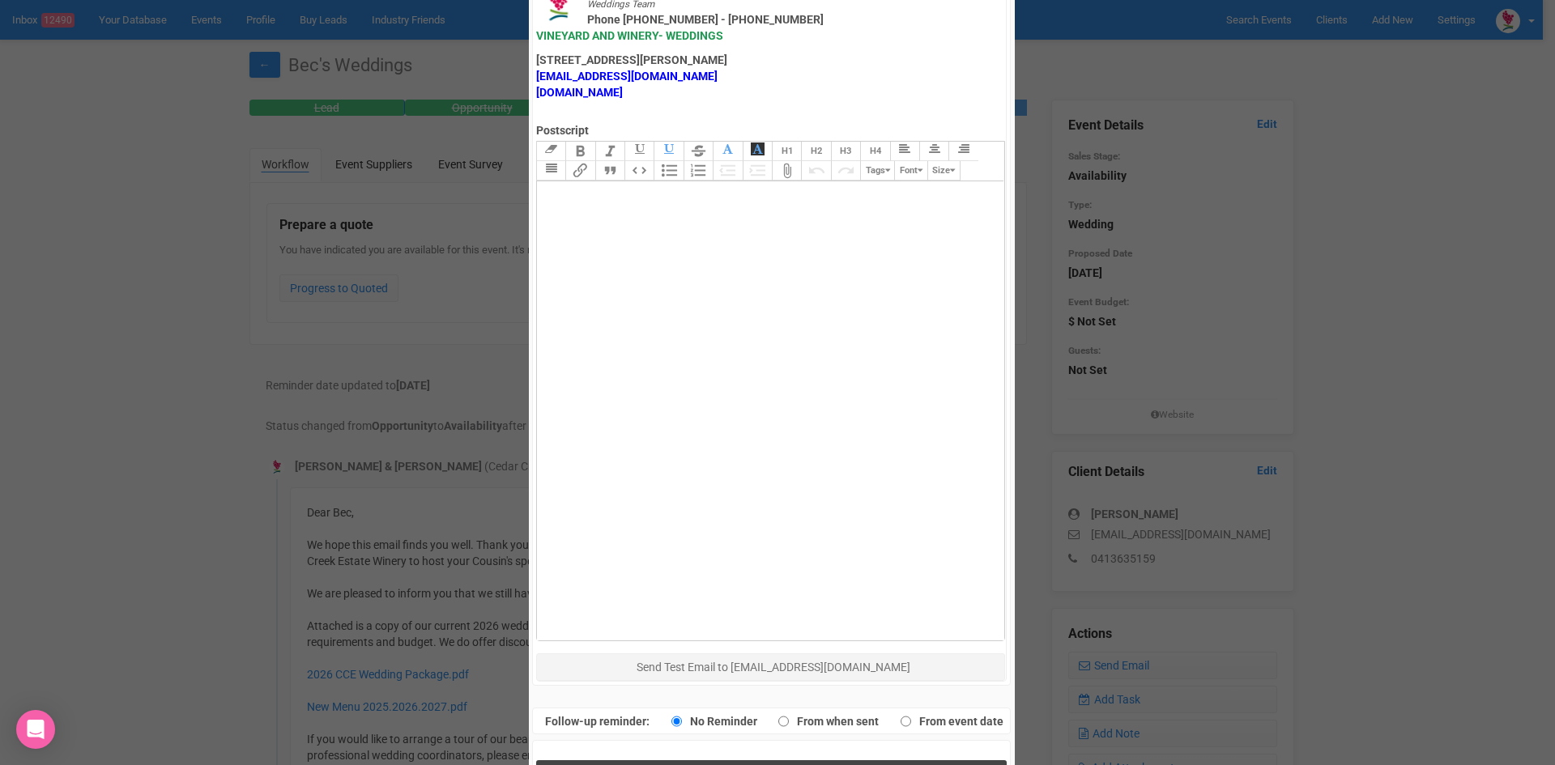
click at [709, 760] on button "Send Response" at bounding box center [771, 776] width 470 height 33
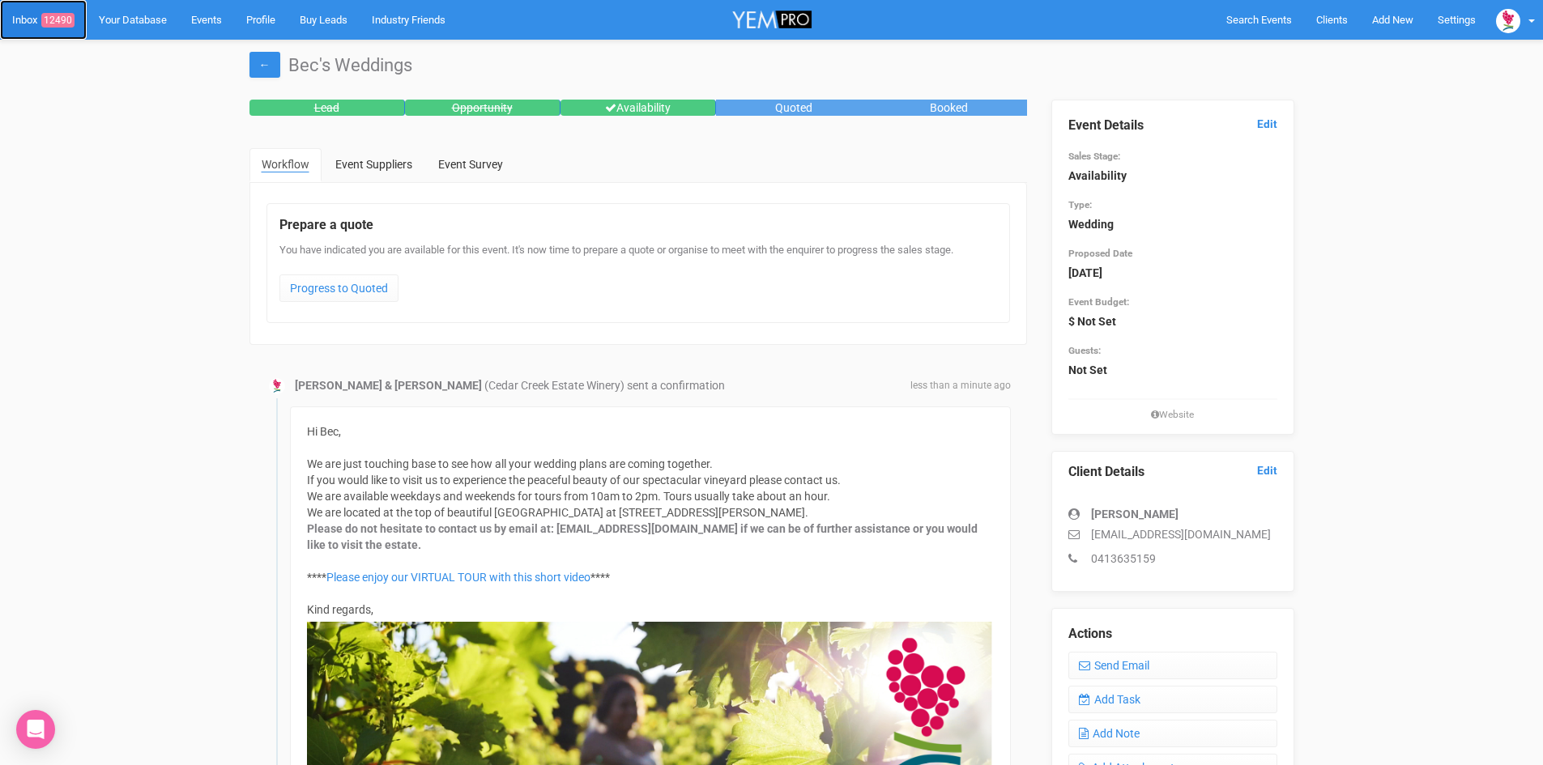
click at [54, 11] on link "Inbox 12490" at bounding box center [43, 20] width 87 height 40
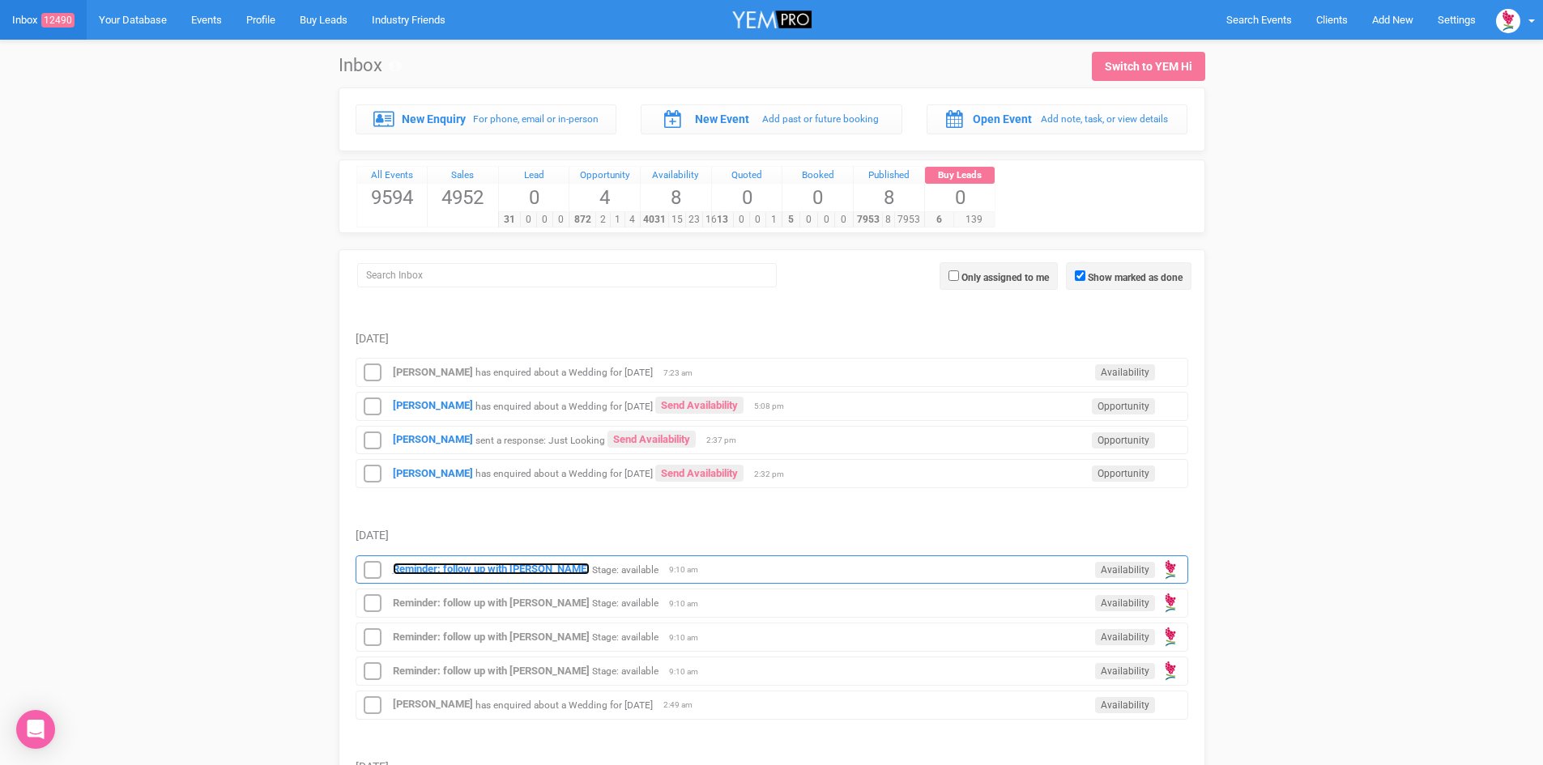
click at [545, 564] on strong "Reminder: follow up with [PERSON_NAME]" at bounding box center [491, 569] width 197 height 12
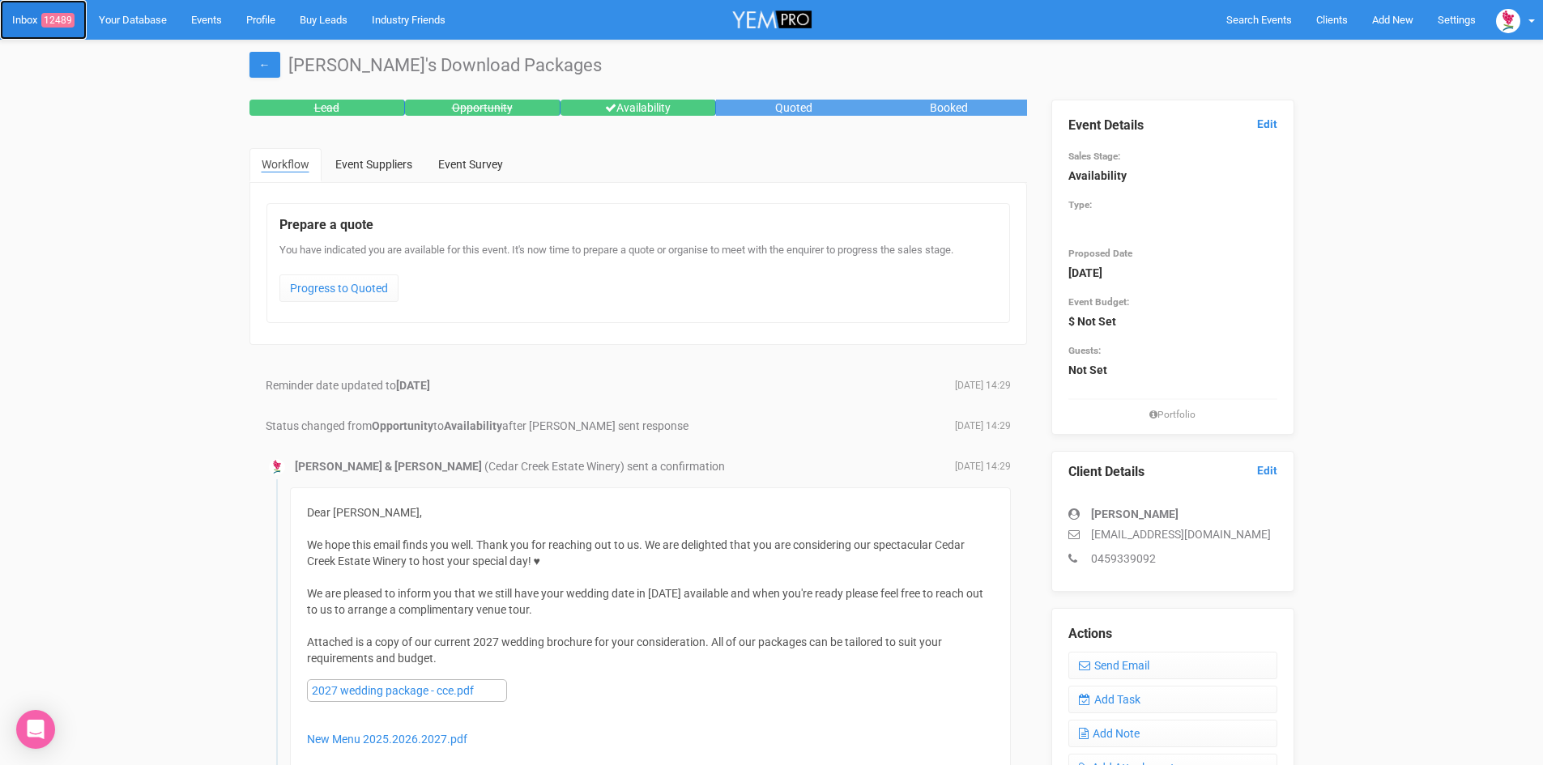
click at [57, 11] on link "Inbox 12489" at bounding box center [43, 20] width 87 height 40
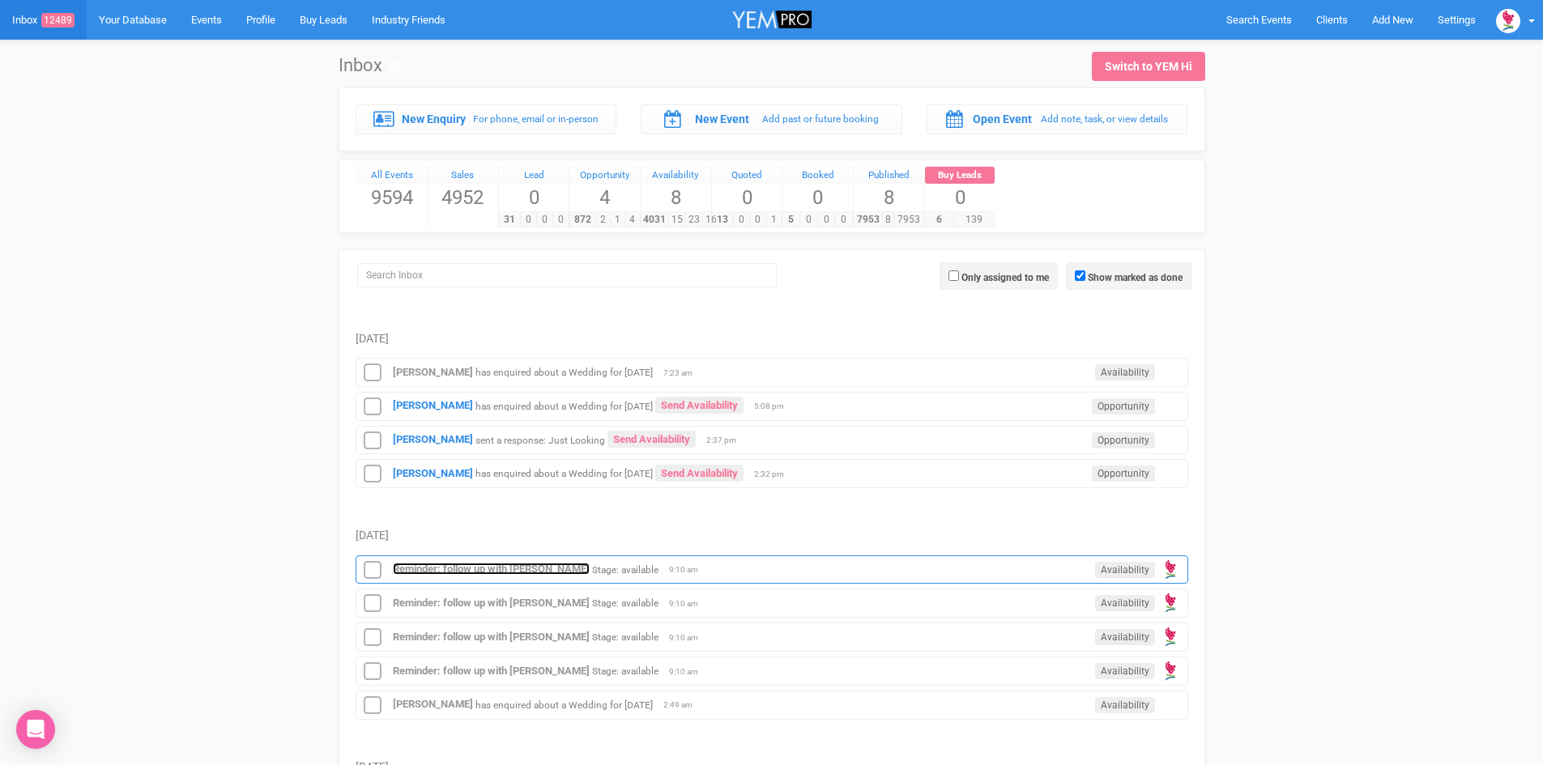
click at [532, 563] on strong "Reminder: follow up with [PERSON_NAME]" at bounding box center [491, 569] width 197 height 12
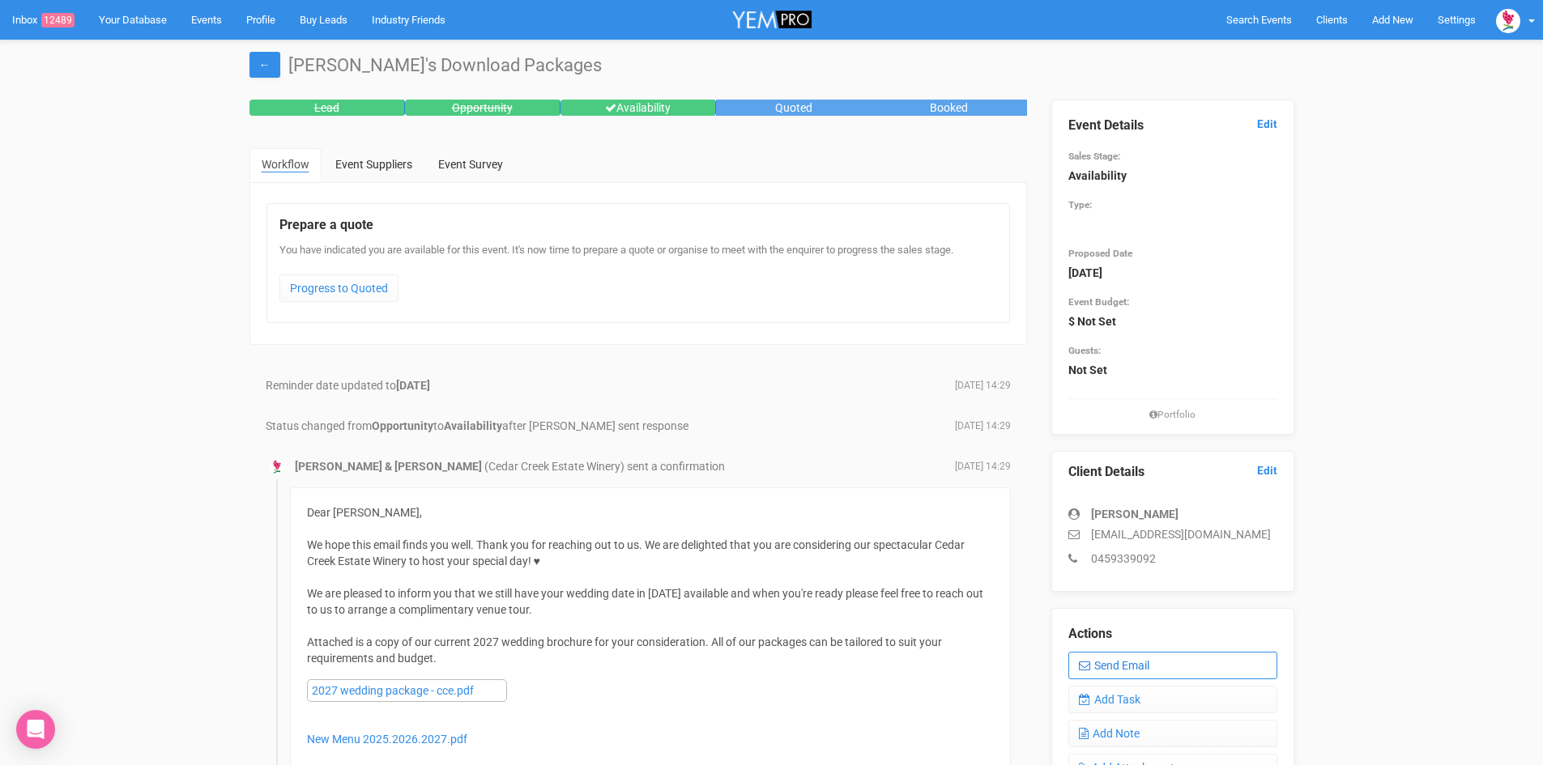
click at [1168, 656] on link "Send Email" at bounding box center [1172, 666] width 209 height 28
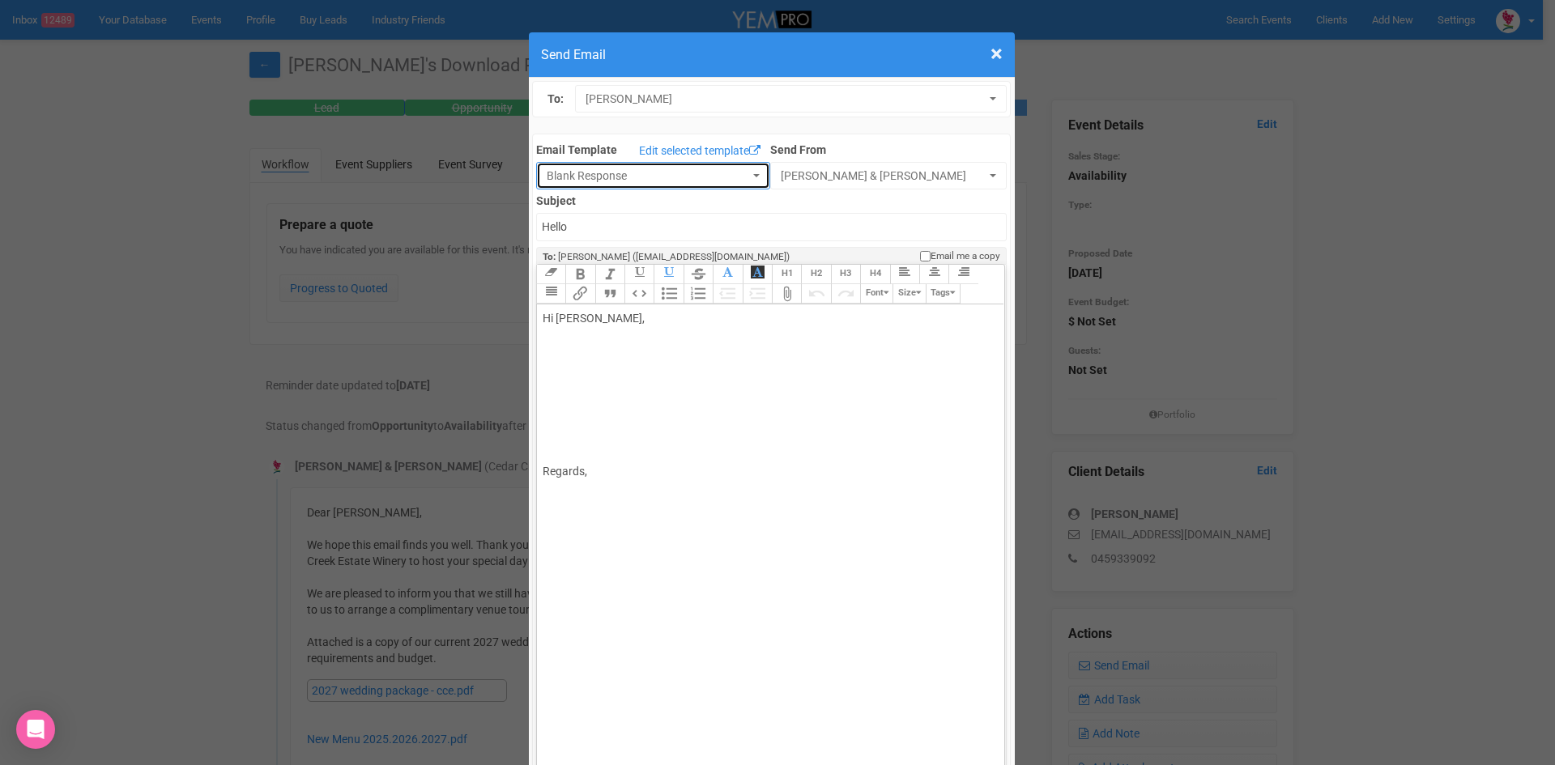
click at [738, 173] on button "Blank Response" at bounding box center [653, 176] width 234 height 28
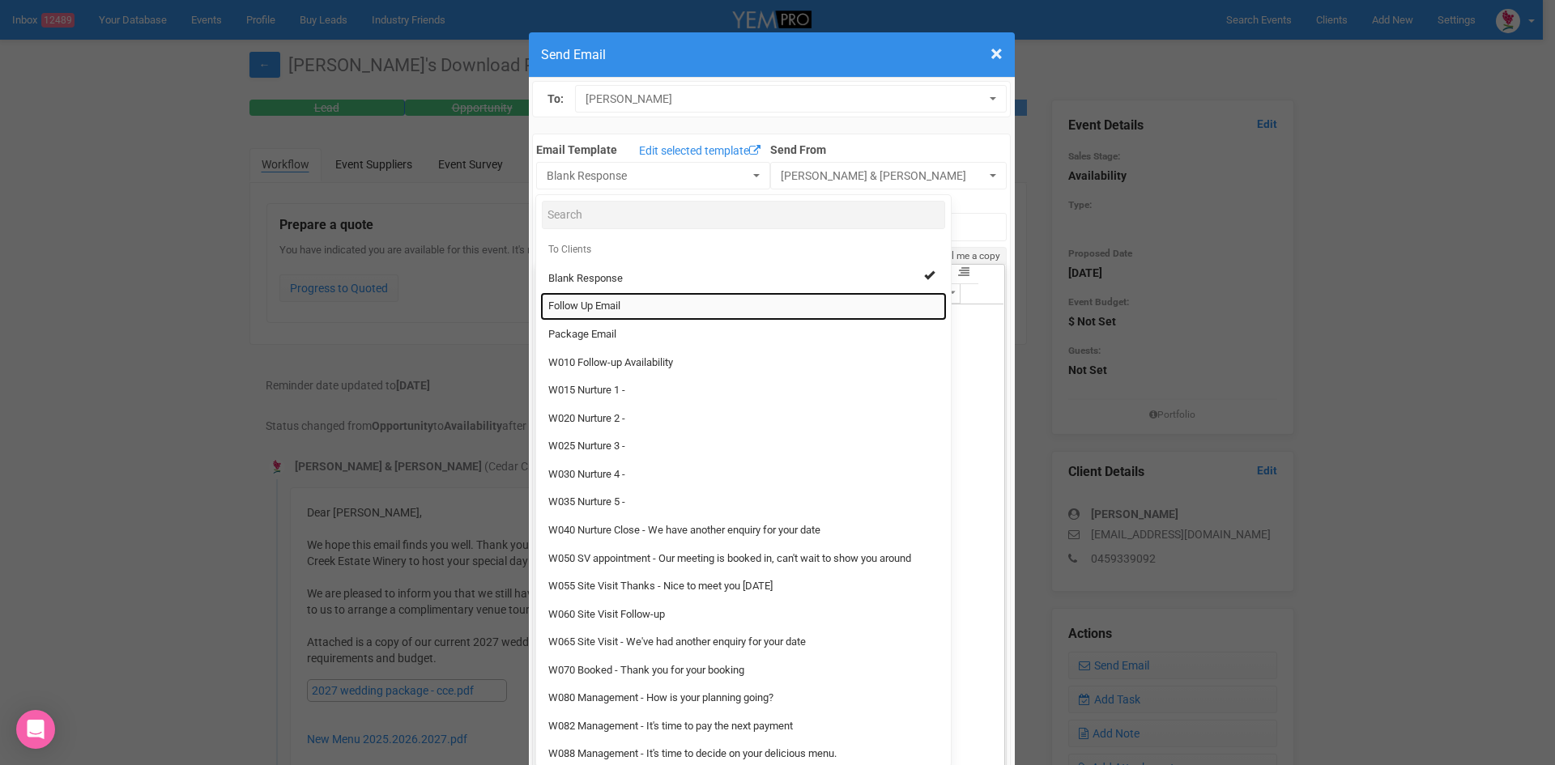
click at [596, 304] on span "Follow Up Email" at bounding box center [584, 306] width 72 height 15
select select "88639"
type input "Cedar Creek Estate - Follow Up"
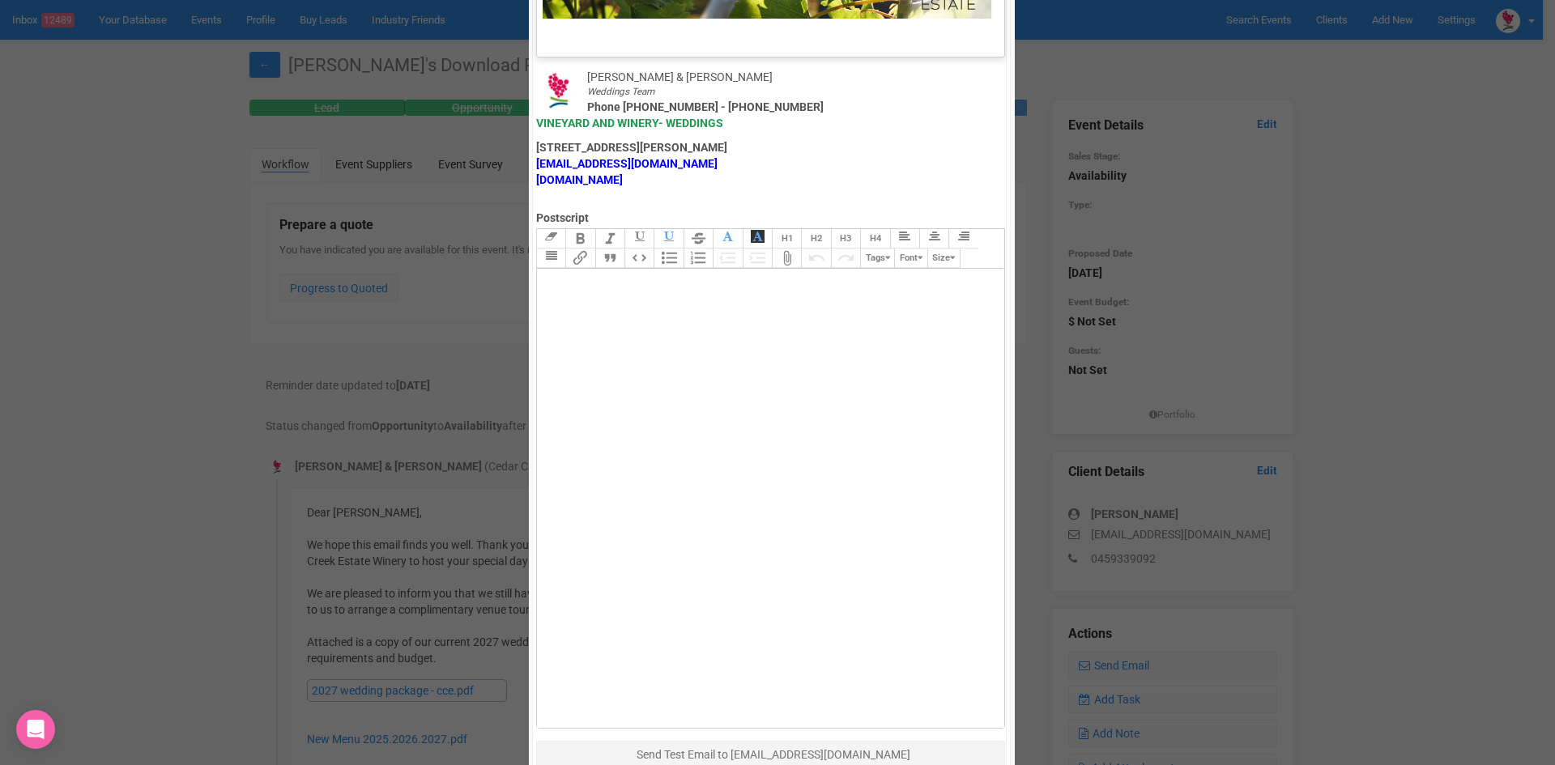
scroll to position [802, 0]
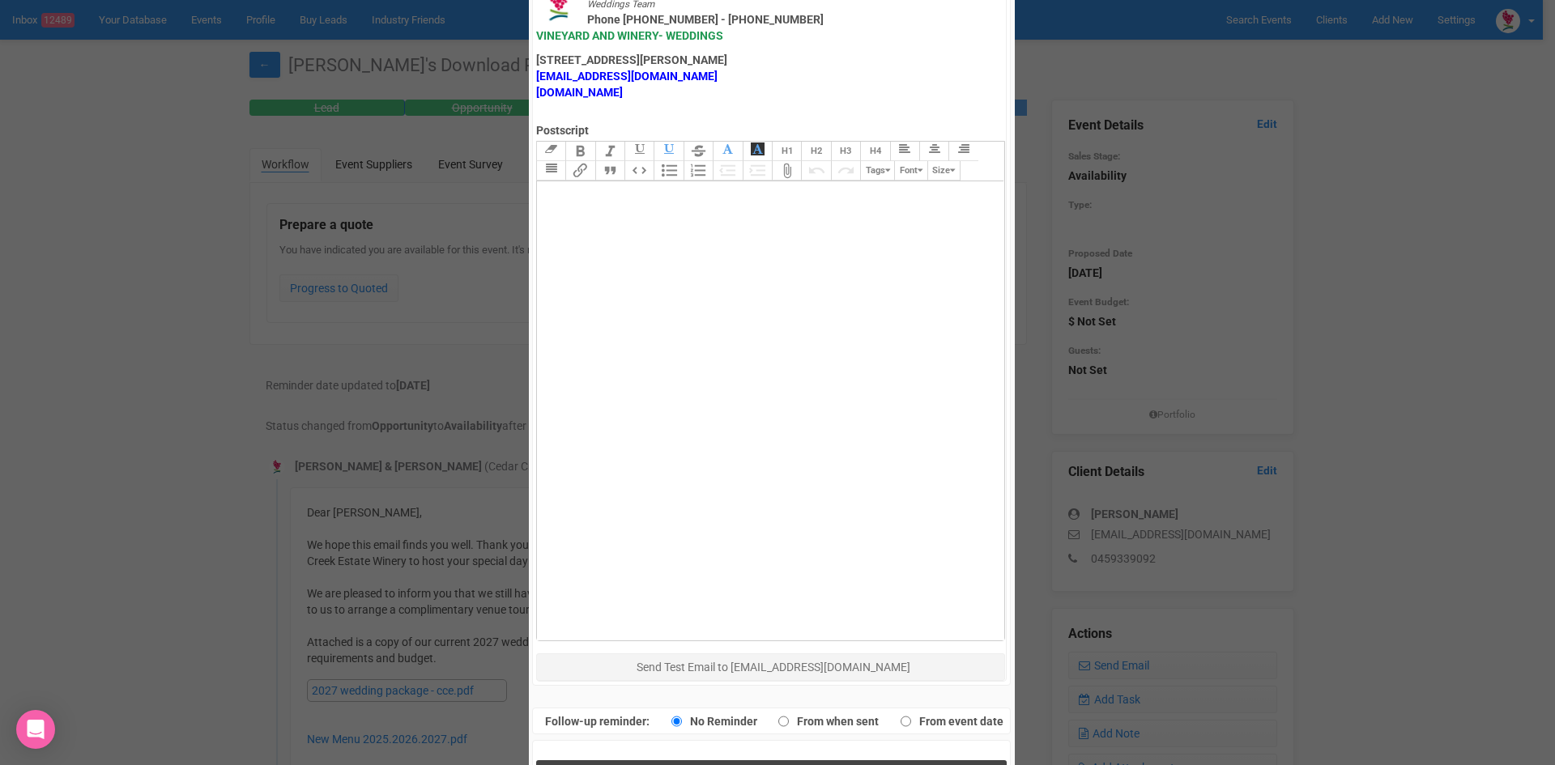
click at [647, 760] on button "Send Response" at bounding box center [771, 776] width 470 height 33
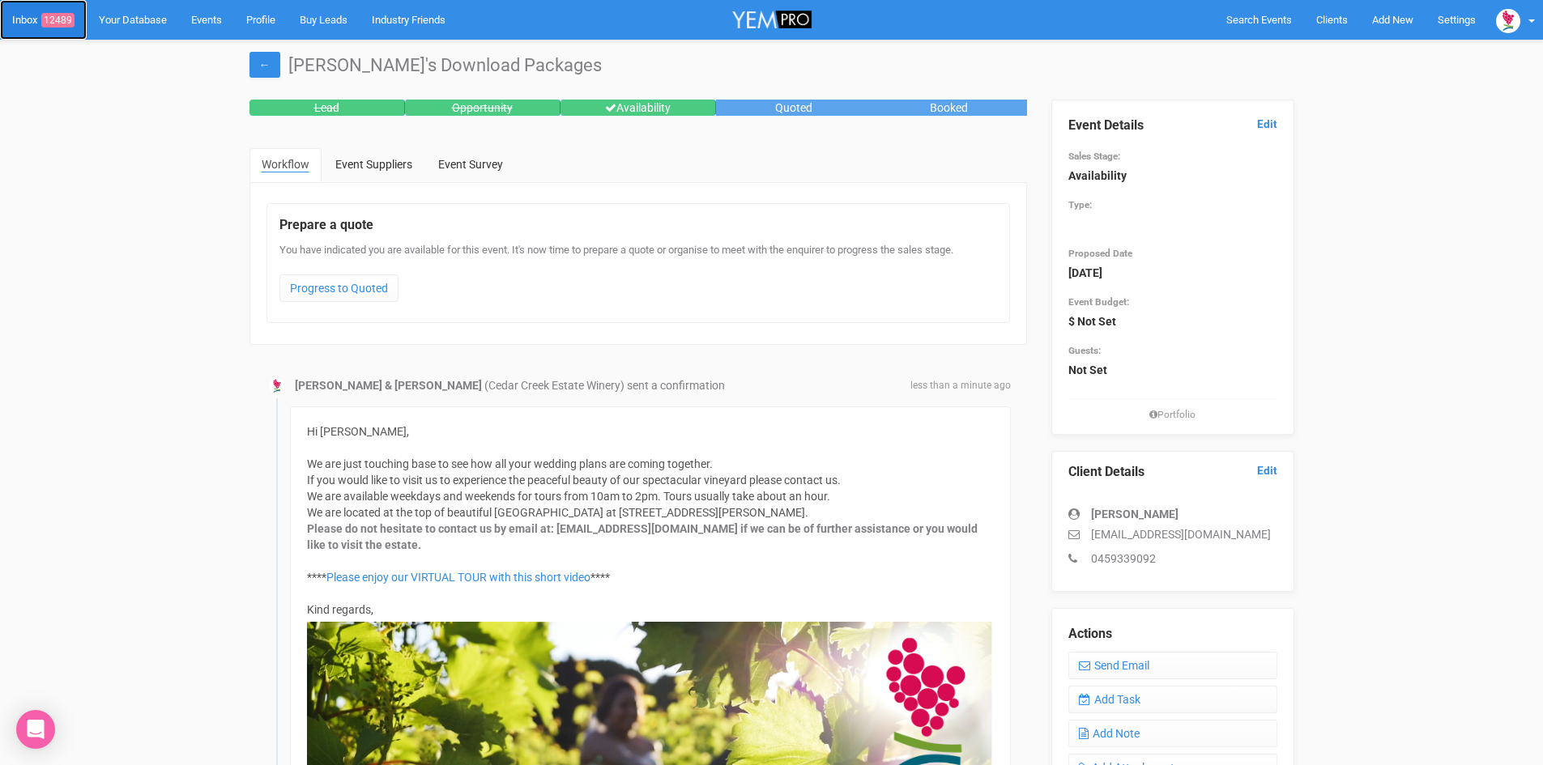
click at [57, 15] on span "12489" at bounding box center [57, 20] width 33 height 15
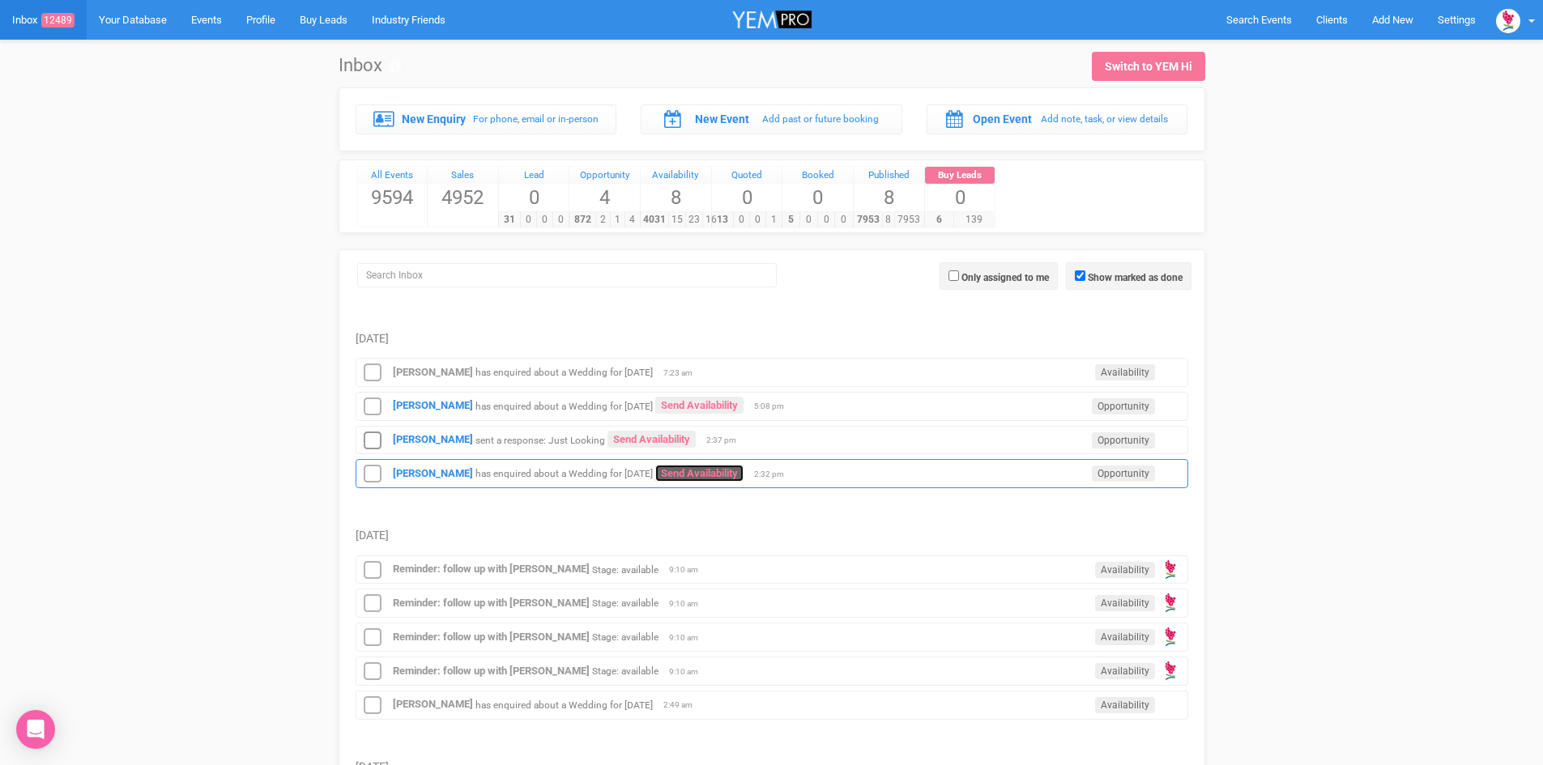
click at [725, 466] on link "Send Availability" at bounding box center [699, 473] width 88 height 17
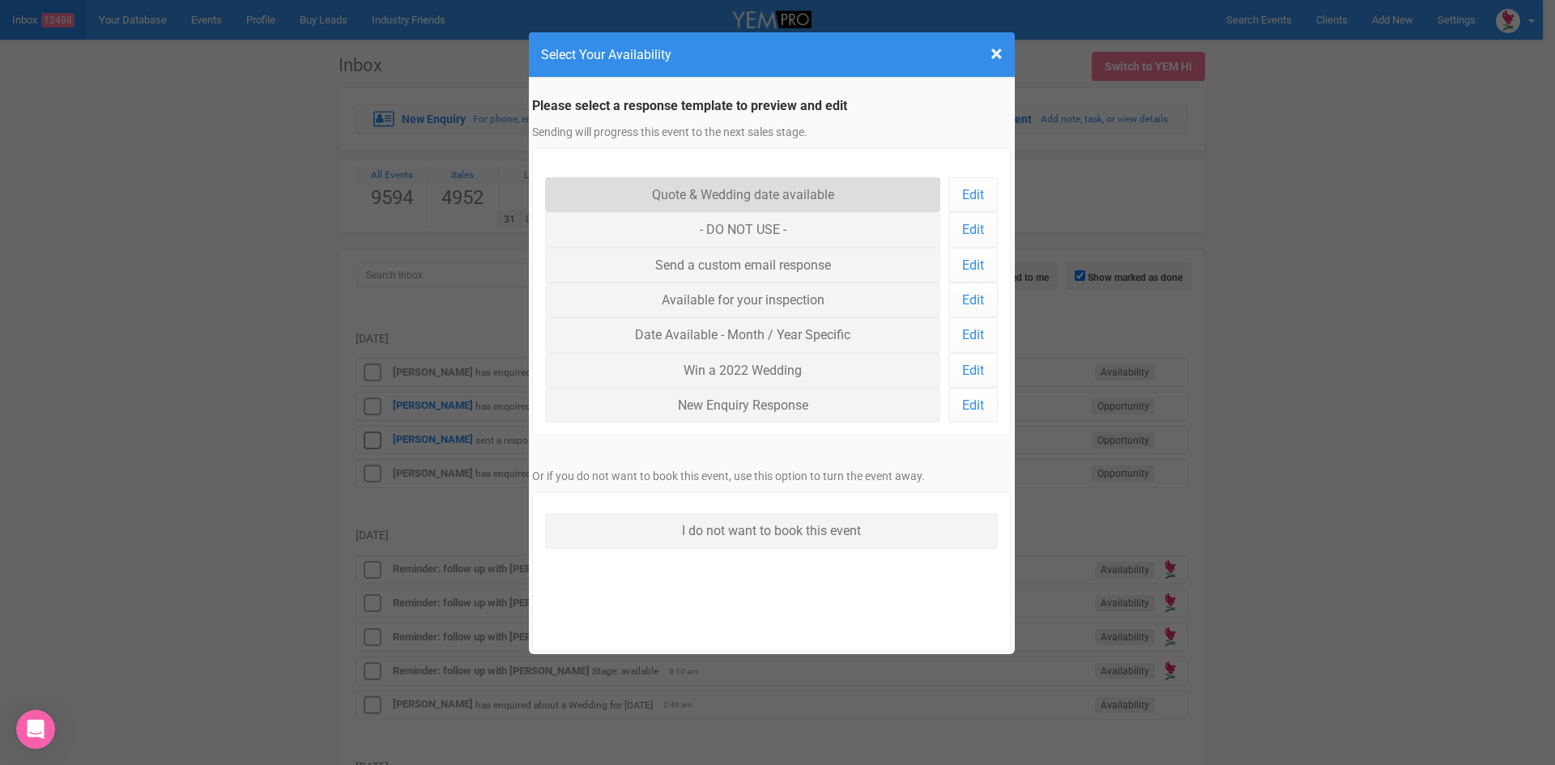
click at [707, 183] on link "Quote & Wedding date available" at bounding box center [743, 194] width 396 height 35
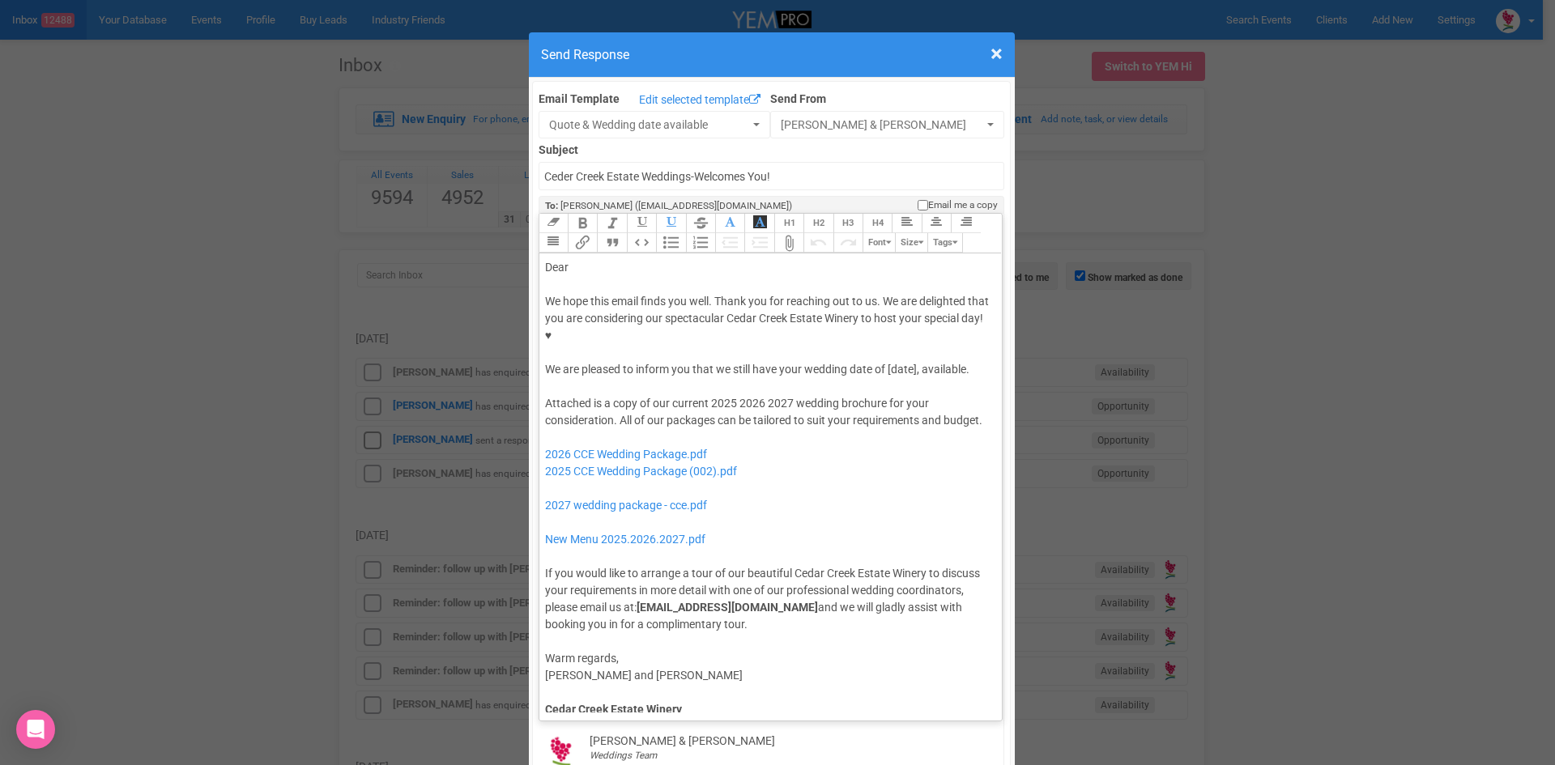
click at [607, 259] on div "Dear" at bounding box center [768, 267] width 446 height 17
click at [776, 318] on div "We hope this email finds you well. Thank you for reaching out to us. We are del…" at bounding box center [768, 335] width 446 height 85
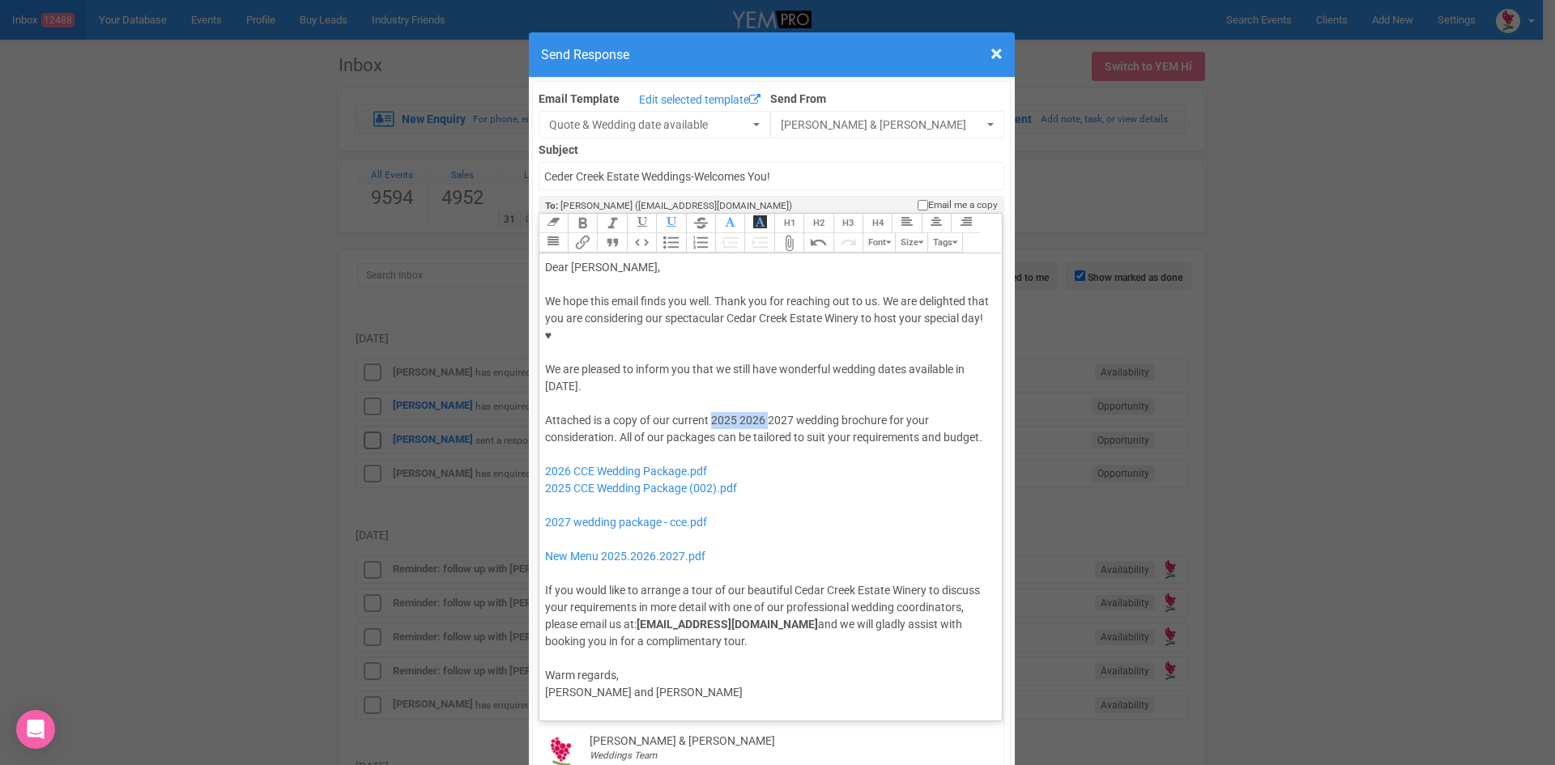
drag, startPoint x: 761, startPoint y: 366, endPoint x: 704, endPoint y: 369, distance: 56.8
click at [704, 412] on div "Attached is a copy of our current 2025 2026 2027 wedding brochure for your cons…" at bounding box center [768, 531] width 446 height 238
drag, startPoint x: 744, startPoint y: 440, endPoint x: 538, endPoint y: 412, distance: 208.4
click at [539, 412] on trix-editor "Dear Maegan, We hope this email finds you well. Thank you for reaching out to u…" at bounding box center [770, 482] width 463 height 459
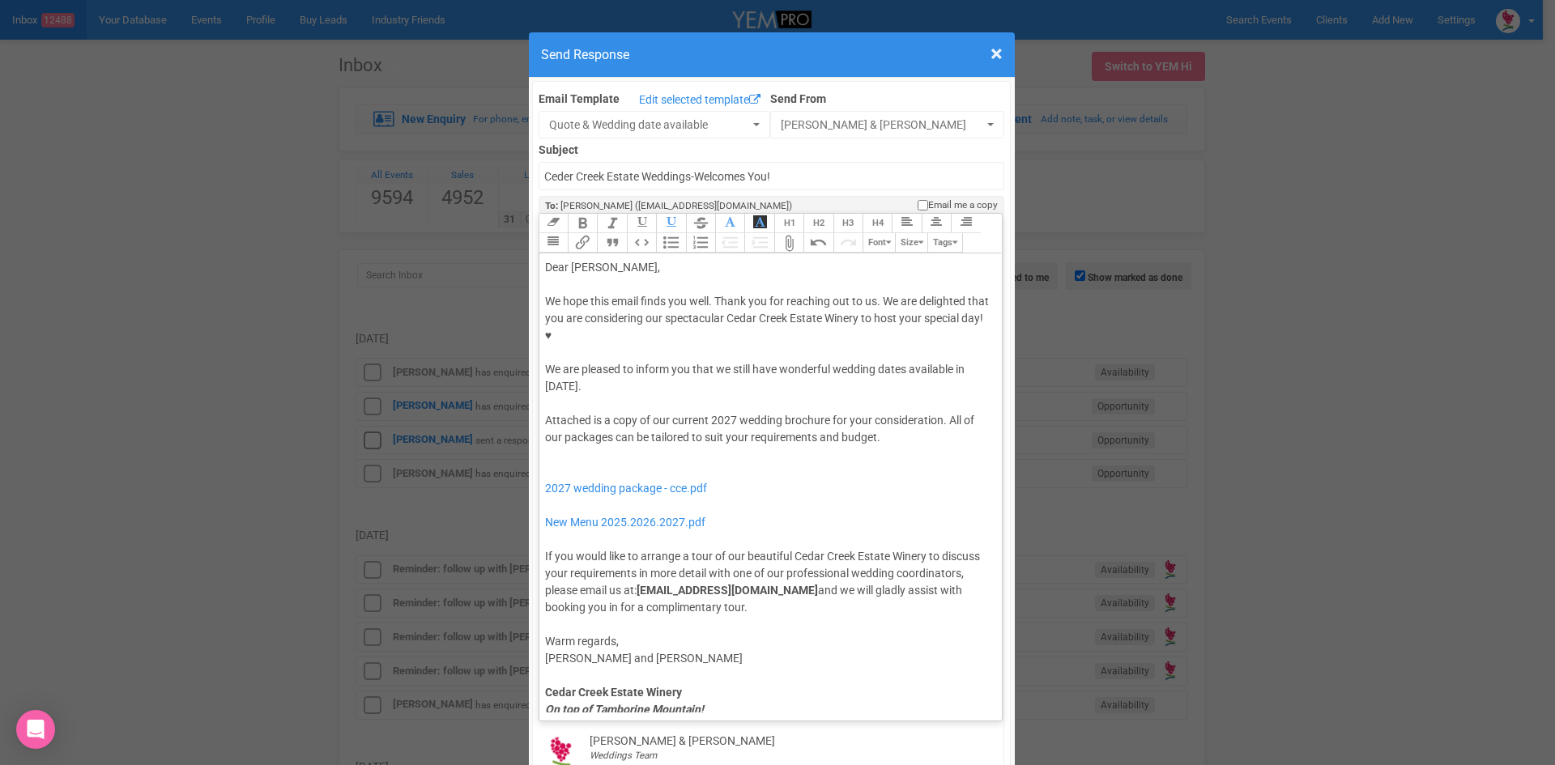
type trix-editor "<div>Dear Maegan,</div><div><strong>&nbsp;</strong></div><div>We hope this emai…"
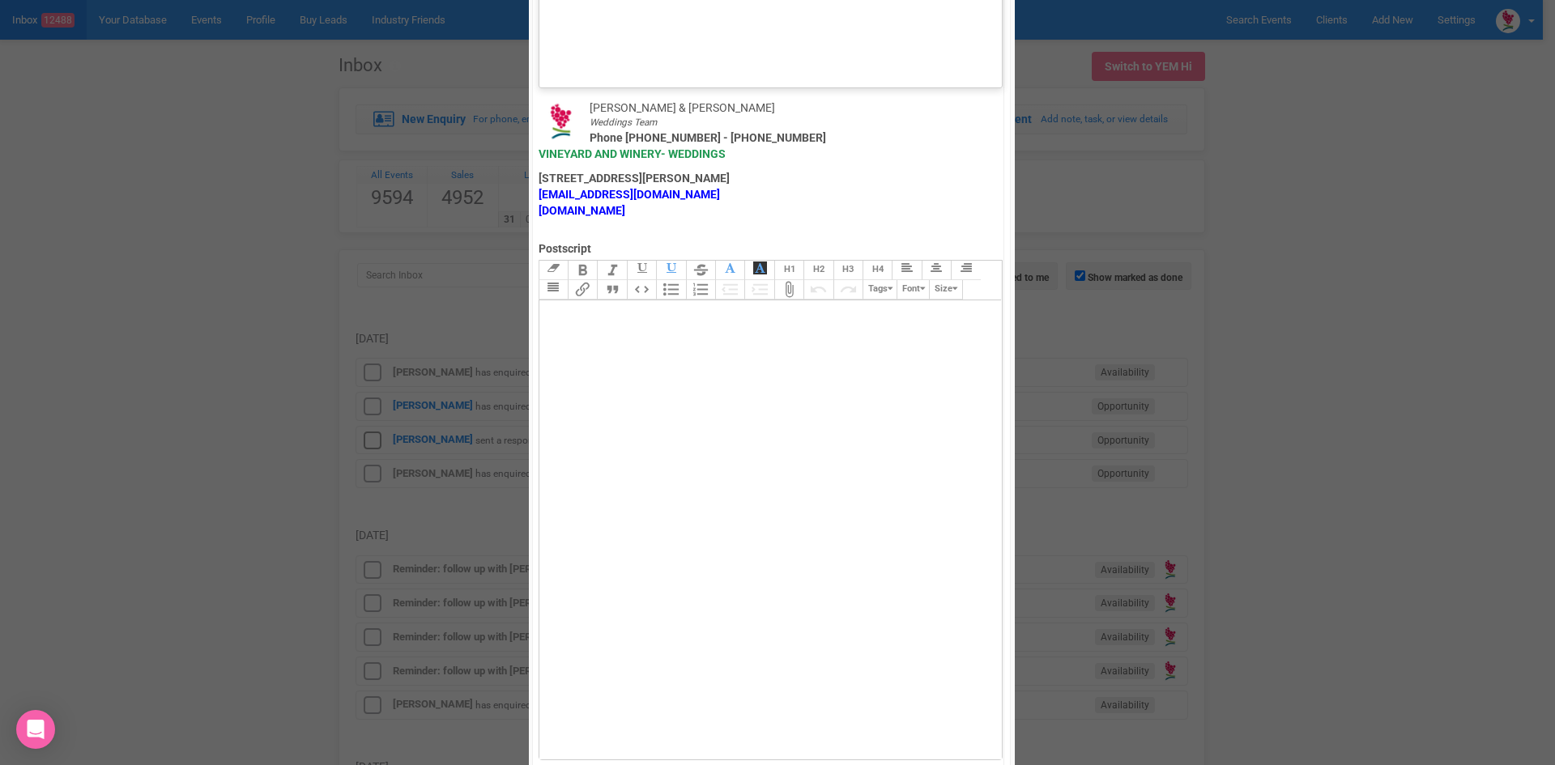
scroll to position [891, 0]
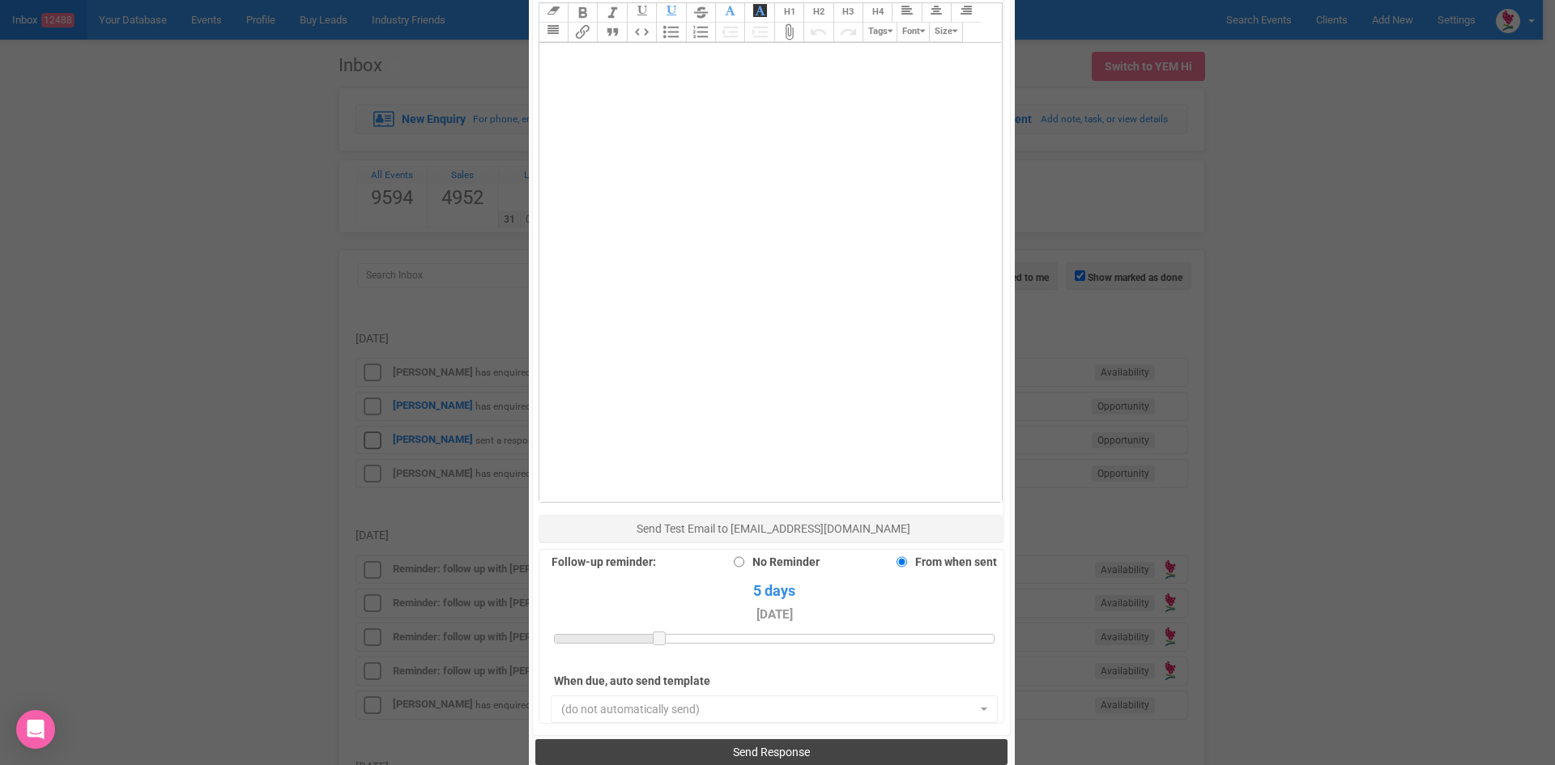
click at [699, 739] on button "Send Response" at bounding box center [771, 752] width 472 height 26
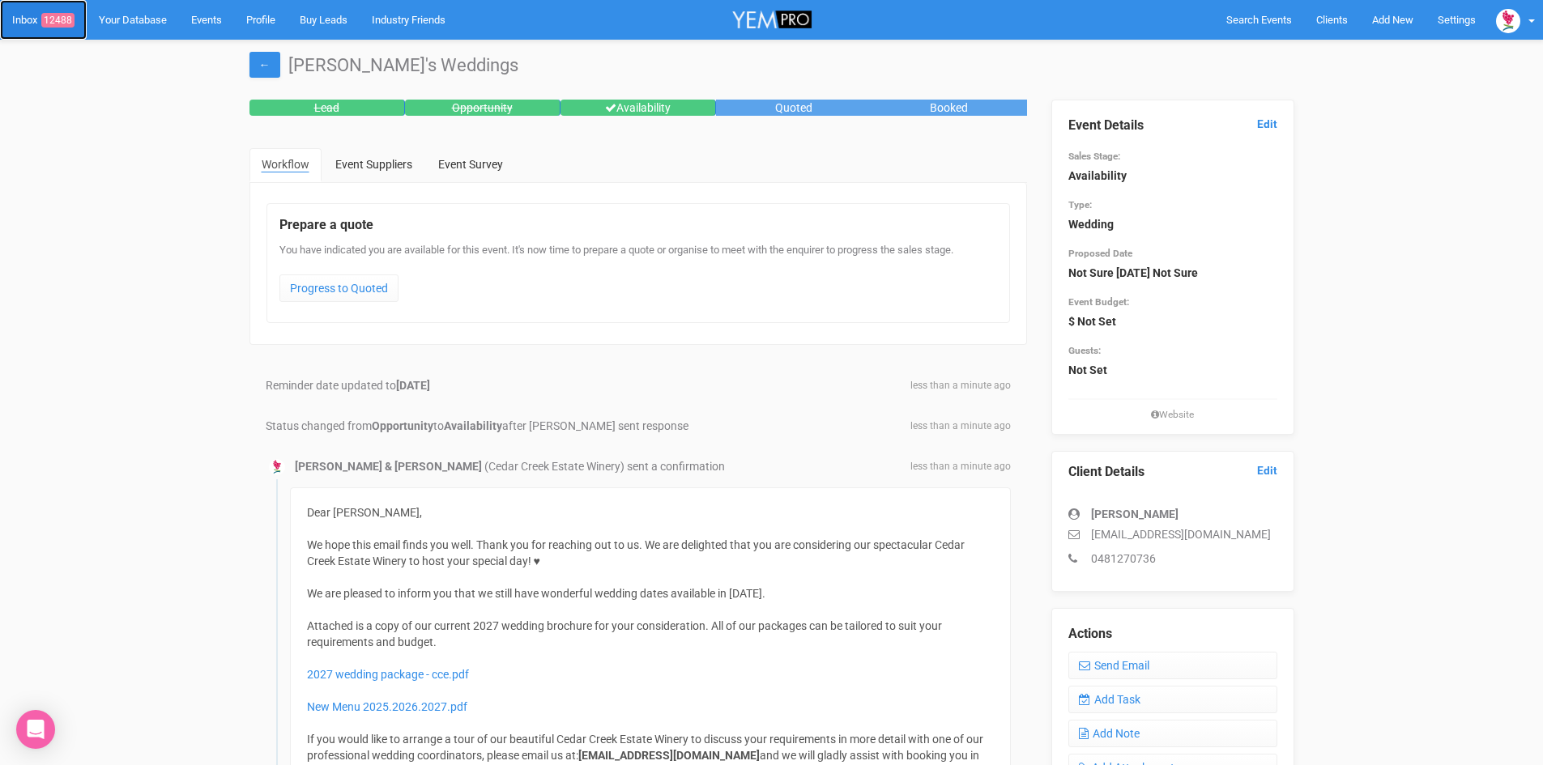
click at [62, 13] on span "12488" at bounding box center [57, 20] width 33 height 15
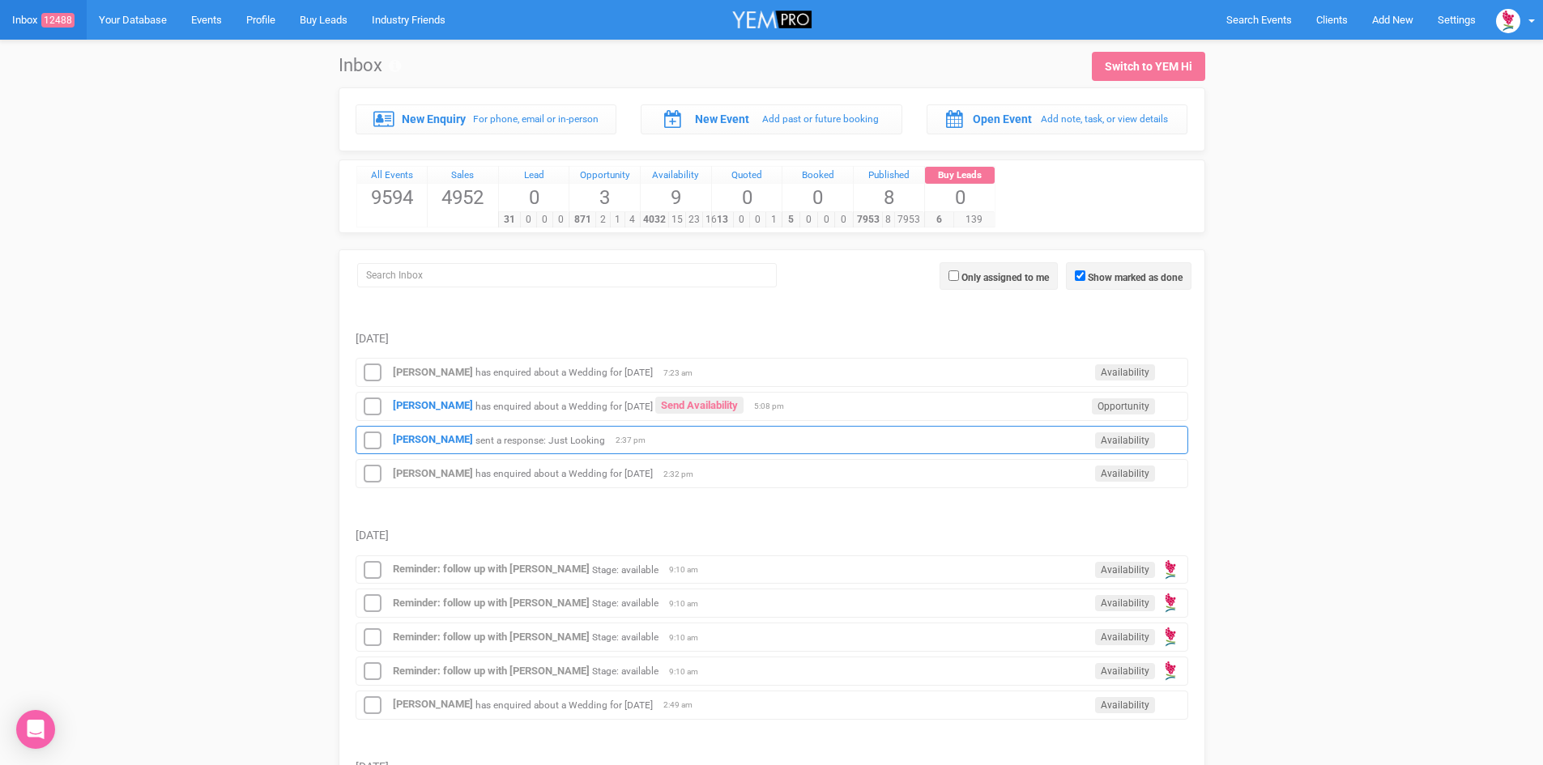
click at [420, 432] on div "[PERSON_NAME] sent a response: Just Looking Availability 2:37 pm" at bounding box center [771, 440] width 832 height 29
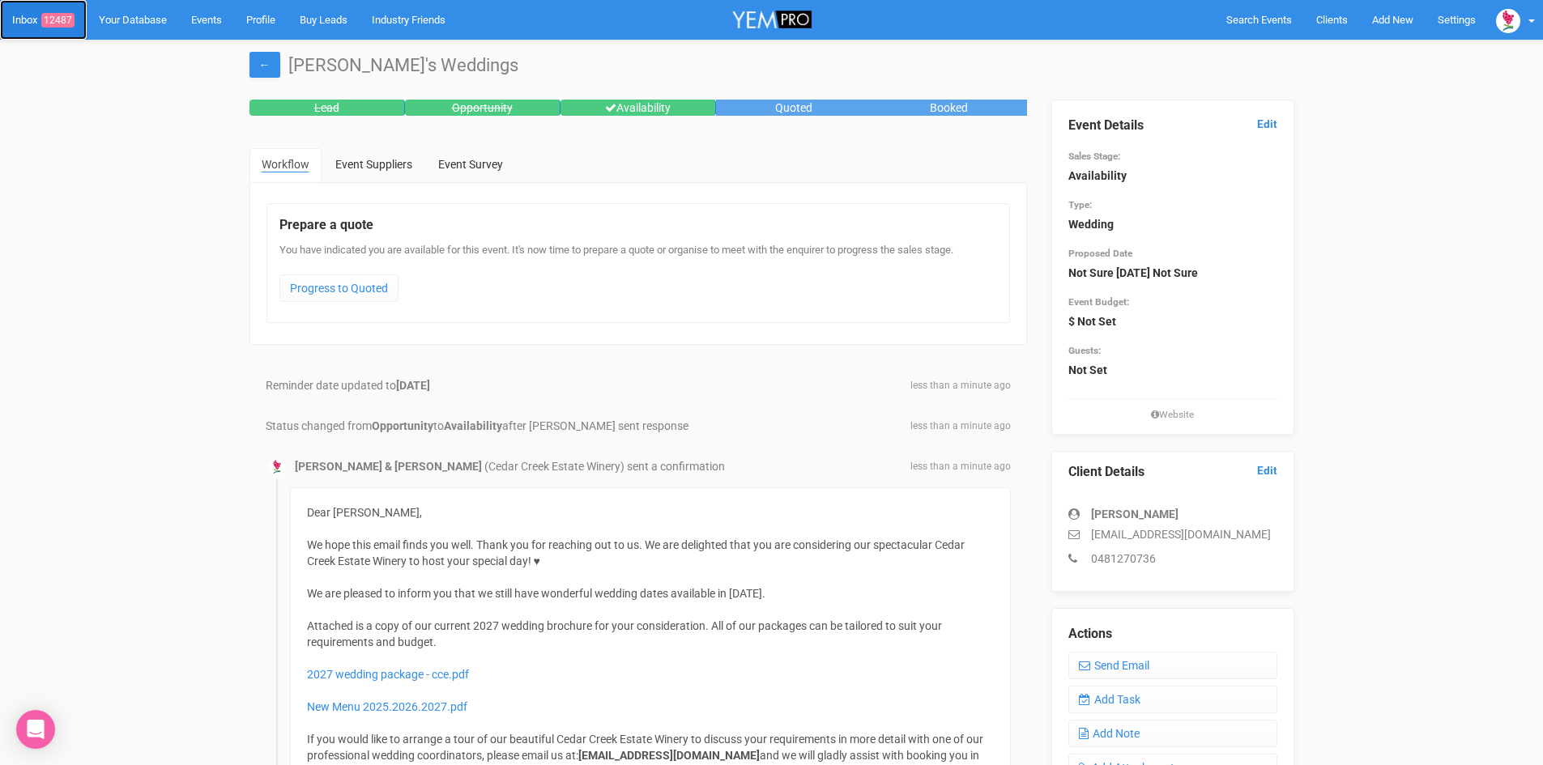
click at [68, 13] on span "12487" at bounding box center [57, 20] width 33 height 15
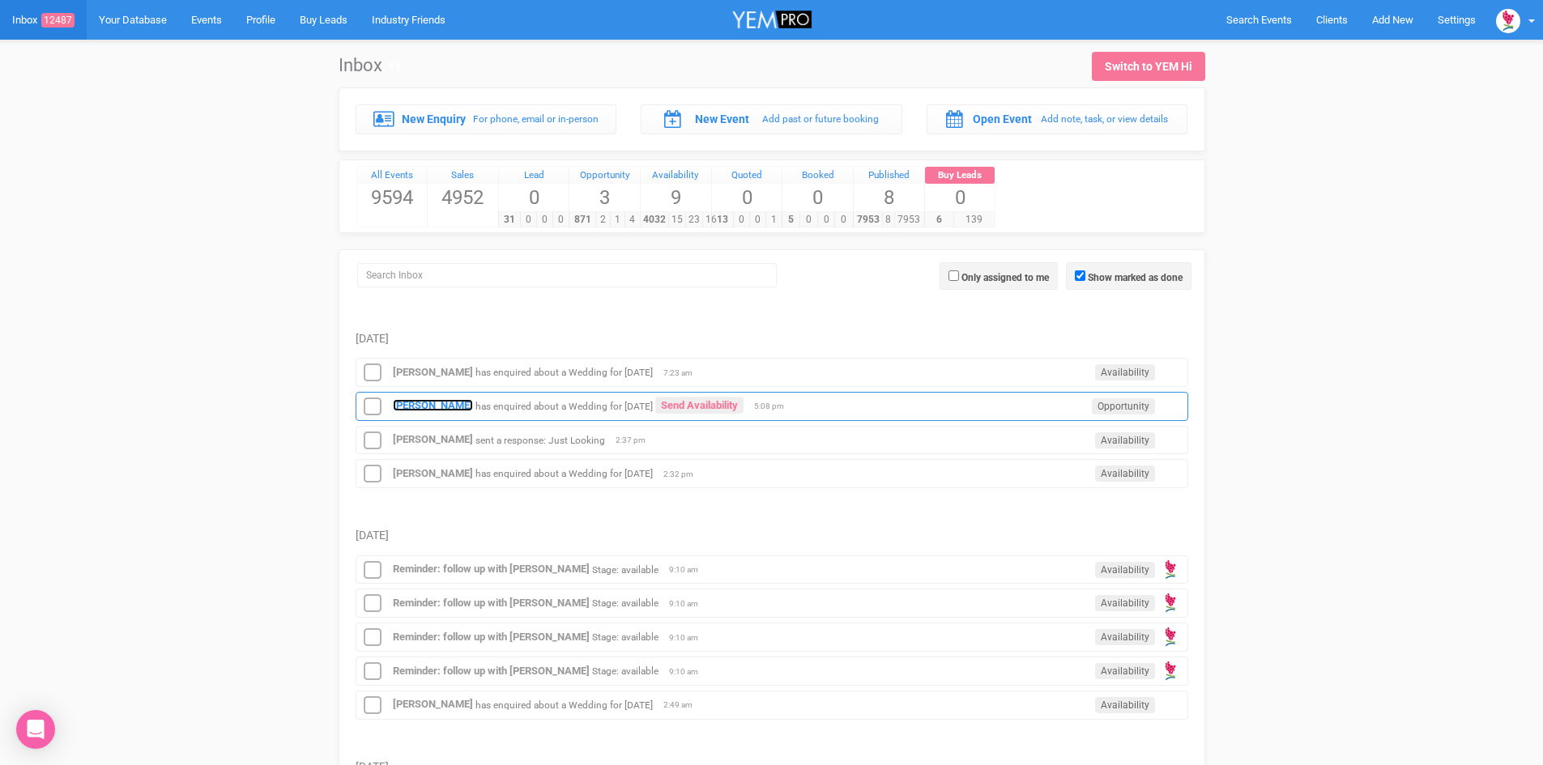
click at [415, 401] on strong "[PERSON_NAME]" at bounding box center [433, 405] width 80 height 12
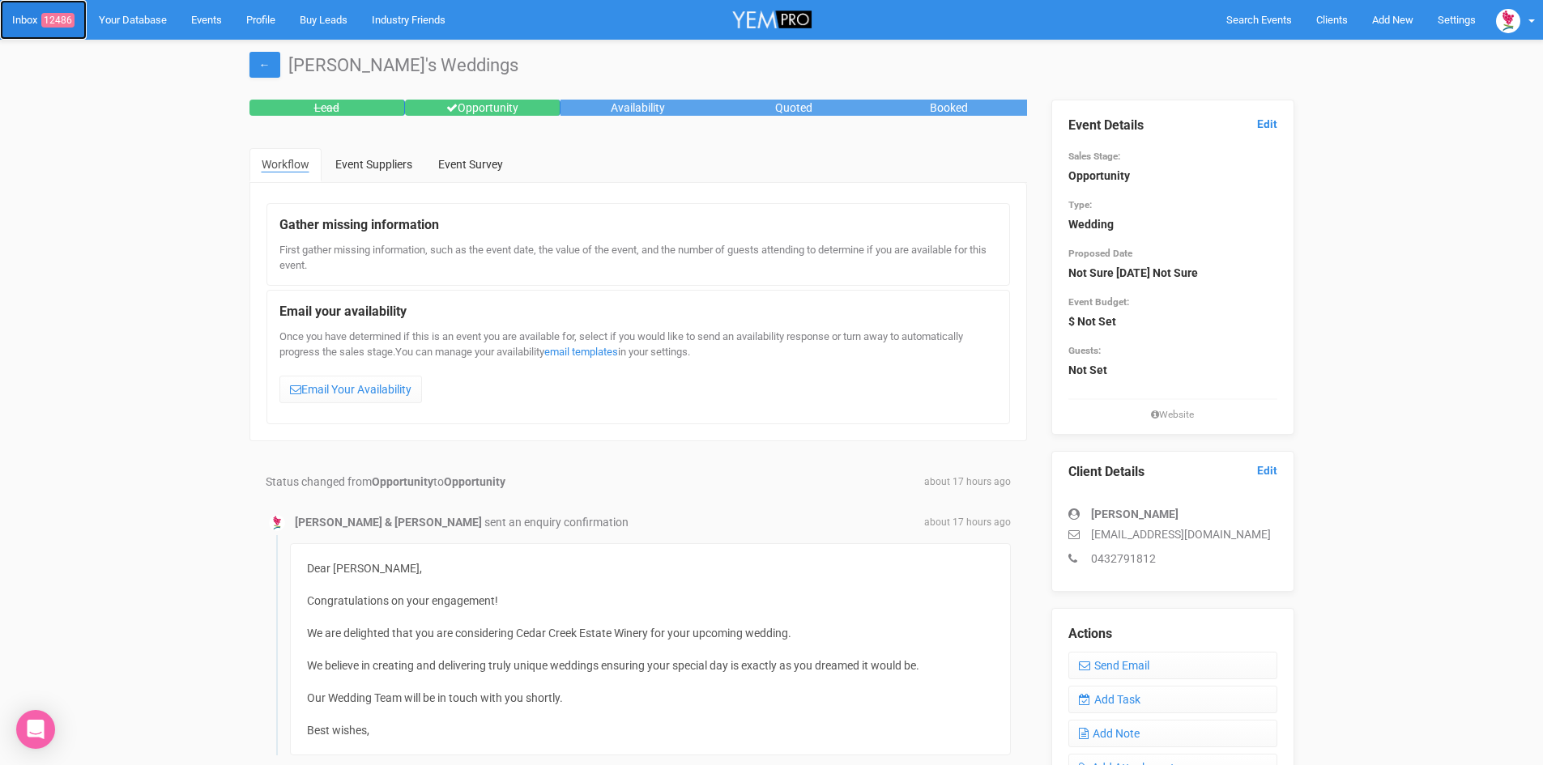
click at [62, 18] on span "12486" at bounding box center [57, 20] width 33 height 15
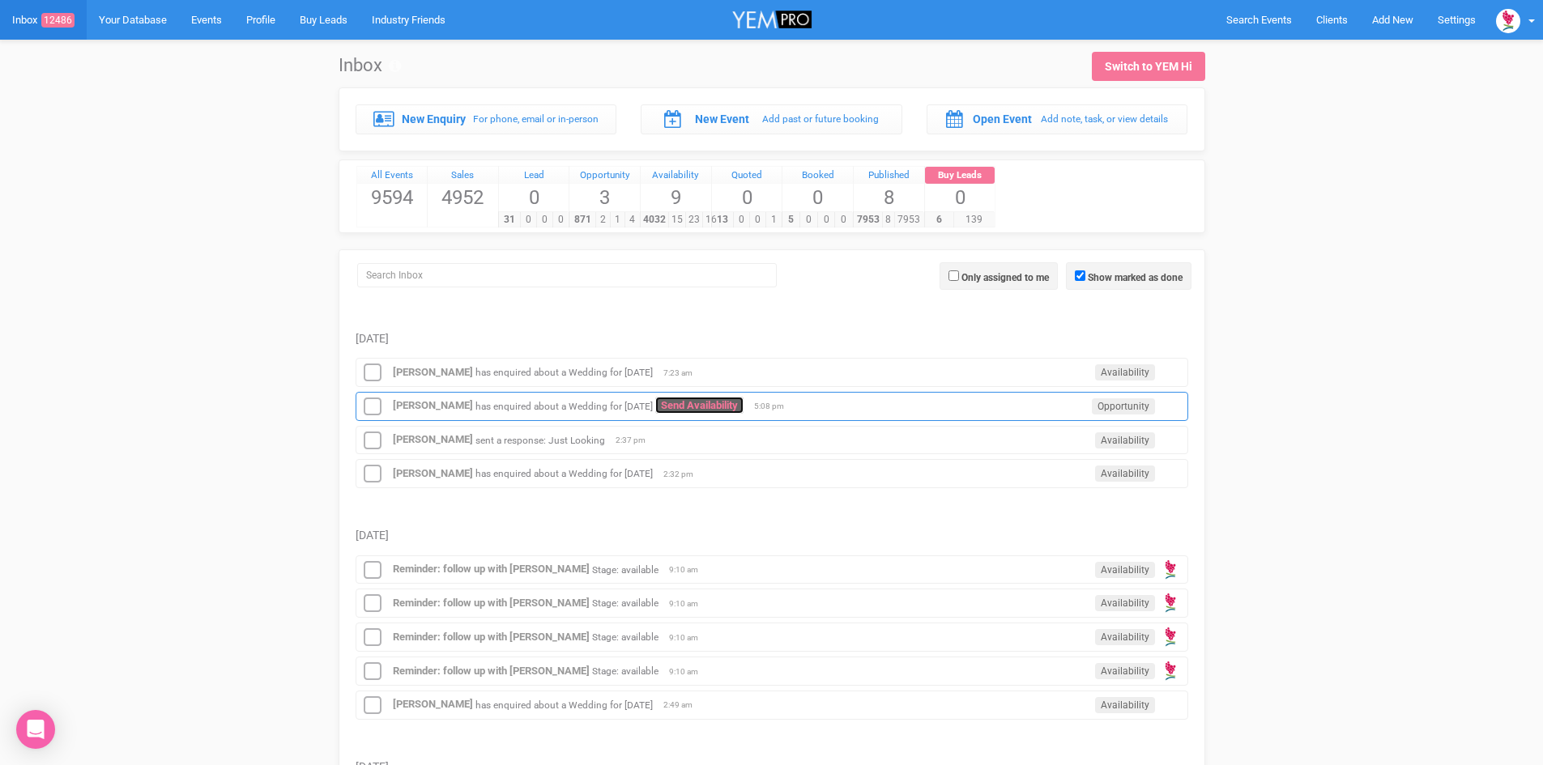
click at [705, 400] on link "Send Availability" at bounding box center [699, 405] width 88 height 17
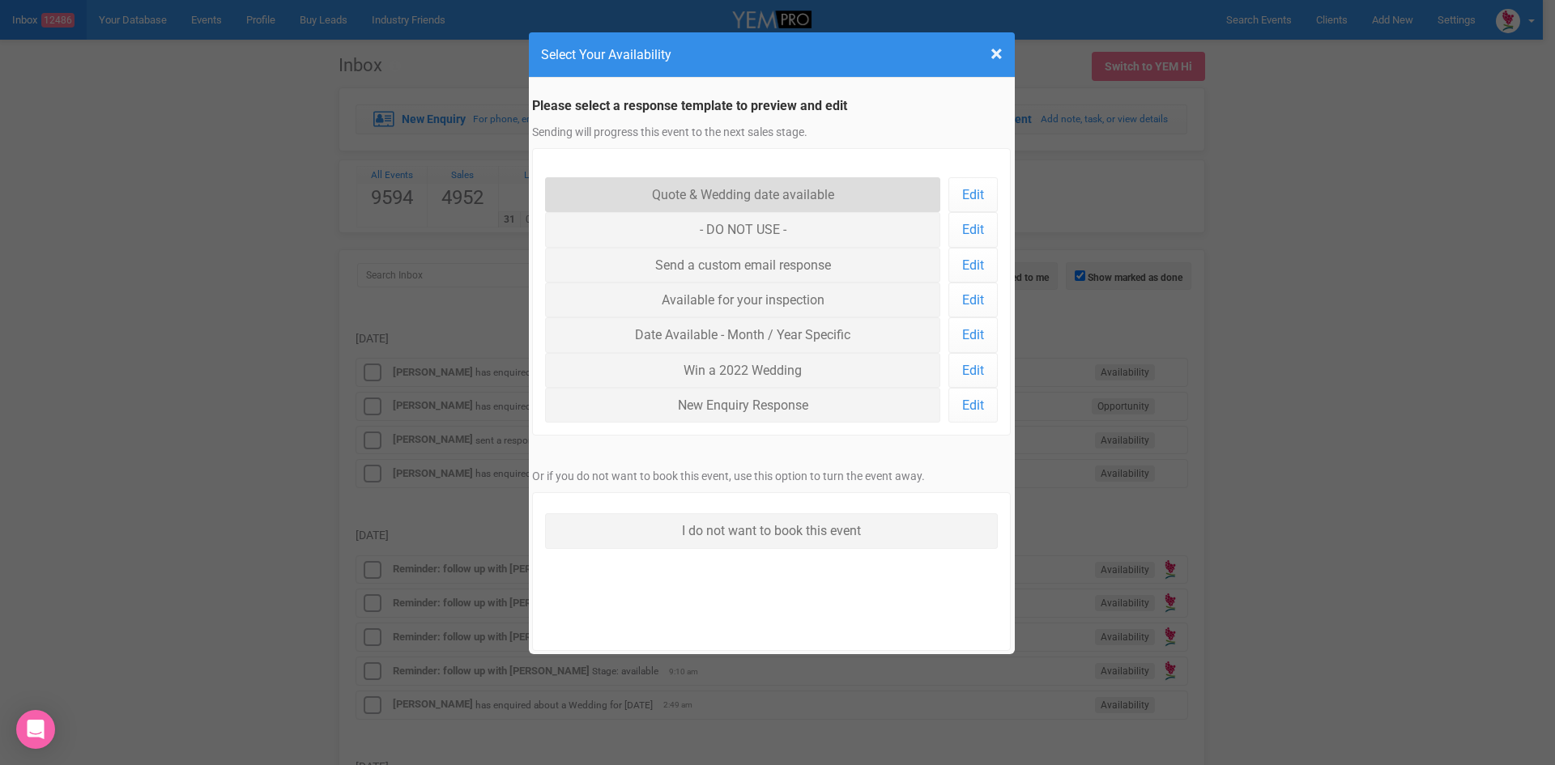
click at [705, 189] on link "Quote & Wedding date available" at bounding box center [743, 194] width 396 height 35
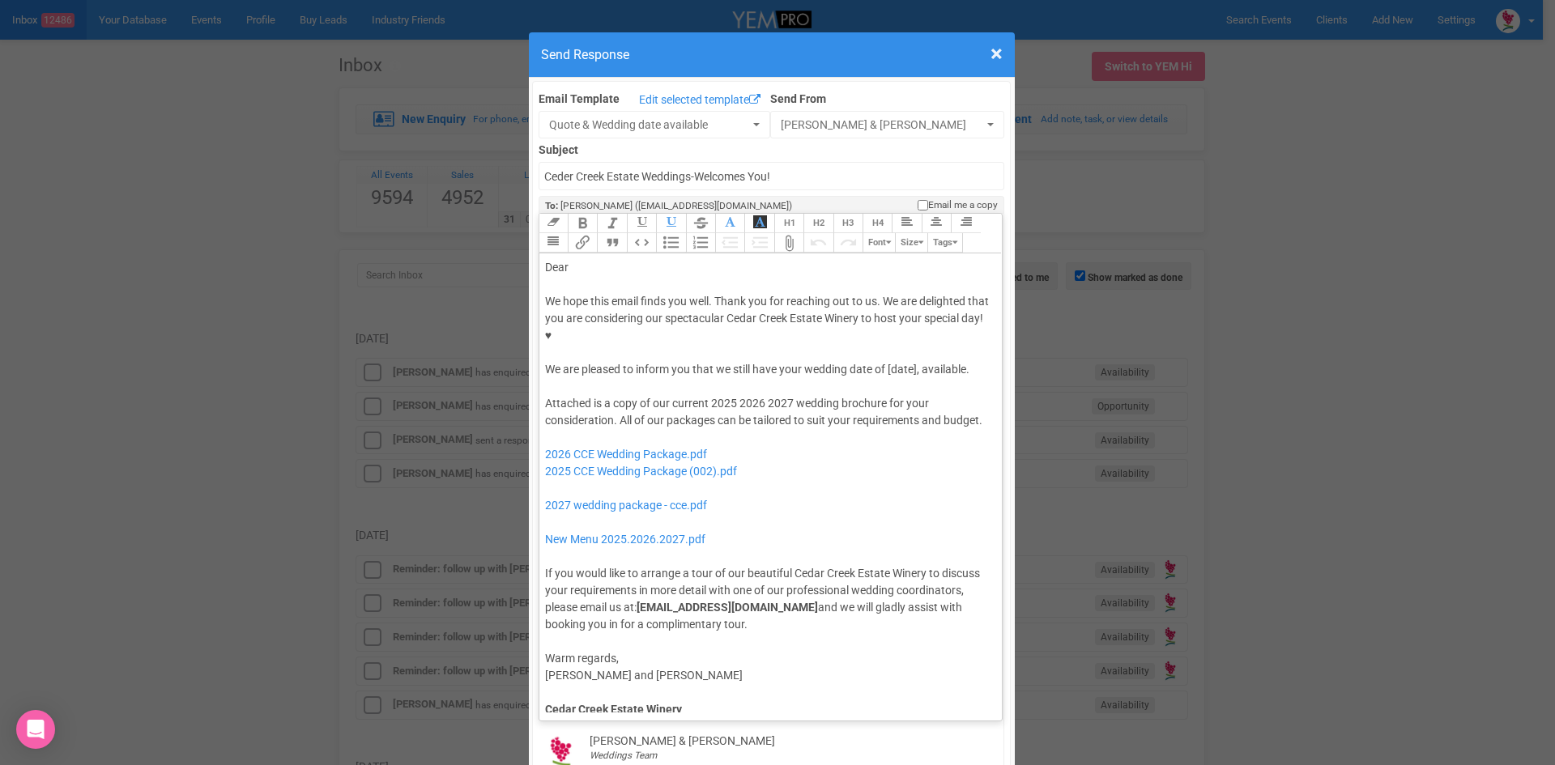
click at [599, 259] on div "Dear" at bounding box center [768, 267] width 446 height 17
click at [777, 314] on div "We hope this email finds you well. Thank you for reaching out to us. We are del…" at bounding box center [768, 335] width 446 height 85
click at [949, 315] on div "We hope this email finds you well. Thank you for reaching out to us. We are del…" at bounding box center [768, 335] width 446 height 85
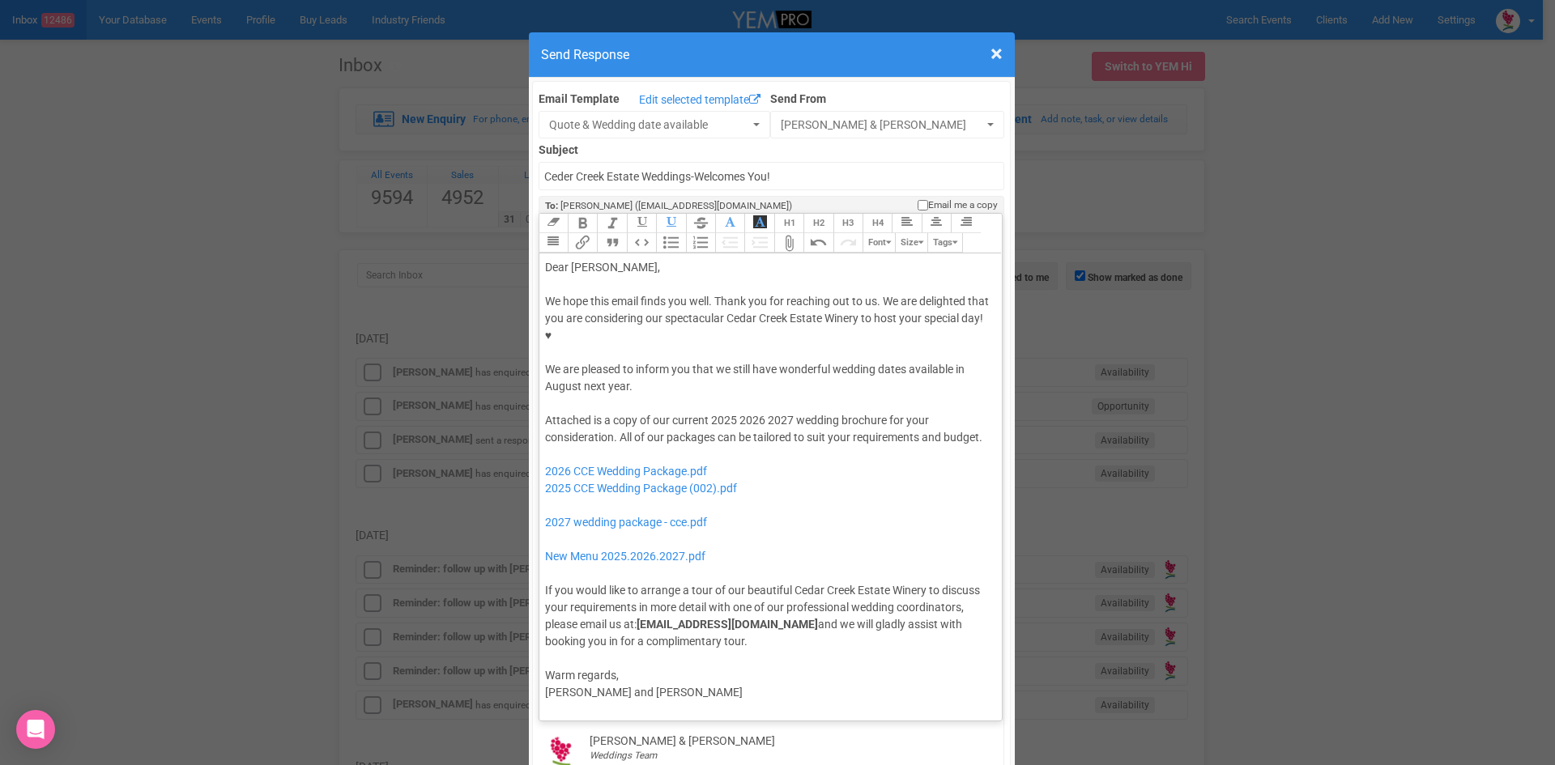
click at [732, 412] on div "Attached is a copy of our current 2025 2026 2027 wedding brochure for your cons…" at bounding box center [768, 531] width 446 height 238
click at [902, 412] on div "Attached is a copy of our current 2026 wedding brochure for your consideration.…" at bounding box center [768, 531] width 446 height 238
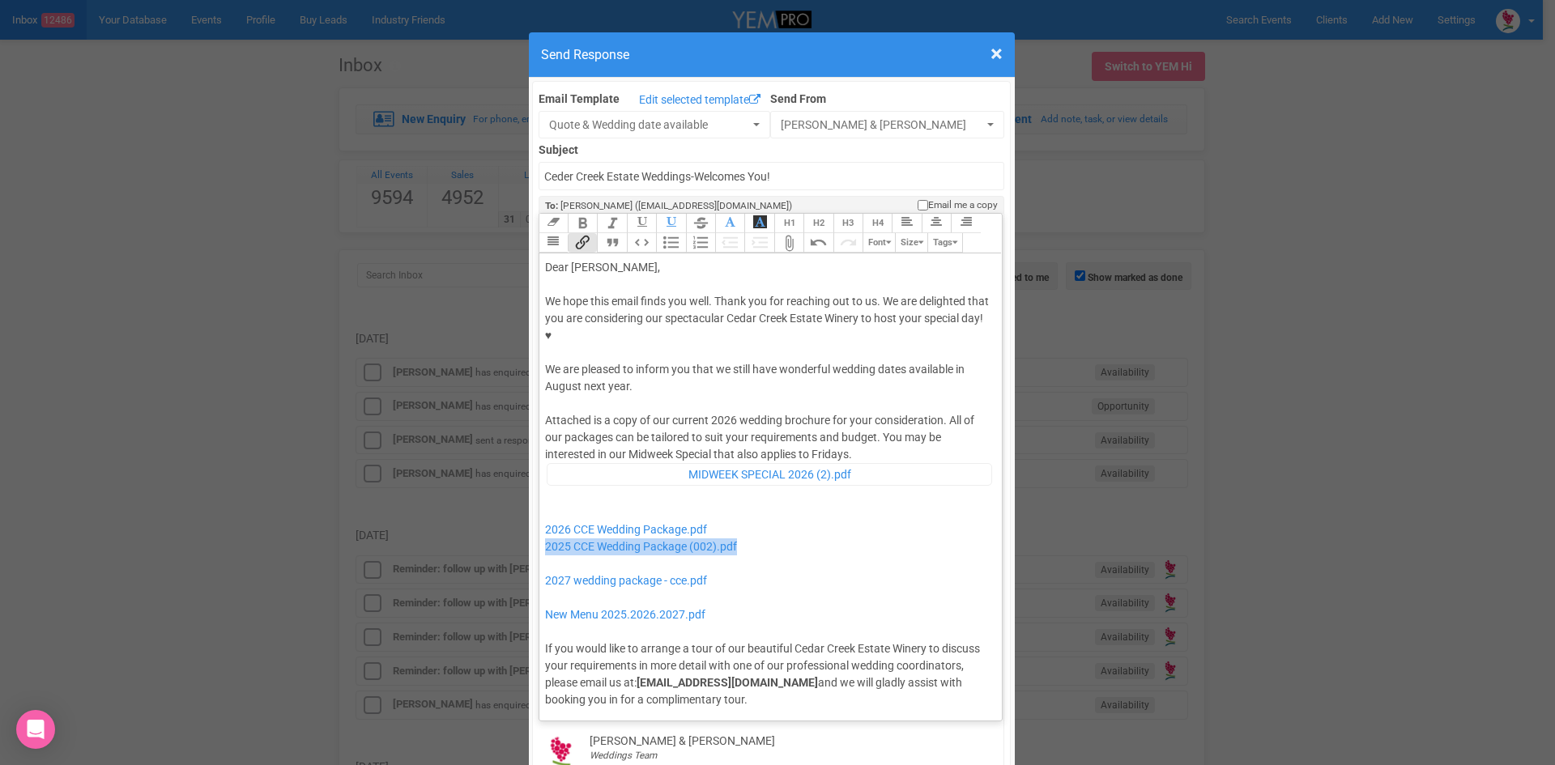
drag, startPoint x: 755, startPoint y: 495, endPoint x: 531, endPoint y: 502, distance: 224.4
drag, startPoint x: 734, startPoint y: 531, endPoint x: 531, endPoint y: 513, distance: 204.1
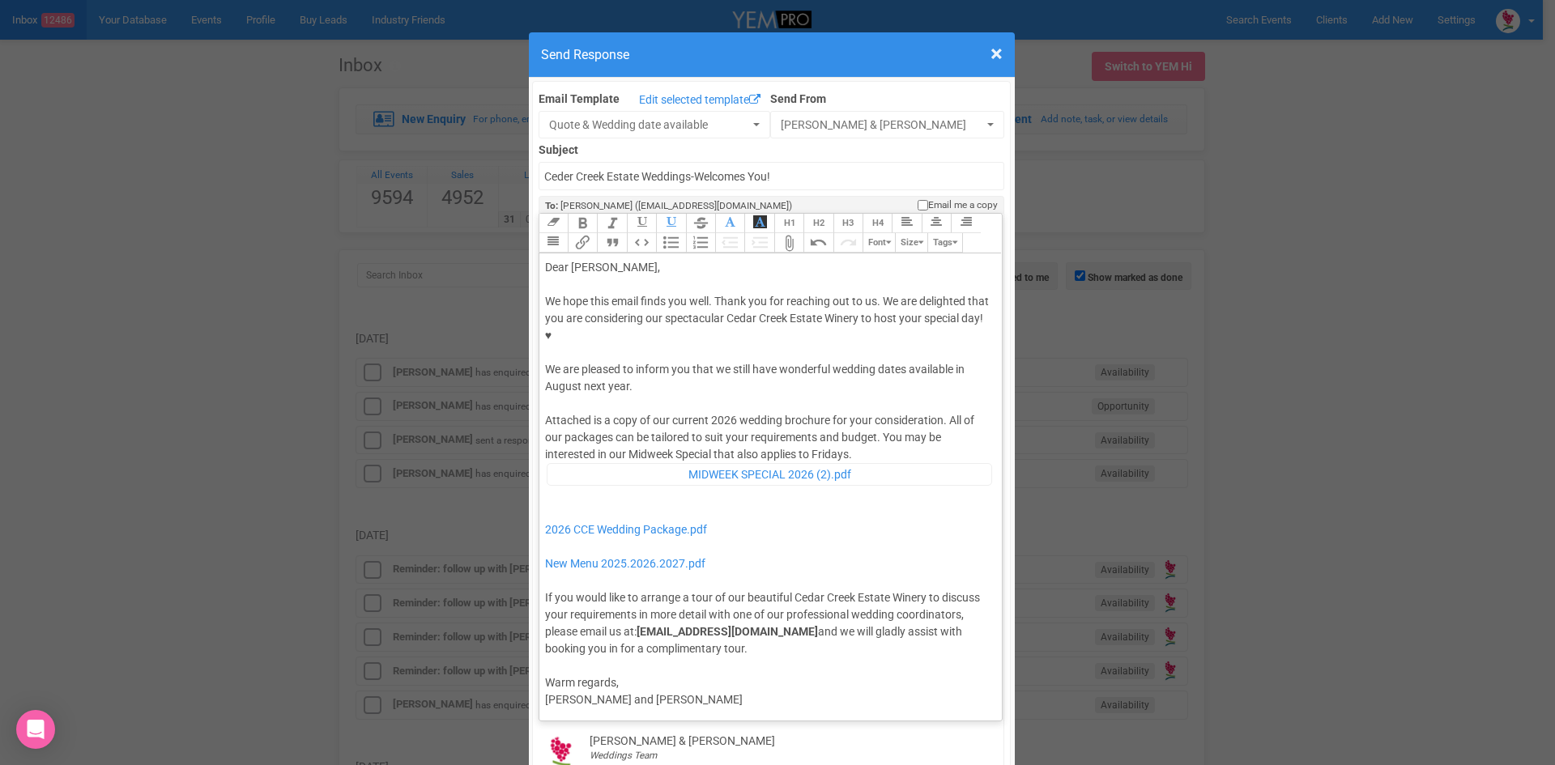
click at [866, 412] on div "Attached is a copy of our current 2026 wedding brochure for your consideration.…" at bounding box center [768, 534] width 446 height 245
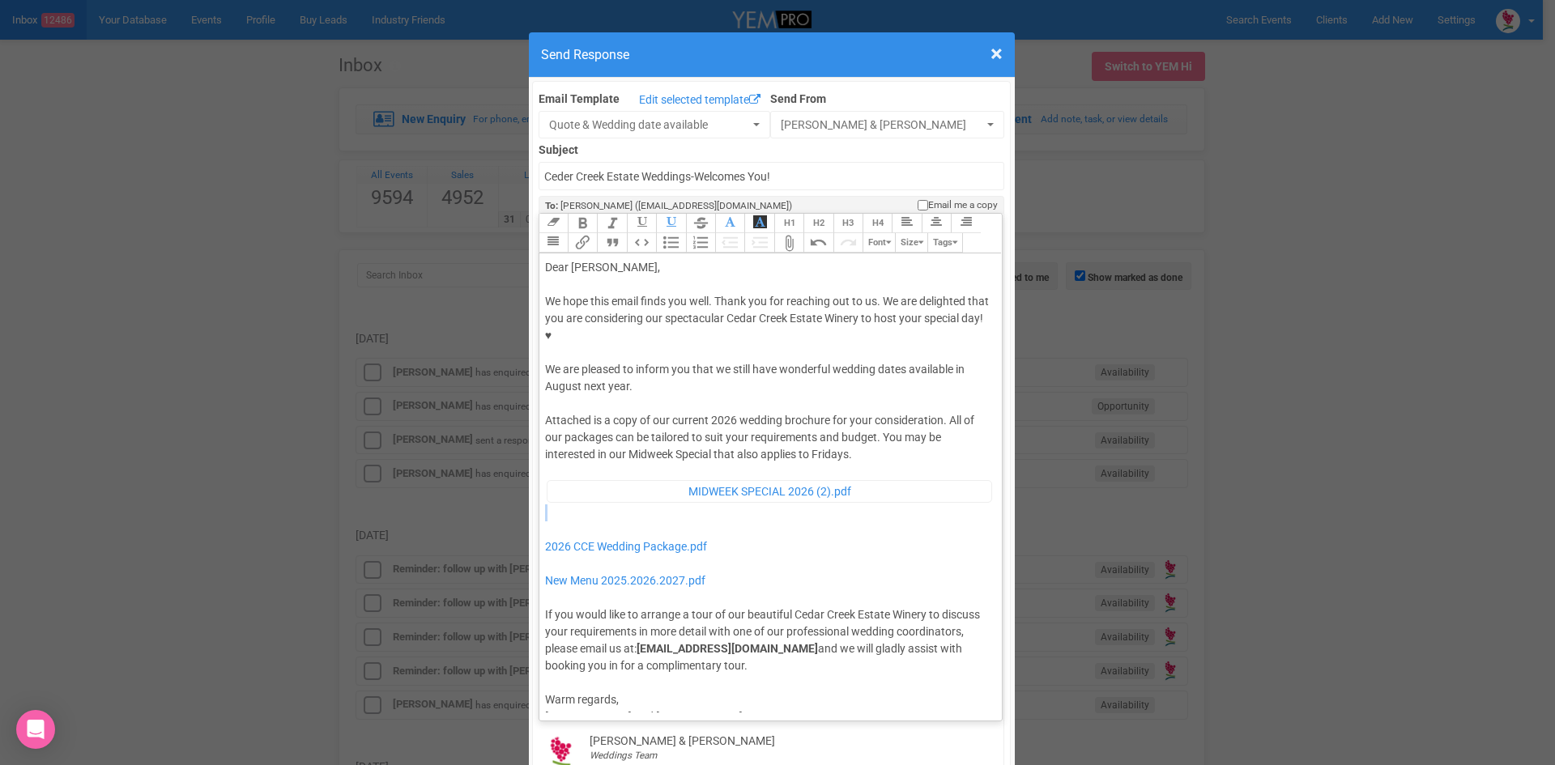
click at [545, 470] on div "Attached is a copy of our current 2026 wedding brochure for your consideration.…" at bounding box center [768, 543] width 446 height 262
type trix-editor "<div>Dear Jade,</div><div><strong>&nbsp;</strong></div><div>We hope this email …"
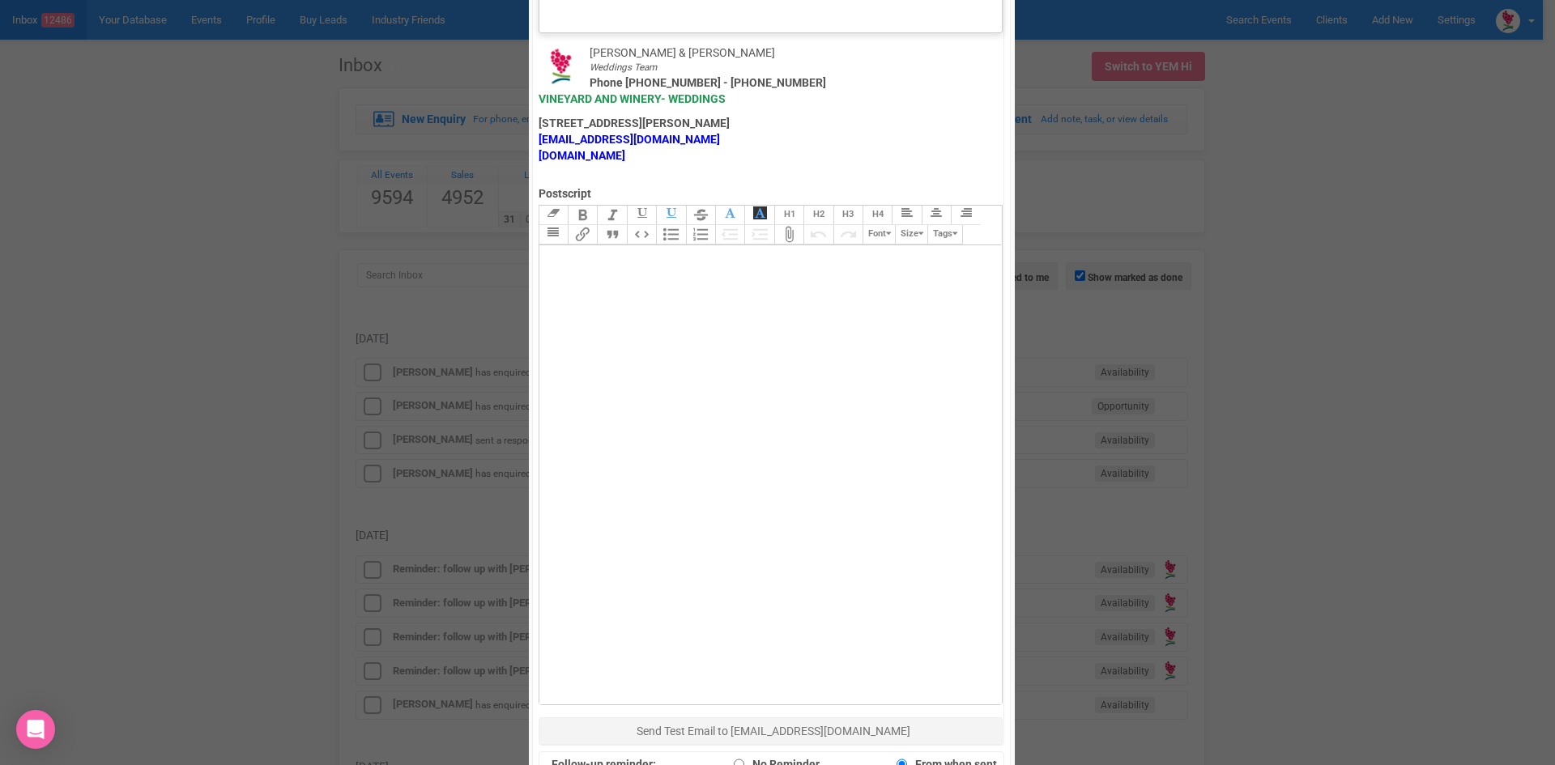
scroll to position [972, 0]
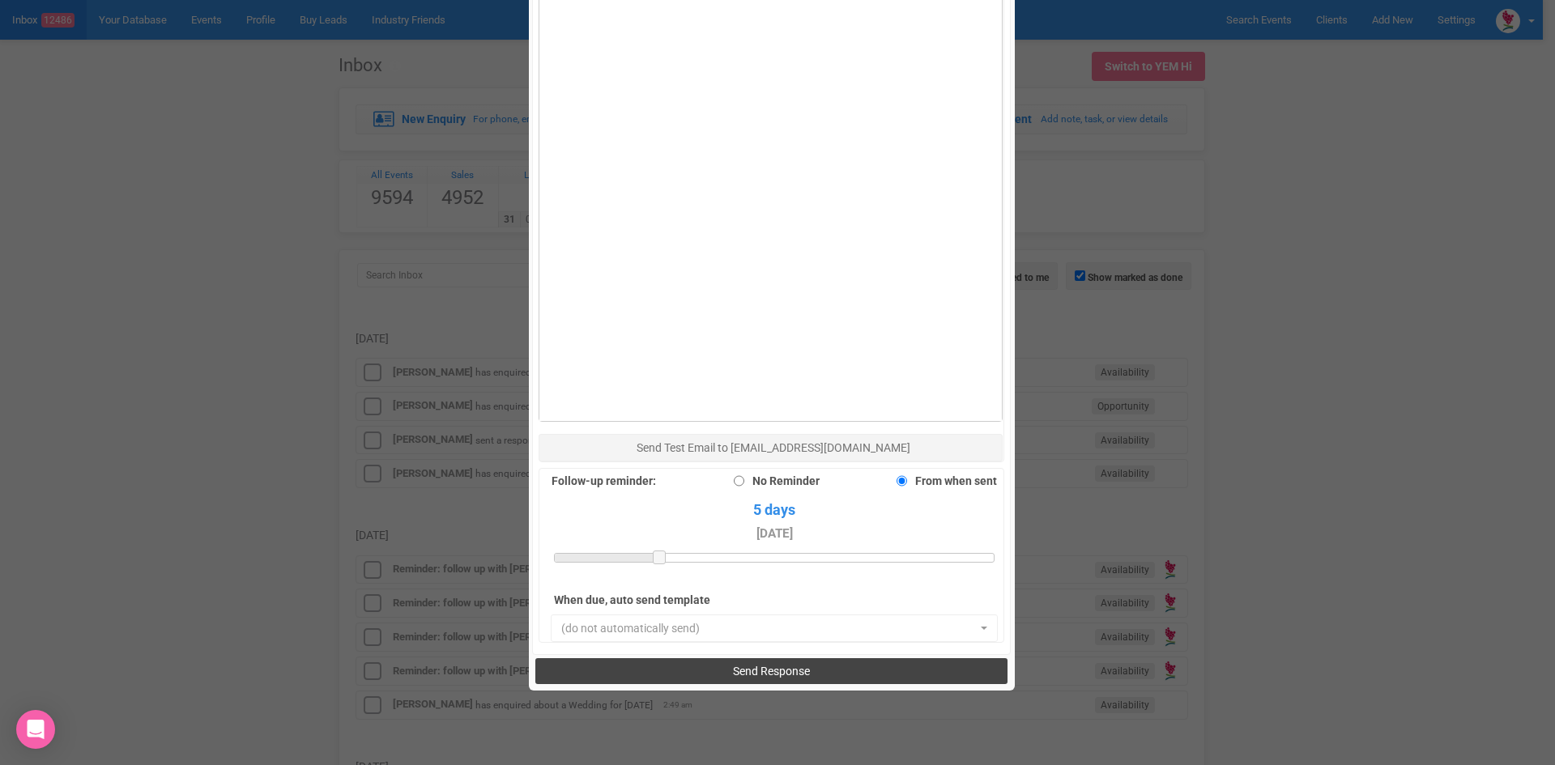
click at [745, 665] on span "Send Response" at bounding box center [771, 671] width 77 height 13
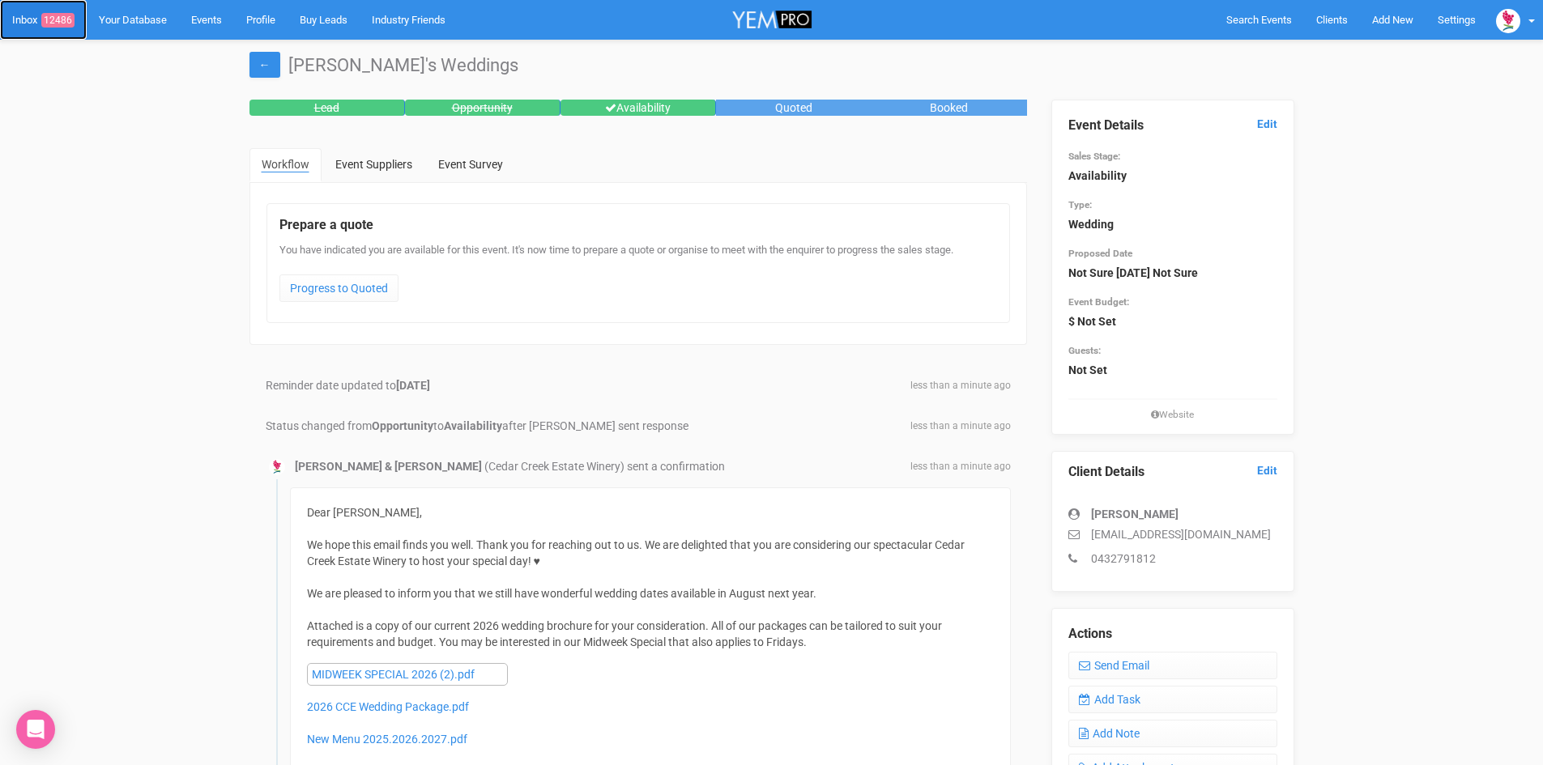
click at [60, 17] on span "12486" at bounding box center [57, 20] width 33 height 15
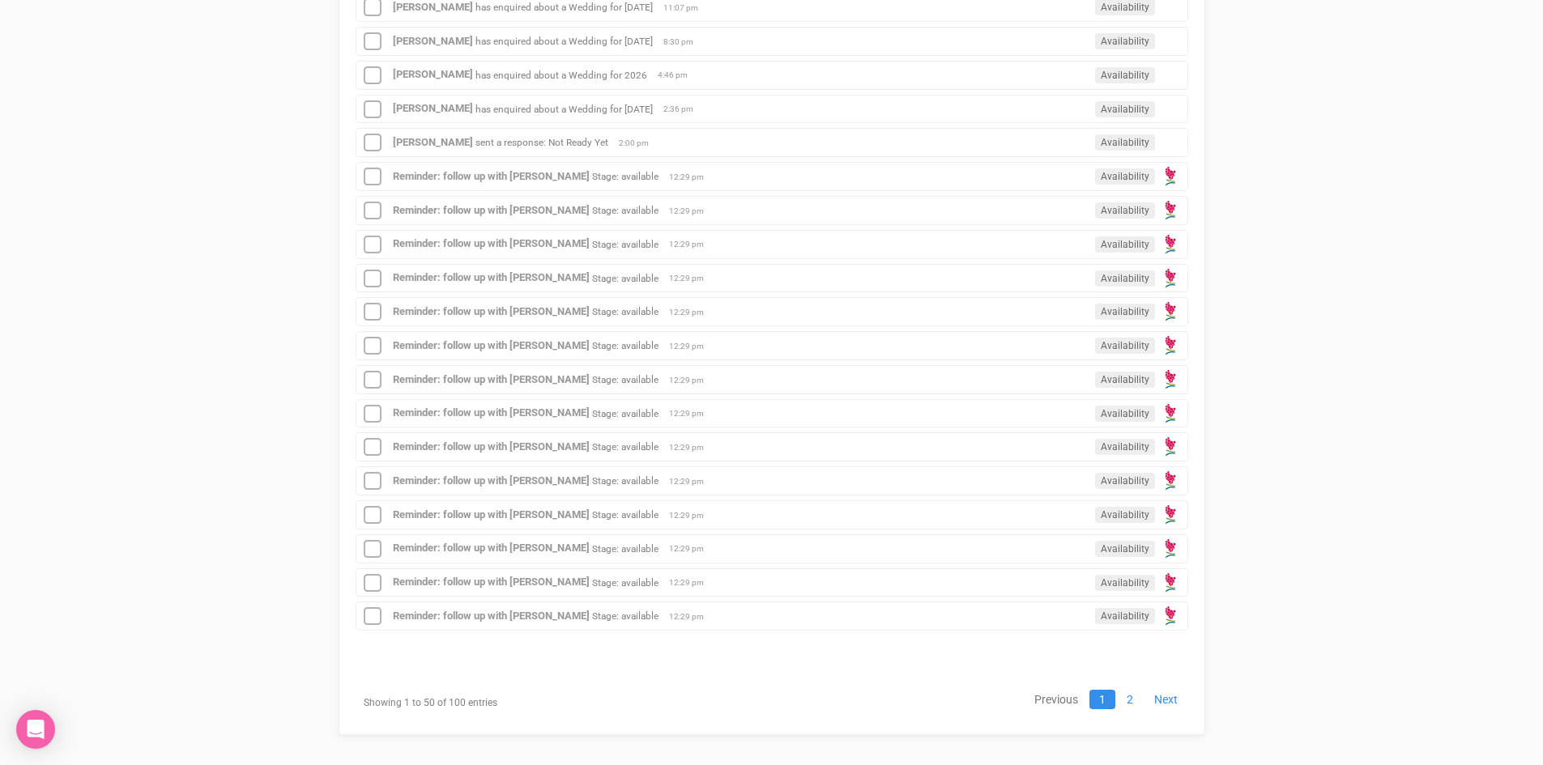
scroll to position [1796, 0]
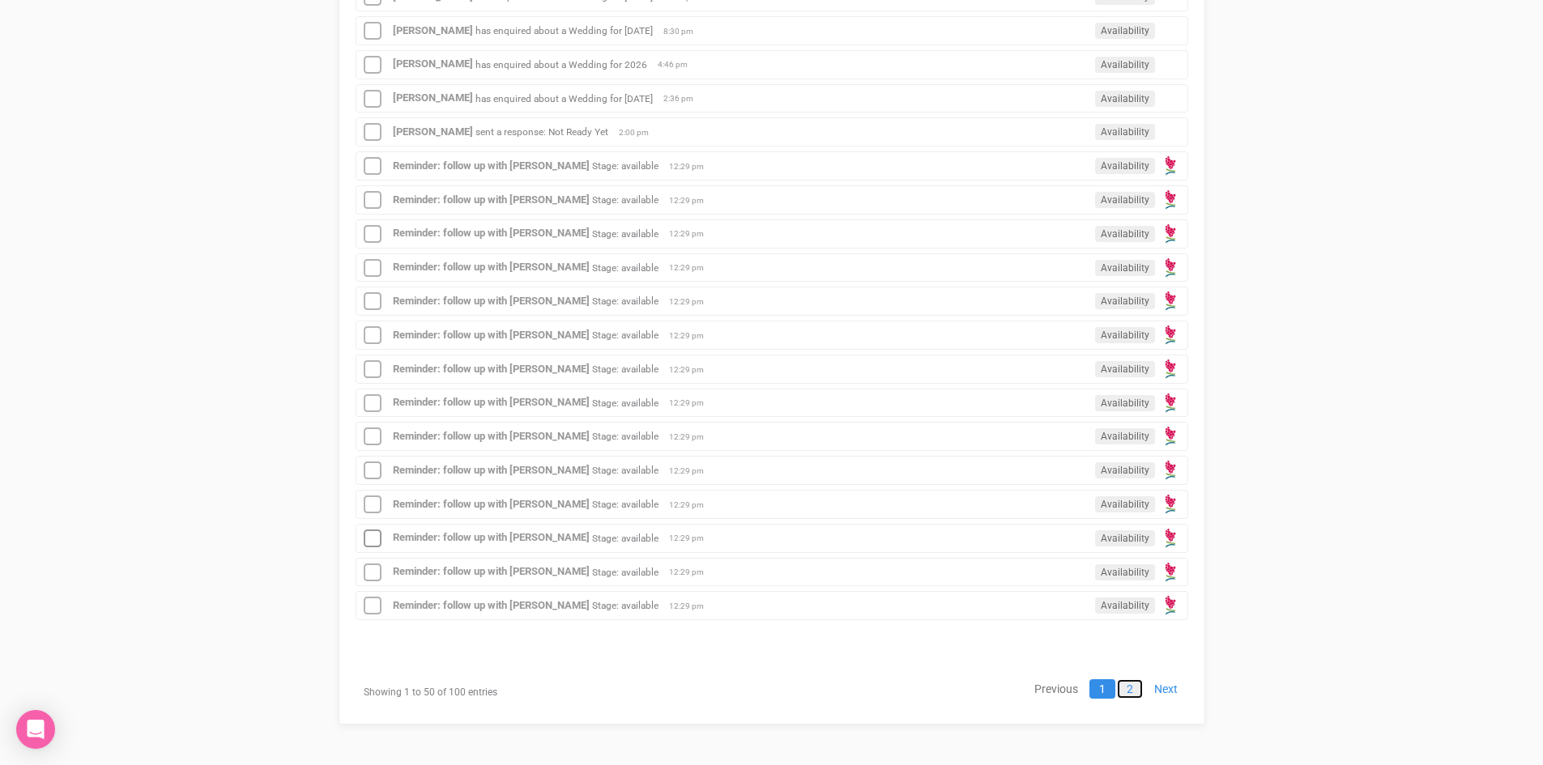
click at [1130, 683] on link "2" at bounding box center [1130, 688] width 26 height 19
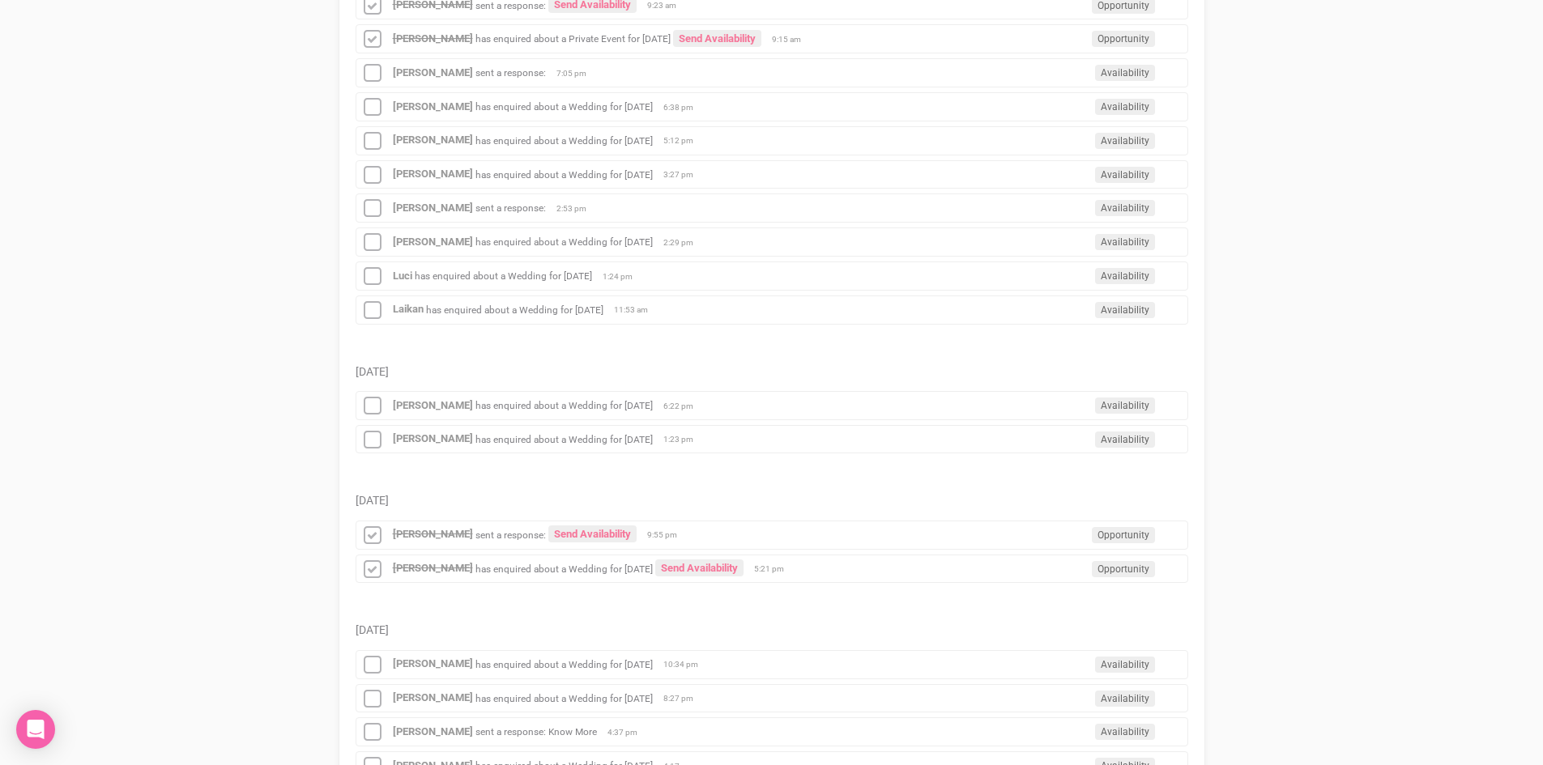
scroll to position [1920, 0]
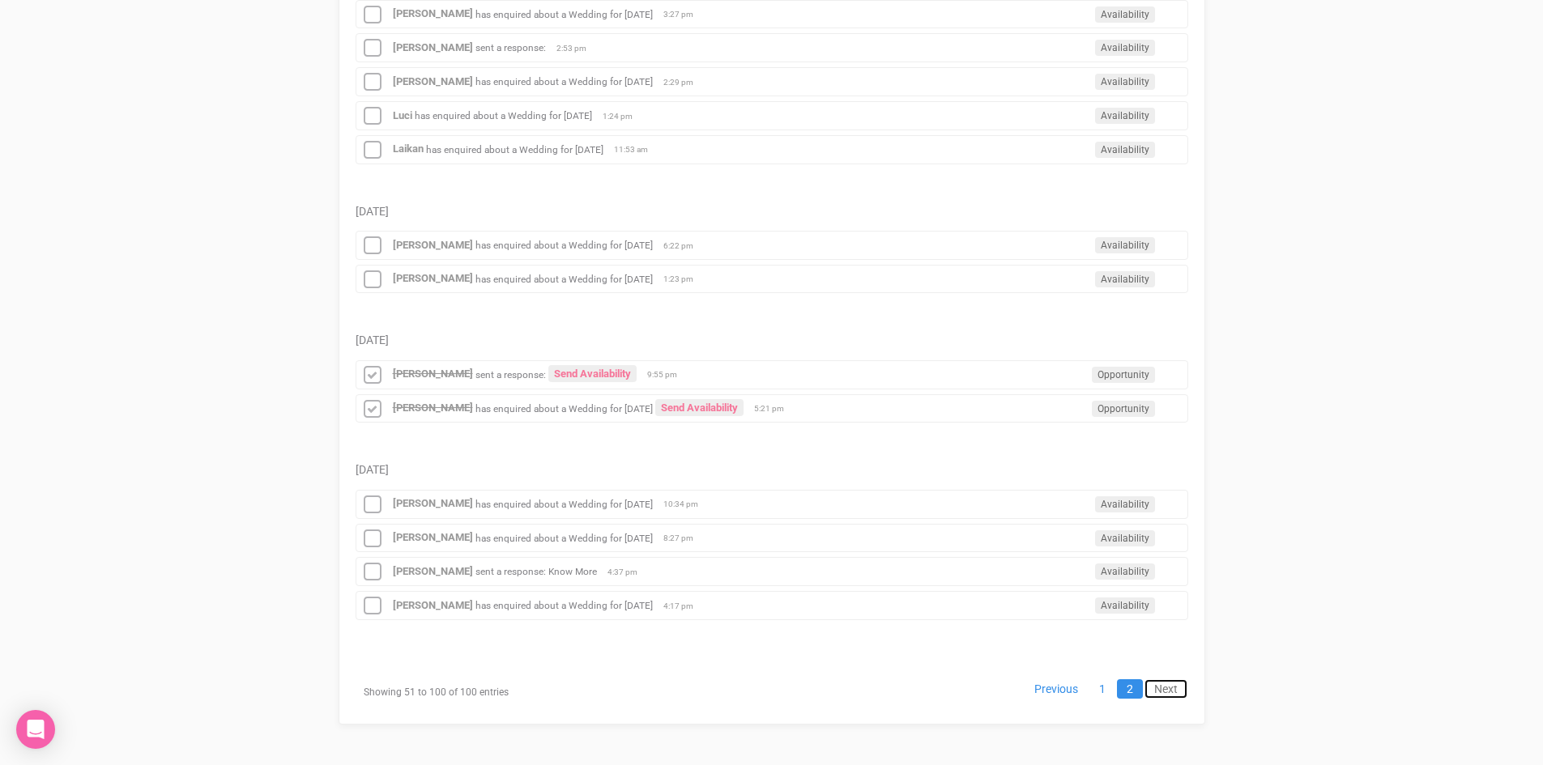
click at [1172, 688] on link "Next" at bounding box center [1165, 688] width 43 height 19
click at [1168, 685] on link "Next" at bounding box center [1165, 688] width 43 height 19
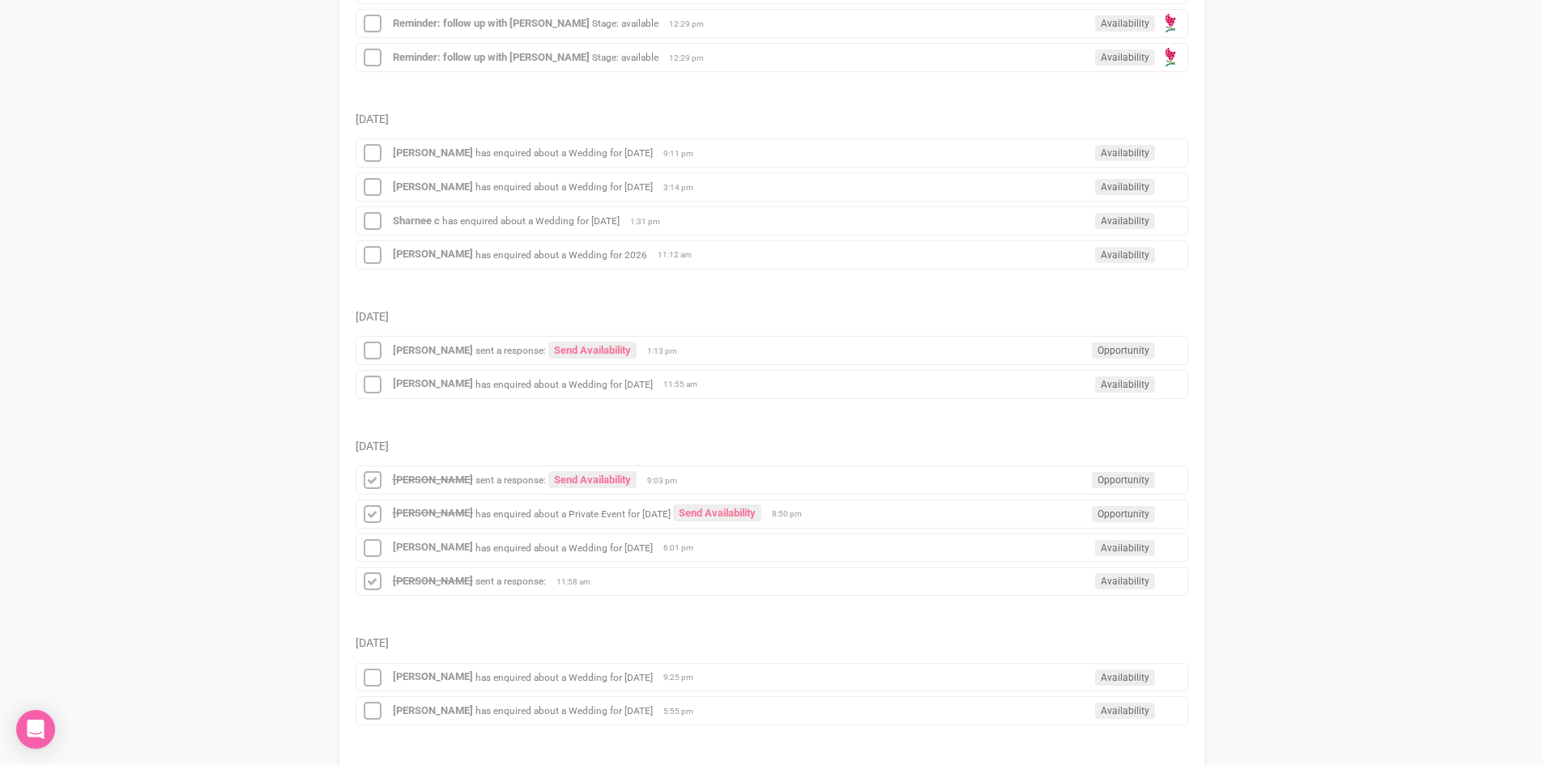
scroll to position [948, 0]
